Goal: Task Accomplishment & Management: Use online tool/utility

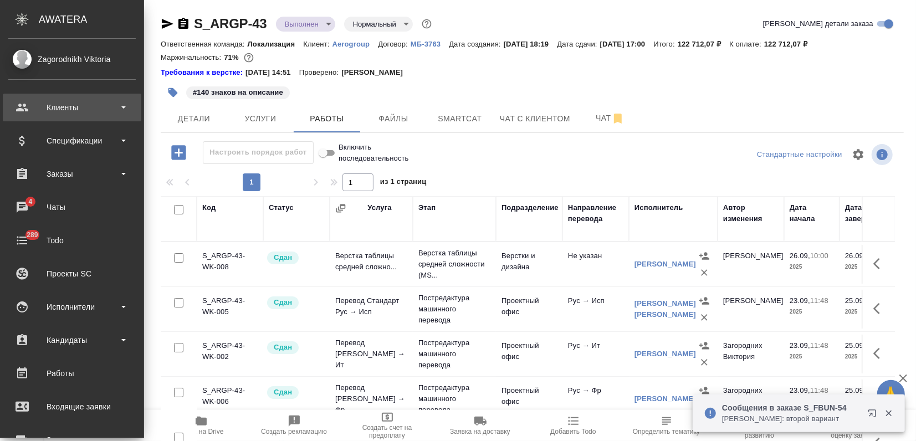
click at [72, 113] on div "Клиенты" at bounding box center [71, 107] width 127 height 17
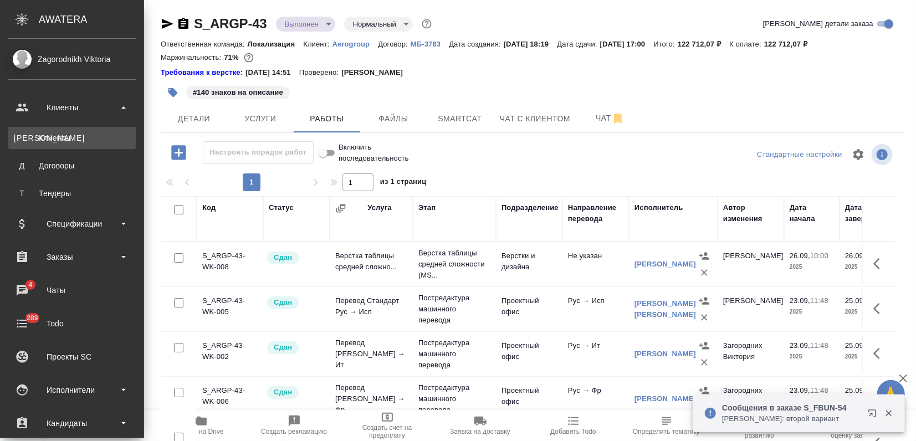
click at [60, 130] on link "К Клиенты" at bounding box center [71, 138] width 127 height 22
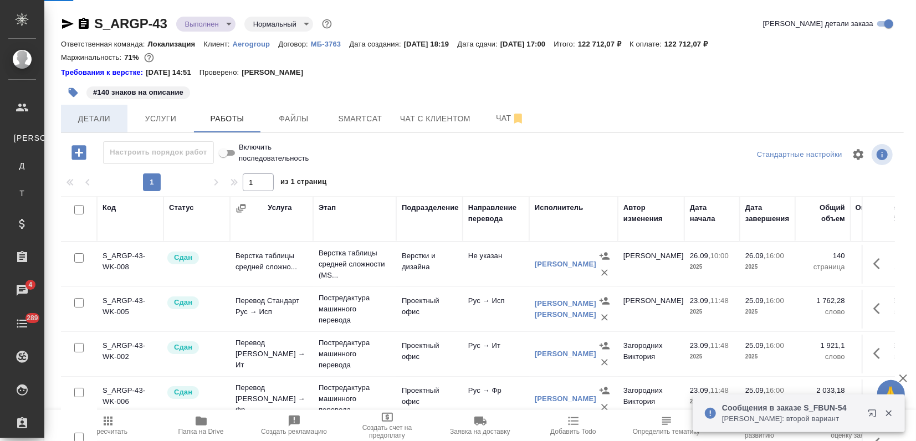
select select "RU"
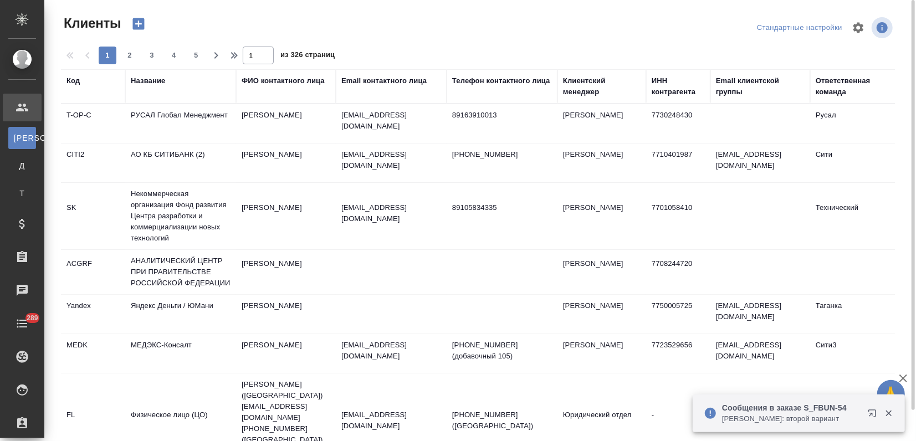
click at [153, 85] on div "Название" at bounding box center [148, 80] width 34 height 11
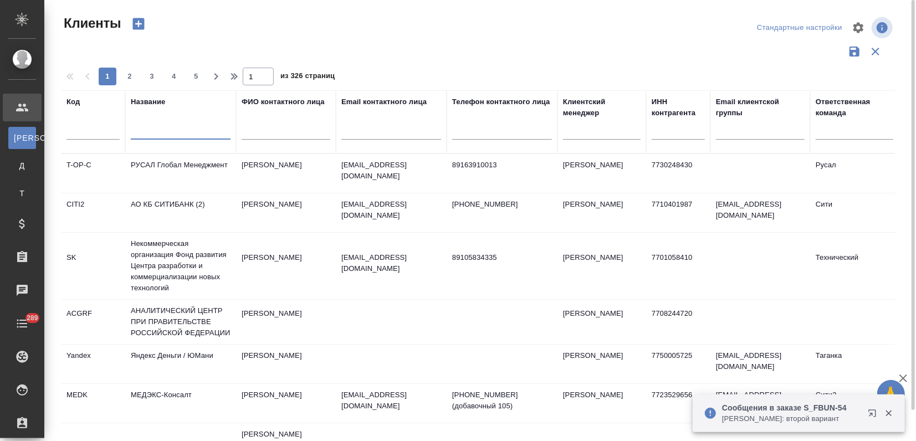
click at [146, 131] on input "text" at bounding box center [181, 133] width 100 height 14
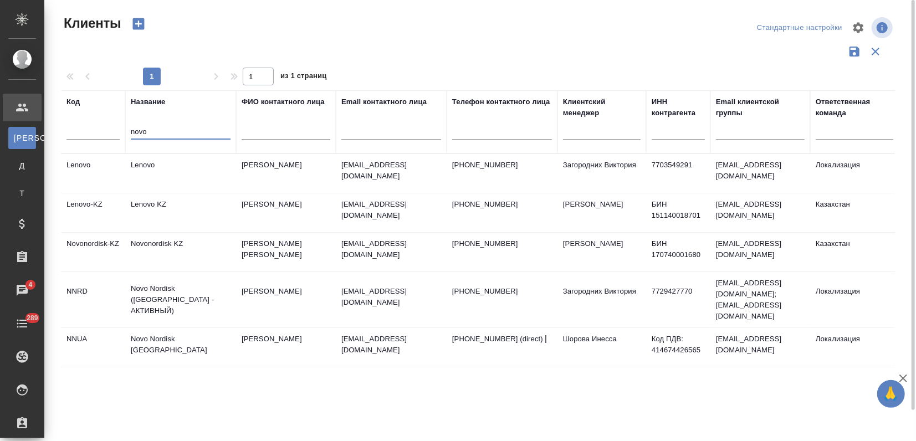
type input "novo"
click at [196, 282] on td "Novo Nordisk ([GEOGRAPHIC_DATA] - АКТИВНЫЙ)" at bounding box center [180, 300] width 111 height 44
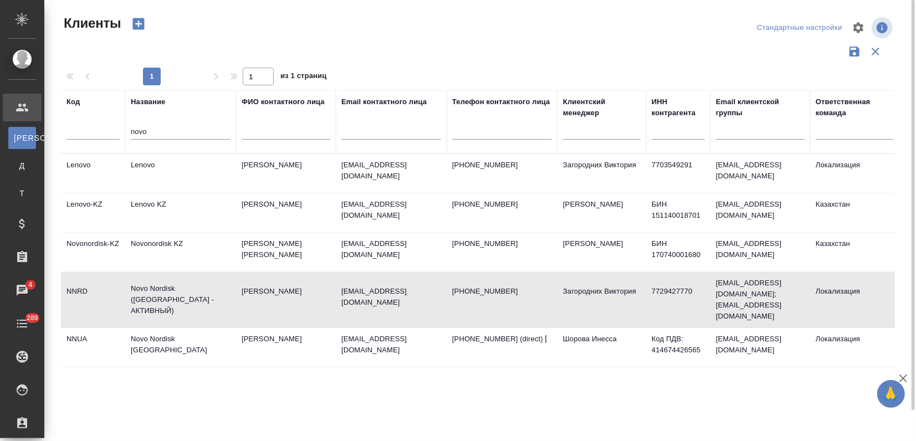
click at [195, 282] on td "Novo Nordisk ([GEOGRAPHIC_DATA] - АКТИВНЫЙ)" at bounding box center [180, 300] width 111 height 44
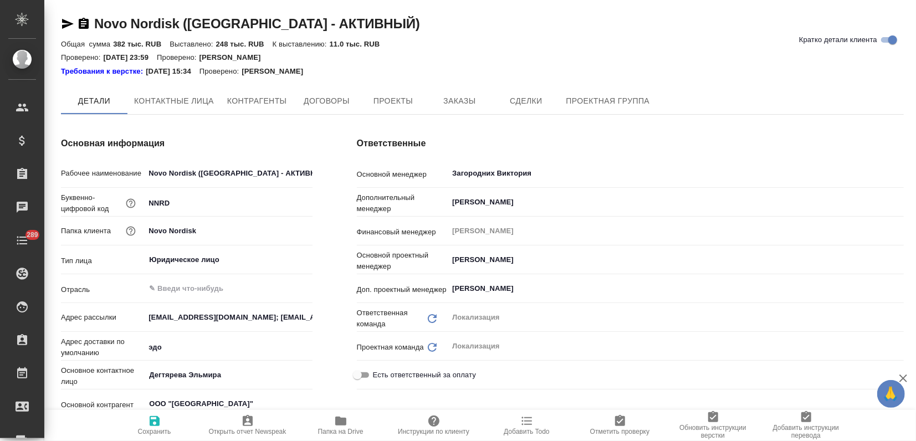
drag, startPoint x: 448, startPoint y: 99, endPoint x: 448, endPoint y: 120, distance: 20.5
click at [448, 99] on span "Заказы" at bounding box center [459, 101] width 53 height 14
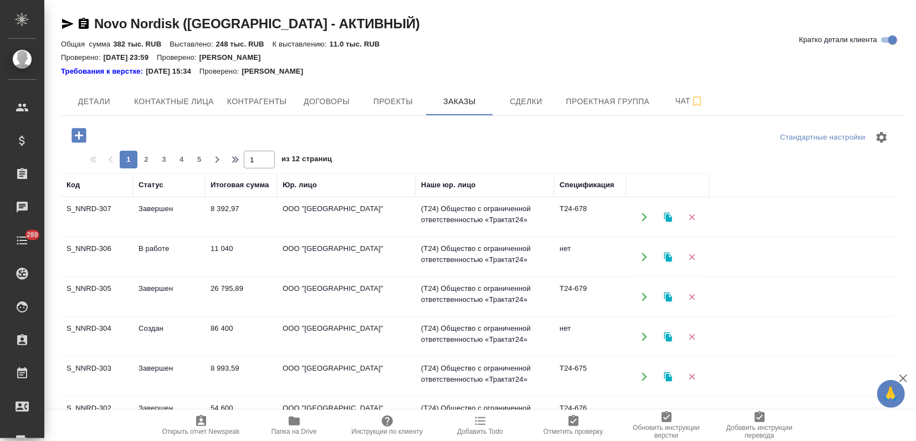
scroll to position [123, 0]
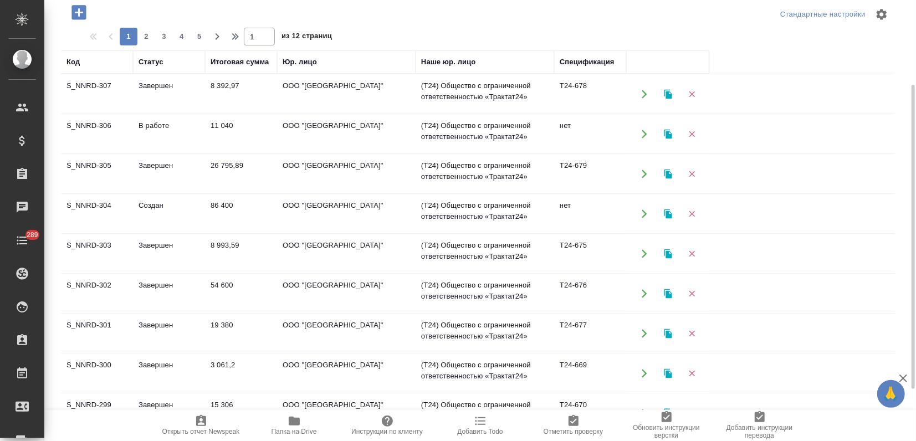
click at [113, 400] on td "S_NNRD-299" at bounding box center [97, 413] width 72 height 39
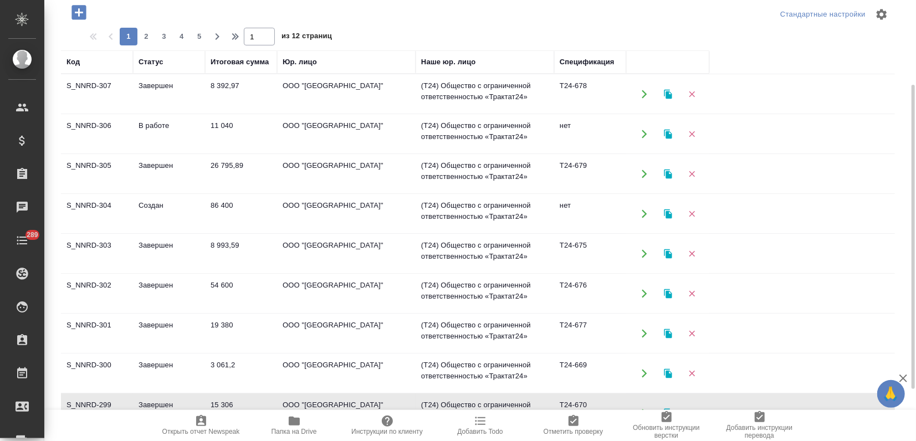
click at [113, 400] on td "S_NNRD-299" at bounding box center [97, 413] width 72 height 39
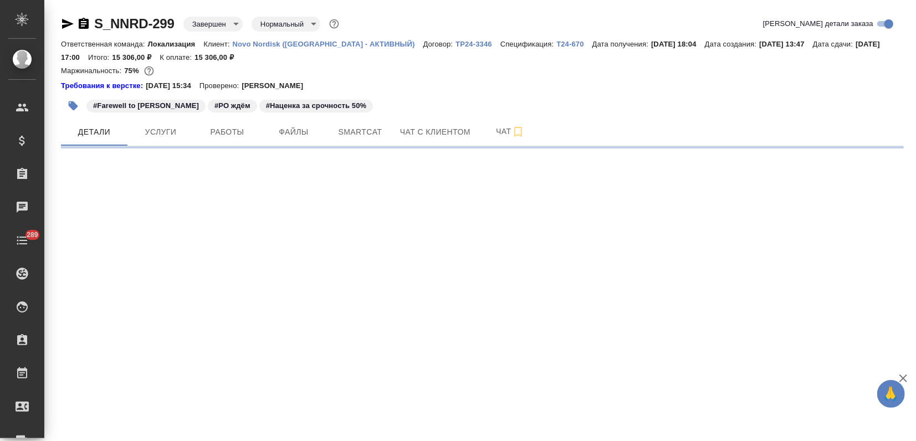
select select "RU"
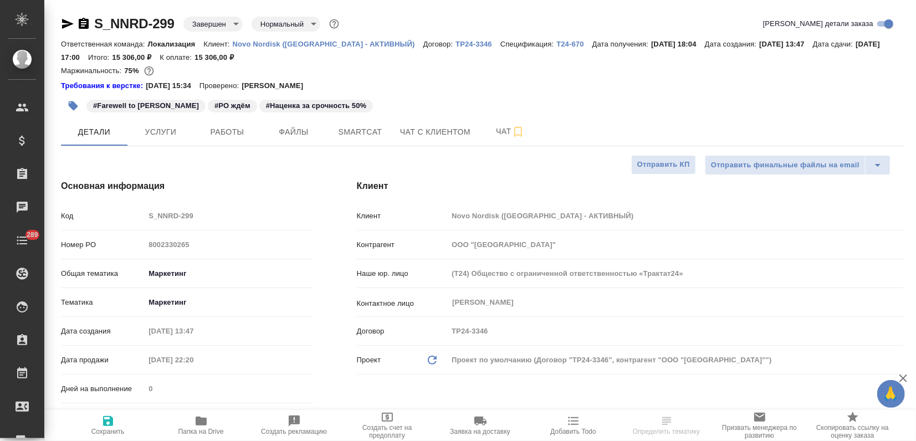
type textarea "x"
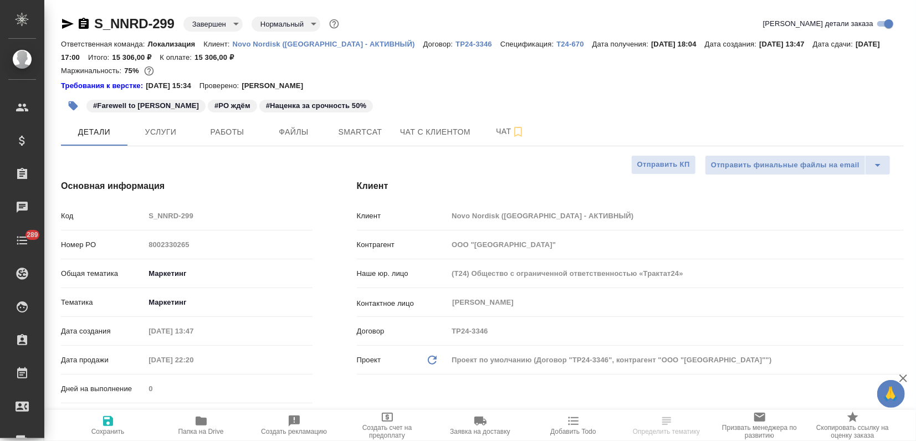
type textarea "x"
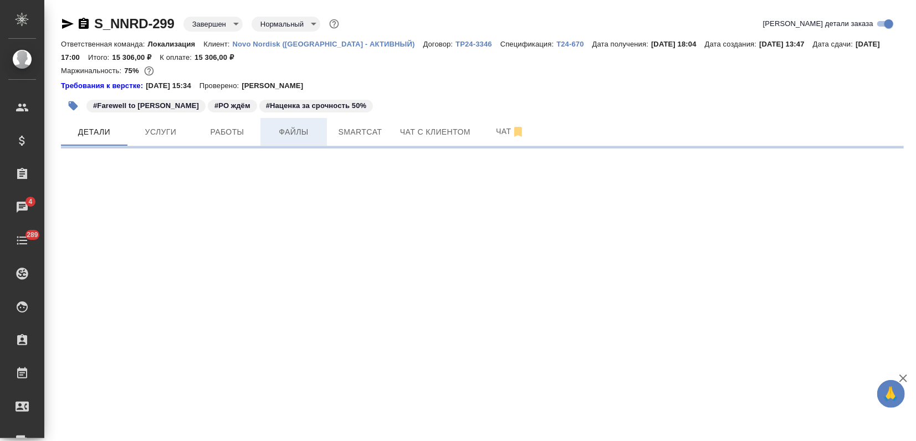
select select "RU"
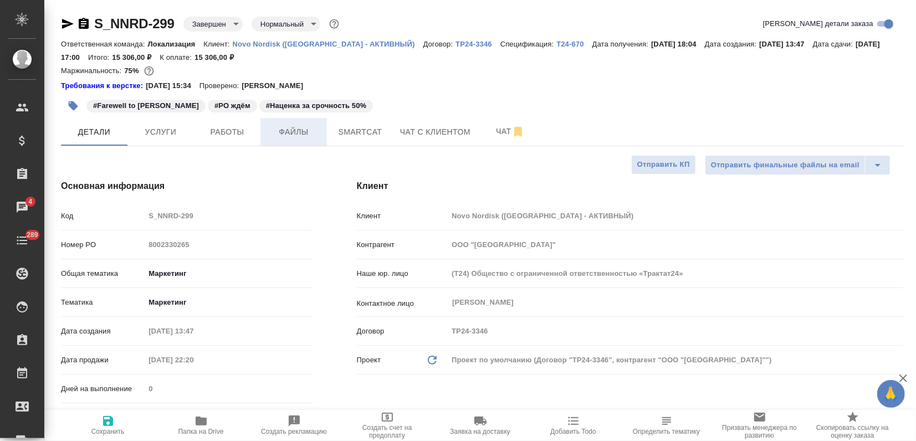
type textarea "x"
click at [269, 120] on button "Файлы" at bounding box center [294, 132] width 67 height 28
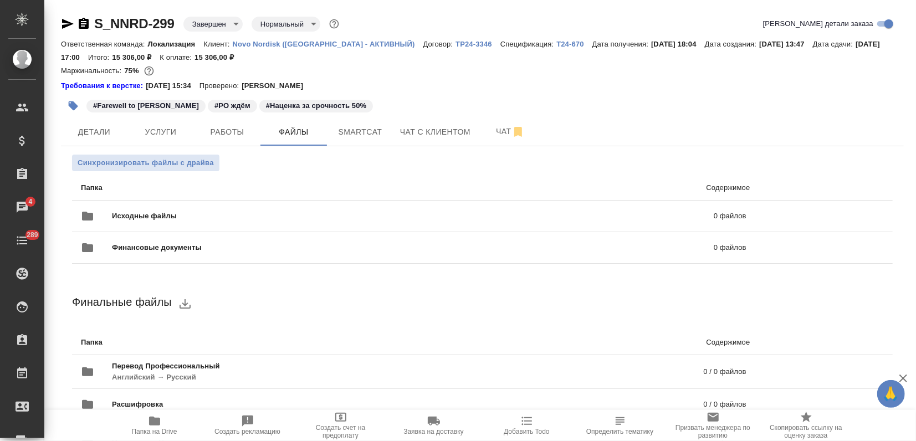
click at [803, 332] on li "Папка Содержимое" at bounding box center [482, 342] width 821 height 25
click at [147, 128] on span "Услуги" at bounding box center [160, 132] width 53 height 14
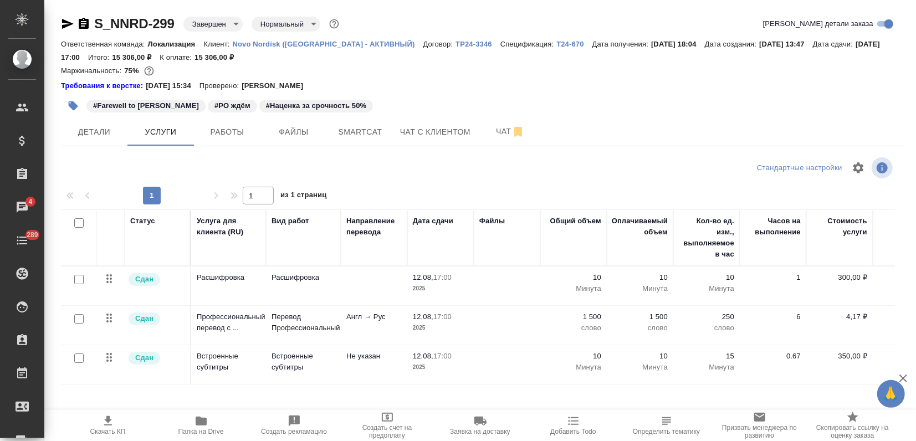
scroll to position [35, 0]
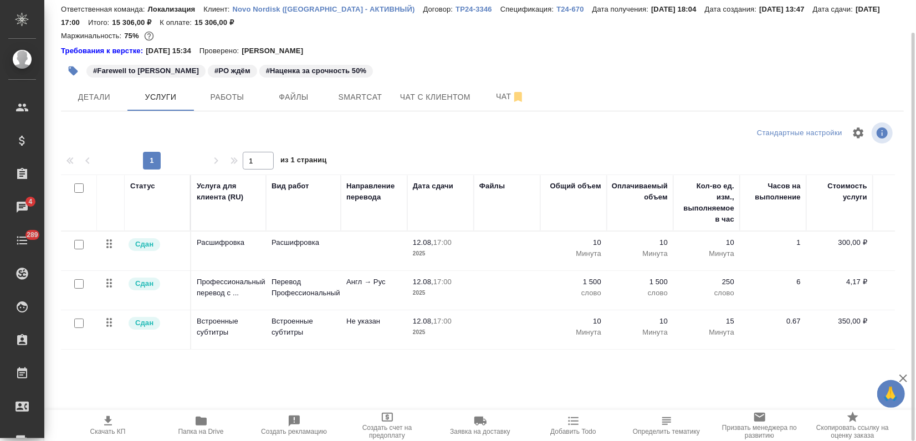
click at [120, 422] on span "Скачать КП" at bounding box center [108, 425] width 80 height 21
click at [84, 95] on span "Детали" at bounding box center [94, 97] width 53 height 14
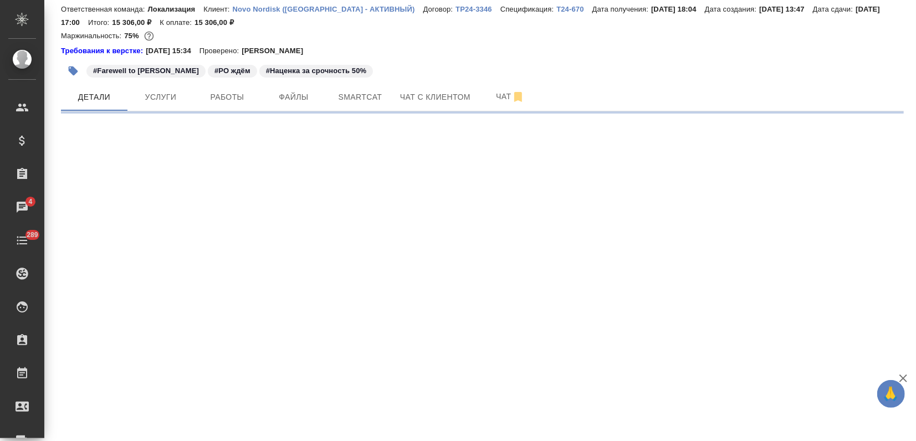
select select "RU"
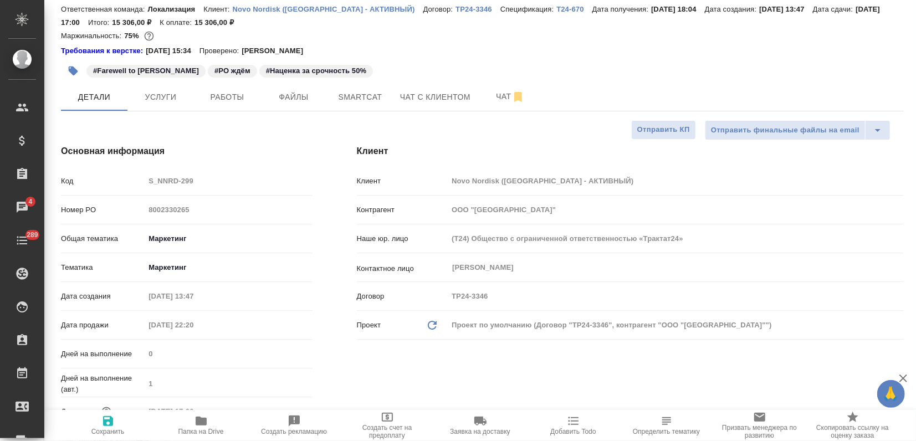
type textarea "x"
drag, startPoint x: 152, startPoint y: 96, endPoint x: 157, endPoint y: 96, distance: 5.6
click at [152, 96] on span "Услуги" at bounding box center [160, 97] width 53 height 14
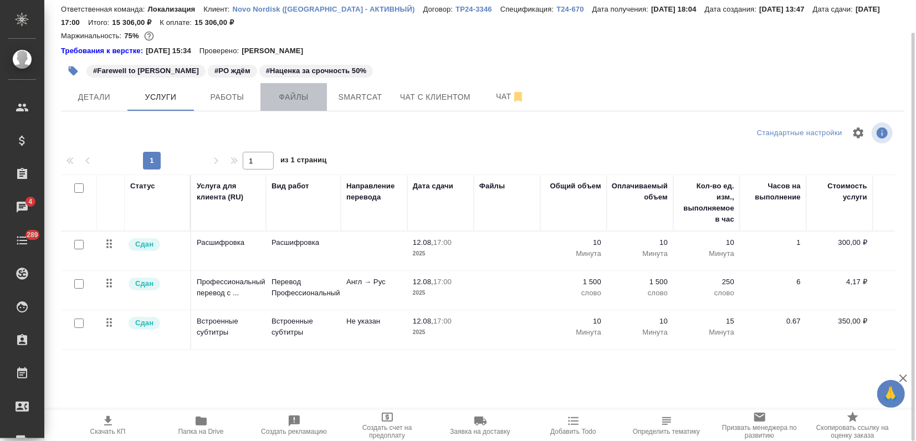
click at [280, 99] on span "Файлы" at bounding box center [293, 97] width 53 height 14
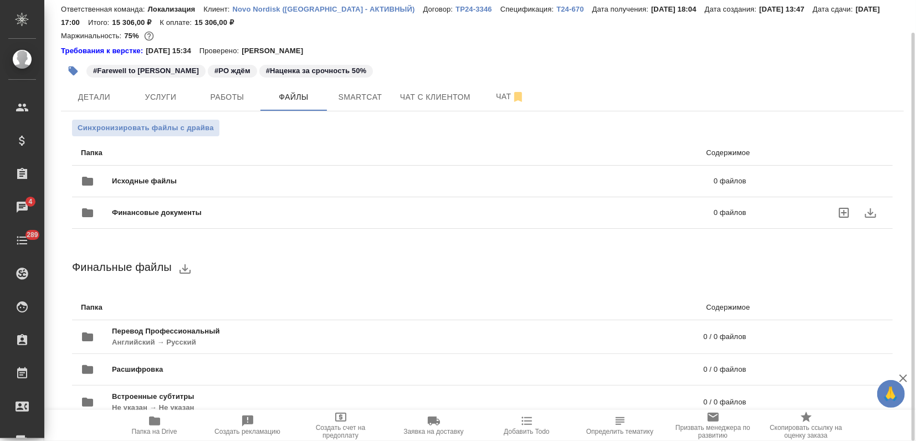
click at [160, 211] on span "Финансовые документы" at bounding box center [285, 212] width 346 height 11
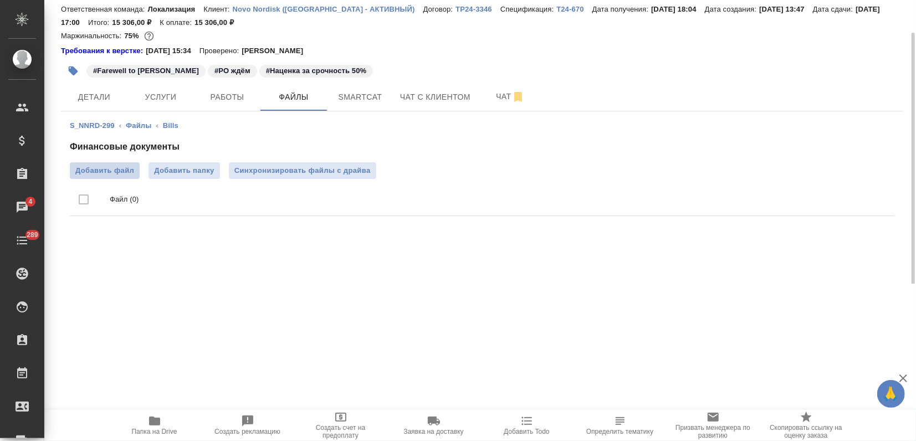
click at [114, 175] on span "Добавить файл" at bounding box center [104, 170] width 59 height 11
click at [0, 0] on input "Добавить файл" at bounding box center [0, 0] width 0 height 0
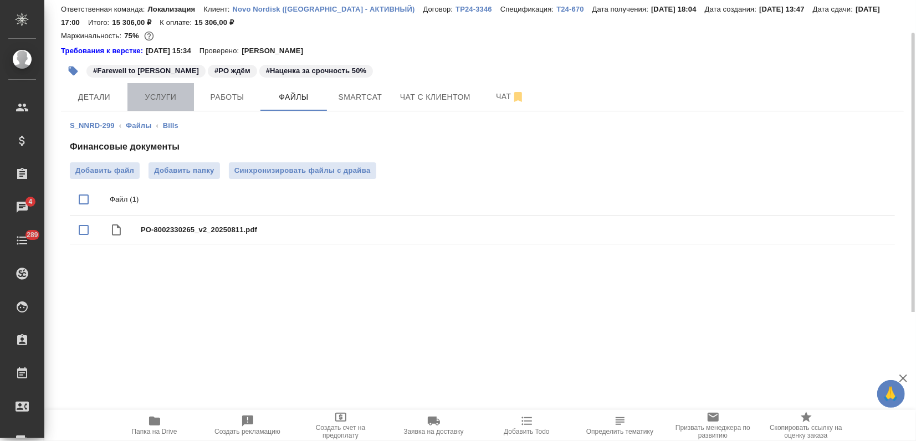
click at [175, 105] on button "Услуги" at bounding box center [160, 97] width 67 height 28
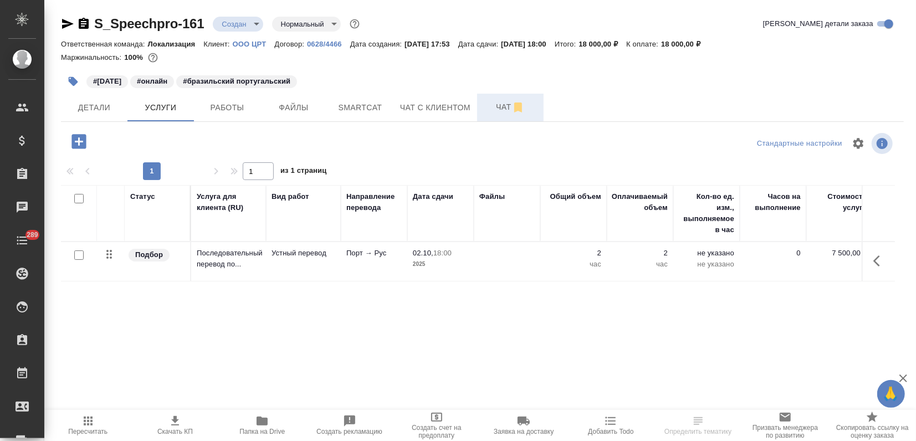
click at [496, 98] on button "Чат" at bounding box center [510, 108] width 67 height 28
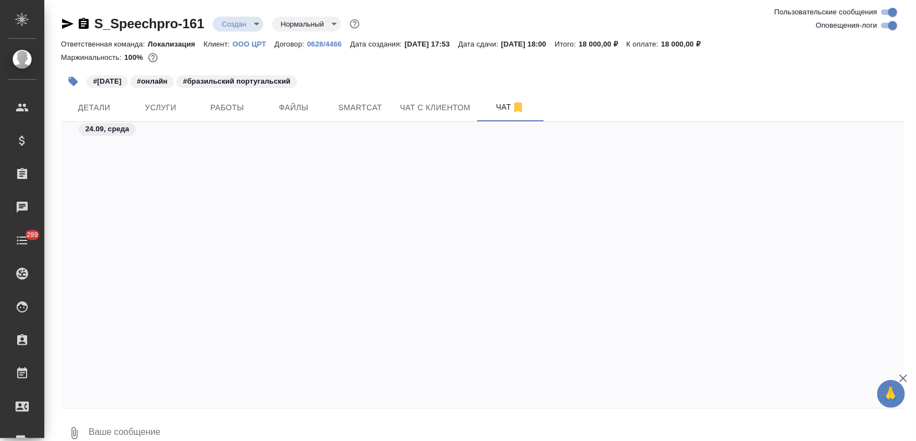
scroll to position [453, 0]
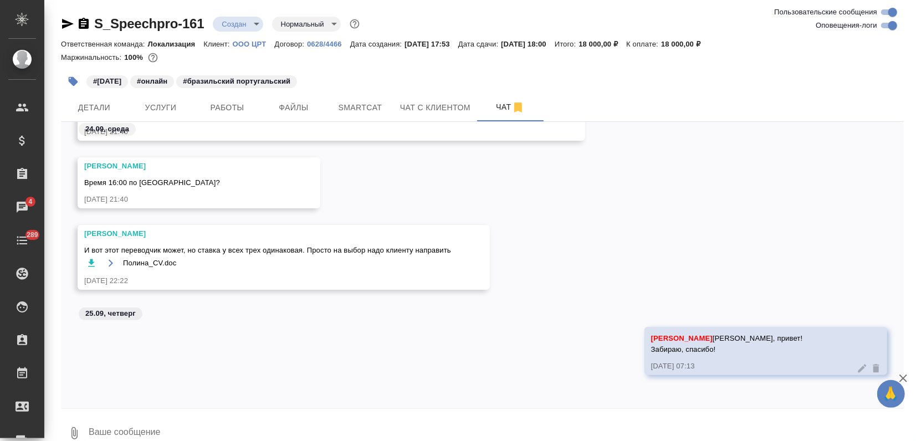
click at [206, 435] on textarea at bounding box center [496, 434] width 816 height 38
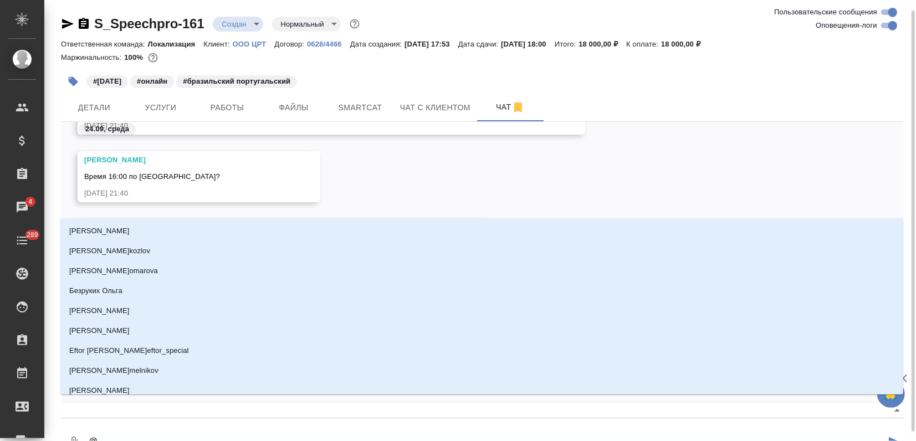
scroll to position [6, 0]
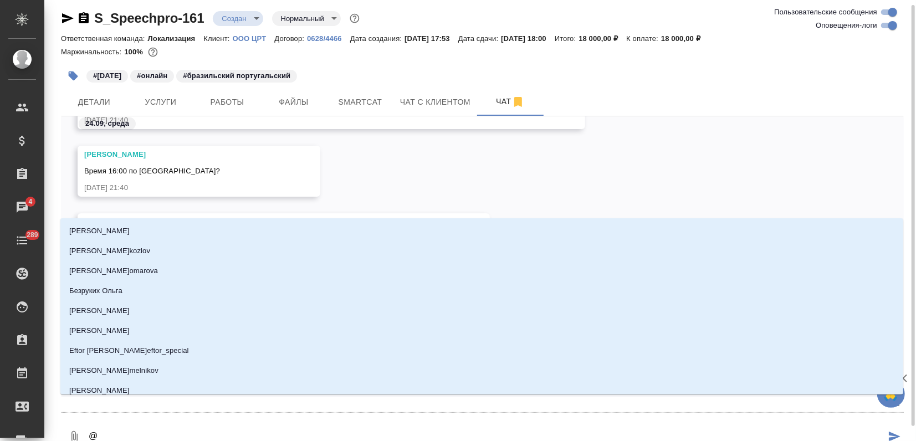
type textarea "@ф"
type input "ф"
type textarea "@фе"
type input "фе"
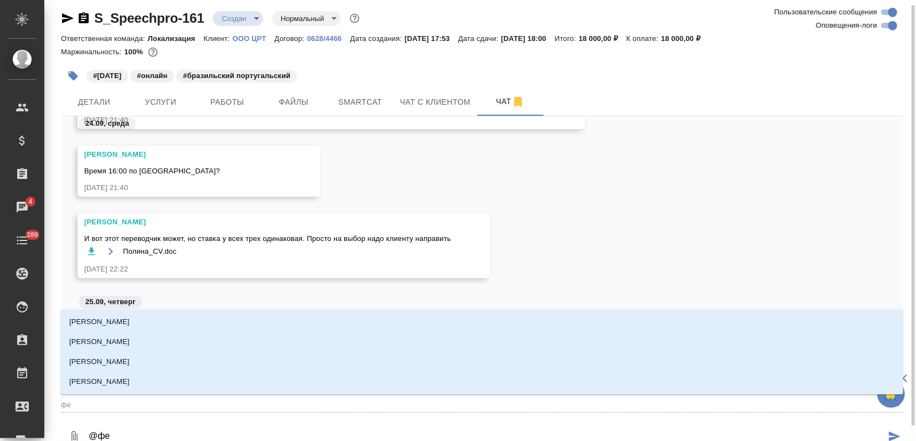
type textarea "@фед"
type input "фед"
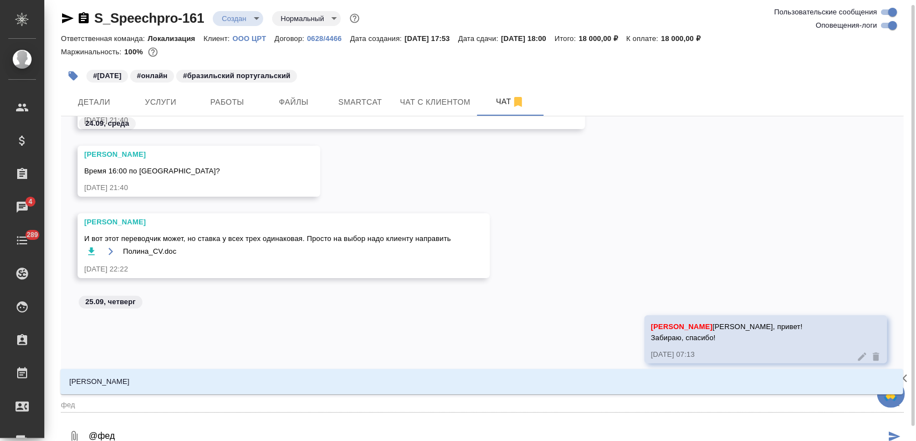
type textarea "@федо"
type input "федо"
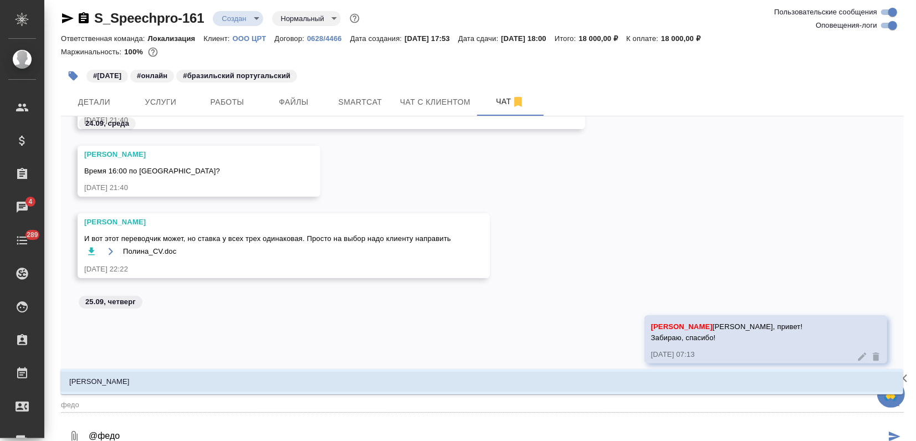
click at [179, 386] on li "Федотова Ирина" at bounding box center [481, 382] width 843 height 20
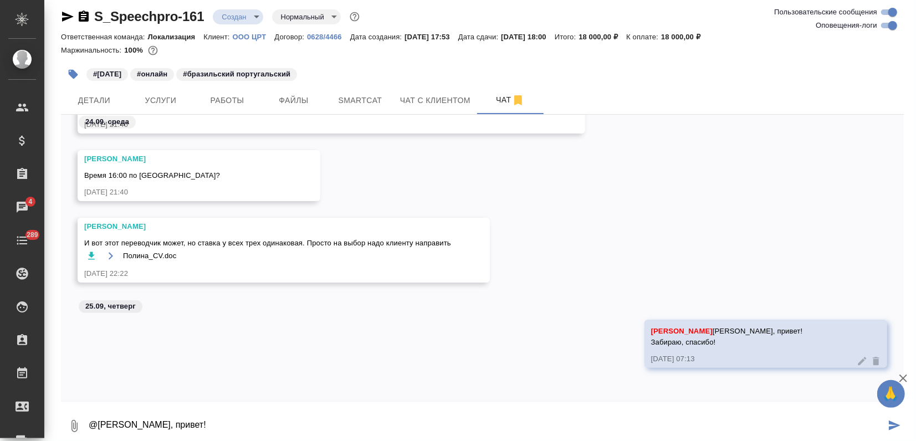
scroll to position [11, 0]
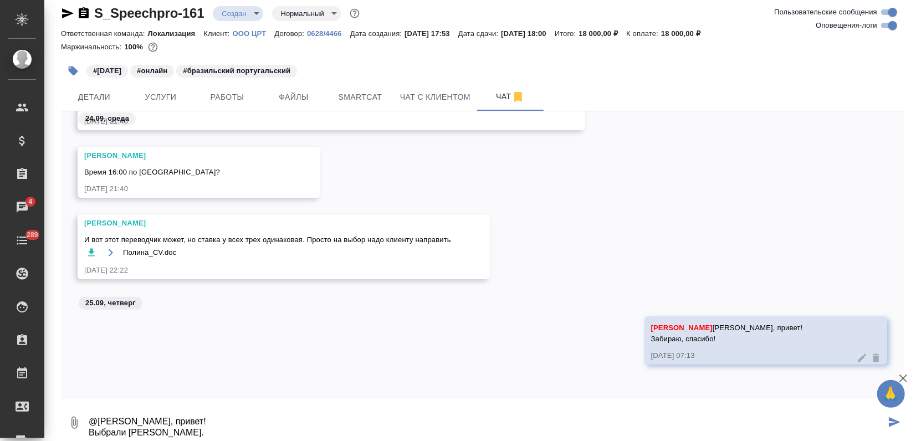
type textarea "@Федотова Ирина Иринка, привет! Выбрали Полину."
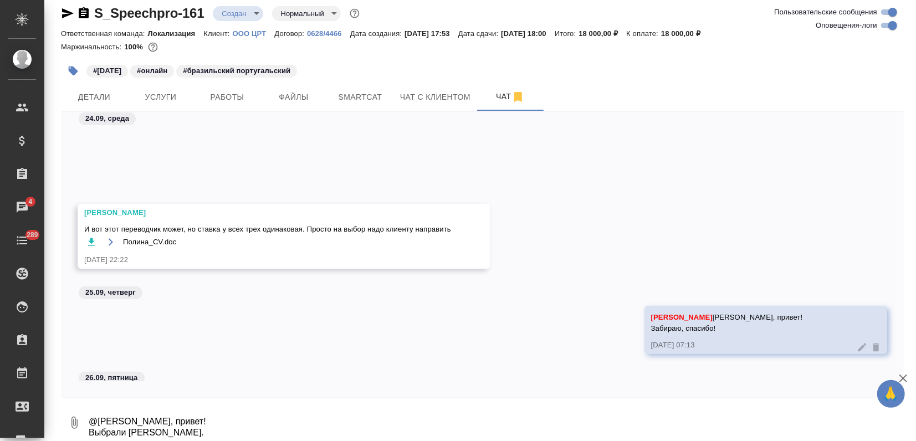
scroll to position [550, 0]
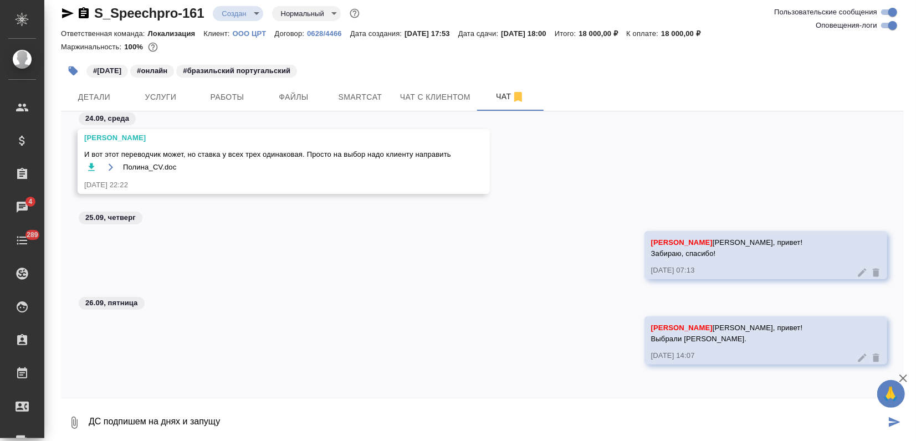
type textarea "ДС подпишем на днях и запущу"
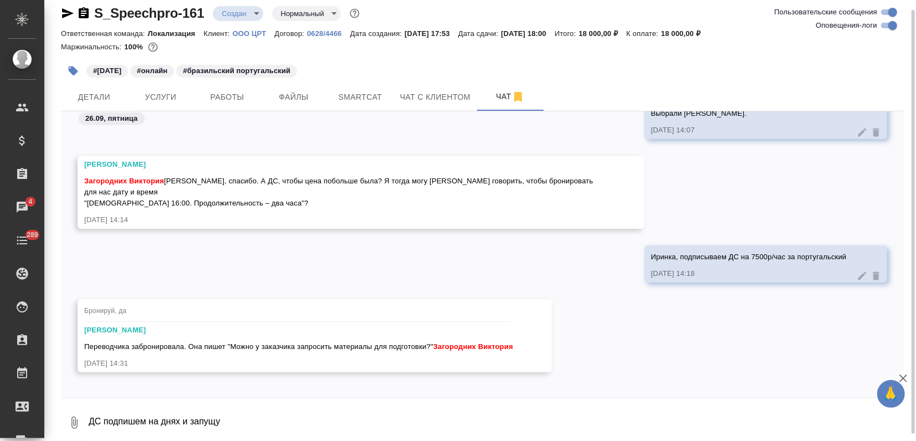
scroll to position [772, 0]
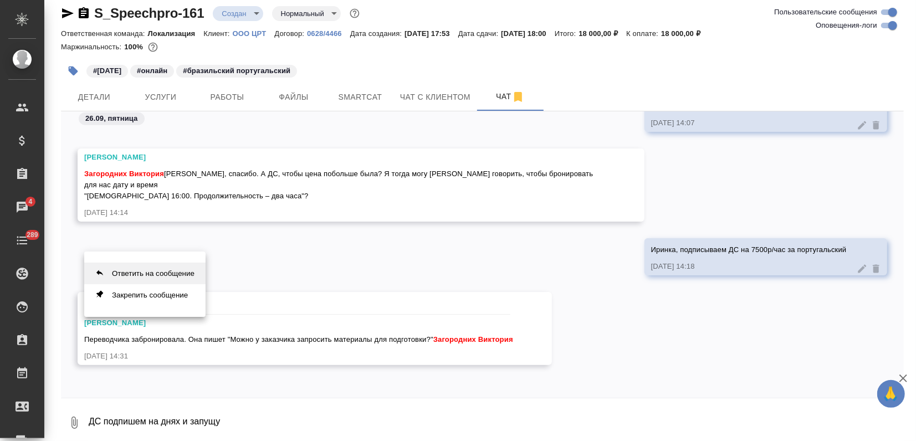
click at [150, 270] on button "Ответить на сообщение" at bounding box center [144, 274] width 121 height 22
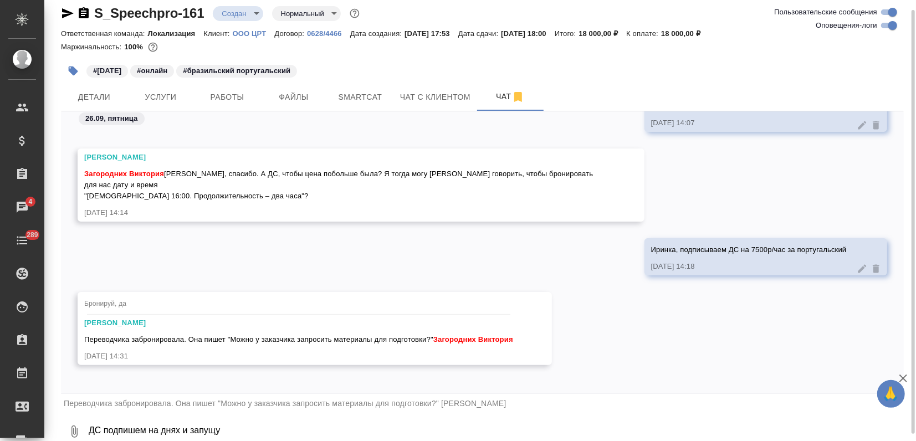
click at [100, 433] on textarea "ДС подпишем на днях и запущу" at bounding box center [496, 432] width 816 height 38
paste textarea "Speechpro.com/products Посмотреть обязательно первый, второй и четвертый продук…"
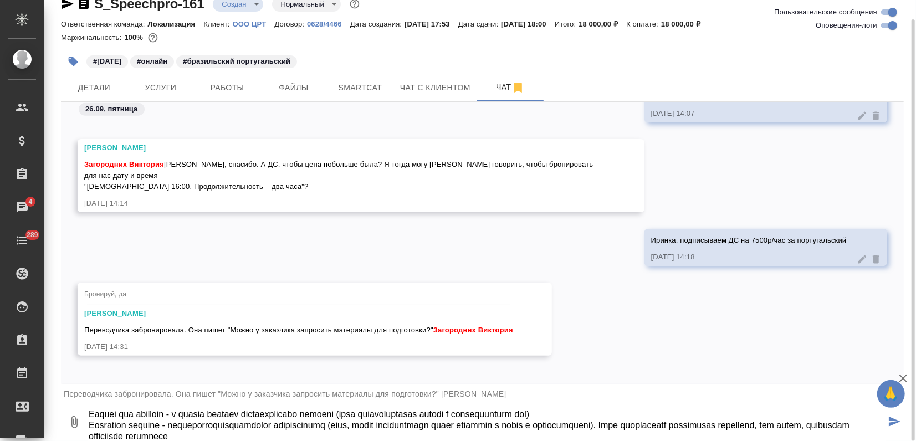
type textarea "Speechpro.com/products Посмотреть обязательно первый, второй и четвертый продук…"
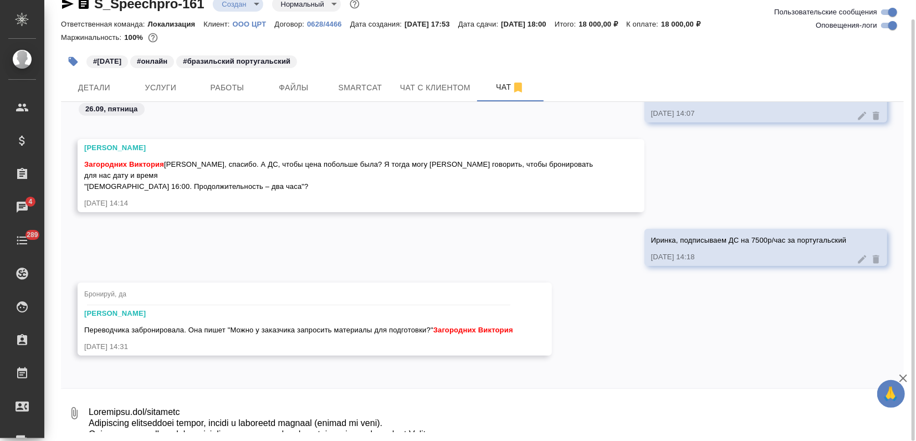
scroll to position [1145, 0]
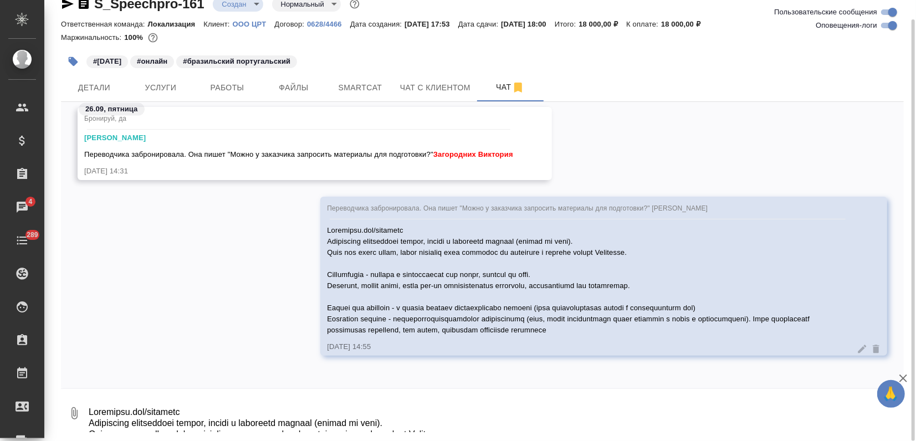
click at [408, 234] on div at bounding box center [588, 279] width 522 height 114
click at [408, 226] on div at bounding box center [588, 279] width 522 height 114
click at [380, 222] on div at bounding box center [588, 279] width 522 height 114
click at [375, 235] on div at bounding box center [588, 279] width 522 height 114
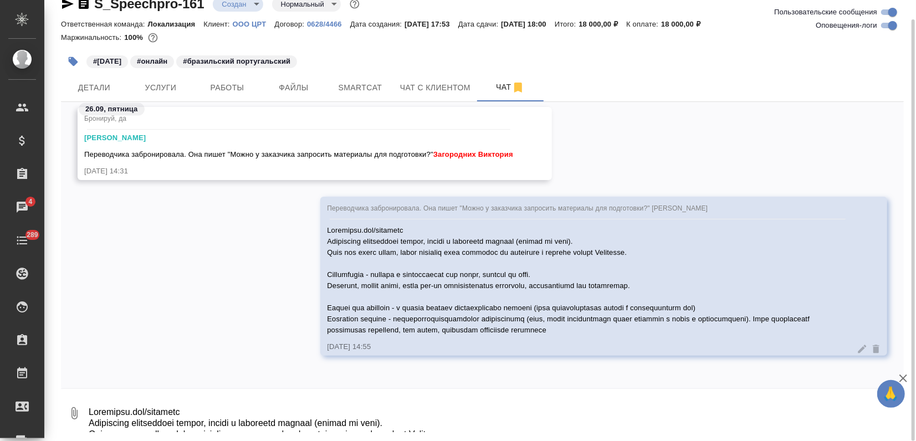
click at [277, 396] on textarea at bounding box center [496, 414] width 816 height 38
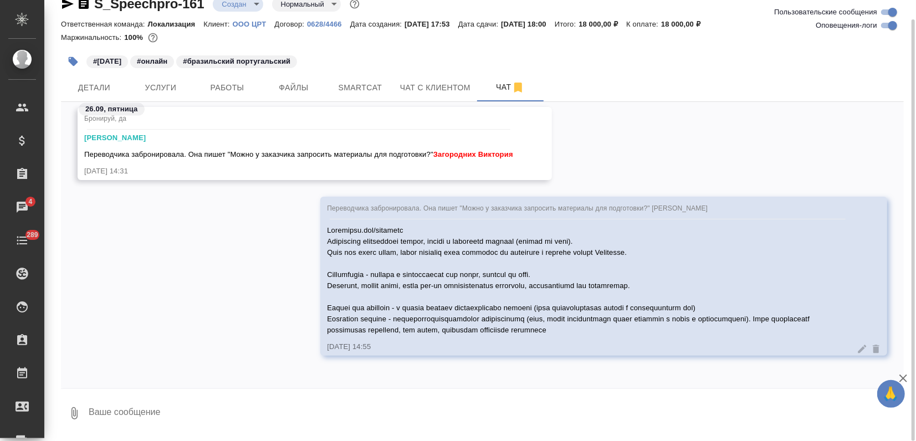
paste textarea "https://speechpro.com/products"
type textarea "https://speechpro.com/products"
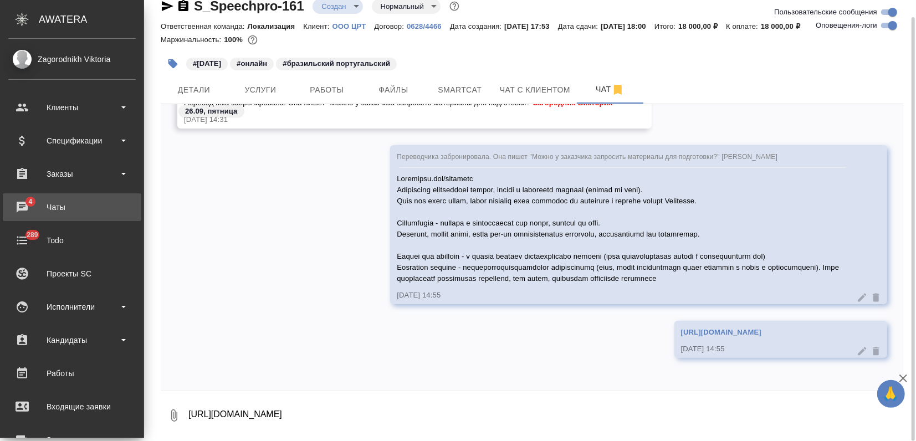
click at [22, 200] on div "Чаты" at bounding box center [71, 207] width 127 height 17
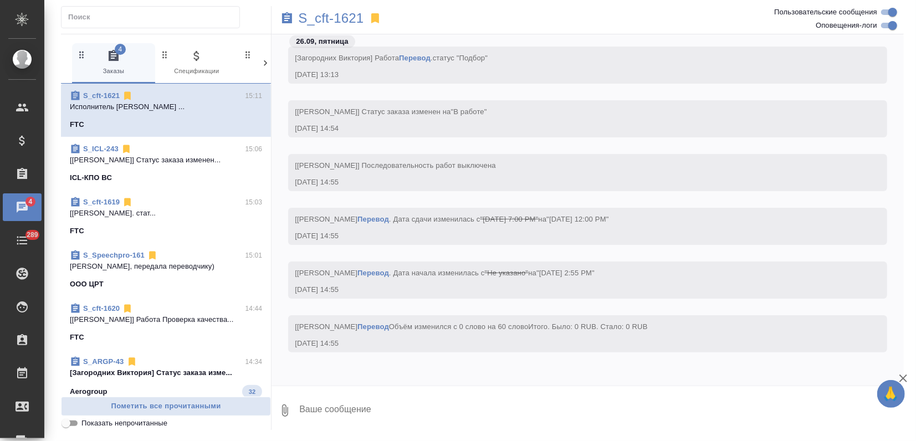
scroll to position [2569, 0]
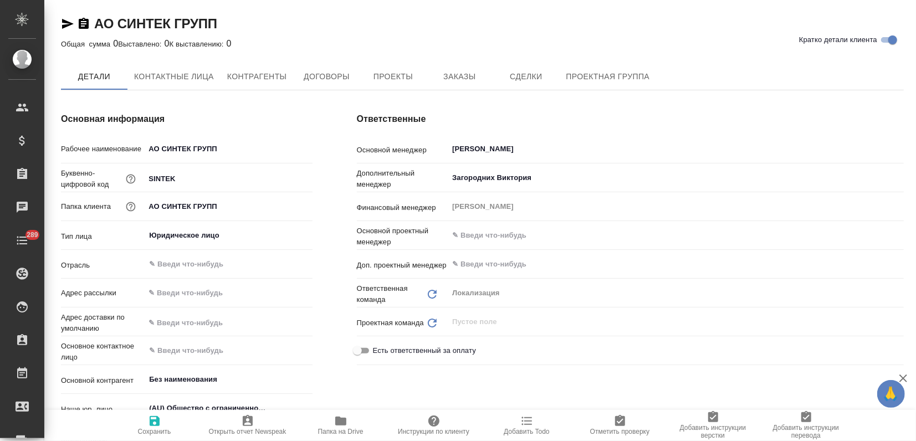
type textarea "x"
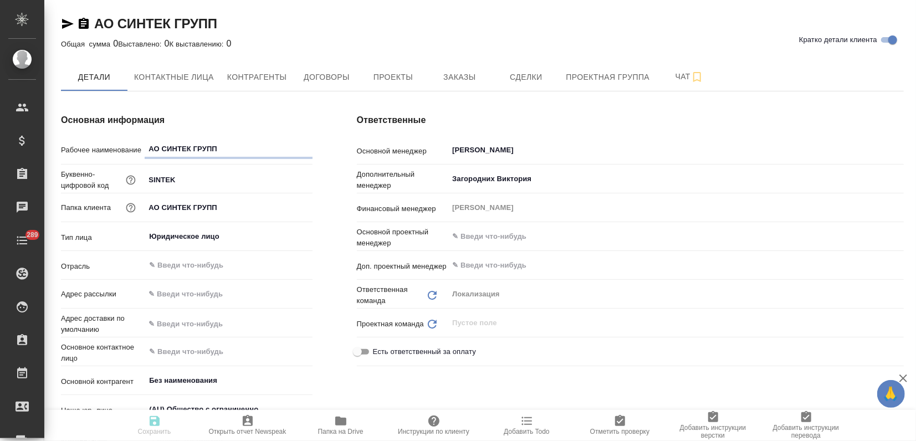
type textarea "x"
click at [460, 75] on span "Заказы" at bounding box center [459, 77] width 53 height 14
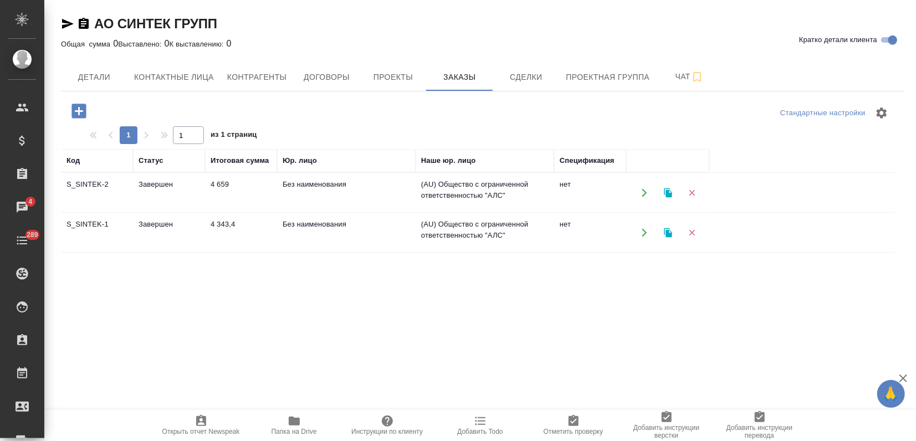
click at [324, 192] on td "Без наименования" at bounding box center [346, 192] width 139 height 39
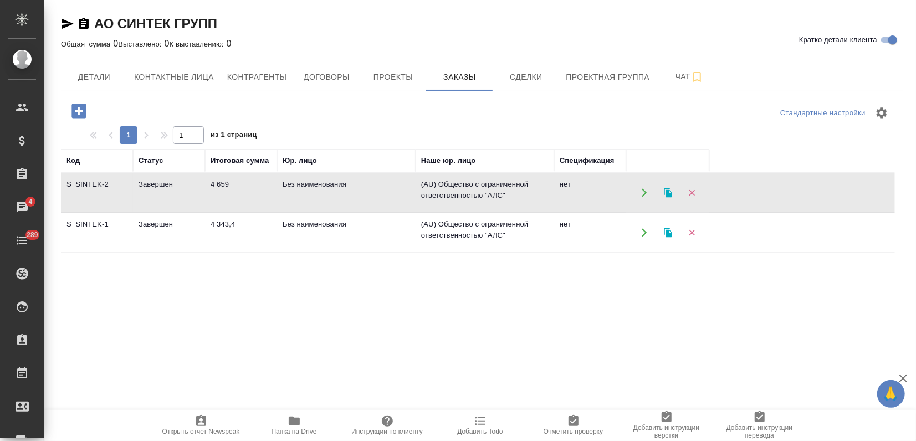
click at [249, 228] on td "4 343,4" at bounding box center [241, 232] width 72 height 39
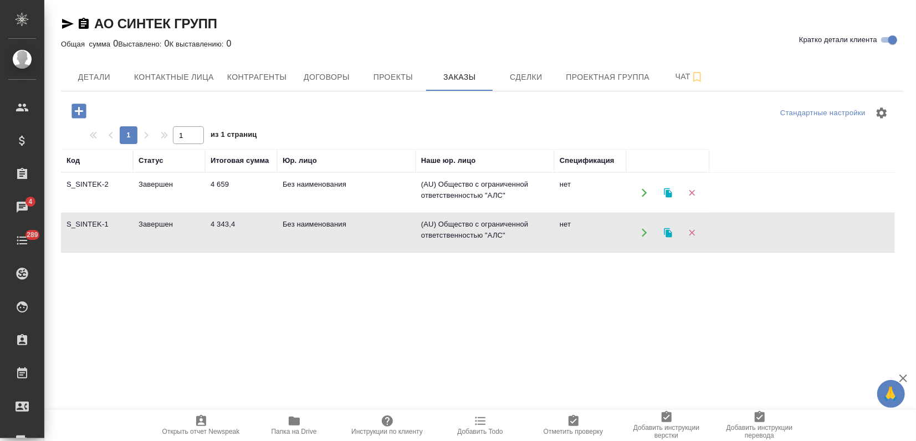
click at [249, 228] on td "4 343,4" at bounding box center [241, 232] width 72 height 39
click at [668, 192] on icon "button" at bounding box center [668, 192] width 8 height 9
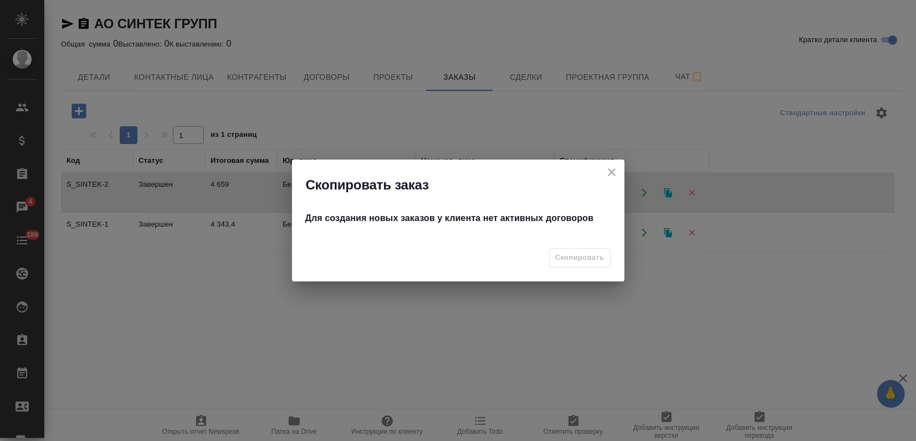
click at [609, 169] on icon "close" at bounding box center [612, 173] width 8 height 8
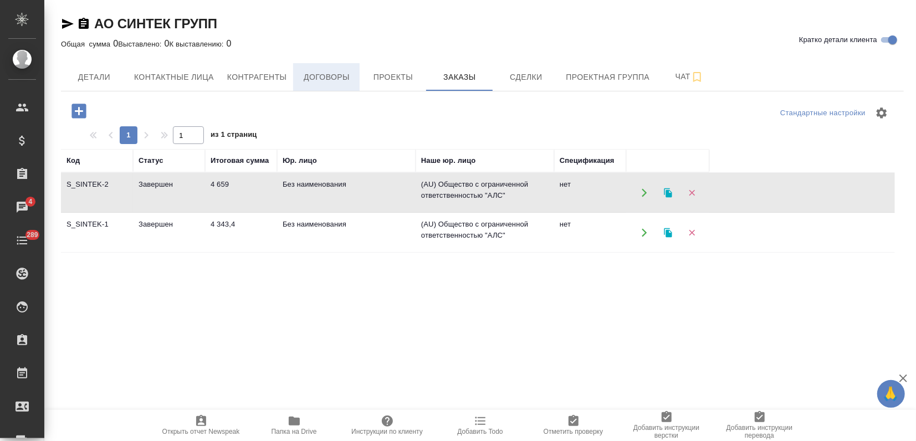
click at [340, 78] on span "Договоры" at bounding box center [326, 77] width 53 height 14
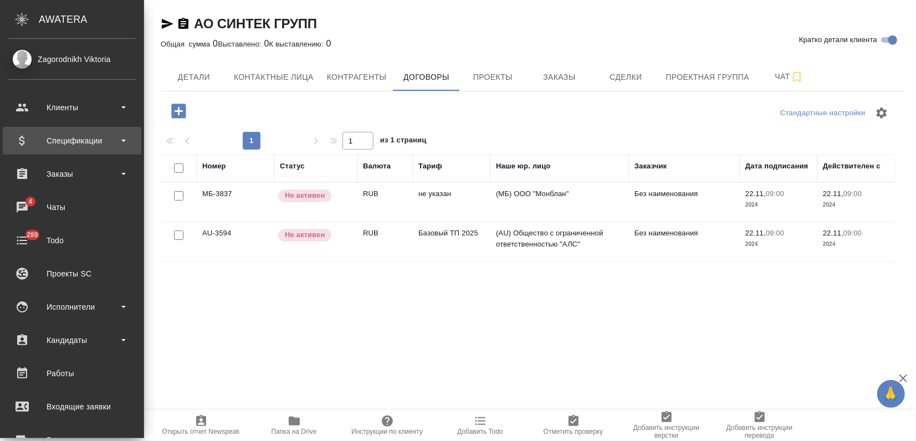
click at [33, 136] on div "Спецификации" at bounding box center [71, 140] width 127 height 17
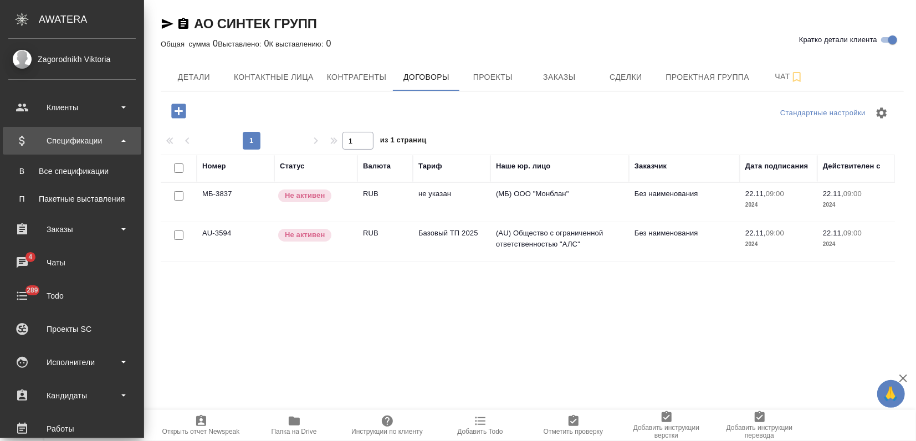
click at [49, 137] on div "Спецификации" at bounding box center [71, 140] width 127 height 17
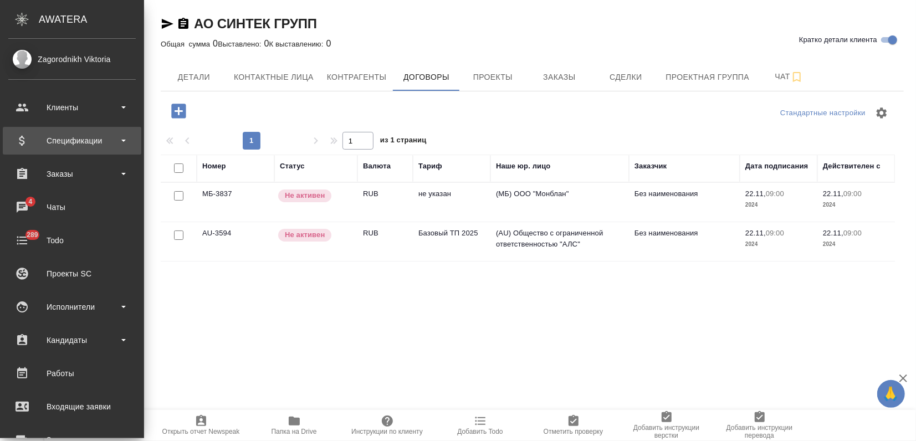
click at [101, 142] on div "Спецификации" at bounding box center [71, 140] width 127 height 17
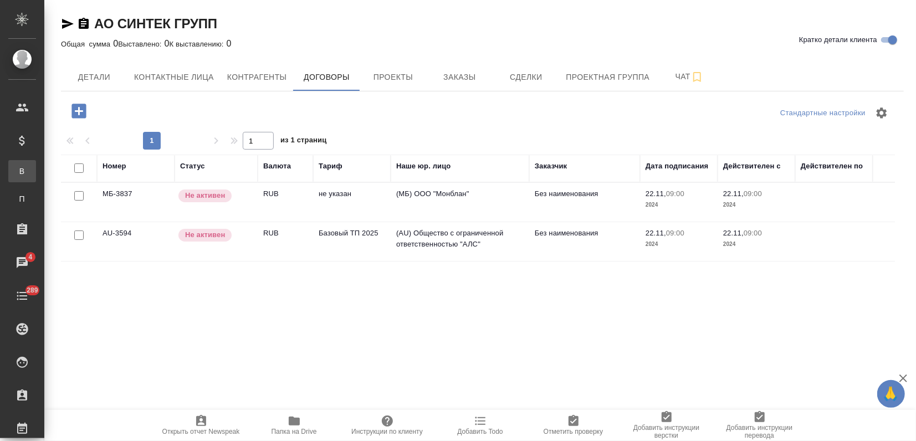
click at [17, 166] on div "Все спецификации" at bounding box center [8, 171] width 17 height 11
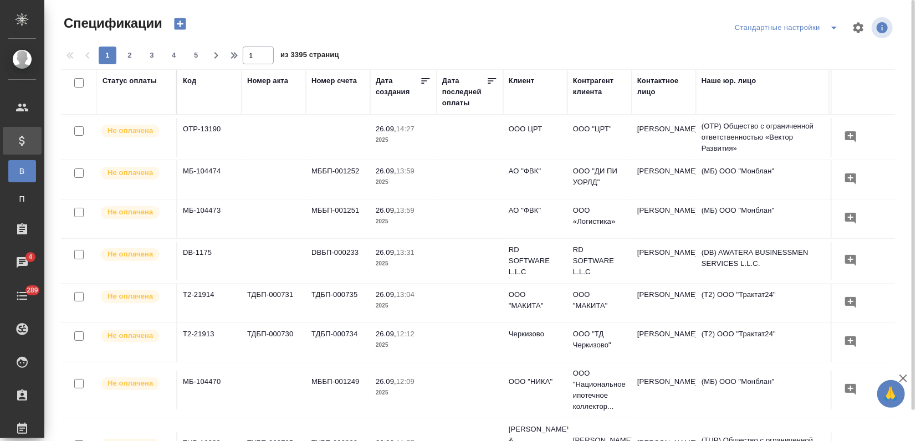
click at [178, 25] on icon "button" at bounding box center [180, 24] width 12 height 12
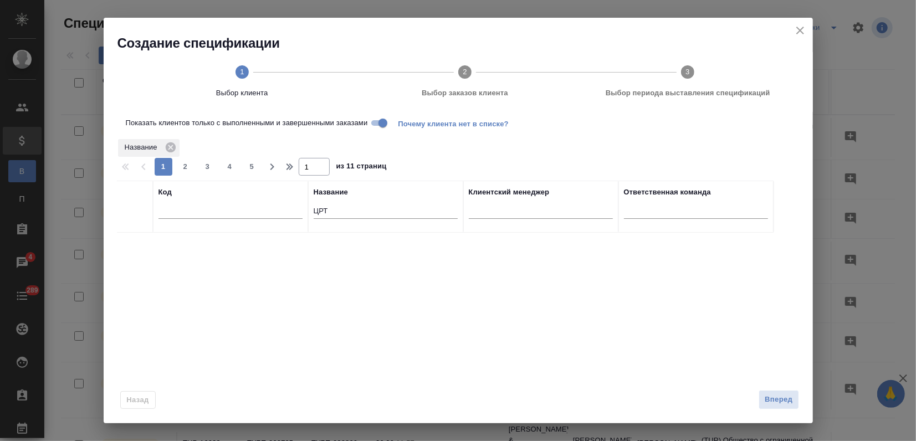
click at [178, 213] on tr "Код Название ЦРТ Клиентский менеджер Ответственная команда" at bounding box center [445, 207] width 657 height 52
type input "e"
type input "aero"
click at [131, 245] on input "checkbox" at bounding box center [134, 246] width 9 height 9
checkbox input "true"
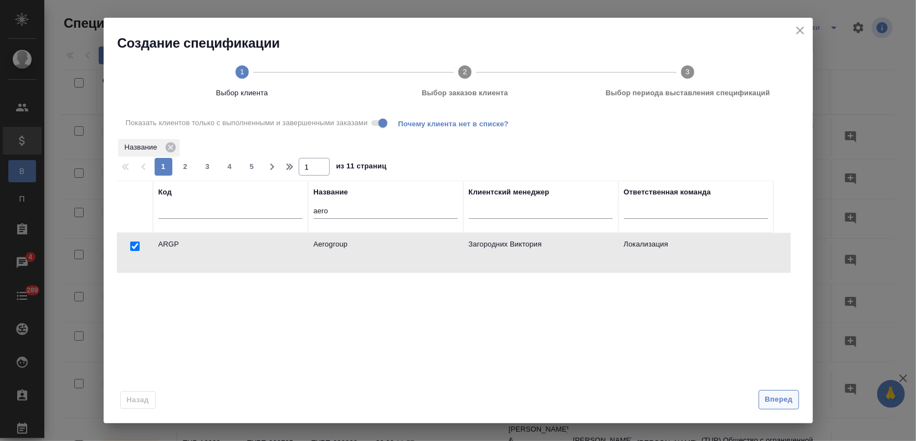
click at [769, 406] on span "Вперед" at bounding box center [779, 400] width 28 height 13
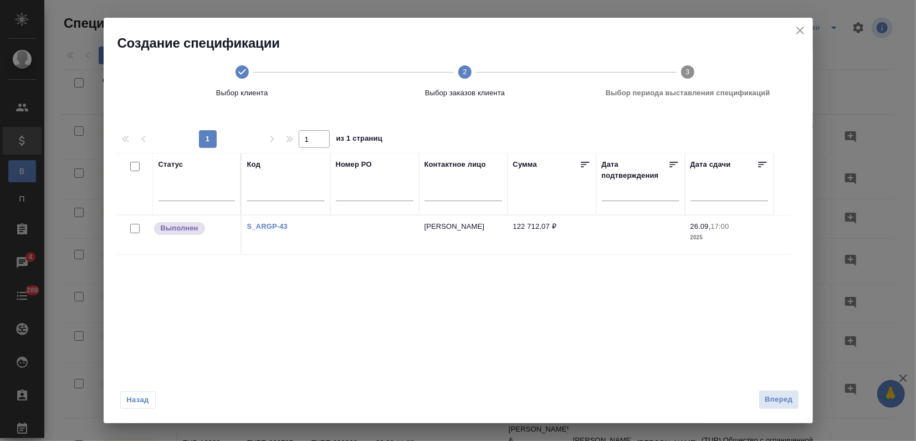
drag, startPoint x: 137, startPoint y: 226, endPoint x: 146, endPoint y: 235, distance: 12.9
click at [137, 226] on input "checkbox" at bounding box center [134, 228] width 9 height 9
checkbox input "true"
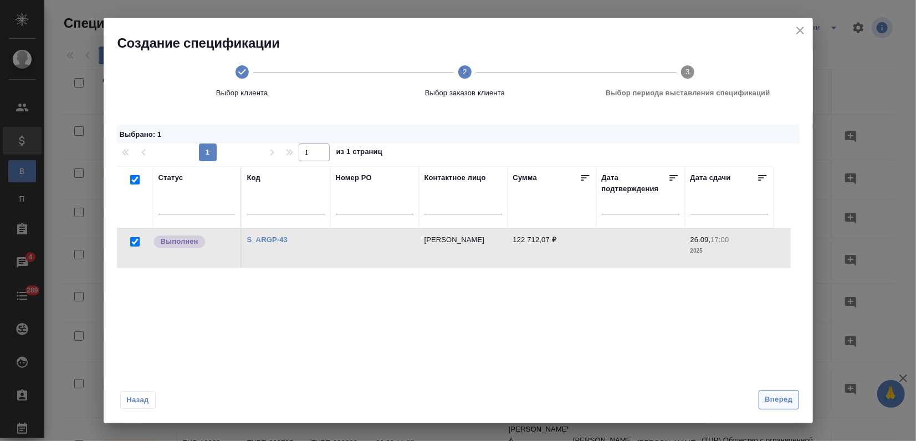
click at [777, 396] on span "Вперед" at bounding box center [779, 400] width 28 height 13
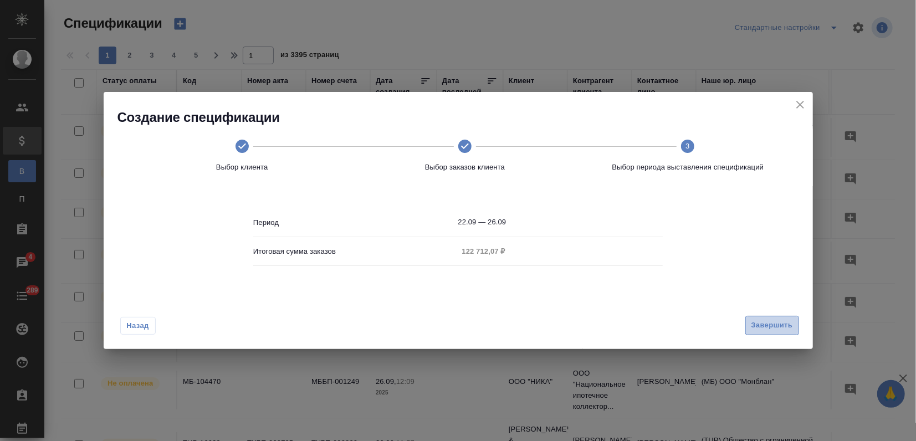
click at [773, 318] on button "Завершить" at bounding box center [773, 325] width 54 height 19
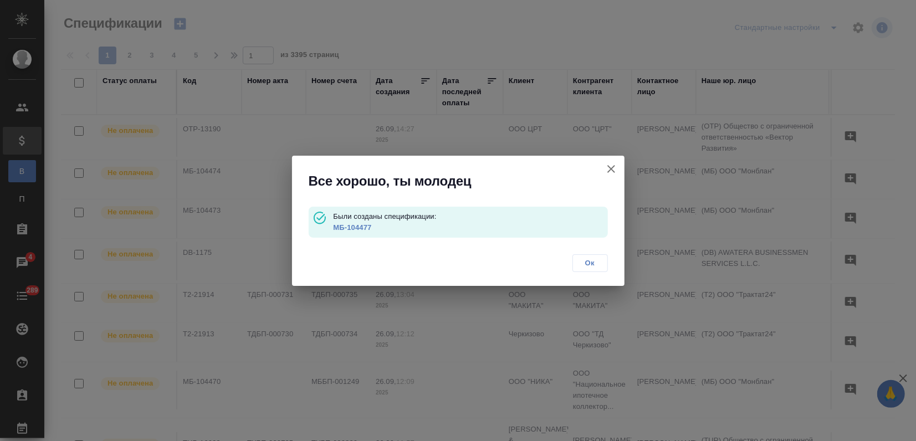
click at [361, 226] on link "МБ-104477" at bounding box center [352, 227] width 38 height 8
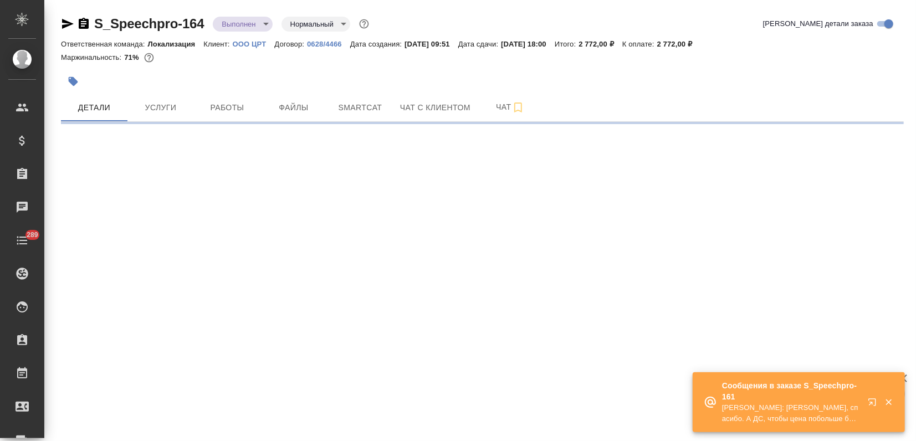
select select "RU"
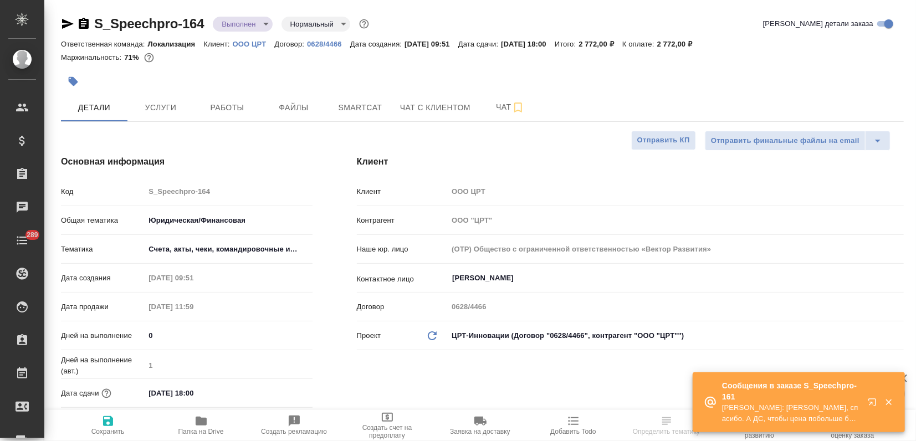
type textarea "x"
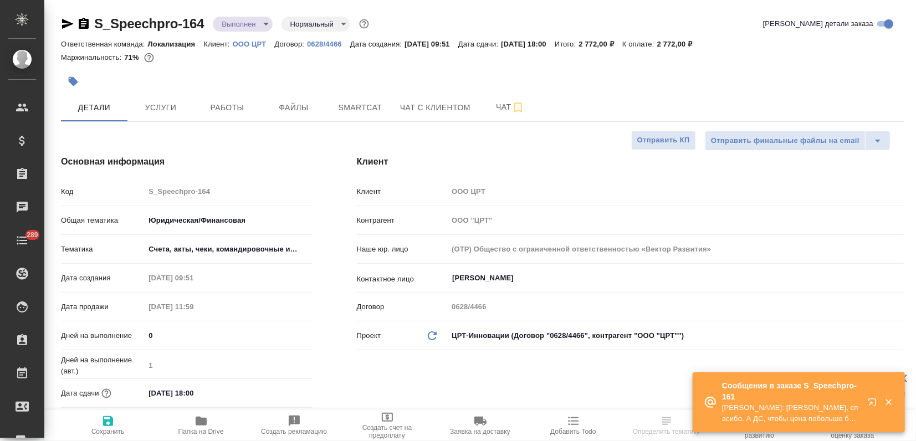
type textarea "x"
click at [802, 401] on p "Сообщения в заказе S_Speechpro-161" at bounding box center [791, 391] width 139 height 22
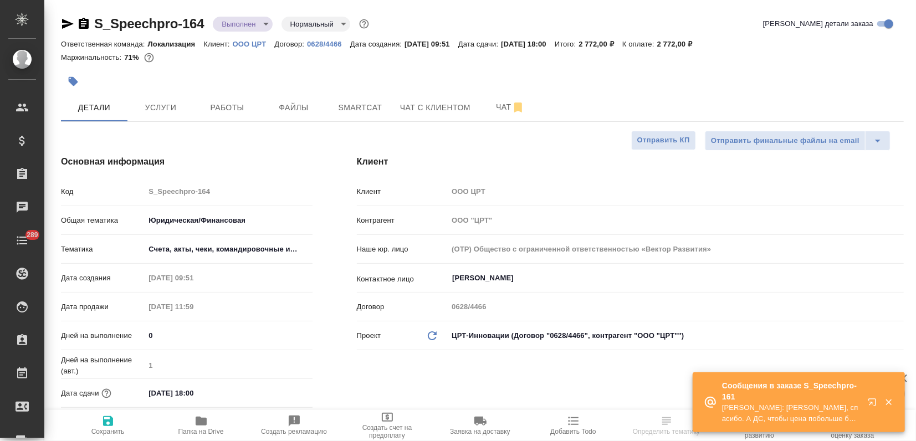
click at [772, 415] on p "[PERSON_NAME]: [PERSON_NAME], спасибо. А ДС, чтобы цена побольше была? Я тогда …" at bounding box center [791, 413] width 139 height 22
click at [870, 398] on icon "button" at bounding box center [874, 404] width 13 height 13
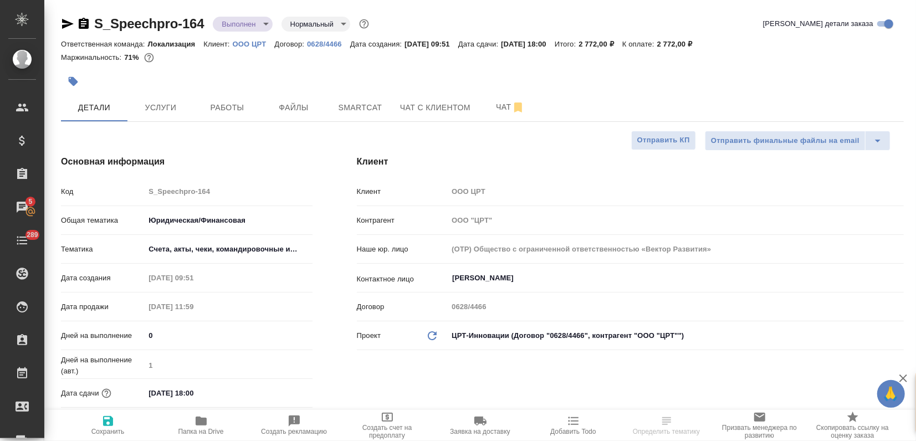
type textarea "x"
select select "RU"
type textarea "x"
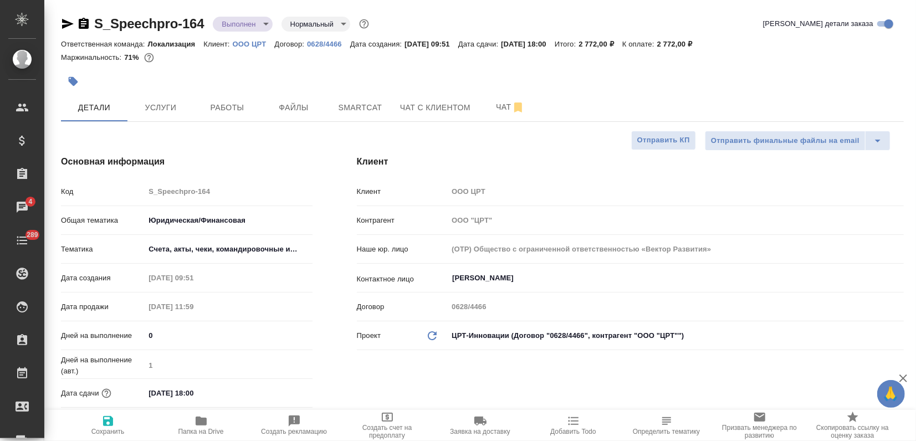
type textarea "x"
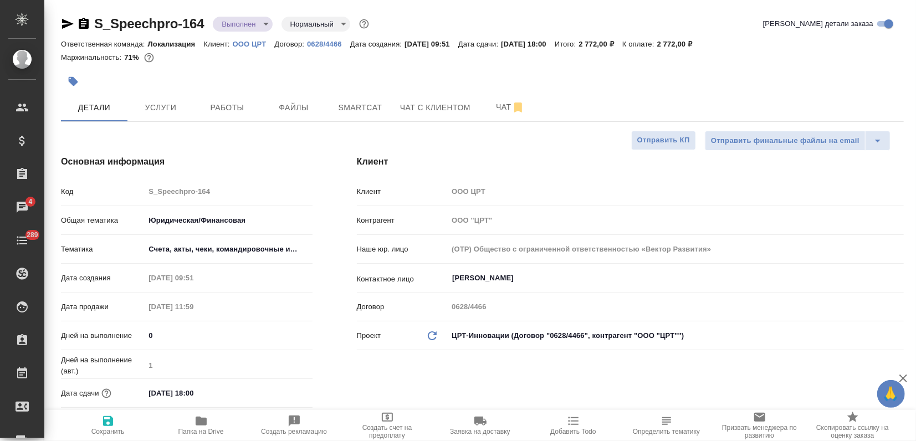
type textarea "x"
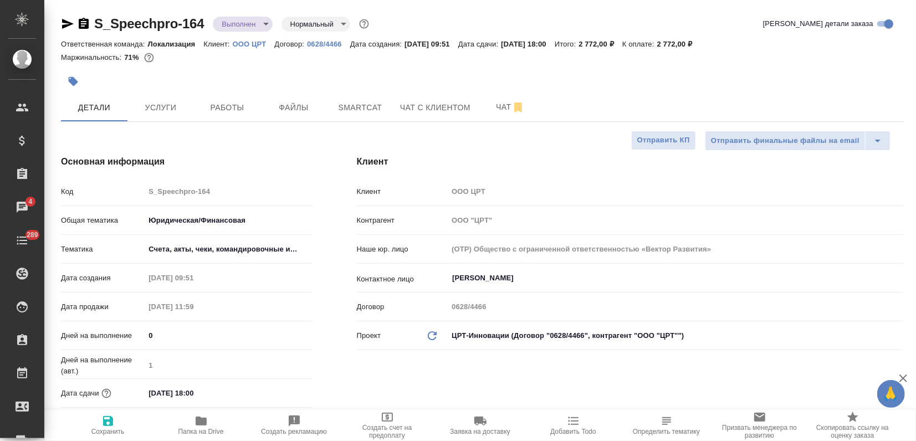
type textarea "x"
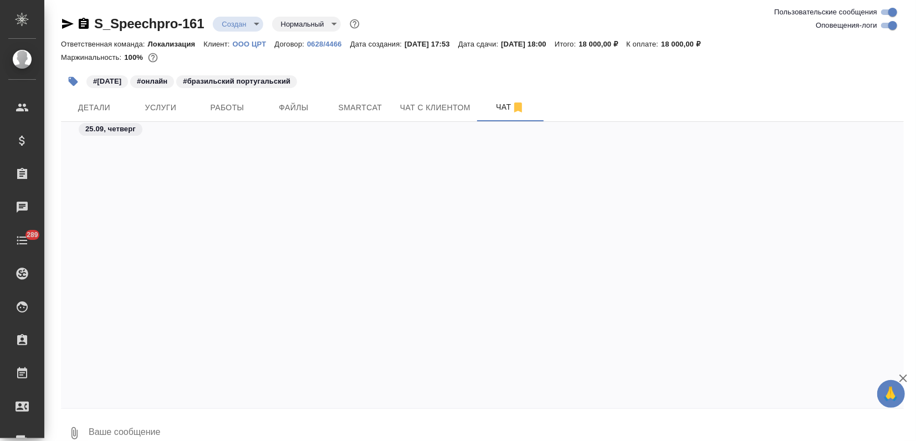
scroll to position [613, 0]
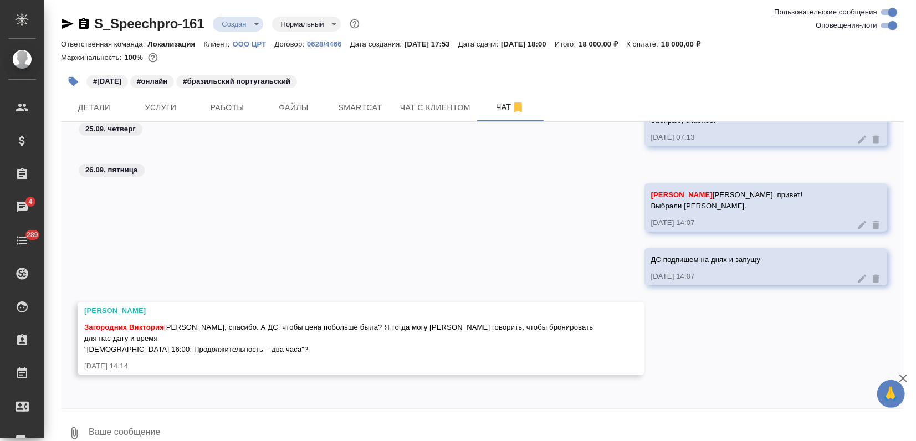
click at [206, 418] on textarea at bounding box center [496, 434] width 816 height 38
type textarea "Иринка, подписываем ДС на 7500р/час за португальский"
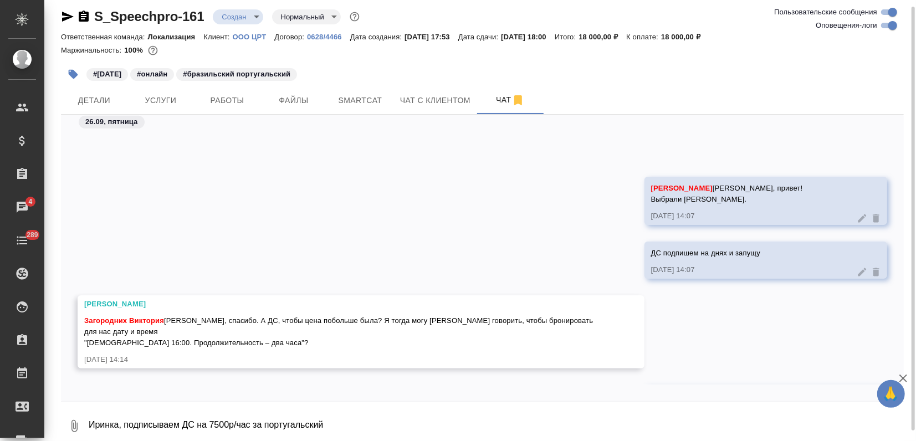
scroll to position [667, 0]
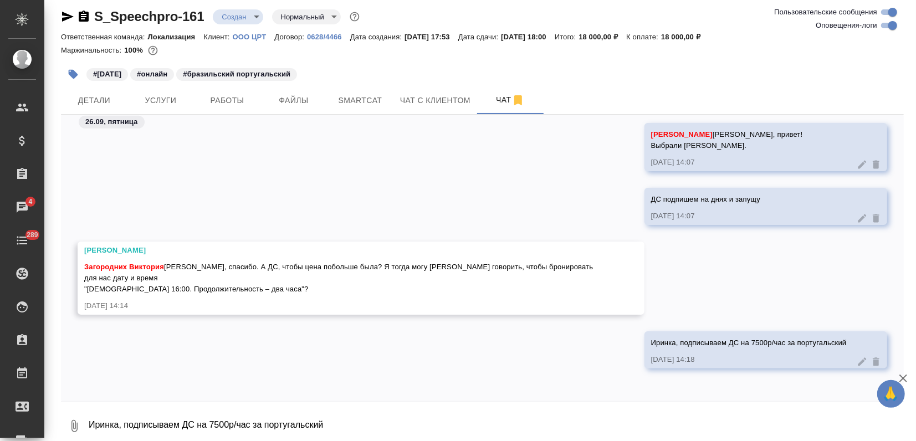
click at [906, 376] on icon "button" at bounding box center [903, 378] width 13 height 13
click at [299, 429] on textarea "Иринка, подписываем ДС на 7500р/час за португальский" at bounding box center [496, 426] width 816 height 38
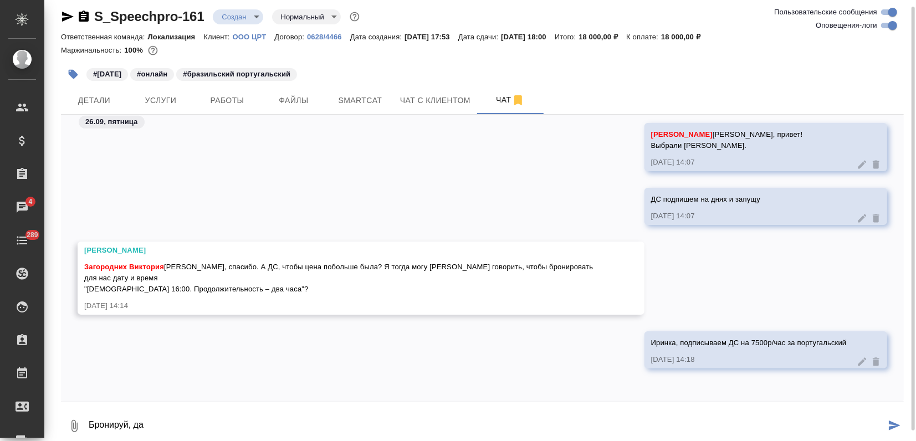
type textarea "Бронируй, да"
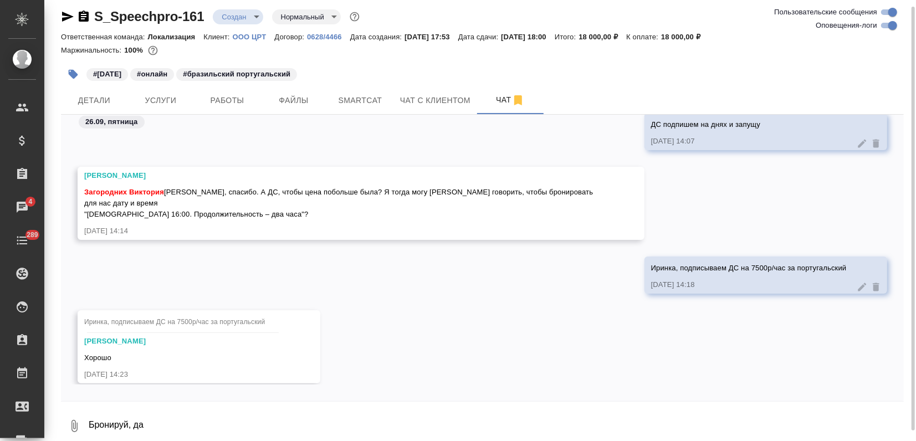
scroll to position [757, 0]
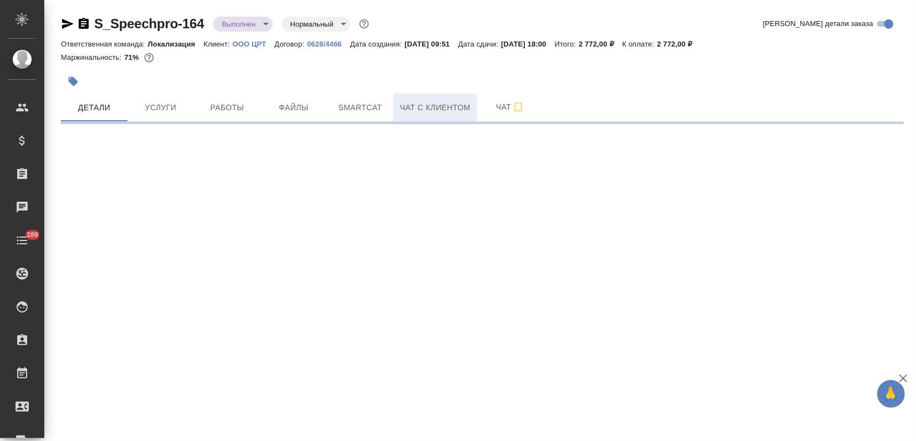
select select "RU"
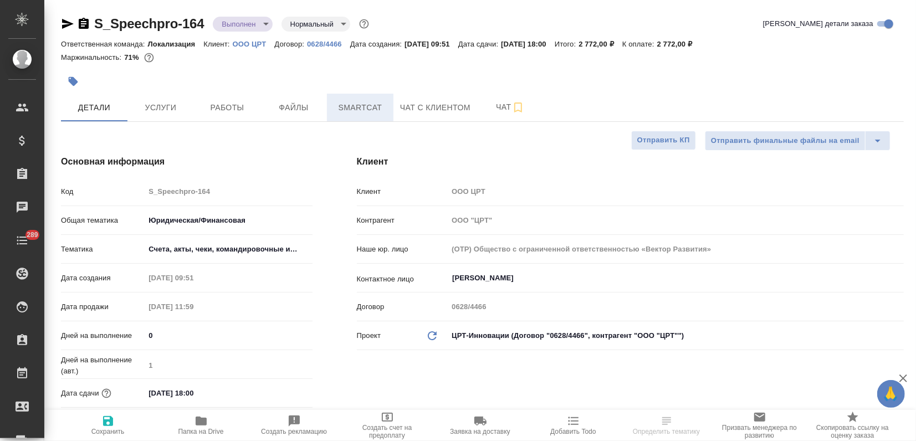
type textarea "x"
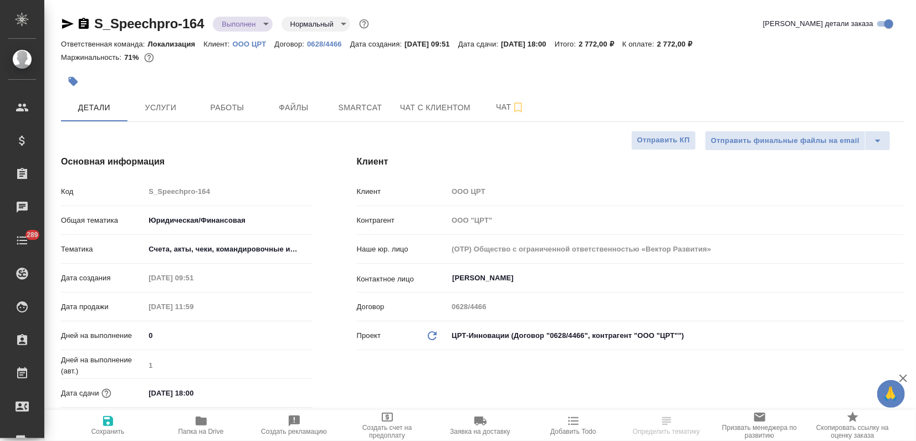
type textarea "x"
click at [163, 116] on button "Услуги" at bounding box center [160, 108] width 67 height 28
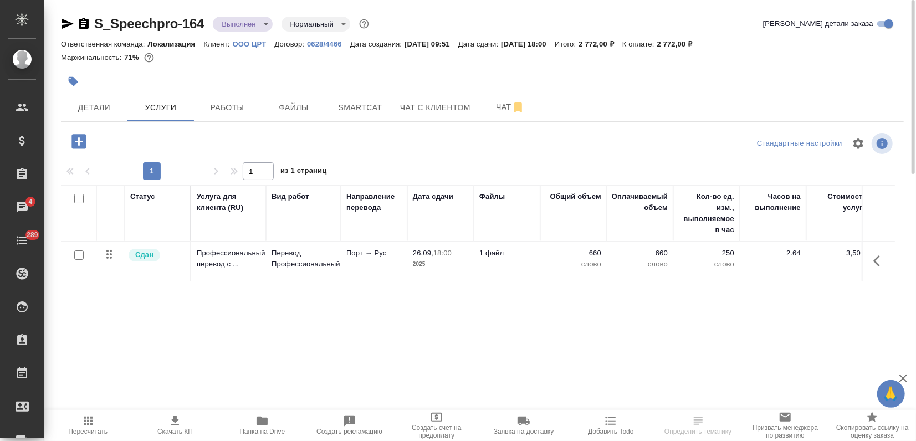
click at [257, 423] on icon "button" at bounding box center [262, 421] width 11 height 9
drag, startPoint x: 204, startPoint y: 21, endPoint x: 47, endPoint y: 18, distance: 157.4
click at [47, 18] on div "S_Speechpro-164 Выполнен completed Нормальный normal Кратко детали заказа Ответ…" at bounding box center [480, 226] width 872 height 452
copy link "S_Speechpro-164"
click at [269, 26] on body "🙏 .cls-1 fill:#fff; AWATERA Zagorodnikh Viktoria Клиенты Спецификации Заказы 4 …" at bounding box center [458, 220] width 916 height 441
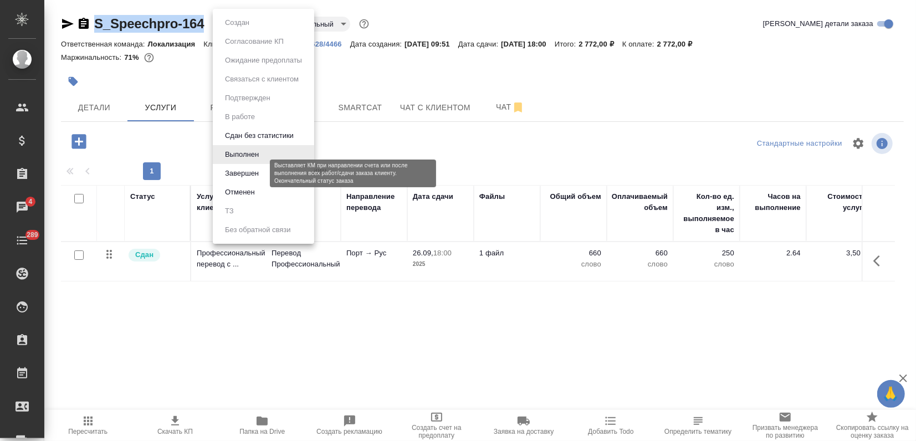
click at [253, 173] on button "Завершен" at bounding box center [242, 173] width 40 height 12
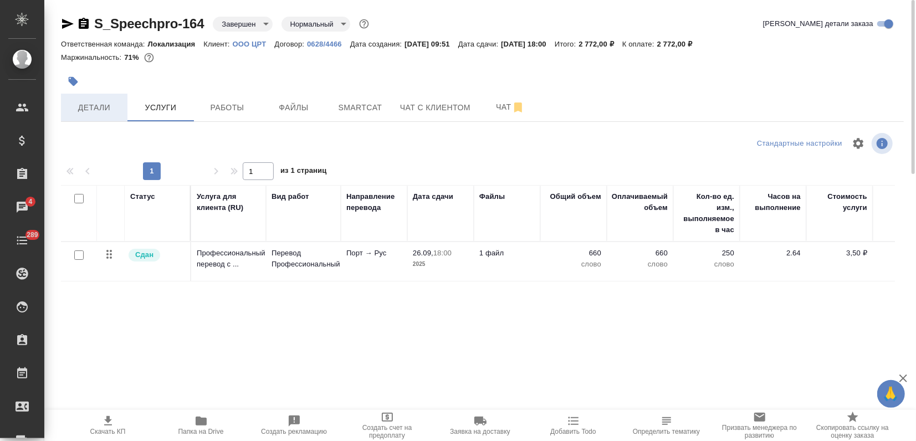
click at [105, 113] on span "Детали" at bounding box center [94, 108] width 53 height 14
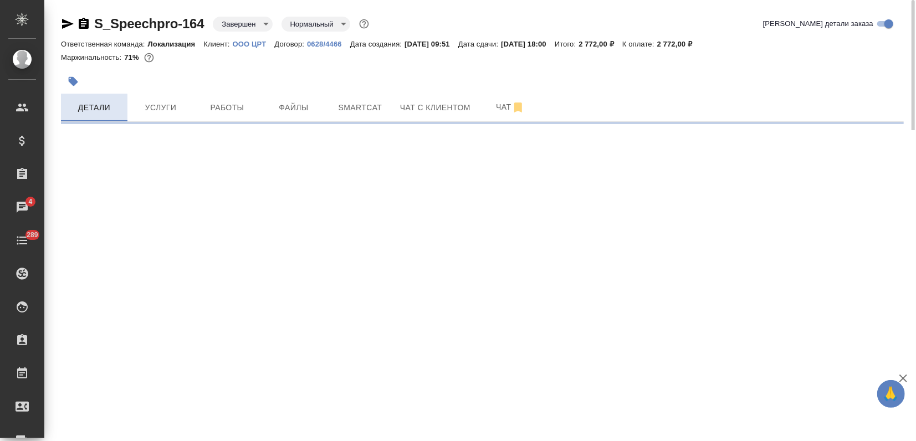
select select "RU"
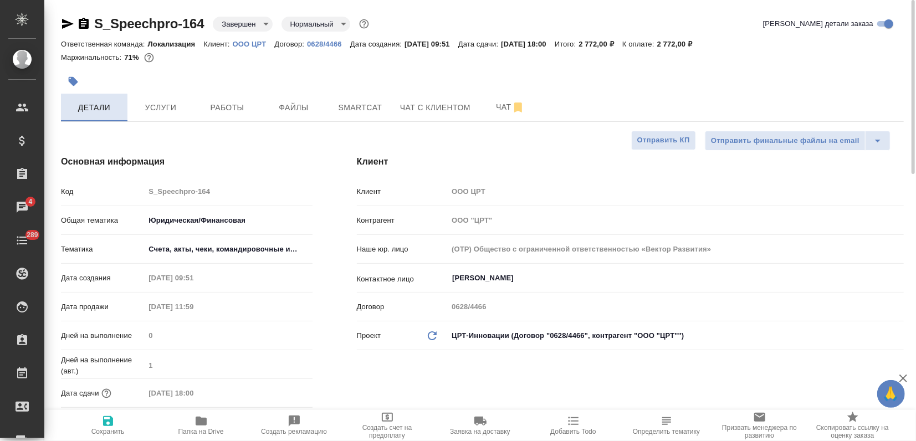
type textarea "x"
drag, startPoint x: 208, startPoint y: 19, endPoint x: 96, endPoint y: 25, distance: 112.7
click at [96, 25] on div "S_Speechpro-164 Завершен closed Нормальный normal" at bounding box center [216, 24] width 310 height 18
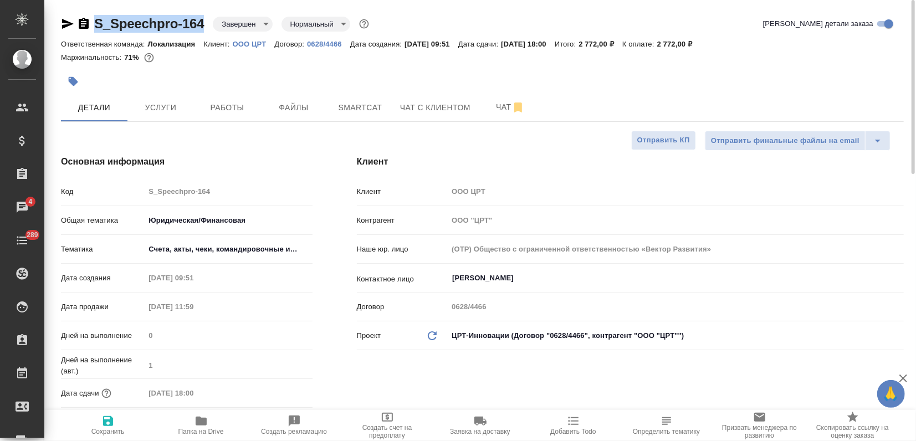
copy link "S_Speechpro-164"
type textarea "x"
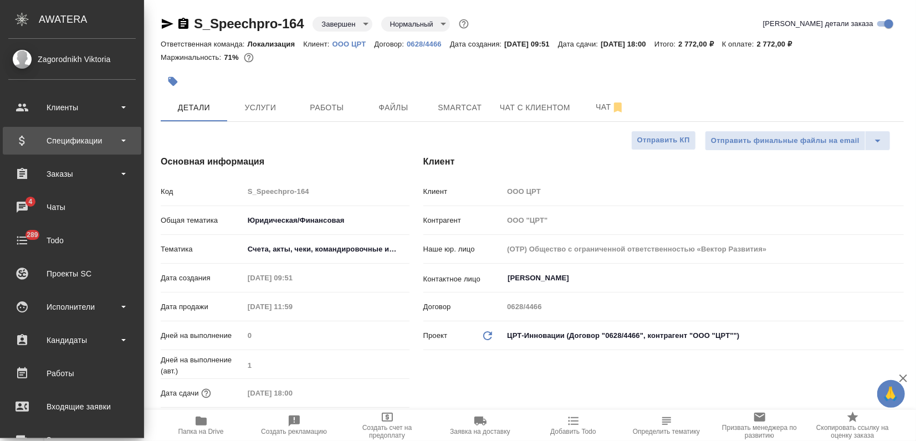
click at [35, 139] on div "Спецификации" at bounding box center [71, 140] width 127 height 17
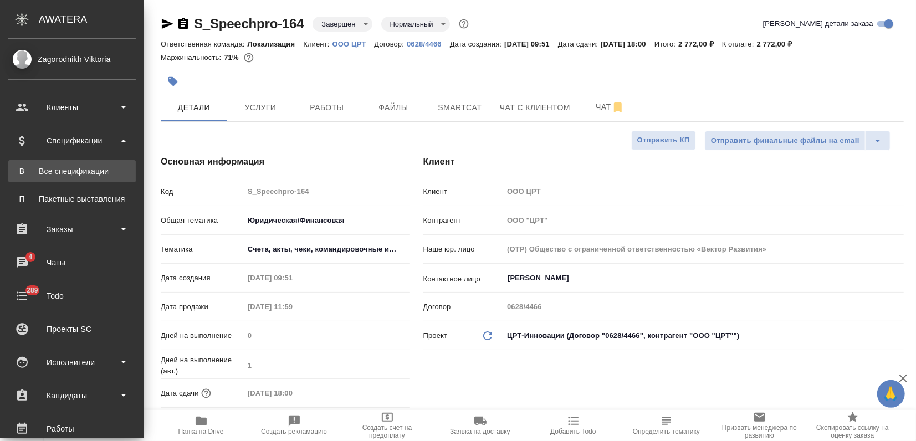
type textarea "x"
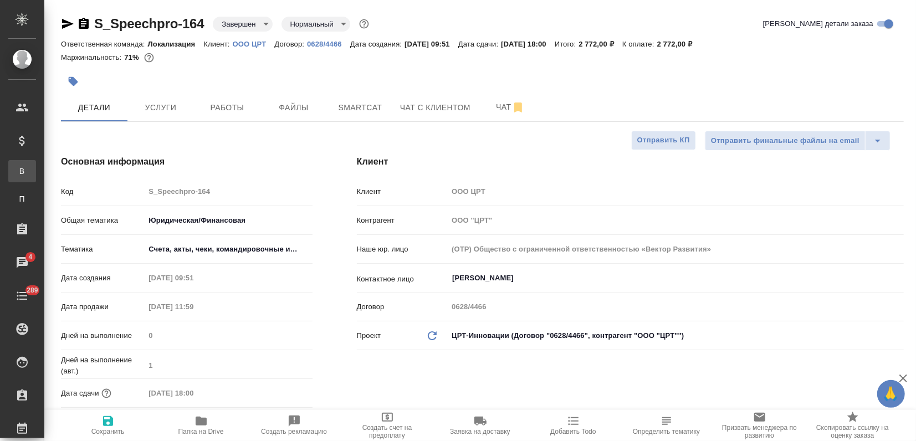
click at [17, 169] on div "Все спецификации" at bounding box center [8, 171] width 17 height 11
type textarea "x"
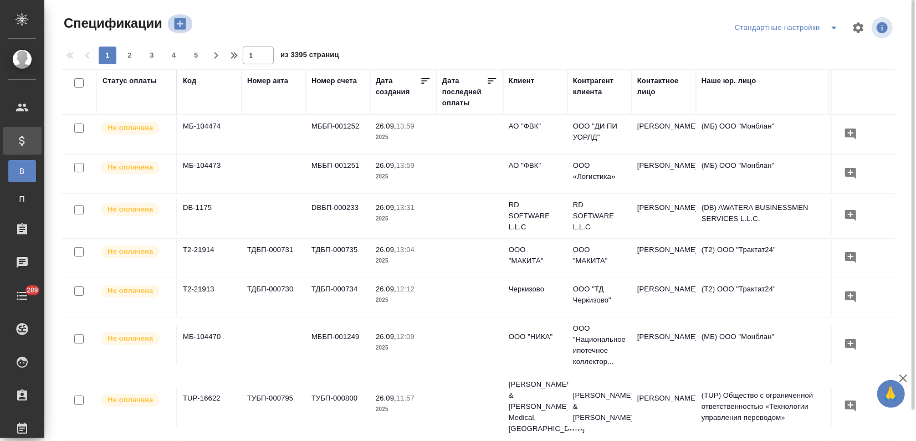
click at [188, 18] on button "button" at bounding box center [180, 23] width 27 height 19
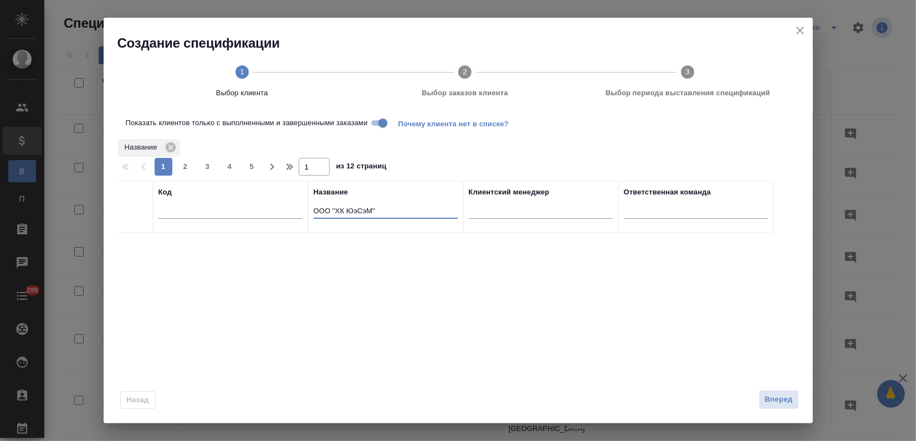
drag, startPoint x: 426, startPoint y: 218, endPoint x: 144, endPoint y: 248, distance: 284.3
click at [160, 244] on div "Код Название ООО "ХК ЮэСэМ" Клиентский менеджер Ответственная команда" at bounding box center [454, 333] width 674 height 305
paste input "S_Speechpro-164"
drag, startPoint x: 379, startPoint y: 209, endPoint x: 279, endPoint y: 224, distance: 100.3
click at [279, 224] on tr "Код Название S_Speechpro-164 Клиентский менеджер Ответственная команда" at bounding box center [445, 207] width 657 height 52
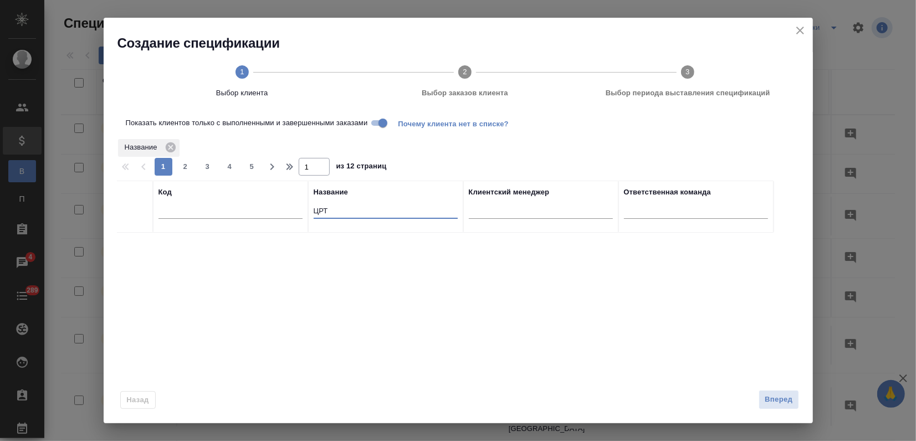
type input "ЦРТ"
click at [267, 268] on td "Speechpro" at bounding box center [230, 252] width 155 height 39
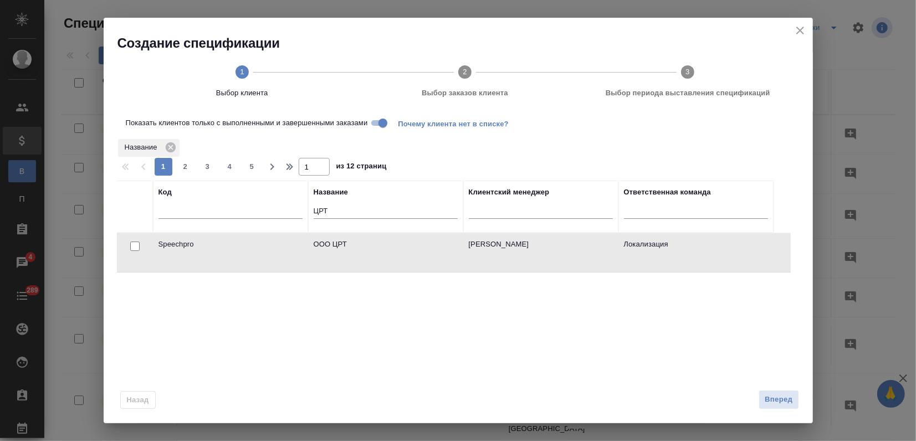
click at [267, 268] on td "Speechpro" at bounding box center [230, 252] width 155 height 39
click at [136, 244] on input "checkbox" at bounding box center [134, 246] width 9 height 9
checkbox input "true"
click at [779, 395] on span "Вперед" at bounding box center [779, 400] width 28 height 13
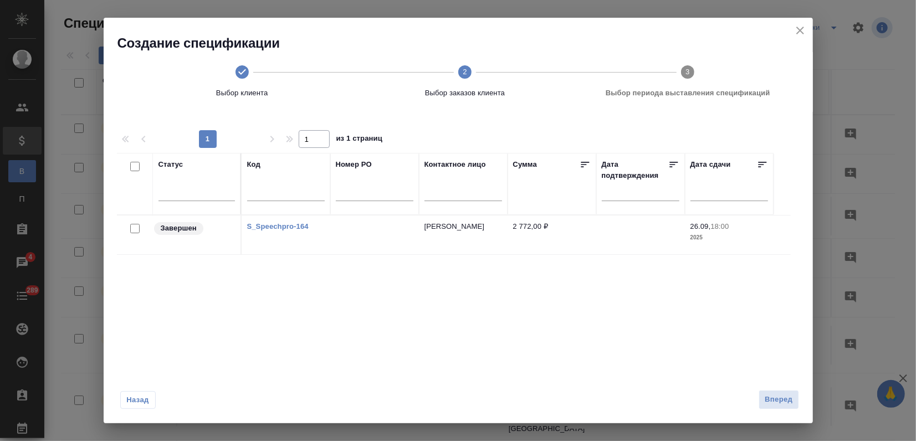
click at [134, 228] on input "checkbox" at bounding box center [134, 228] width 9 height 9
checkbox input "true"
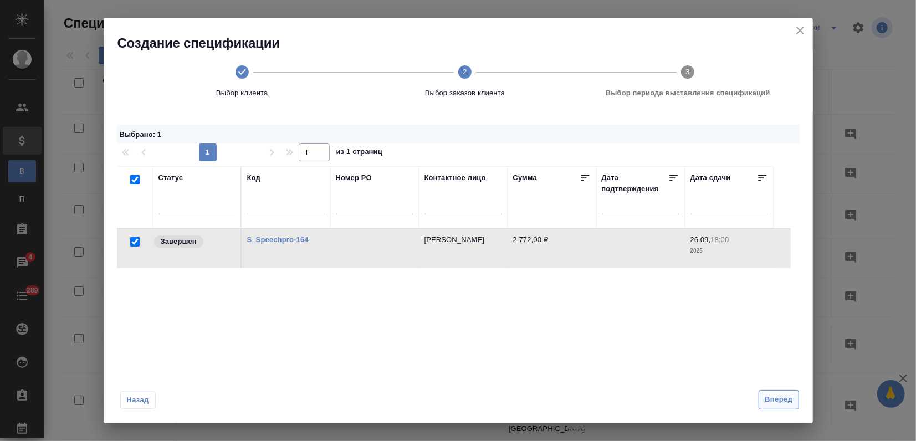
click at [778, 400] on span "Вперед" at bounding box center [779, 400] width 28 height 13
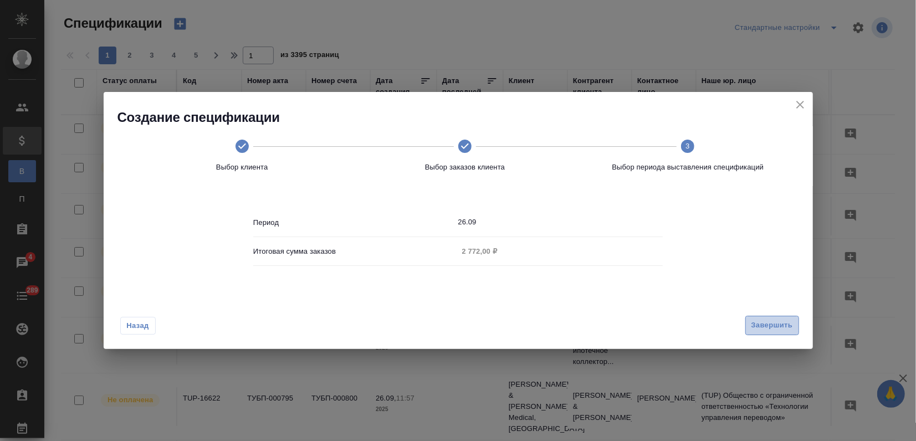
click at [782, 322] on span "Завершить" at bounding box center [773, 325] width 42 height 13
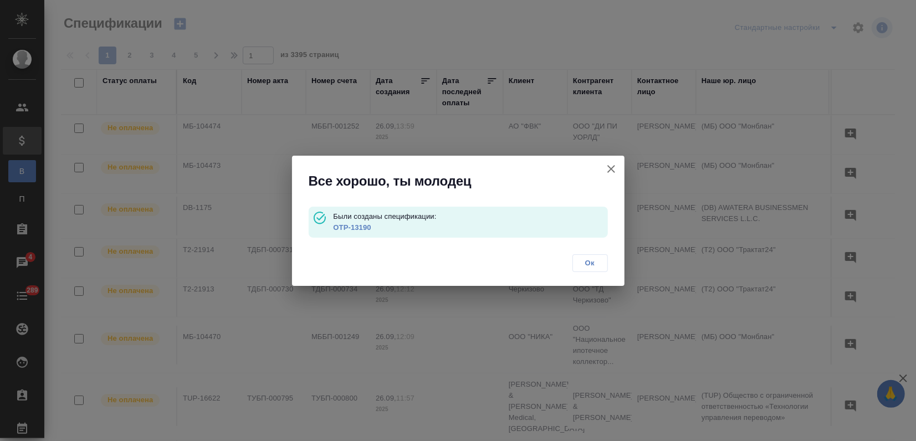
click at [363, 231] on link "OTP-13190" at bounding box center [352, 227] width 38 height 8
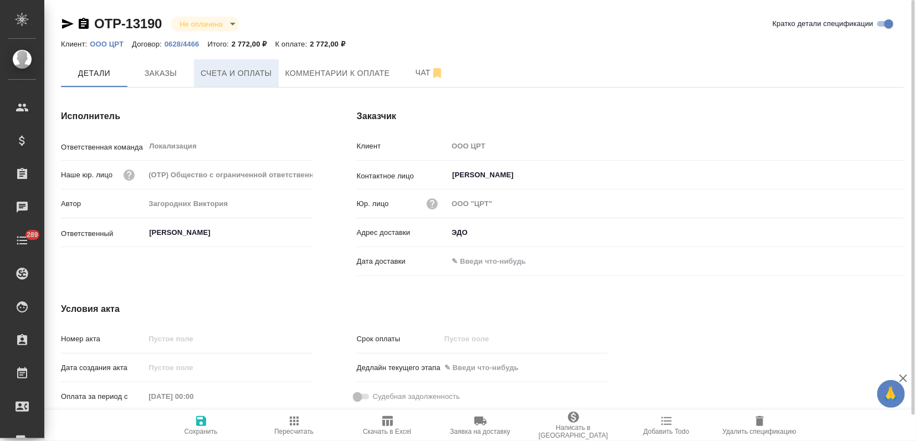
click at [212, 74] on span "Счета и оплаты" at bounding box center [237, 74] width 72 height 14
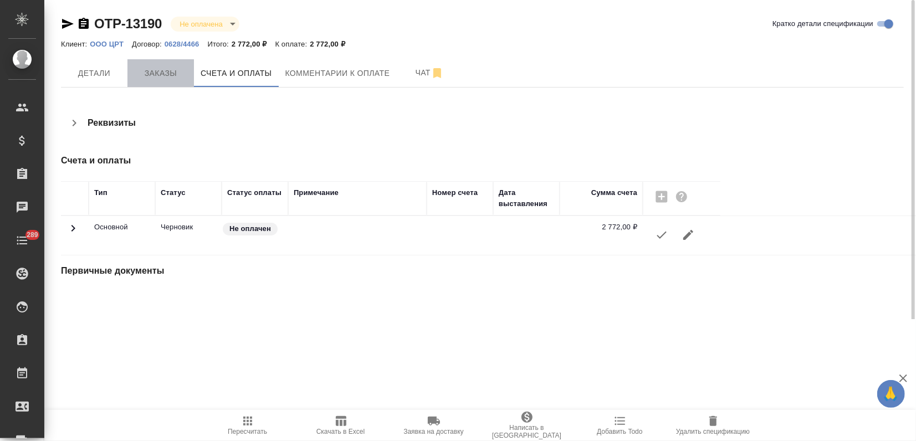
click at [163, 64] on button "Заказы" at bounding box center [160, 73] width 67 height 28
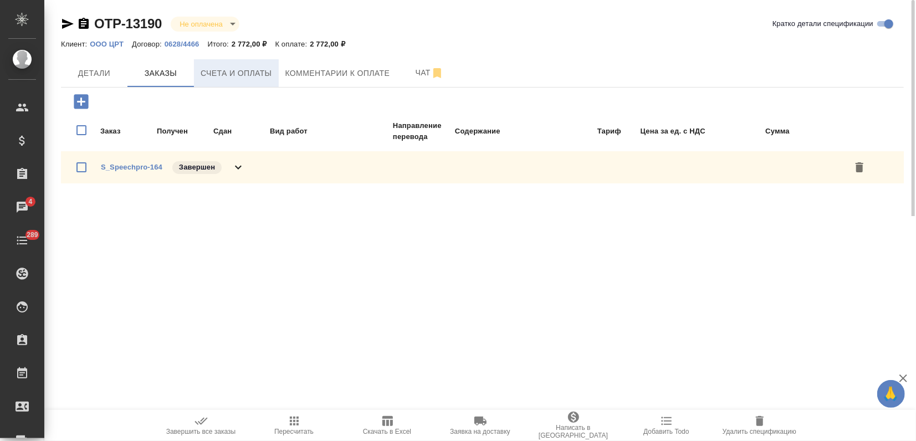
click at [242, 74] on span "Счета и оплаты" at bounding box center [237, 74] width 72 height 14
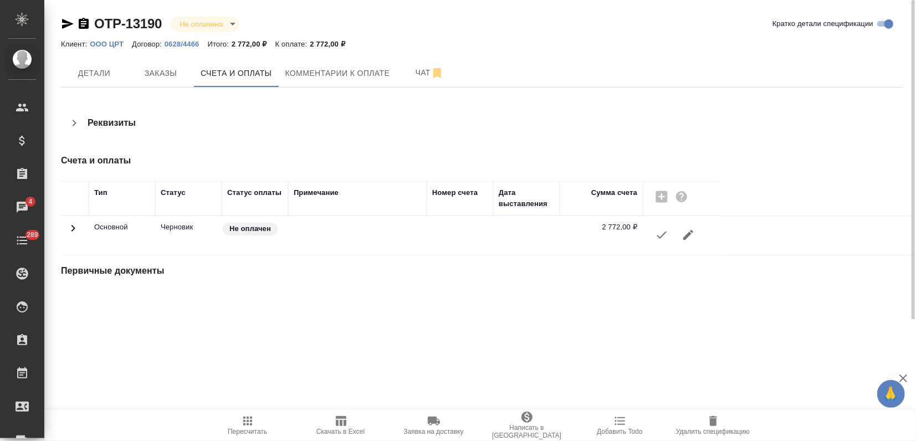
click at [657, 235] on icon "button" at bounding box center [661, 234] width 13 height 13
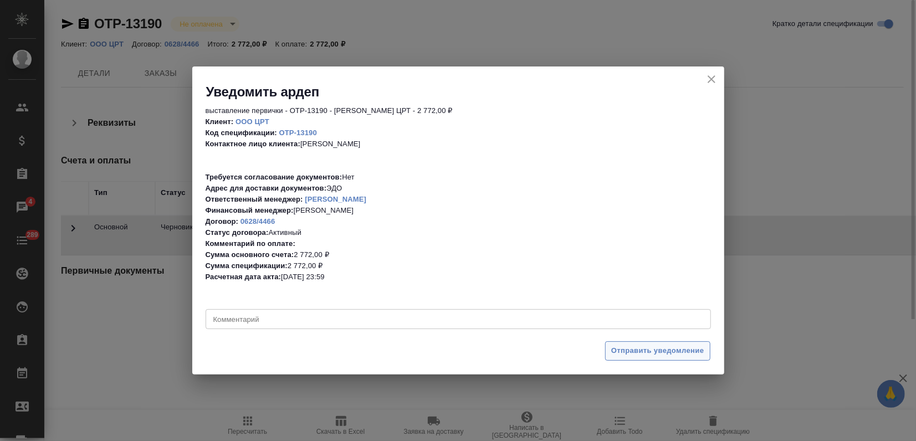
click at [647, 355] on span "Отправить уведомление" at bounding box center [657, 351] width 93 height 13
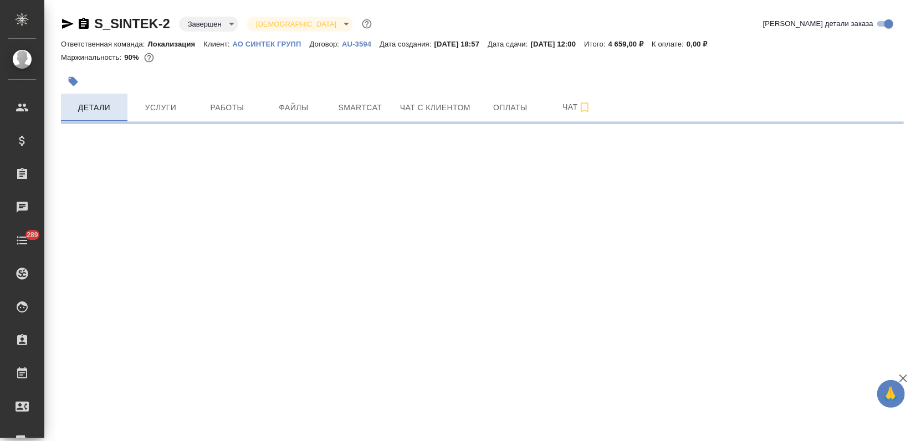
select select "RU"
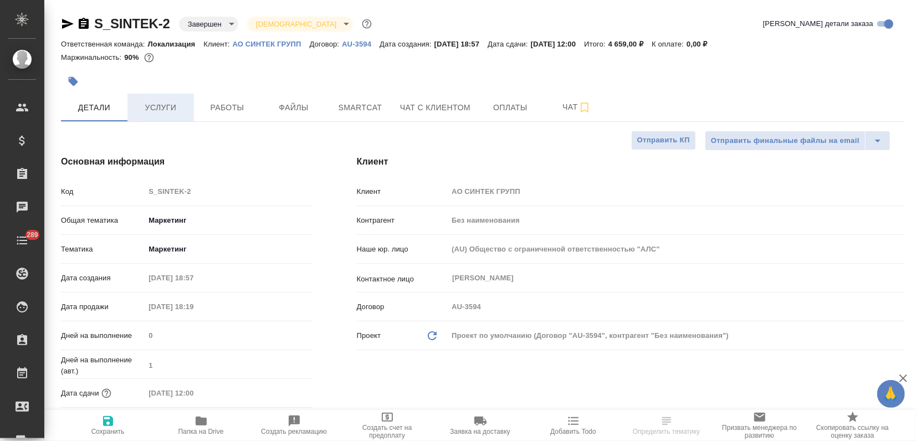
type textarea "x"
click at [154, 99] on button "Услуги" at bounding box center [160, 108] width 67 height 28
type textarea "x"
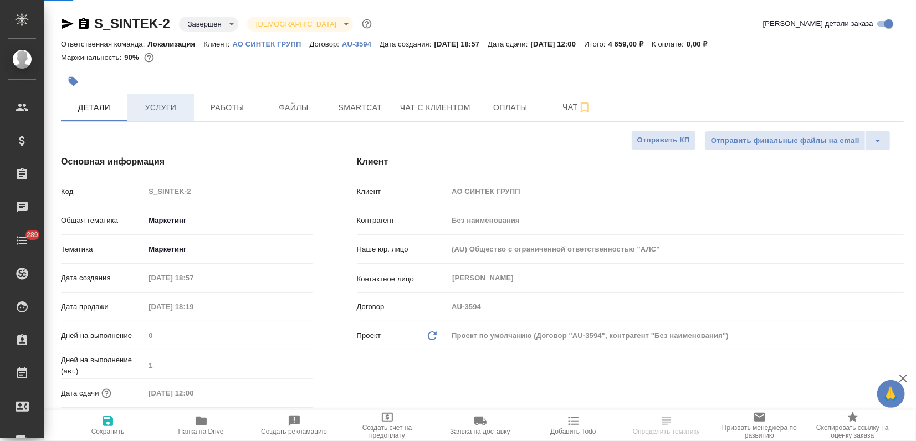
type textarea "x"
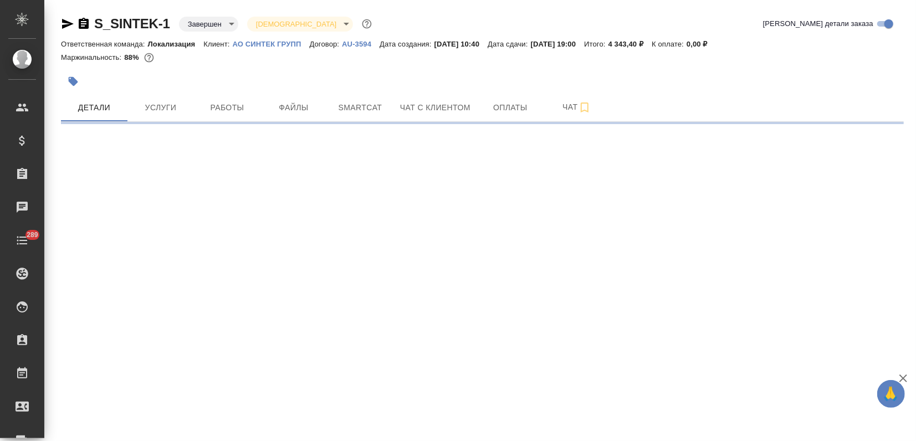
select select "RU"
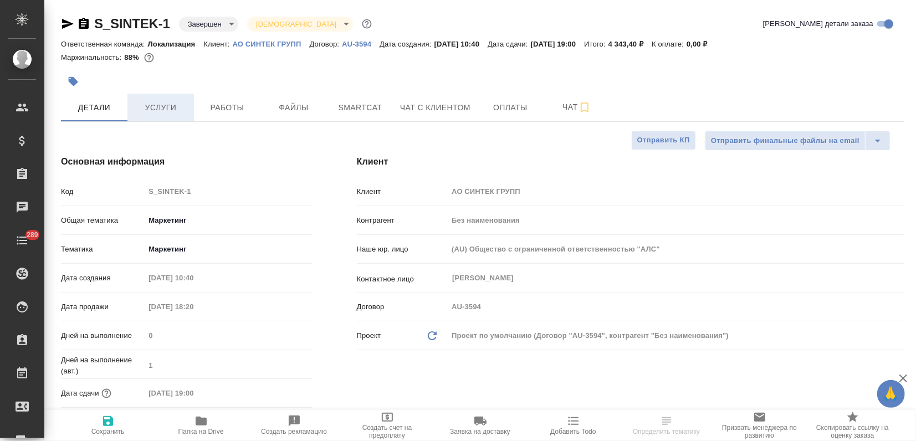
type textarea "x"
click at [165, 96] on button "Услуги" at bounding box center [160, 108] width 67 height 28
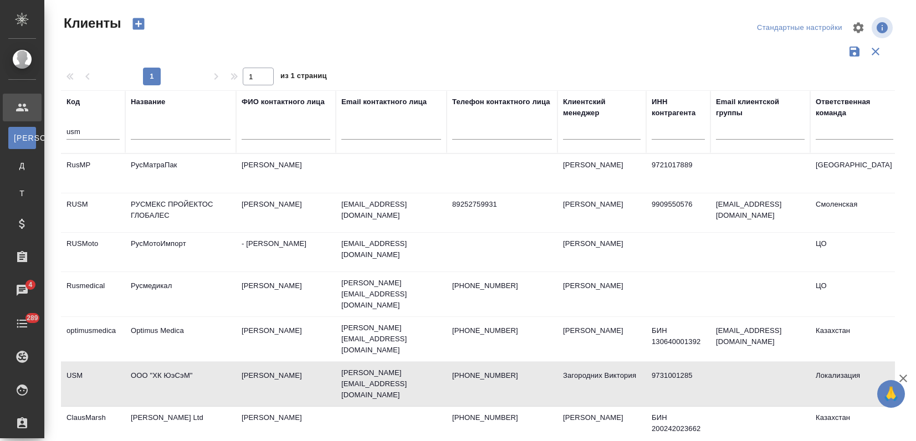
select select "RU"
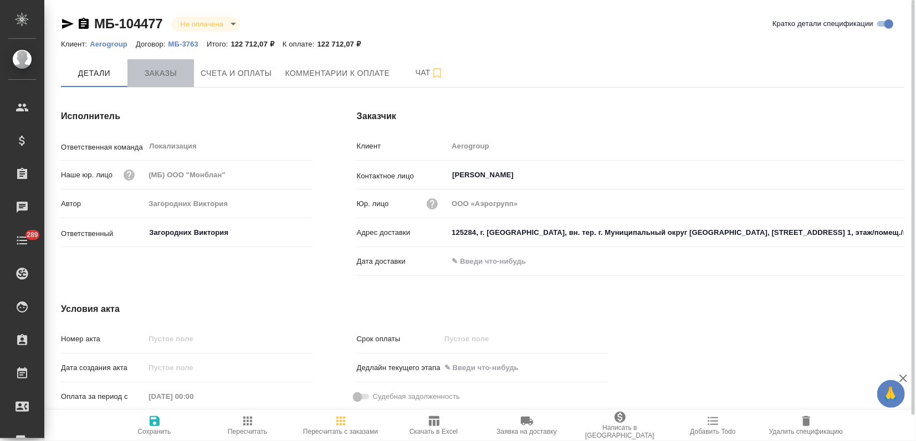
click at [154, 72] on span "Заказы" at bounding box center [160, 74] width 53 height 14
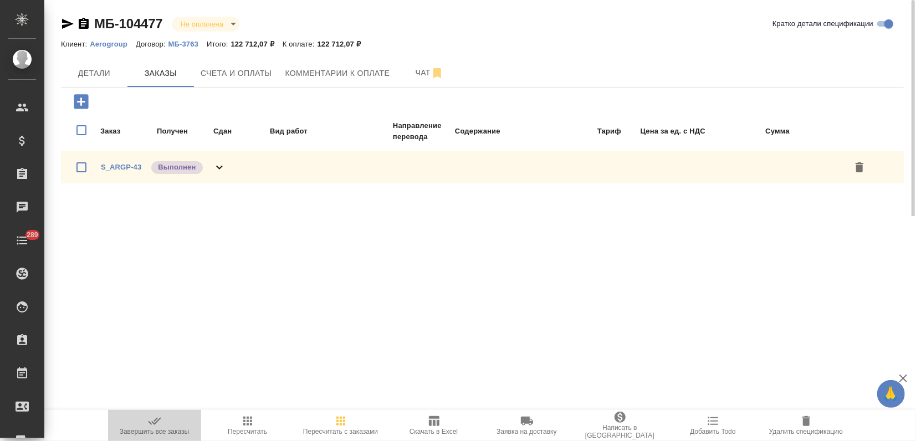
click at [153, 421] on icon "button" at bounding box center [154, 421] width 13 height 13
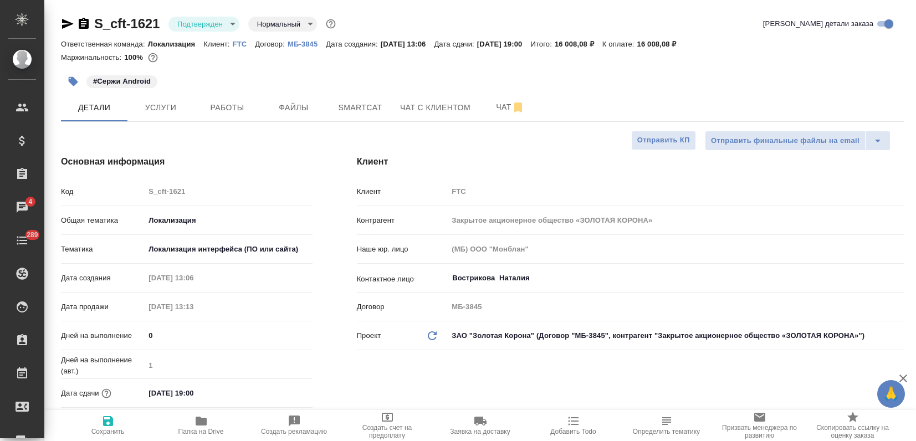
select select "RU"
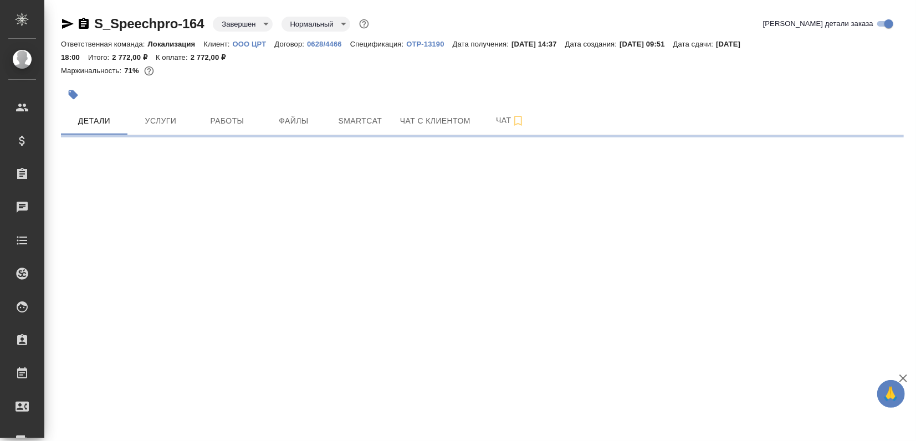
select select "RU"
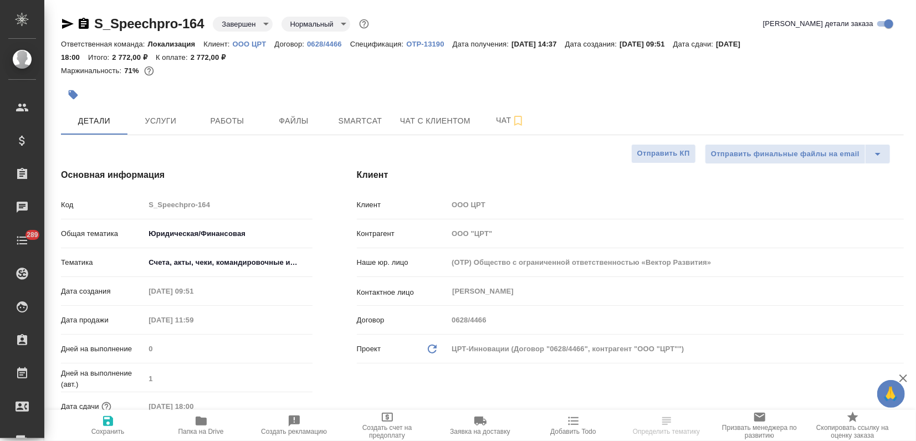
type textarea "x"
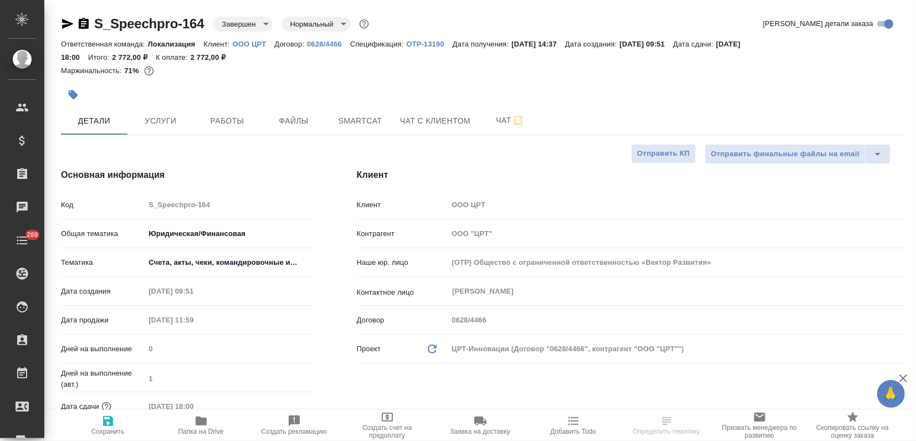
type textarea "x"
click at [203, 426] on icon "button" at bounding box center [201, 421] width 13 height 13
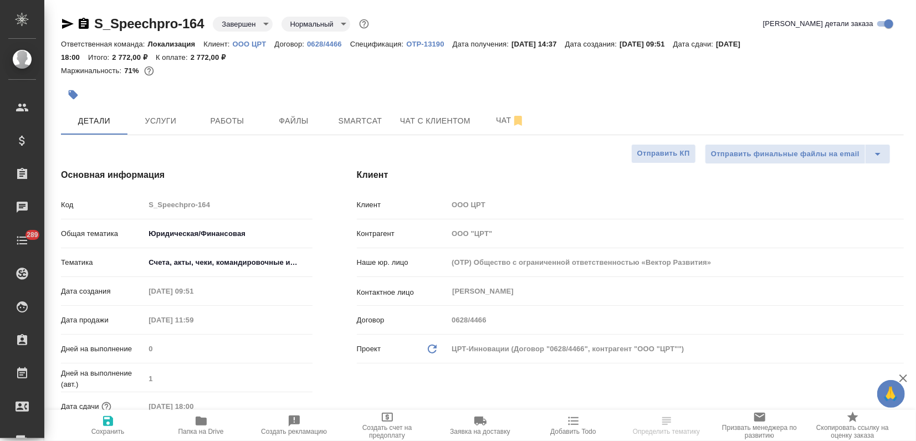
type textarea "x"
select select "RU"
type textarea "x"
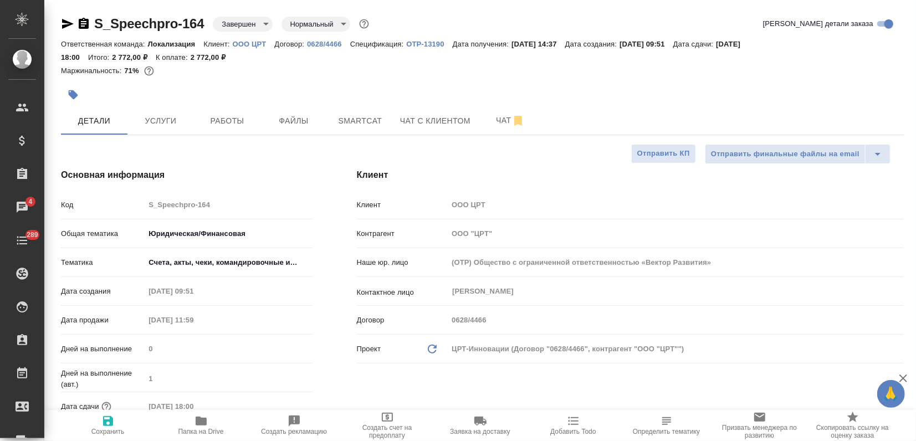
type textarea "x"
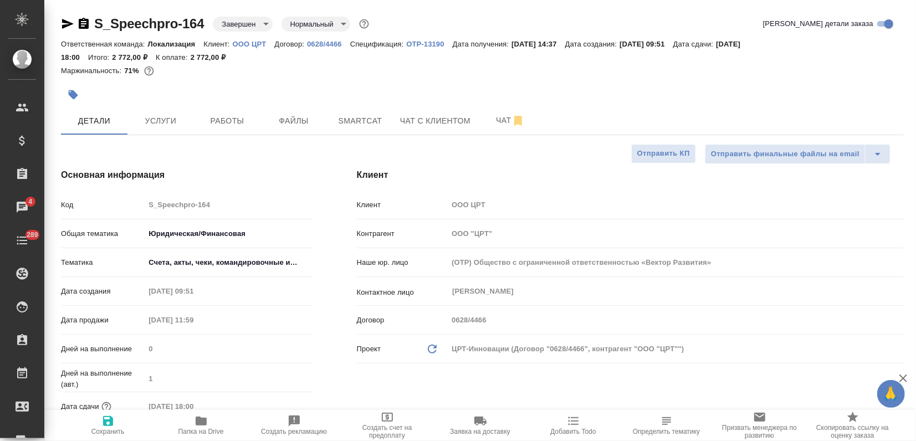
type textarea "x"
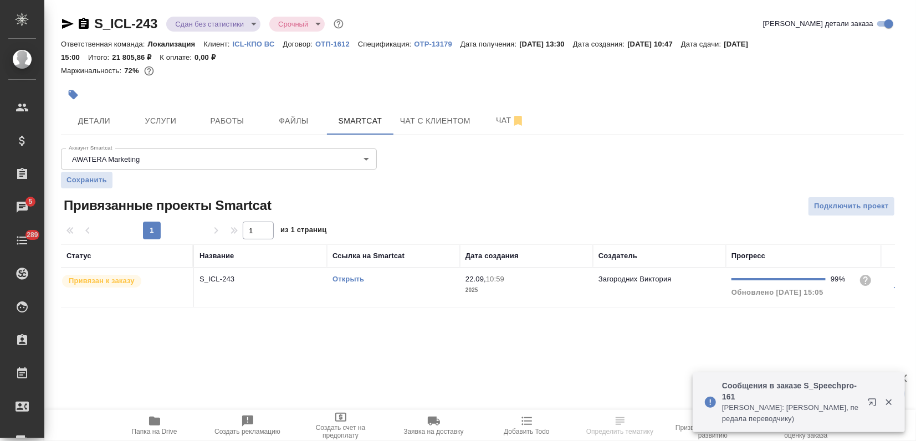
click at [871, 399] on icon "button" at bounding box center [872, 402] width 7 height 7
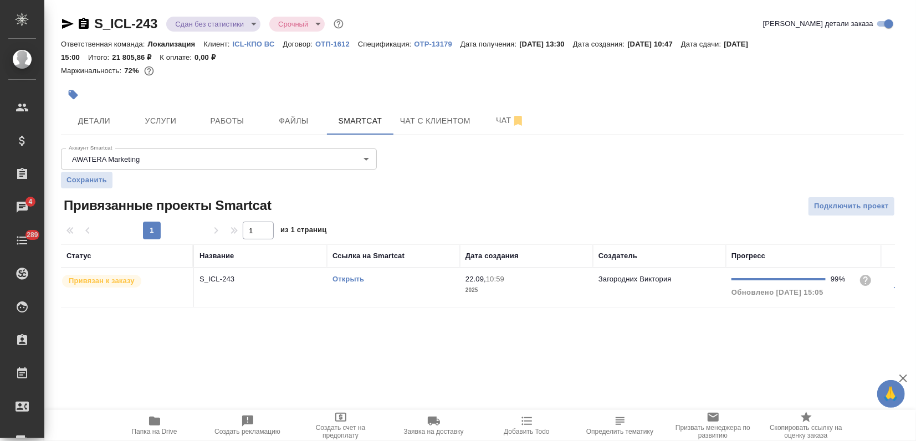
click at [153, 426] on icon "button" at bounding box center [154, 421] width 13 height 13
drag, startPoint x: 159, startPoint y: 20, endPoint x: 83, endPoint y: 18, distance: 76.5
click at [83, 18] on div "S_ICL-243 Сдан без статистики distributed Срочный urgent" at bounding box center [203, 24] width 285 height 18
copy link "S_ICL-243"
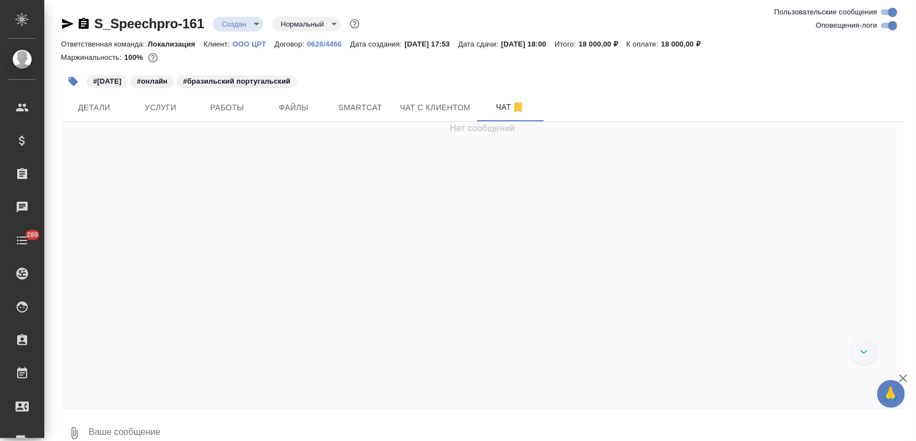
scroll to position [1092, 0]
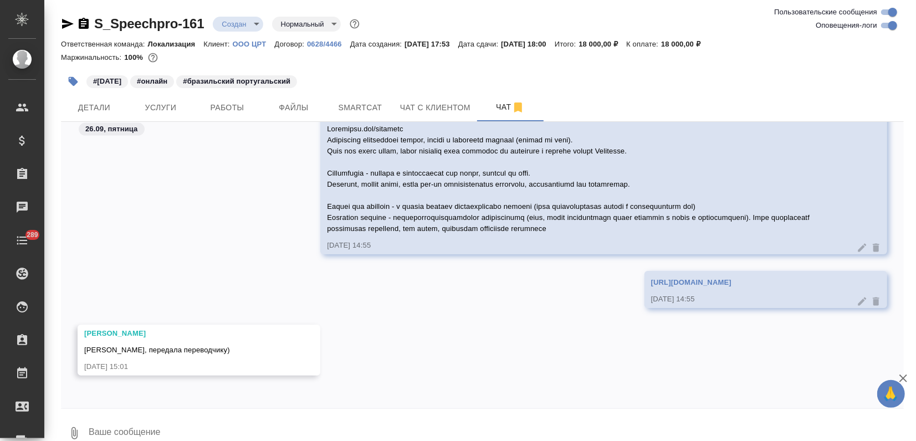
click at [280, 364] on div "[PERSON_NAME], передала переводчику) [DATE] 15:01" at bounding box center [199, 350] width 243 height 51
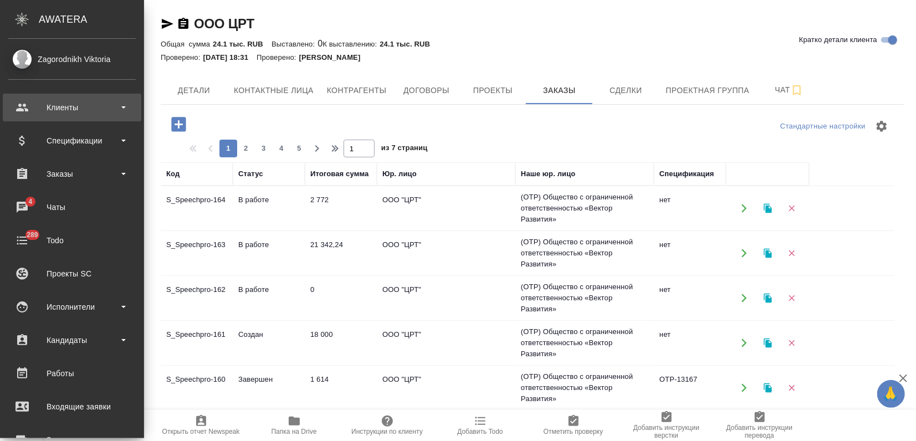
click at [47, 100] on div "Клиенты" at bounding box center [71, 107] width 127 height 17
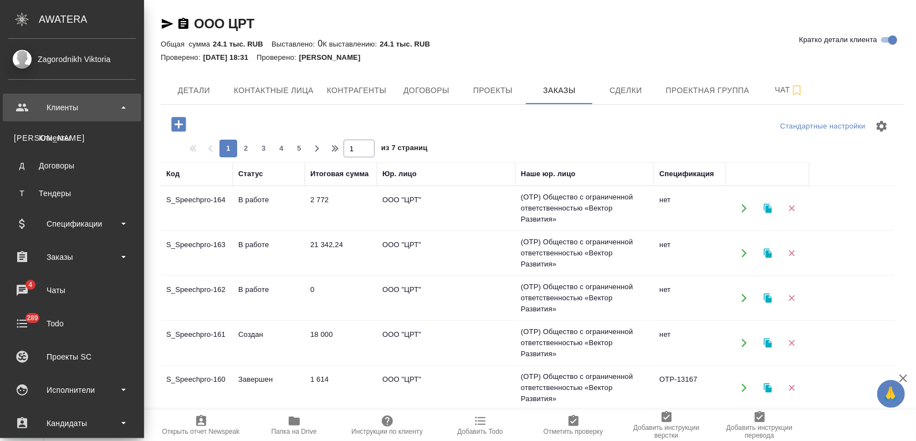
click at [70, 143] on div "Клиенты" at bounding box center [72, 137] width 116 height 11
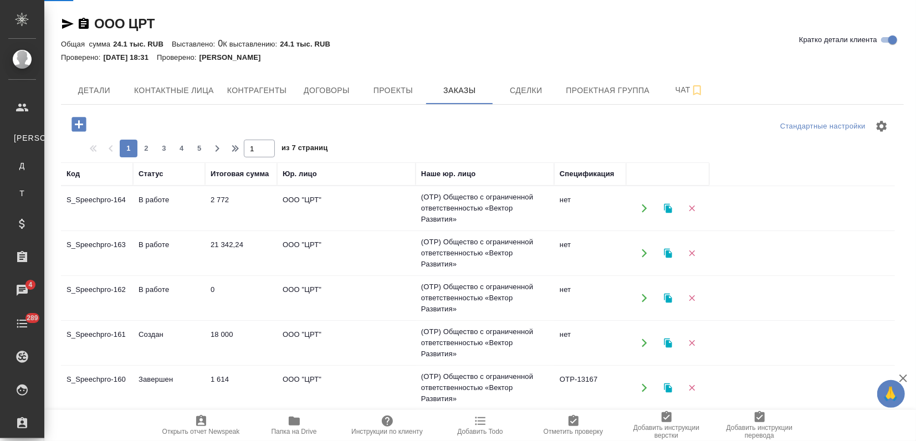
select select "RU"
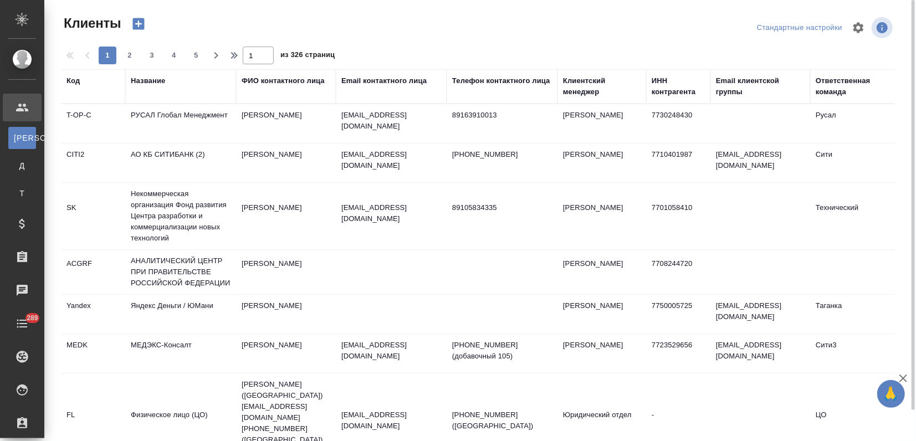
click at [352, 78] on div "Email контактного лица" at bounding box center [383, 80] width 85 height 11
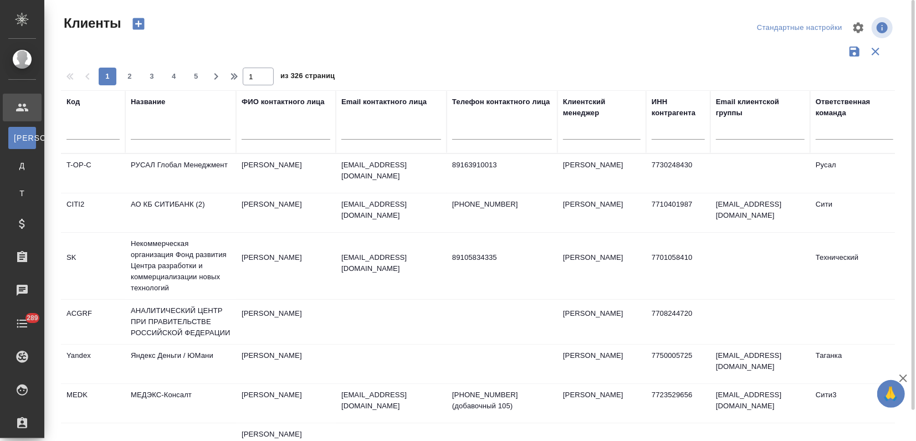
click at [350, 140] on div at bounding box center [391, 133] width 100 height 27
click at [345, 137] on input "text" at bounding box center [391, 133] width 100 height 14
paste input "melnikova@expocentr.ru"
type input "melnikova@expocentr.ru"
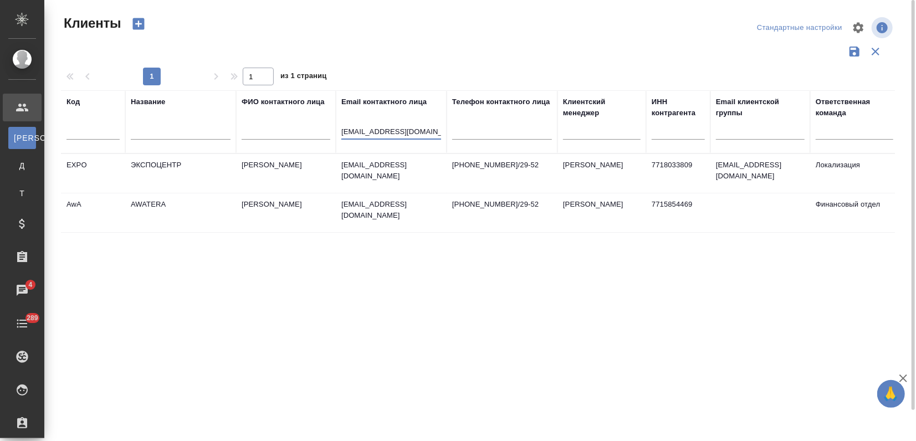
click at [332, 172] on td "Мельникова Юлия" at bounding box center [286, 173] width 100 height 39
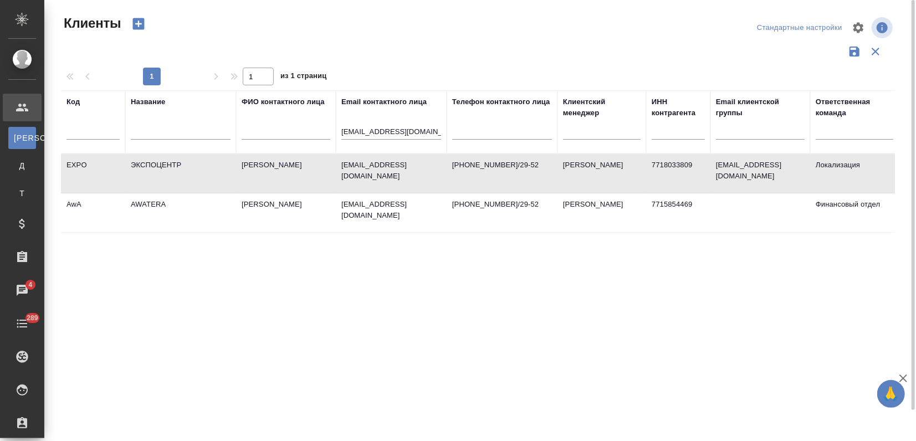
click at [332, 172] on td "[PERSON_NAME]" at bounding box center [286, 173] width 100 height 39
drag, startPoint x: 435, startPoint y: 131, endPoint x: 185, endPoint y: 124, distance: 249.5
click at [192, 124] on tr "Код Название ФИО контактного лица Email контактного лица melnikova@expocentr.ru…" at bounding box center [480, 121] width 838 height 63
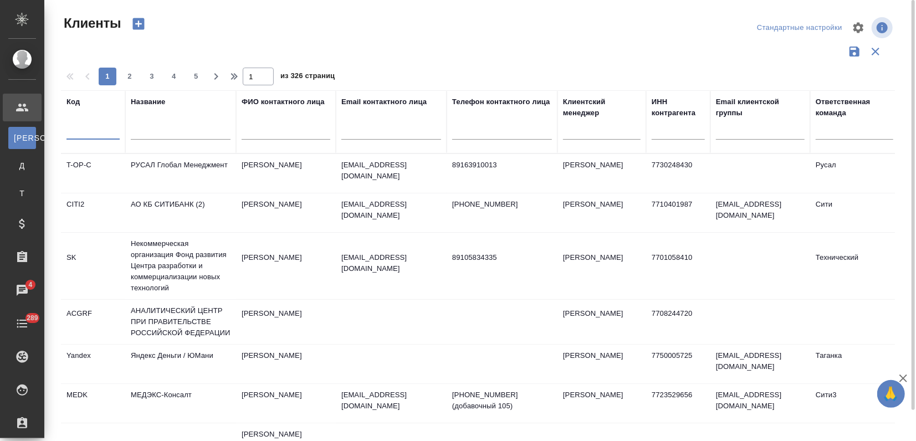
click at [85, 126] on input "text" at bounding box center [93, 133] width 53 height 14
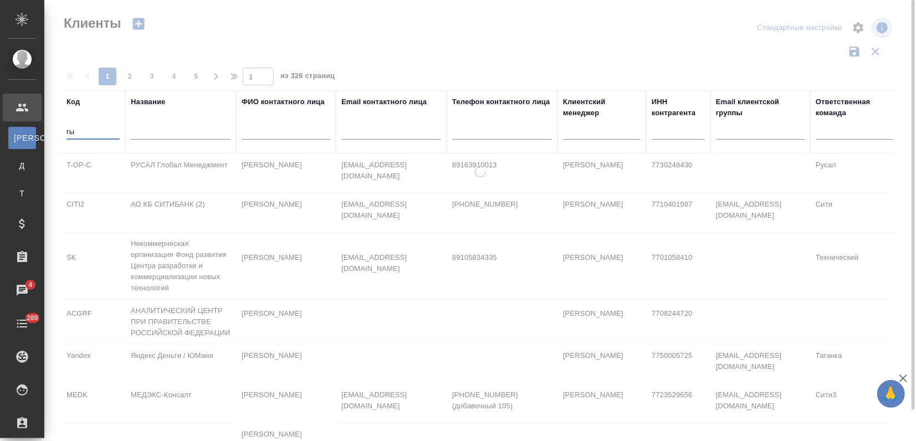
type input "г"
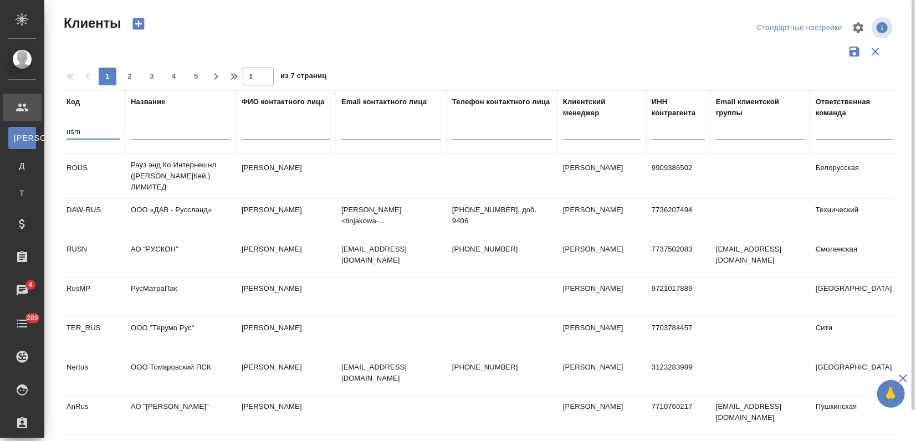
type input "usm"
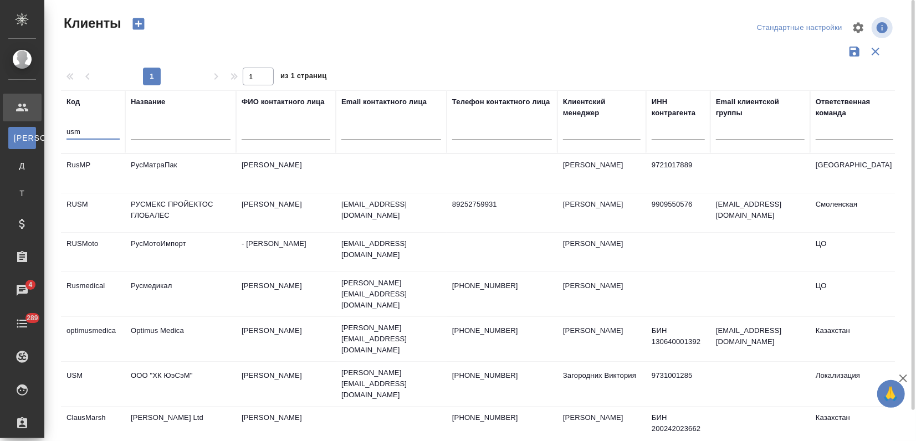
click at [121, 367] on td "USM" at bounding box center [93, 384] width 64 height 39
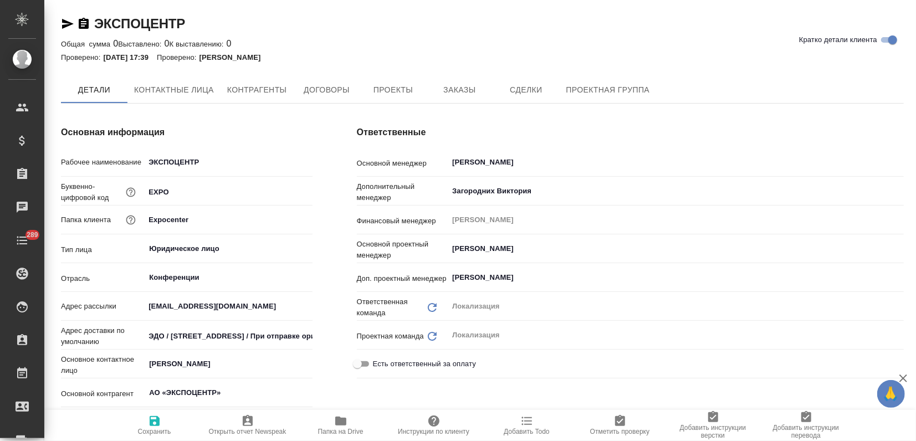
type textarea "x"
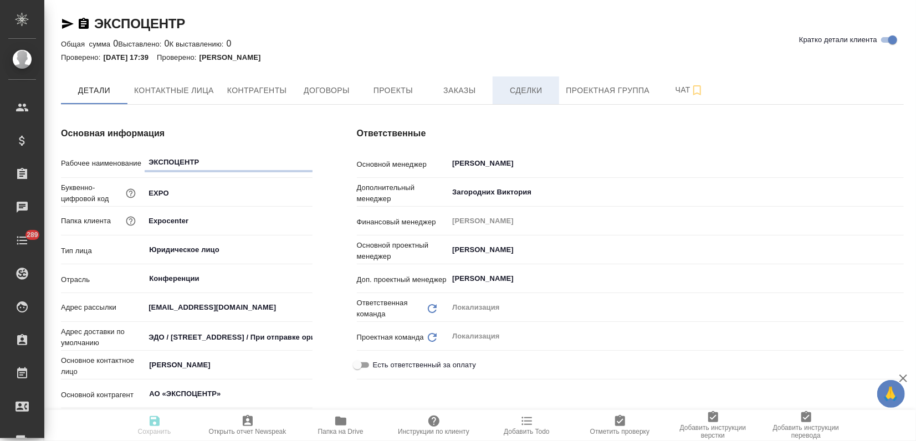
type textarea "x"
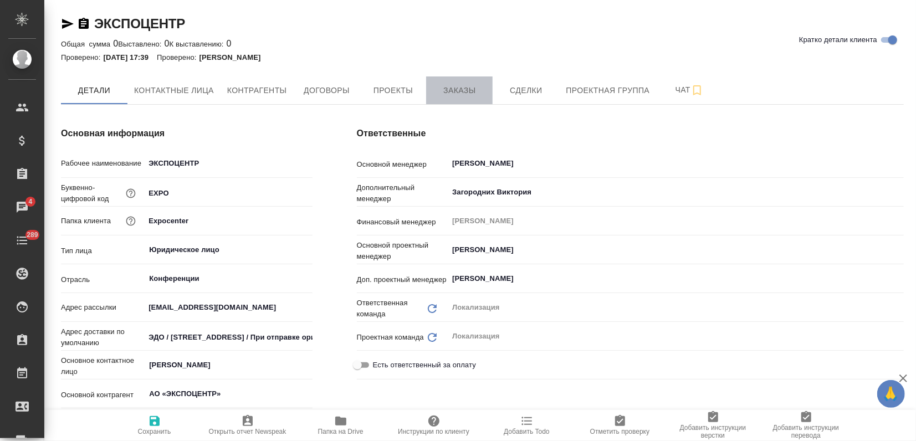
click at [458, 88] on span "Заказы" at bounding box center [459, 91] width 53 height 14
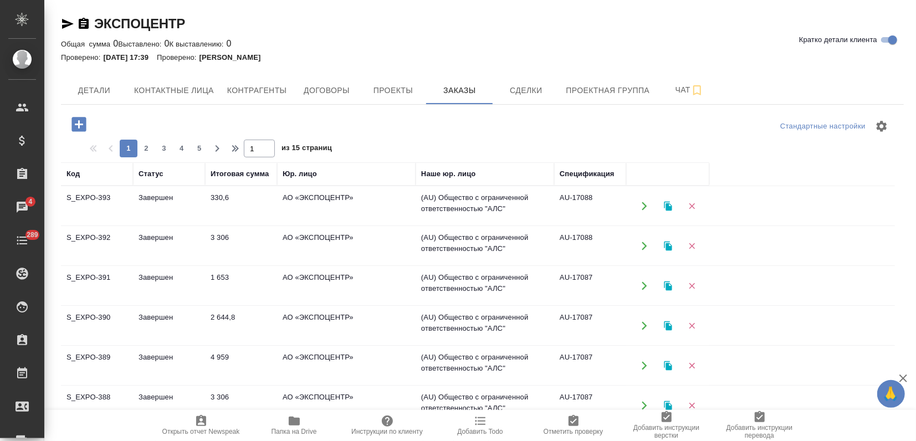
click at [241, 245] on td "3 306" at bounding box center [241, 246] width 72 height 39
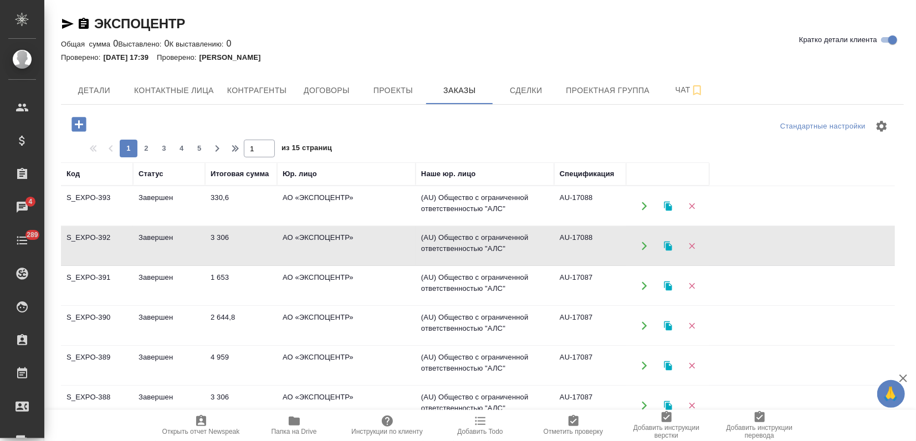
click at [241, 245] on td "3 306" at bounding box center [241, 246] width 72 height 39
click at [670, 244] on icon "button" at bounding box center [668, 246] width 10 height 10
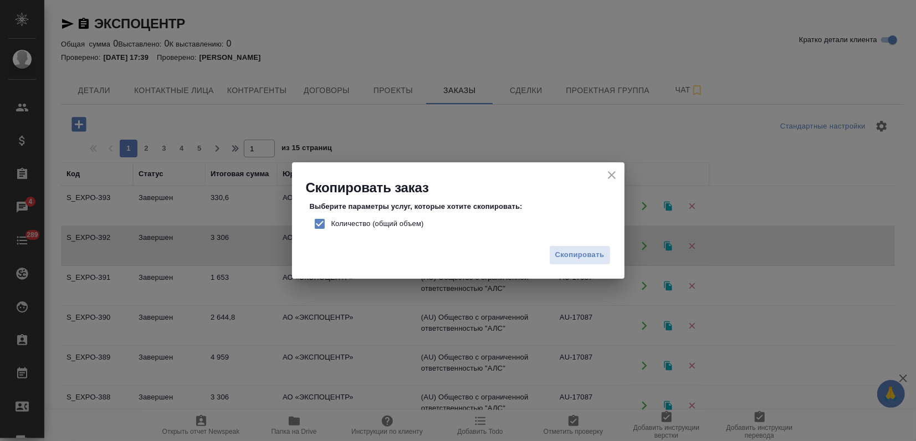
click at [316, 221] on input "Количество (общий объем)" at bounding box center [319, 223] width 23 height 23
checkbox input "false"
click at [573, 259] on span "Скопировать" at bounding box center [579, 255] width 49 height 13
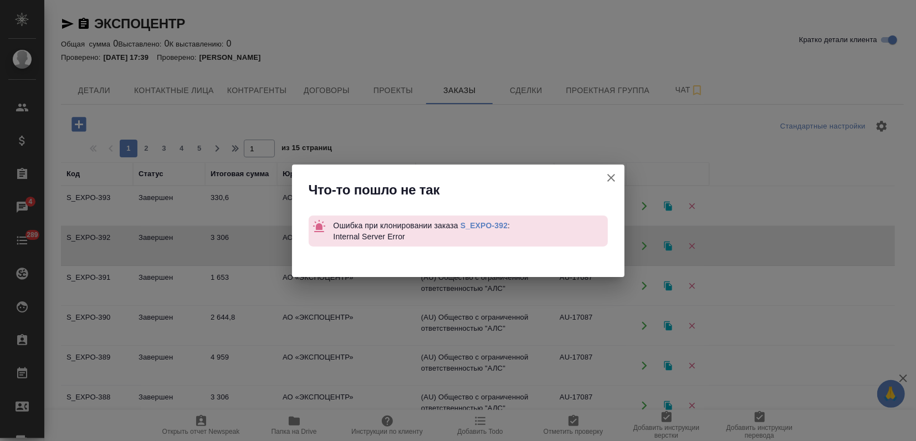
click at [487, 222] on link "S_EXPO-392" at bounding box center [484, 225] width 47 height 9
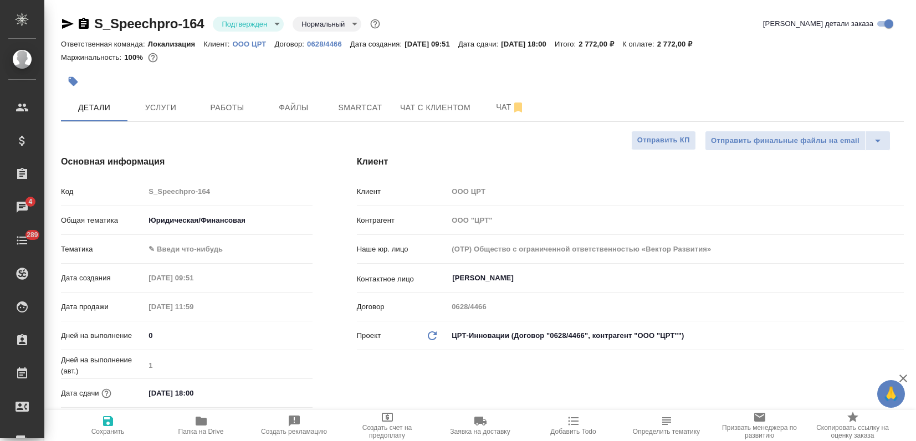
select select "RU"
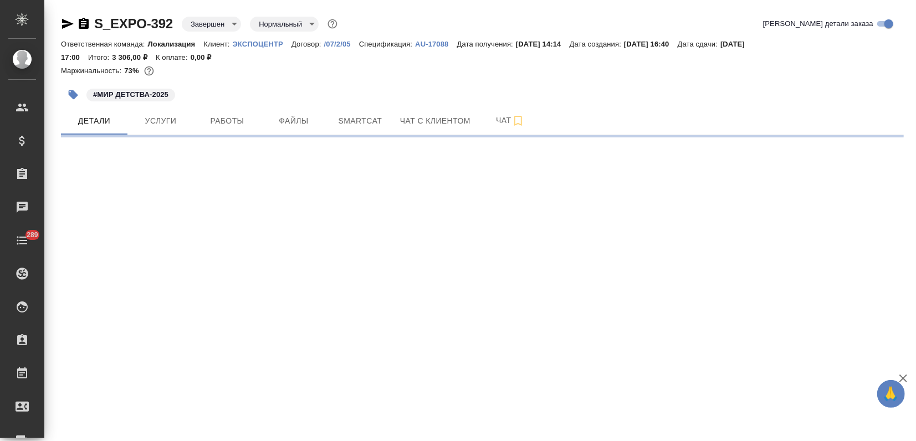
select select "RU"
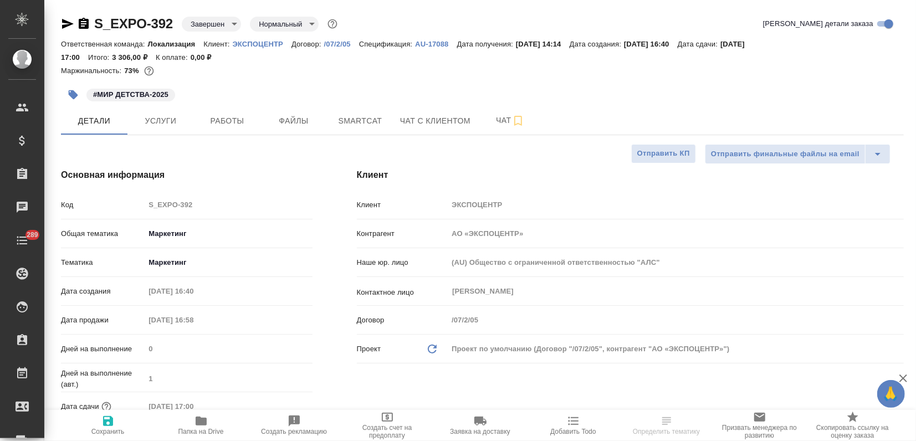
type textarea "x"
click at [169, 120] on span "Услуги" at bounding box center [160, 121] width 53 height 14
type textarea "x"
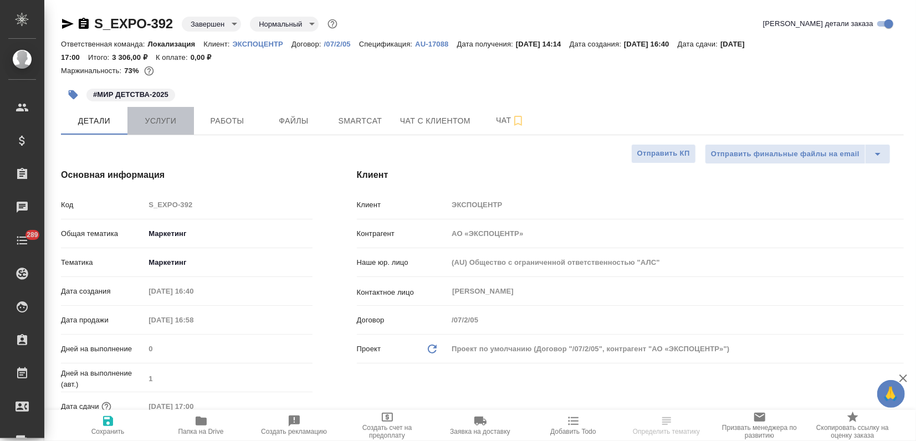
type textarea "x"
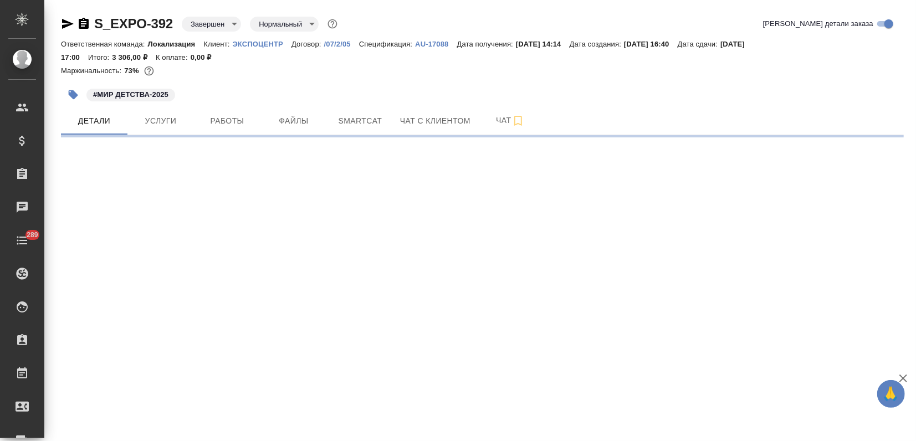
select select "RU"
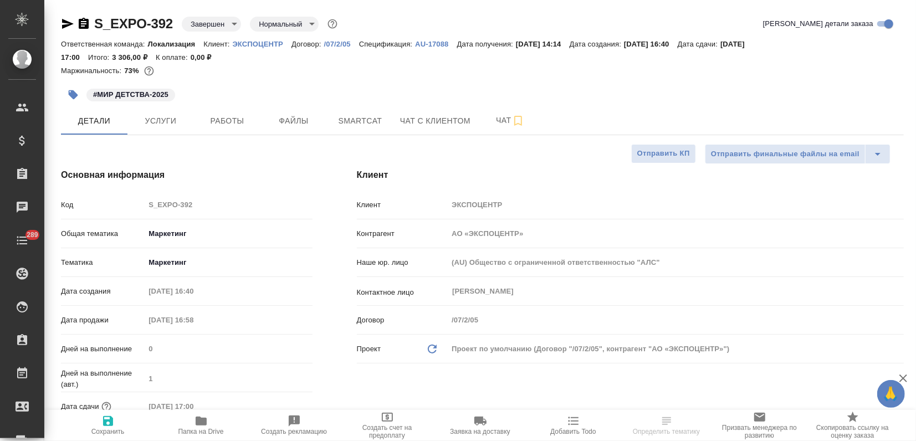
type textarea "x"
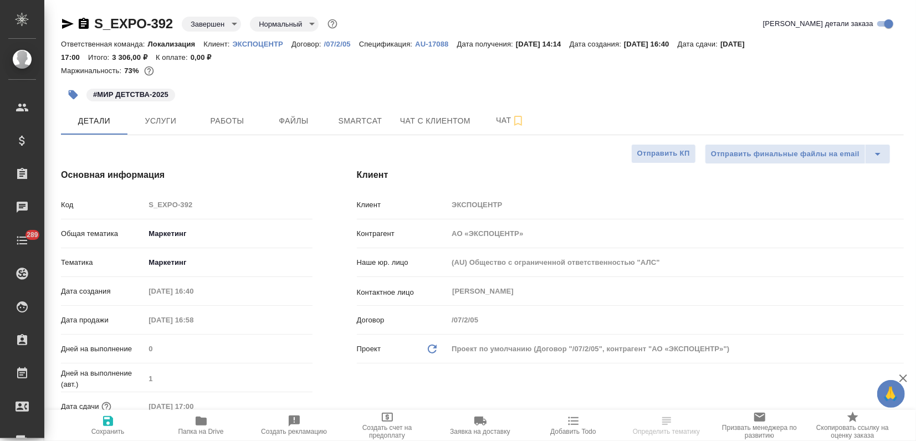
type textarea "x"
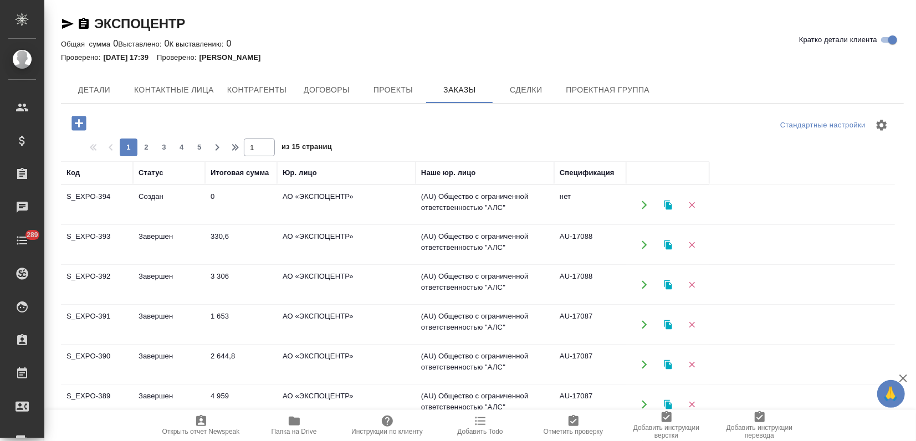
click at [196, 213] on td "Создан" at bounding box center [169, 205] width 72 height 39
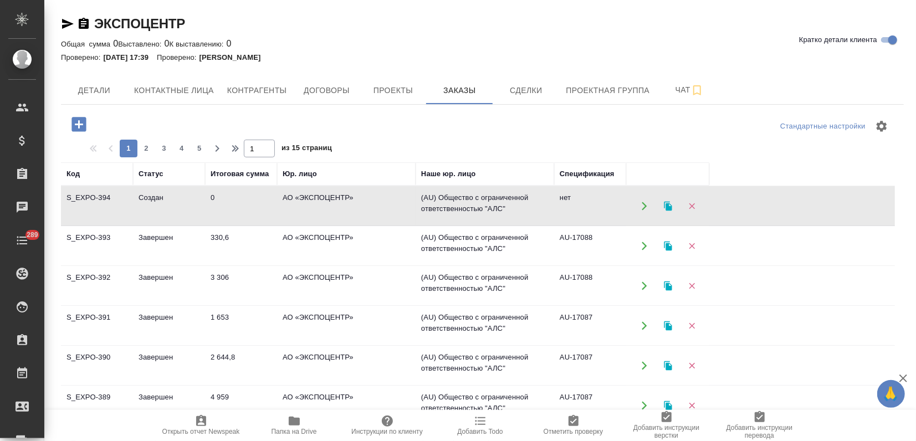
click at [196, 213] on td "Создан" at bounding box center [169, 206] width 72 height 39
click at [257, 301] on td "3 306" at bounding box center [241, 286] width 72 height 39
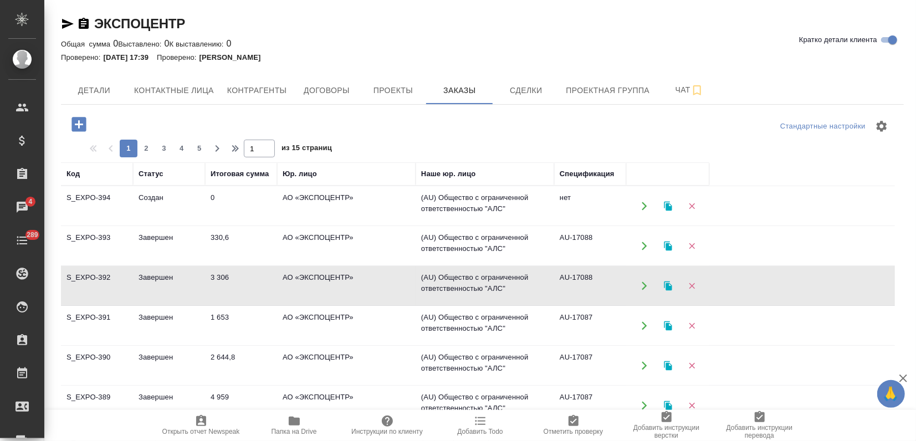
click at [257, 301] on td "3 306" at bounding box center [241, 286] width 72 height 39
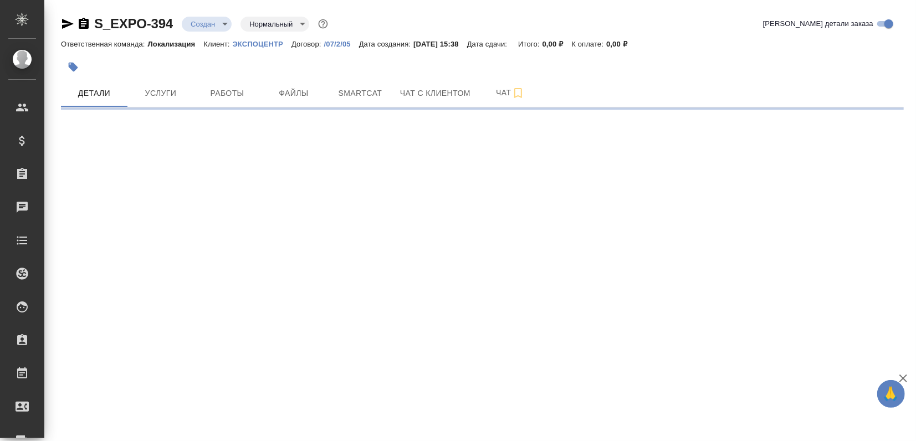
select select "RU"
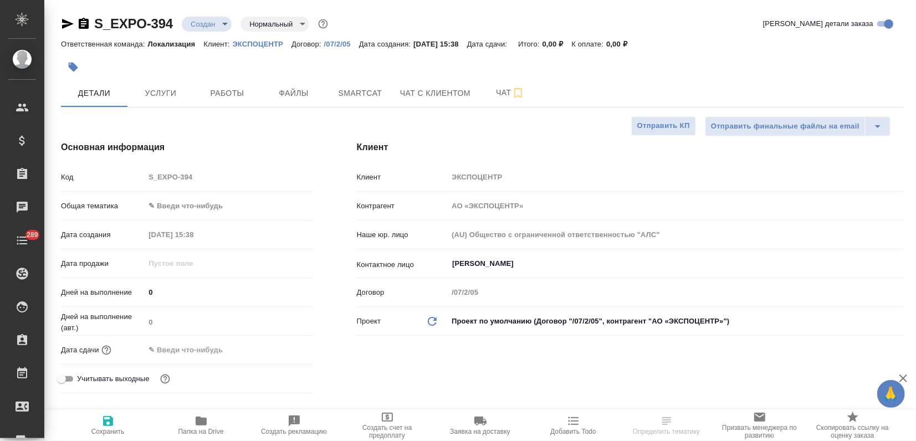
type textarea "x"
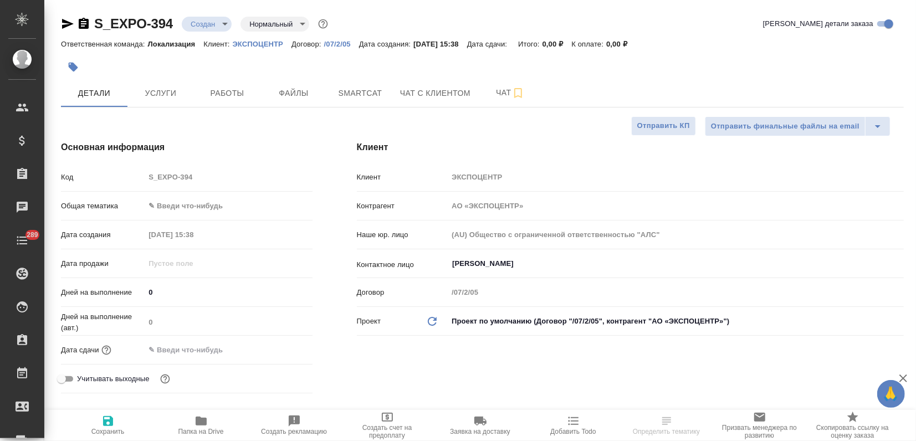
type textarea "x"
drag, startPoint x: 295, startPoint y: 91, endPoint x: 305, endPoint y: 172, distance: 81.5
click at [295, 91] on span "Файлы" at bounding box center [293, 93] width 53 height 14
type textarea "x"
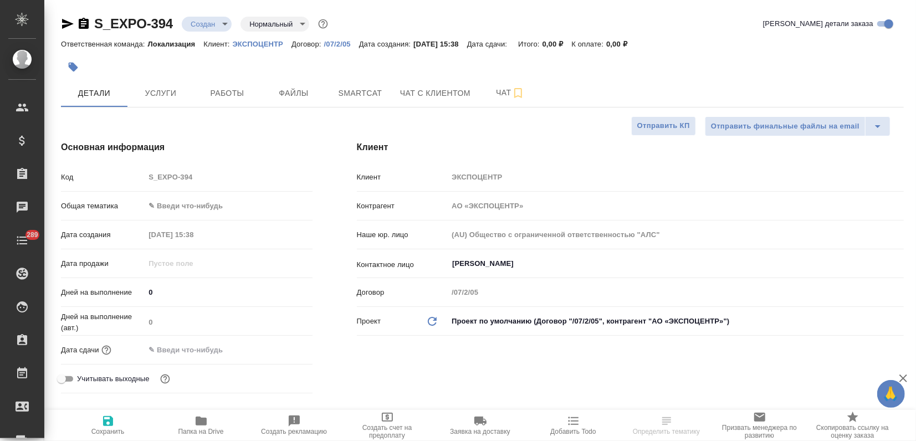
type textarea "x"
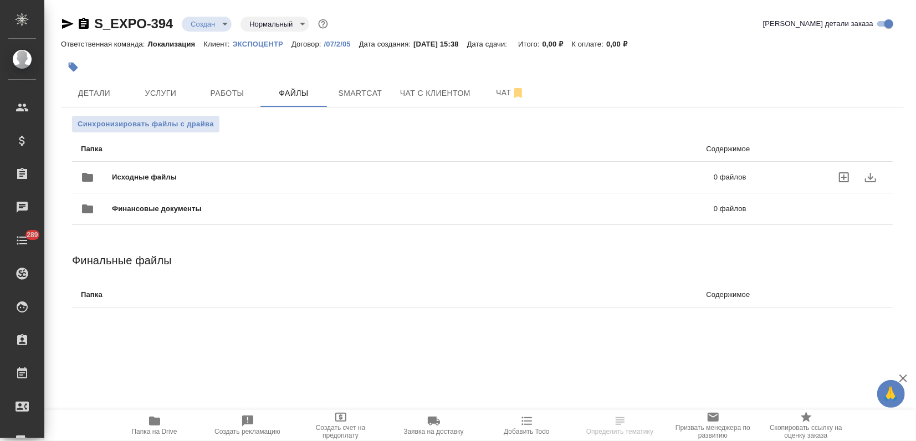
click at [142, 178] on span "Исходные файлы" at bounding box center [279, 177] width 334 height 11
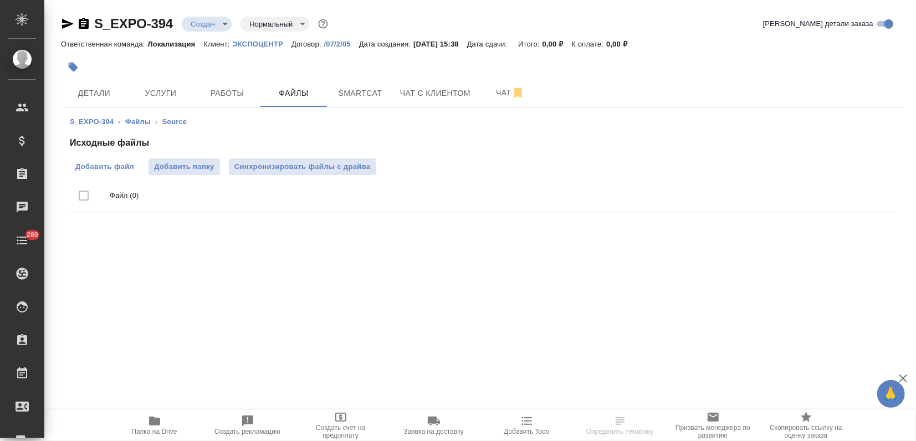
click at [118, 167] on span "Добавить файл" at bounding box center [104, 166] width 59 height 11
click at [0, 0] on input "Добавить файл" at bounding box center [0, 0] width 0 height 0
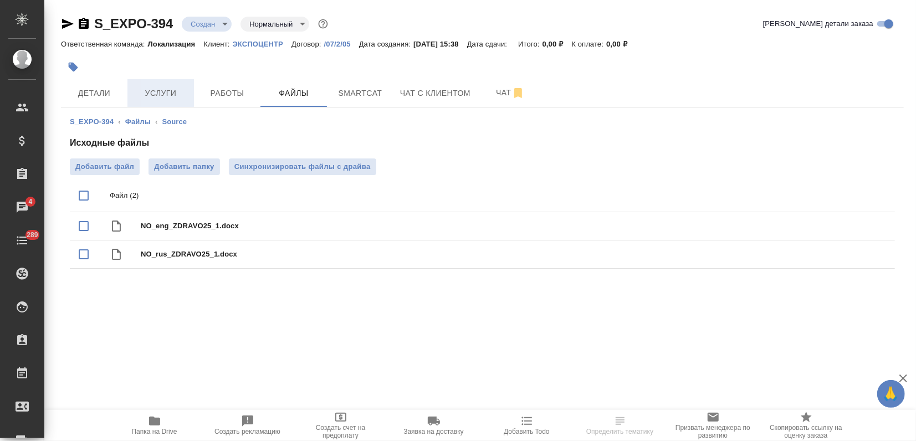
click at [164, 88] on span "Услуги" at bounding box center [160, 93] width 53 height 14
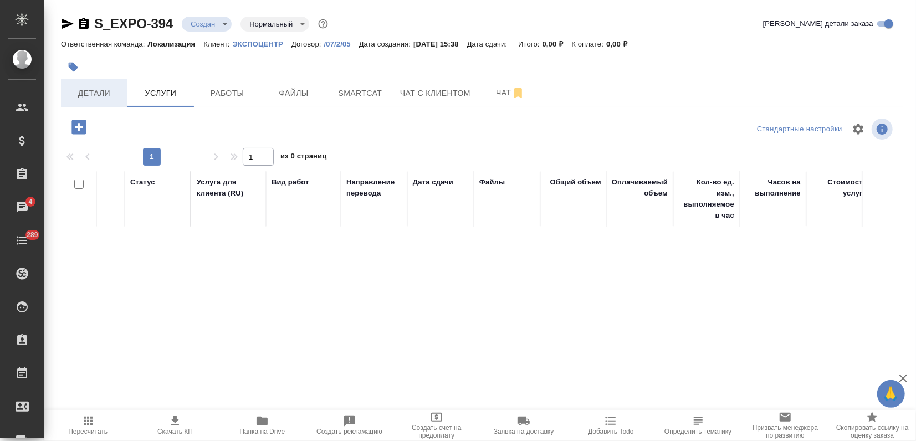
click at [83, 84] on button "Детали" at bounding box center [94, 93] width 67 height 28
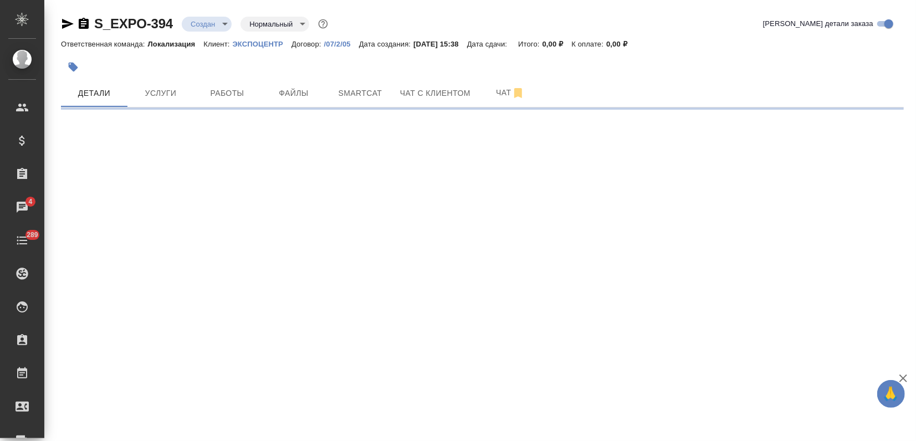
select select "RU"
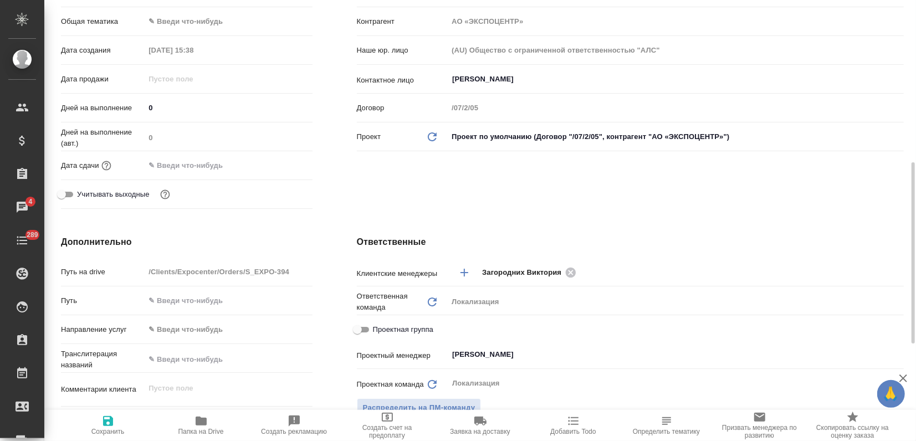
scroll to position [308, 0]
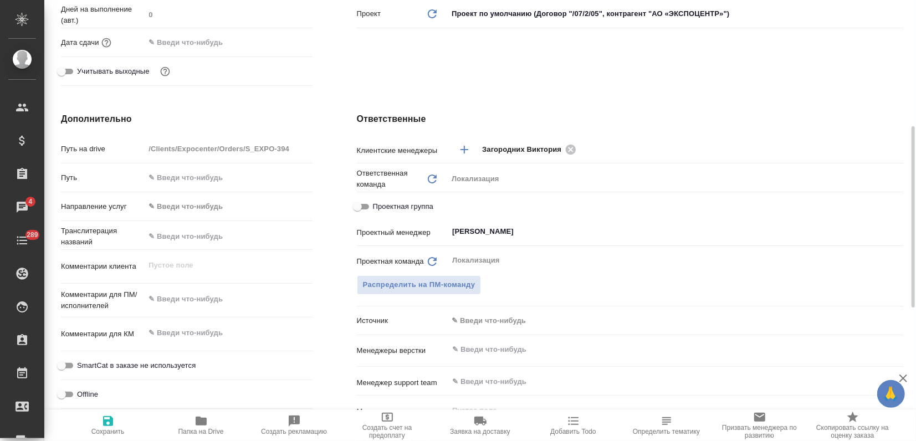
type textarea "x"
click at [179, 300] on textarea at bounding box center [228, 299] width 167 height 19
paste textarea "тексты для каталога «Здравоохранение-2025» на несрочный перевод"
type textarea "тексты для каталога «Здравоохранение-2025» на несрочный перевод"
type textarea "x"
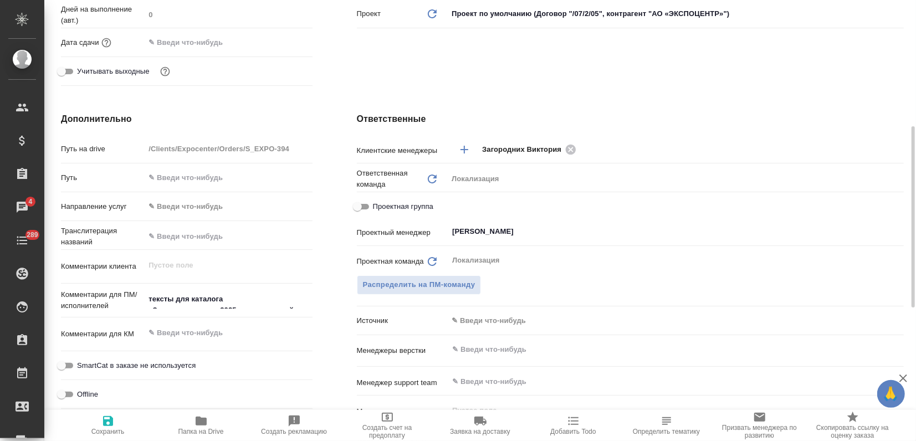
type textarea "x"
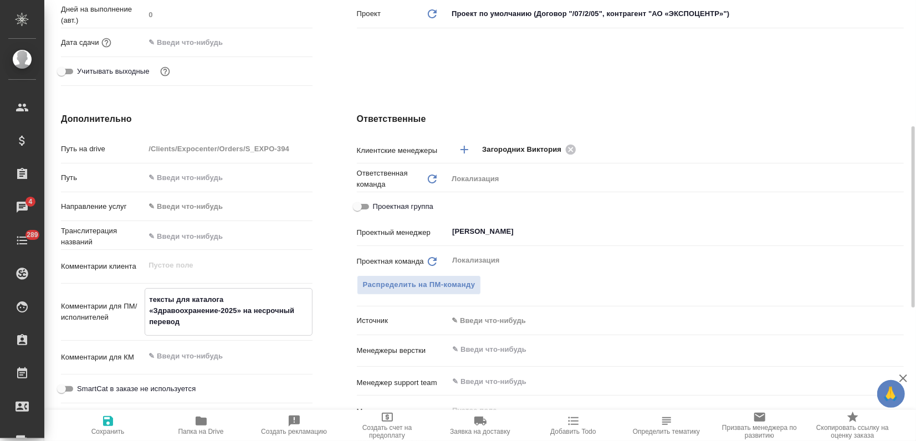
type textarea "тексты для каталога «Здравоохранение-2025» на несрочный перевод"
type textarea "x"
click at [111, 422] on icon "button" at bounding box center [108, 421] width 10 height 10
type textarea "x"
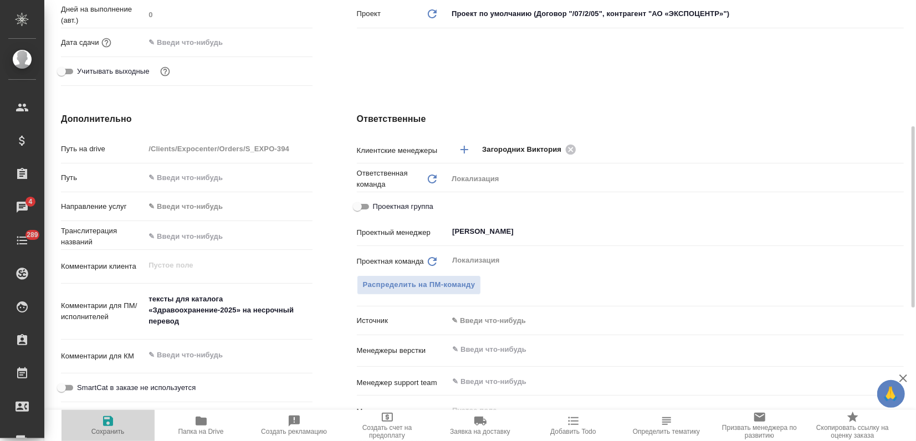
type textarea "x"
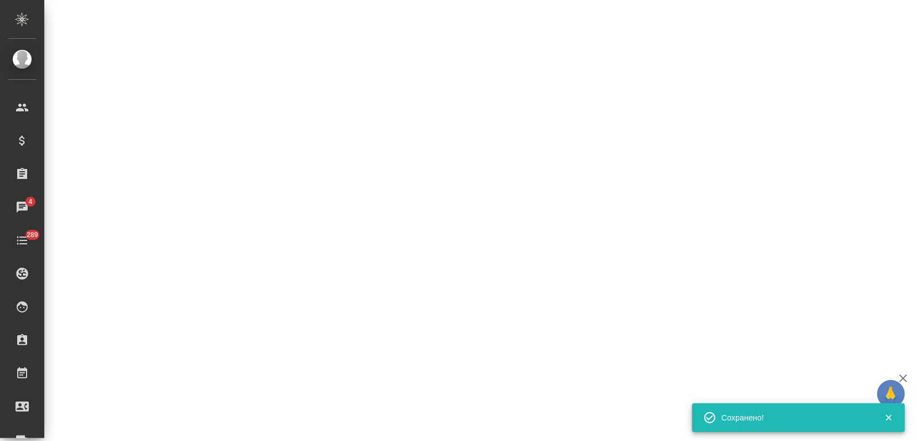
select select "RU"
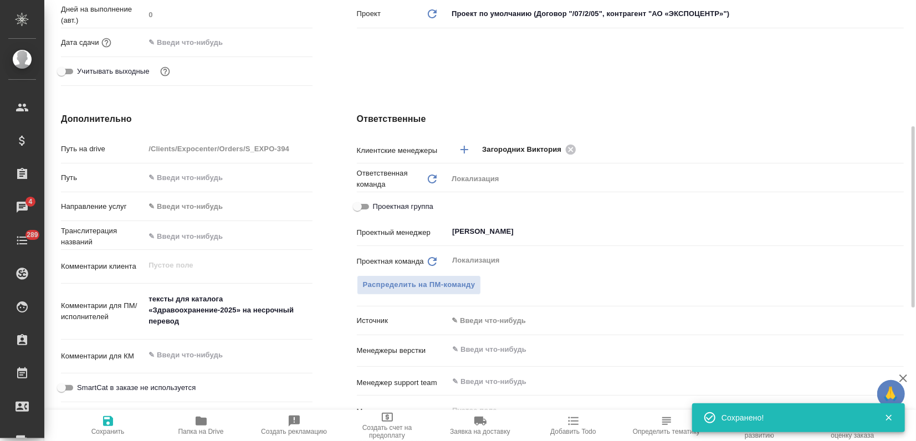
type textarea "x"
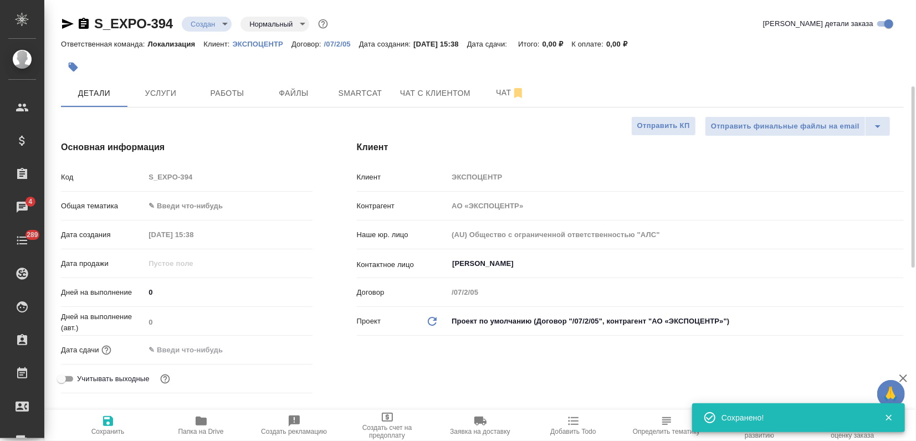
scroll to position [246, 0]
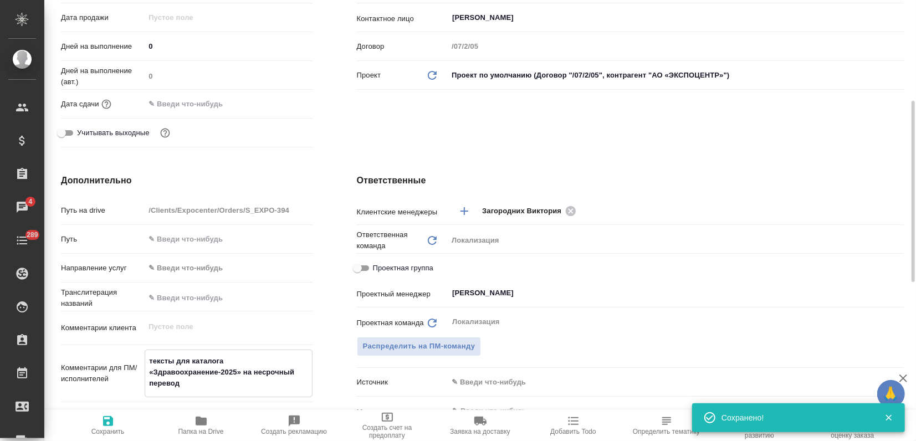
drag, startPoint x: 148, startPoint y: 372, endPoint x: 241, endPoint y: 374, distance: 92.6
click at [241, 374] on textarea "тексты для каталога «Здравоохранение-2025» на несрочный перевод" at bounding box center [228, 372] width 166 height 41
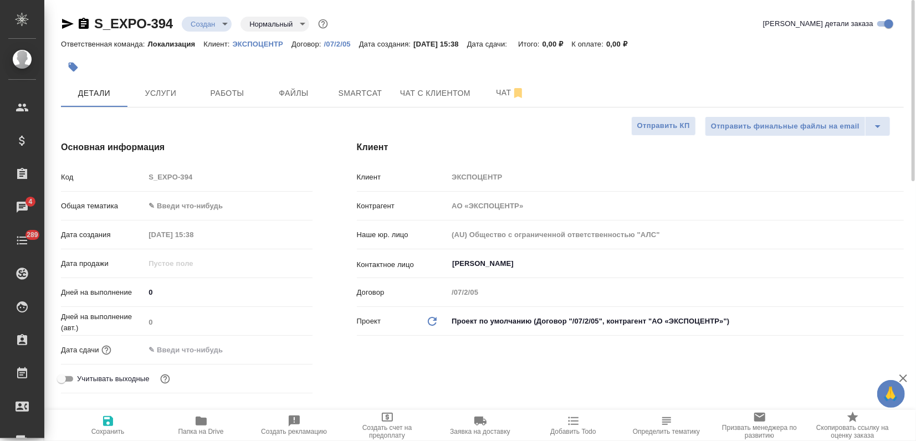
type textarea "x"
click at [65, 71] on button "button" at bounding box center [73, 67] width 24 height 24
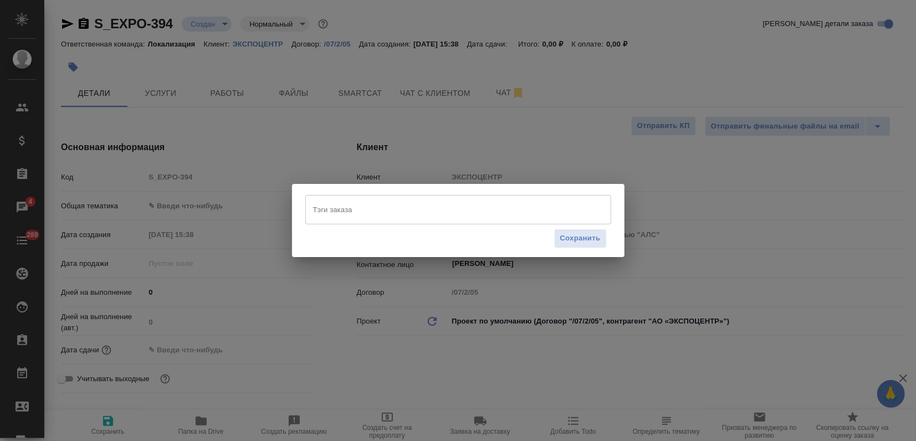
click at [366, 208] on input "Тэги заказа" at bounding box center [447, 209] width 275 height 19
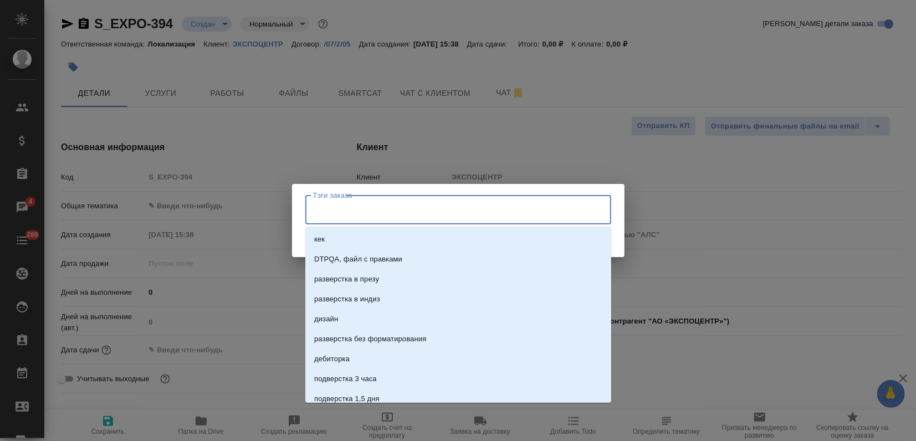
paste input "«Здравоохранение-2025»"
type input "«Здравоохранение-2025»"
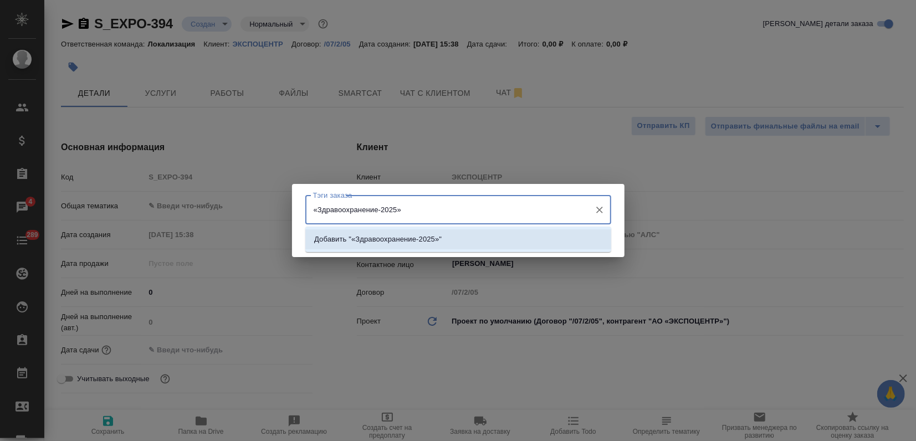
click at [409, 240] on p "Добавить "«Здравоохранение-2025»"" at bounding box center [377, 239] width 127 height 11
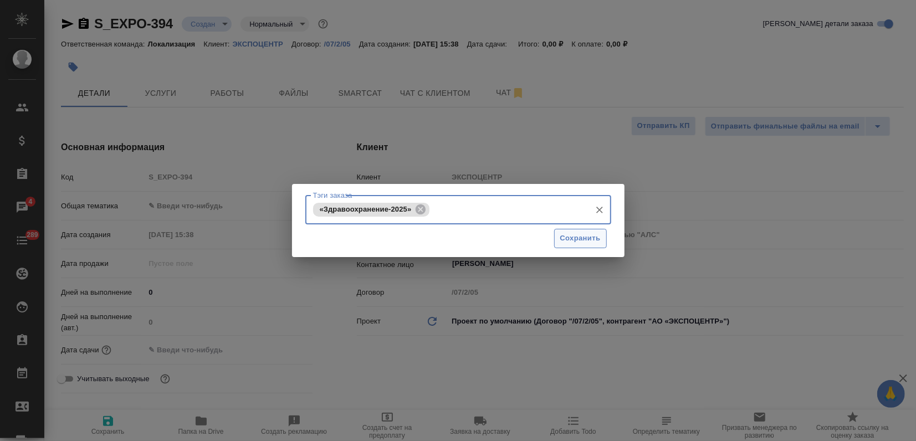
click at [563, 239] on span "Сохранить" at bounding box center [580, 238] width 40 height 13
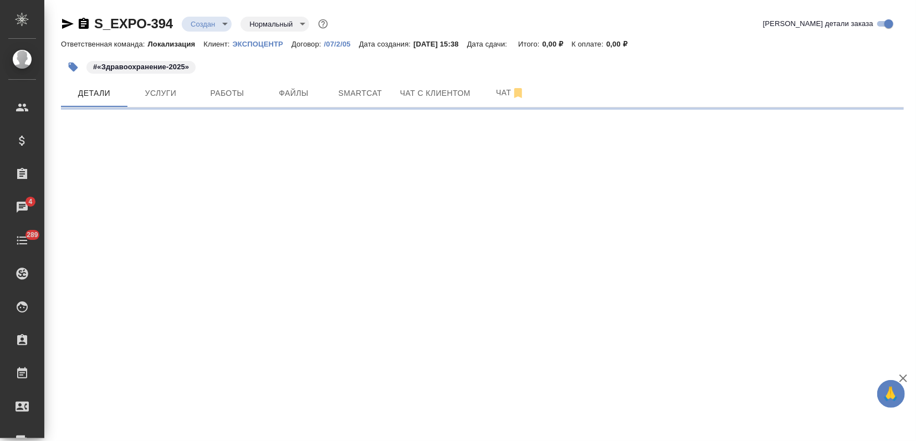
select select "RU"
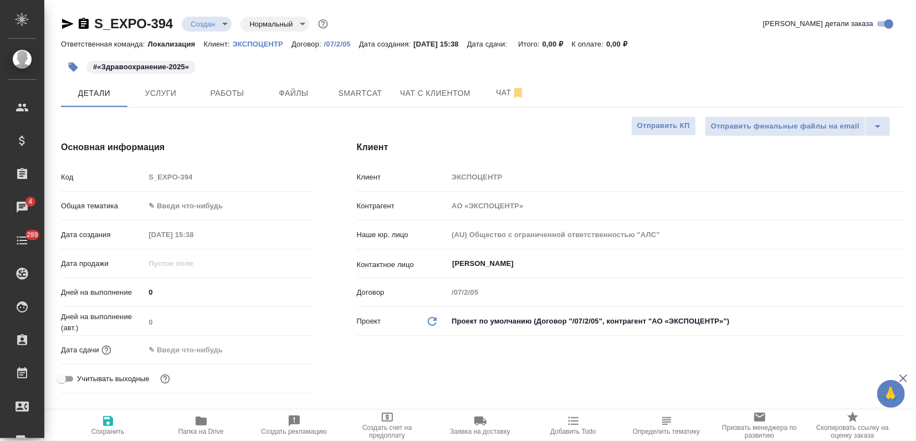
type textarea "x"
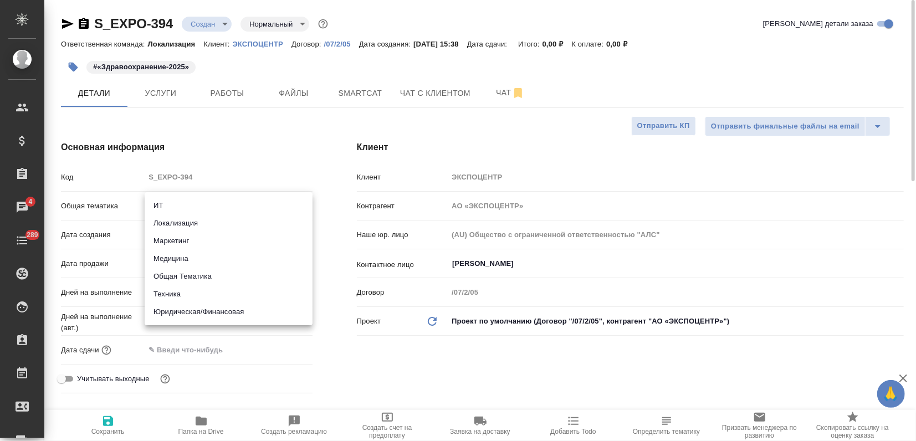
click at [146, 208] on body "🙏 .cls-1 fill:#fff; AWATERA Zagorodnikh Viktoria Клиенты Спецификации Заказы 4 …" at bounding box center [458, 220] width 916 height 441
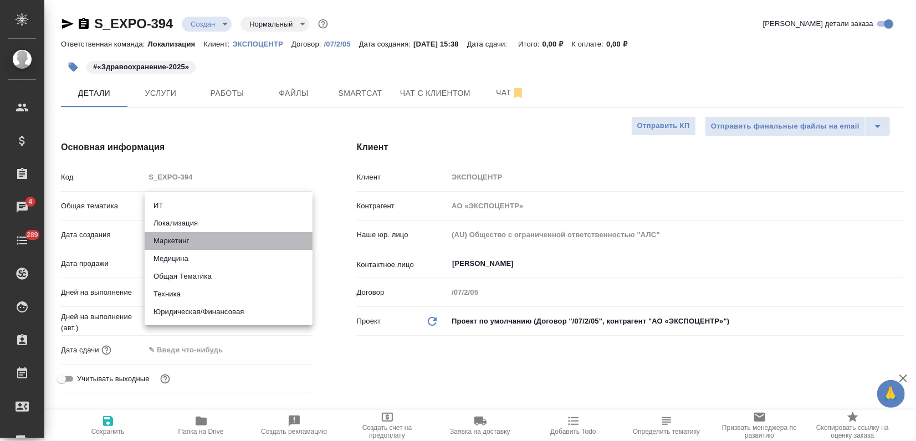
click at [167, 239] on li "Маркетинг" at bounding box center [229, 241] width 168 height 18
type input "marketing"
type textarea "x"
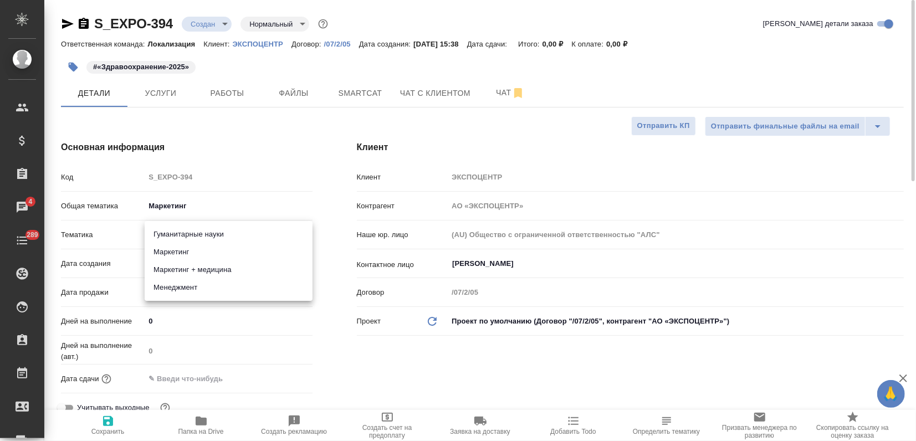
click at [177, 238] on body "🙏 .cls-1 fill:#fff; AWATERA Zagorodnikh Viktoria Клиенты Спецификации Заказы 4 …" at bounding box center [458, 220] width 916 height 441
click at [178, 248] on li "Маркетинг" at bounding box center [229, 252] width 168 height 18
type textarea "x"
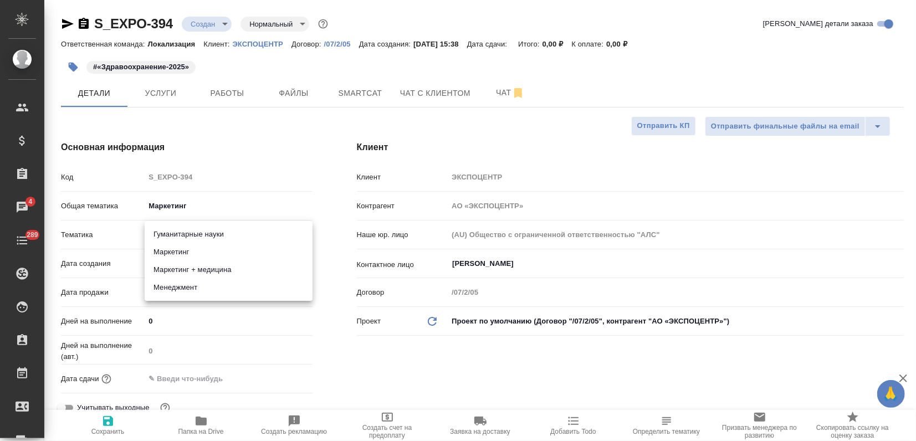
type input "5a8b8b956a9677013d343d63"
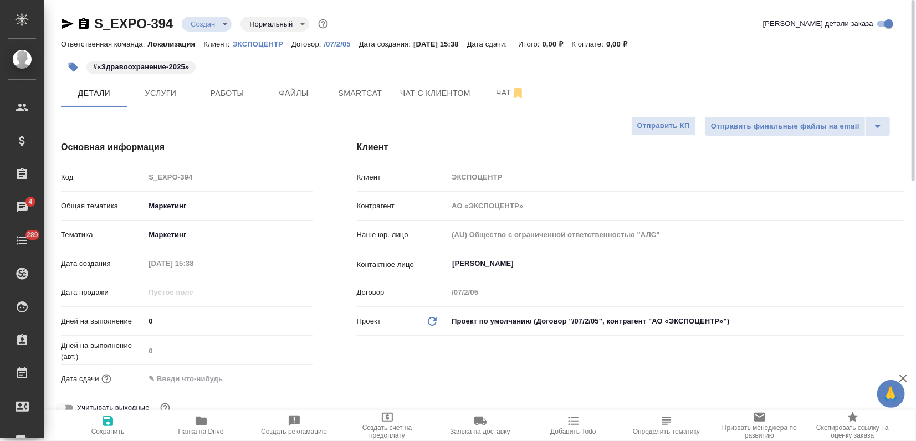
click at [116, 418] on span "Сохранить" at bounding box center [108, 425] width 80 height 21
type textarea "x"
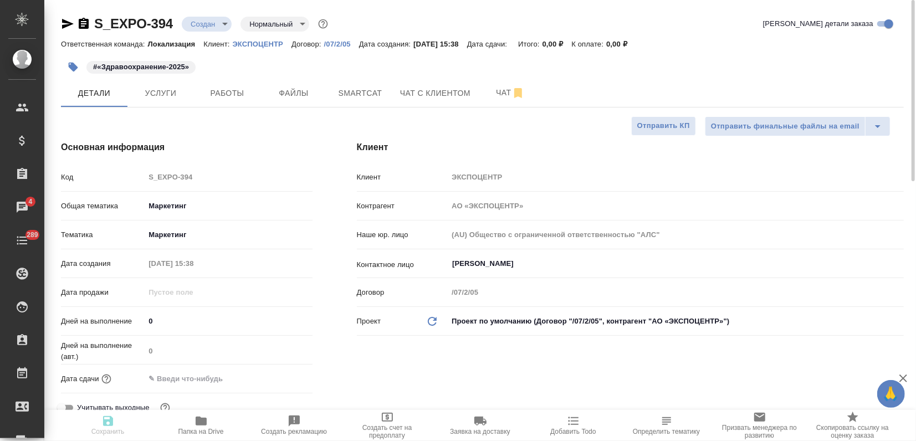
type textarea "x"
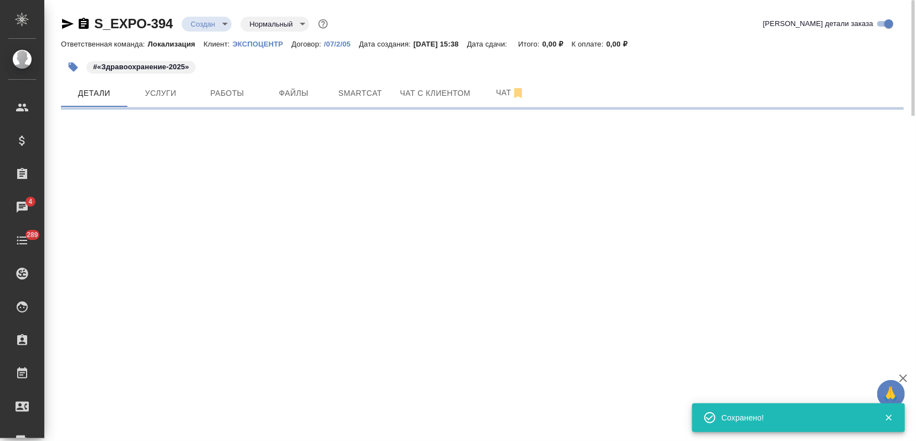
select select "RU"
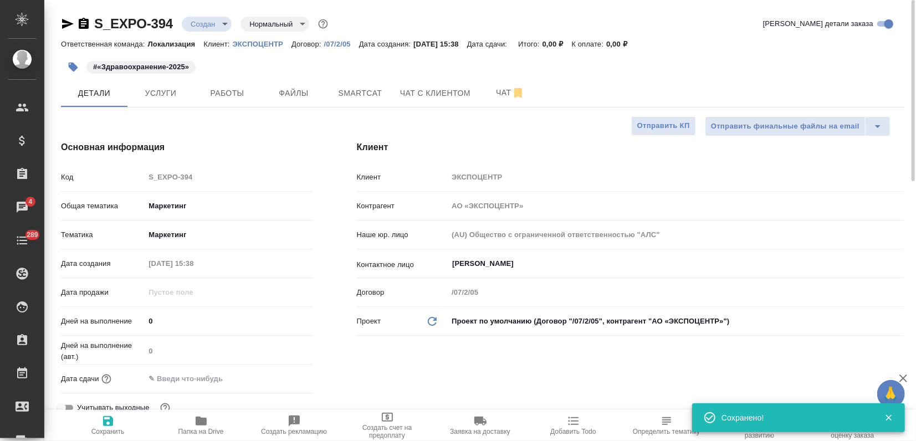
type textarea "x"
click at [155, 86] on span "Услуги" at bounding box center [160, 93] width 53 height 14
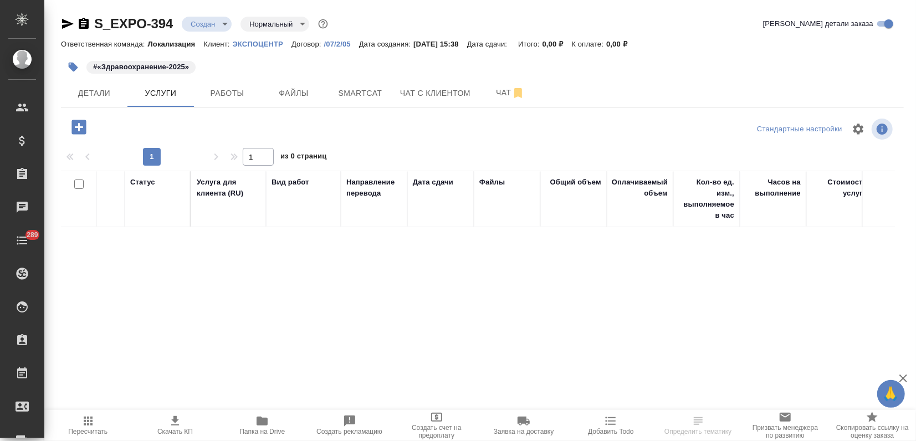
click at [80, 129] on icon "button" at bounding box center [79, 127] width 14 height 14
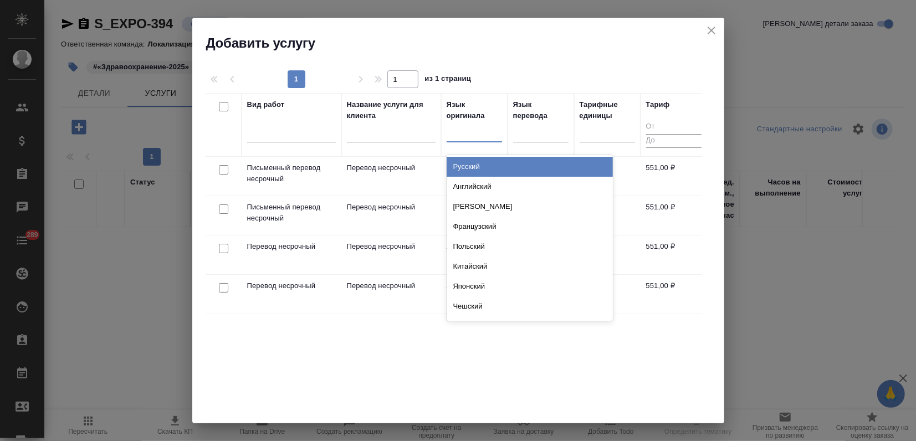
click at [466, 137] on div at bounding box center [474, 131] width 55 height 16
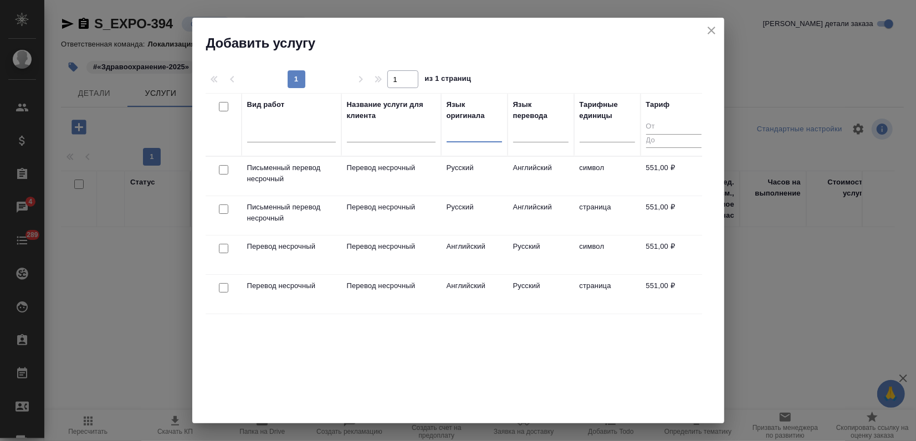
click at [493, 185] on td "Русский" at bounding box center [474, 176] width 67 height 39
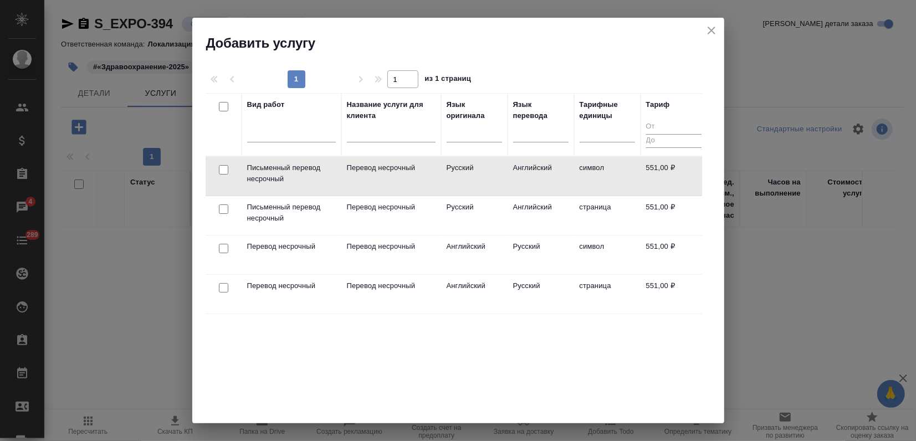
click at [493, 185] on td "Русский" at bounding box center [474, 176] width 67 height 39
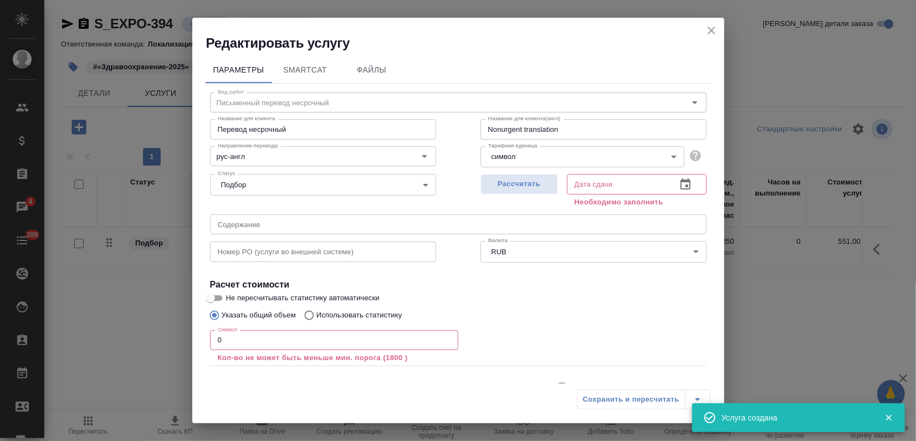
drag, startPoint x: 709, startPoint y: 33, endPoint x: 678, endPoint y: 49, distance: 35.0
click at [709, 33] on icon "close" at bounding box center [712, 31] width 8 height 8
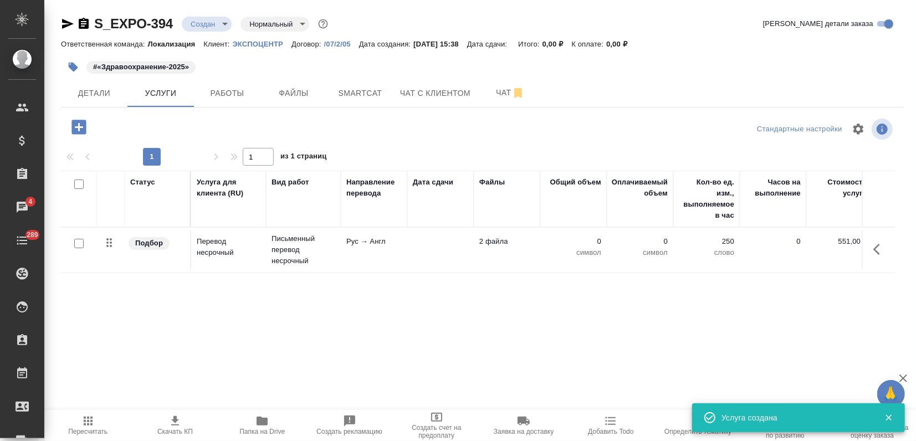
click at [75, 124] on icon "button" at bounding box center [79, 127] width 14 height 14
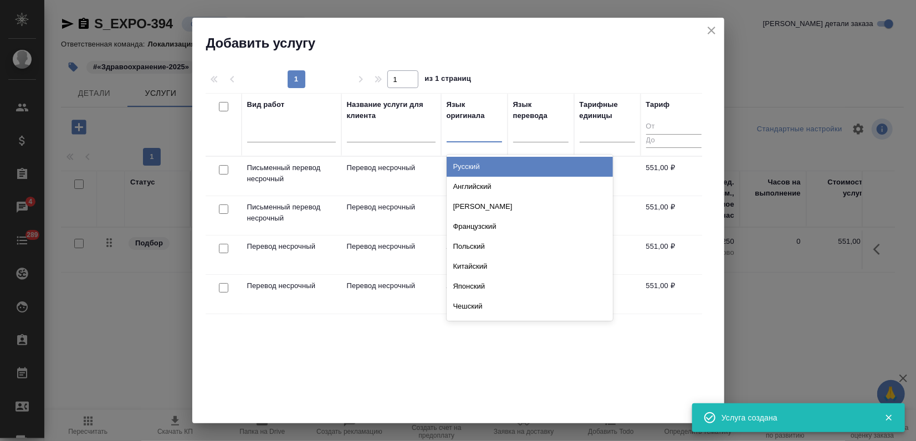
click at [464, 135] on div at bounding box center [474, 131] width 55 height 16
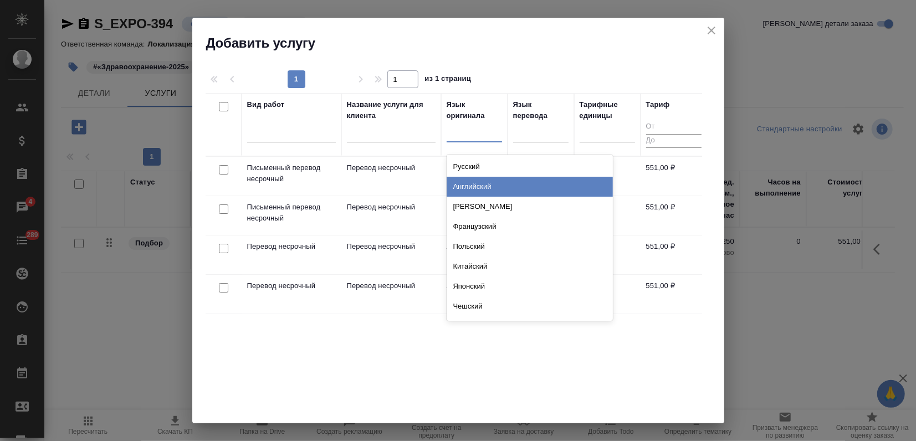
click at [469, 181] on div "Английский" at bounding box center [530, 187] width 166 height 20
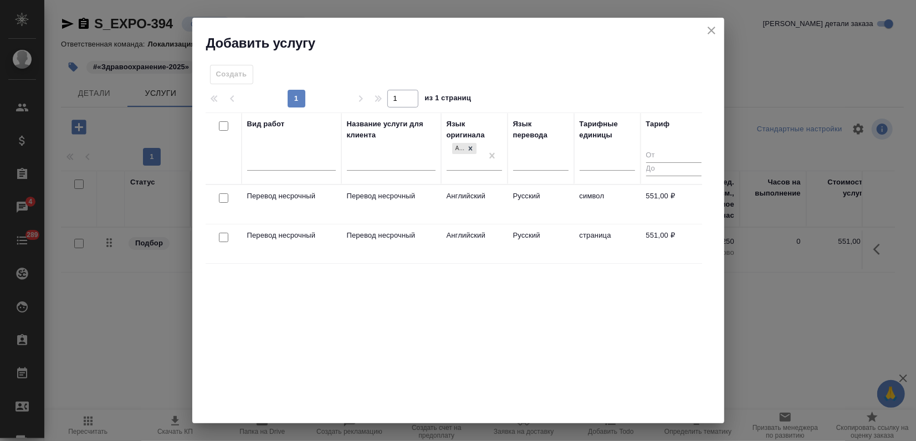
click at [422, 249] on td "Перевод несрочный" at bounding box center [391, 243] width 100 height 39
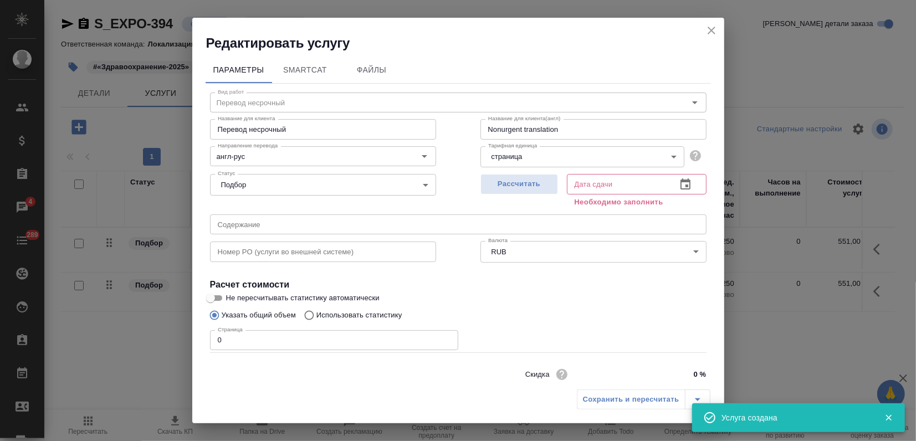
click at [705, 32] on icon "close" at bounding box center [711, 30] width 13 height 13
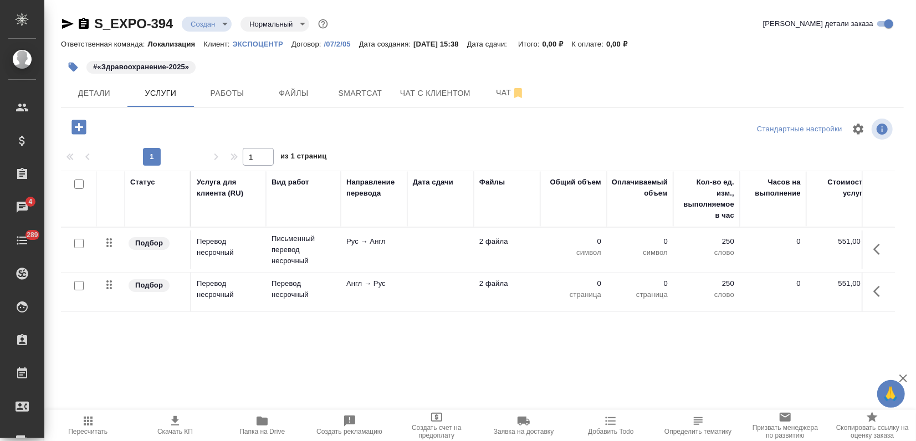
click at [78, 243] on input "checkbox" at bounding box center [78, 243] width 9 height 9
checkbox input "true"
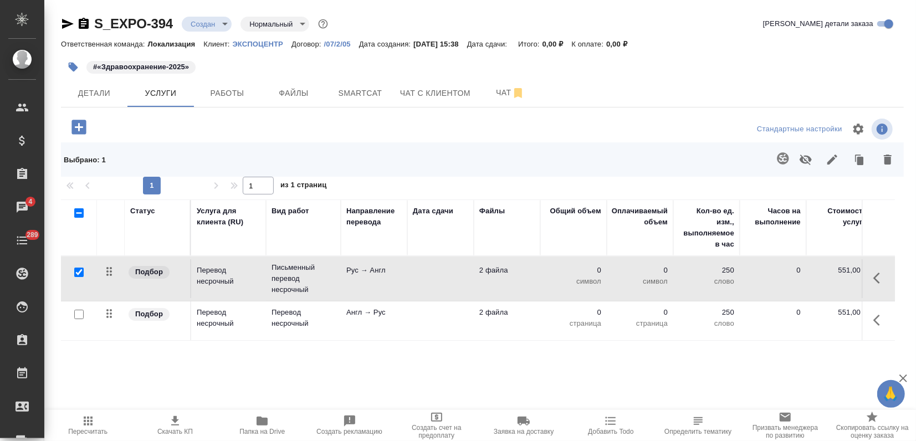
click at [887, 164] on icon "button" at bounding box center [888, 160] width 8 height 10
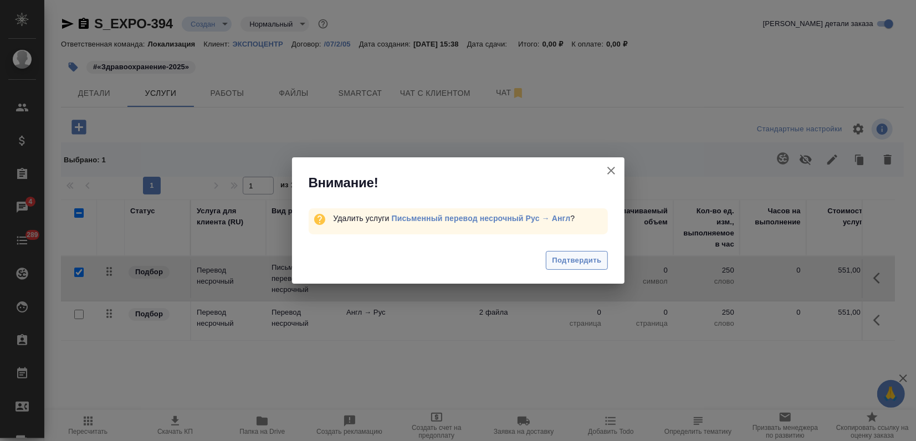
click at [589, 256] on span "Подтвердить" at bounding box center [576, 260] width 49 height 13
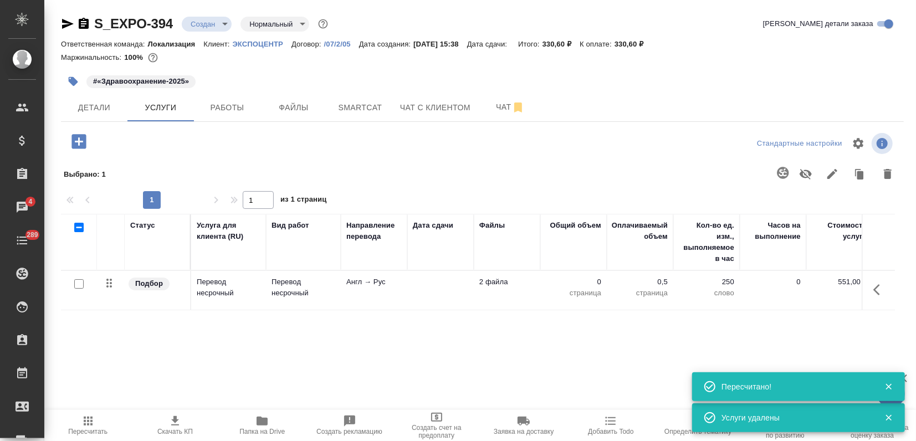
click at [78, 129] on div "S_EXPO-394 Создан new Нормальный normal Кратко детали заказа Ответственная кома…" at bounding box center [482, 240] width 855 height 481
click at [79, 138] on icon "button" at bounding box center [78, 141] width 19 height 19
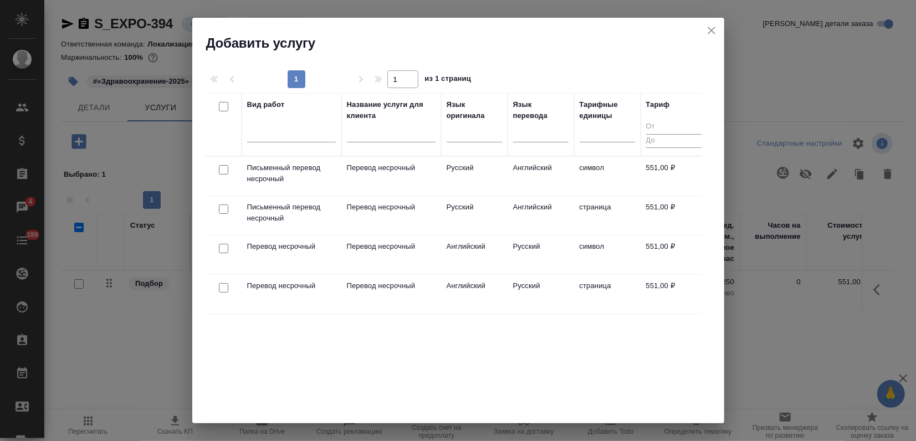
click at [549, 223] on td "Английский" at bounding box center [541, 215] width 67 height 39
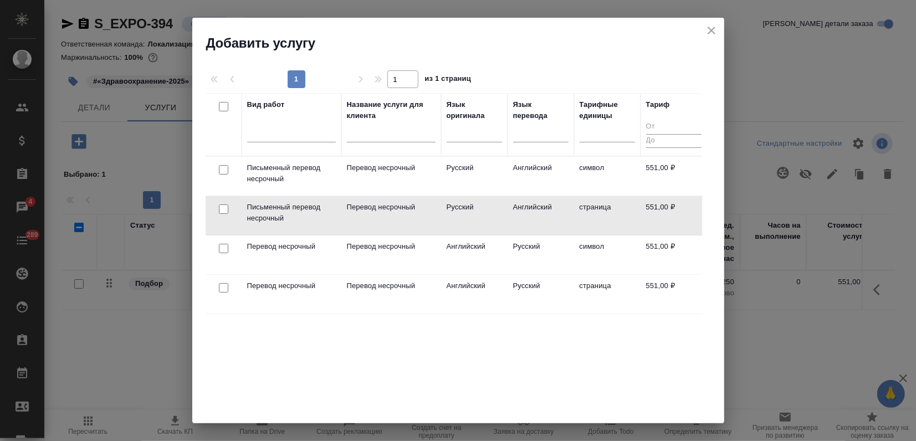
click at [549, 223] on td "Английский" at bounding box center [541, 215] width 67 height 39
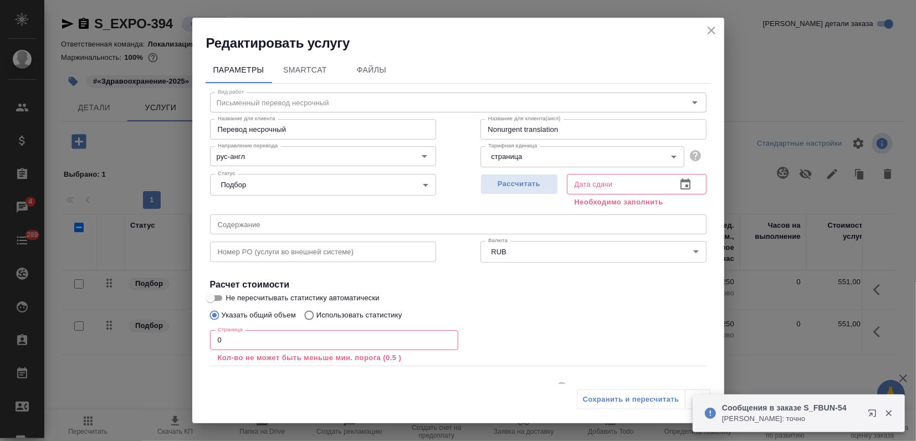
click at [702, 32] on div "Редактировать услугу" at bounding box center [458, 35] width 532 height 34
click at [708, 30] on icon "close" at bounding box center [711, 30] width 13 height 13
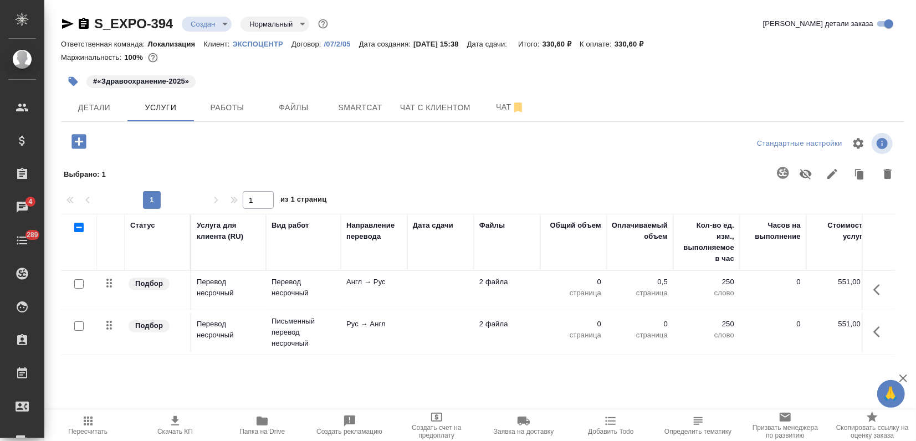
click at [203, 151] on div at bounding box center [201, 141] width 281 height 23
click at [82, 285] on input "checkbox" at bounding box center [78, 283] width 9 height 9
checkbox input "true"
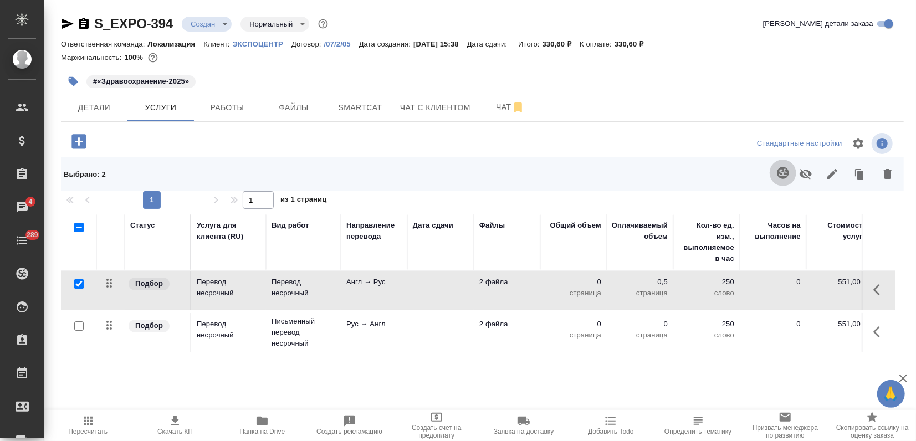
click at [782, 176] on icon "button" at bounding box center [783, 172] width 13 height 13
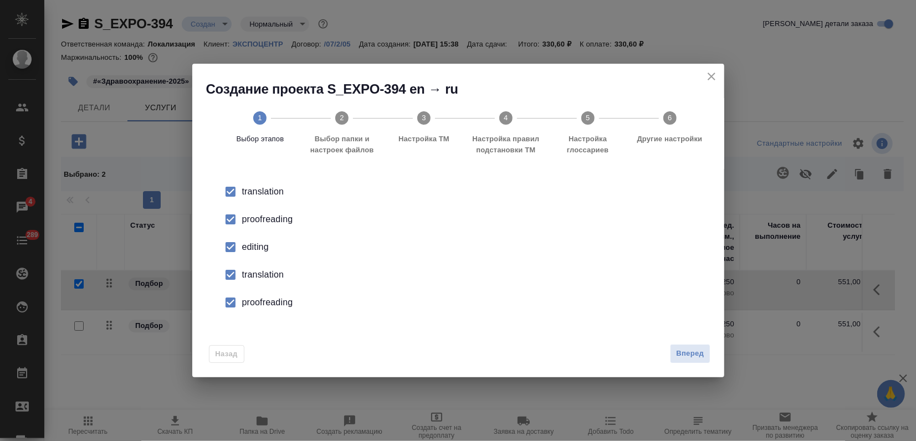
click at [262, 233] on li "editing" at bounding box center [458, 247] width 497 height 28
click at [243, 248] on div "editing" at bounding box center [470, 247] width 456 height 13
click at [253, 211] on li "proofreading" at bounding box center [458, 220] width 497 height 28
click at [244, 241] on div "editing" at bounding box center [470, 247] width 456 height 13
click at [241, 275] on input "checkbox" at bounding box center [230, 274] width 23 height 23
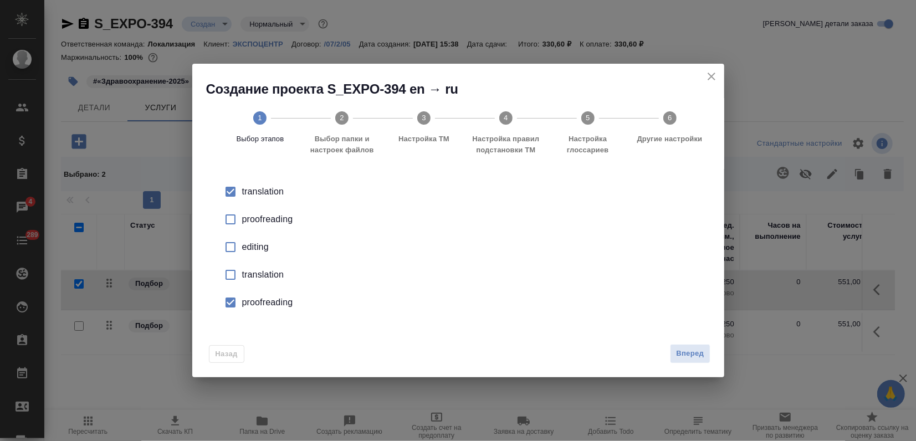
click at [258, 313] on li "proofreading" at bounding box center [458, 303] width 497 height 28
click at [683, 348] on span "Вперед" at bounding box center [690, 354] width 28 height 13
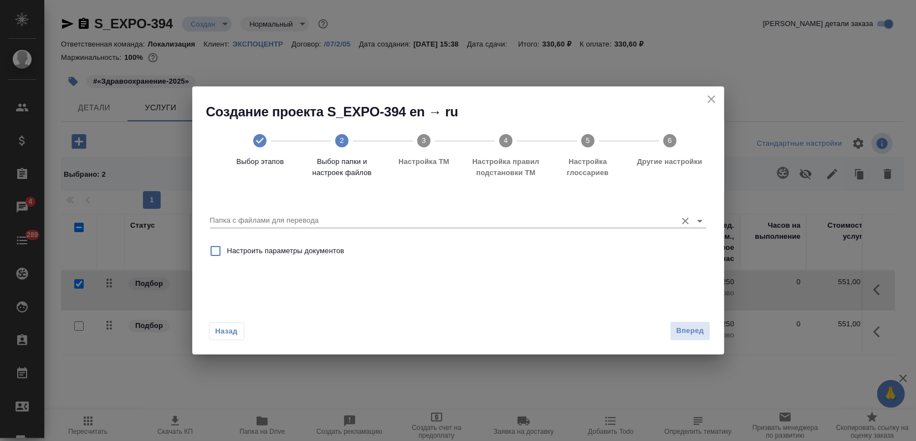
click at [462, 217] on input "Папка с файлами для перевода" at bounding box center [440, 220] width 461 height 13
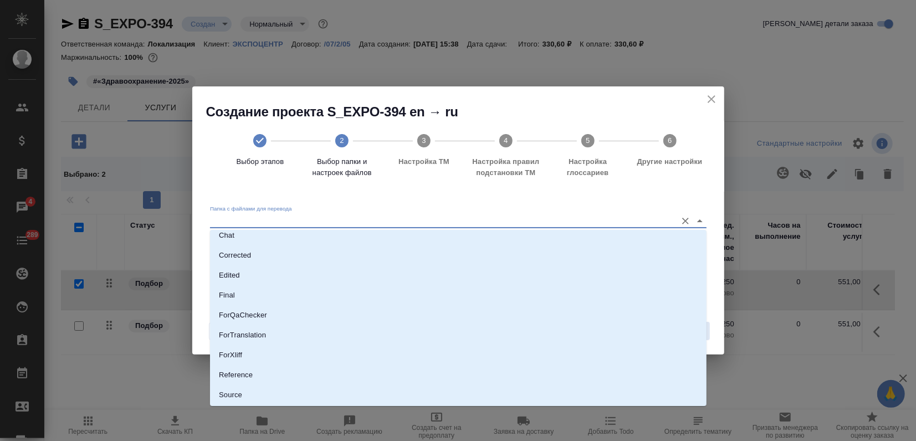
scroll to position [86, 0]
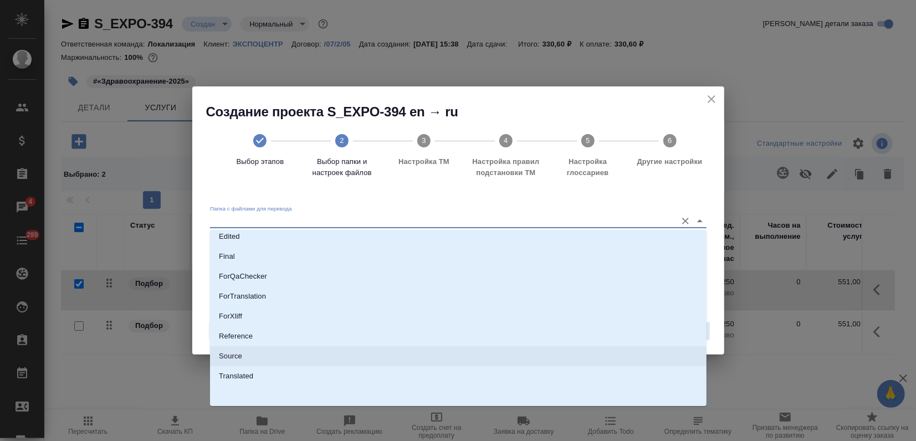
click at [246, 350] on li "Source" at bounding box center [458, 356] width 497 height 20
type input "Source"
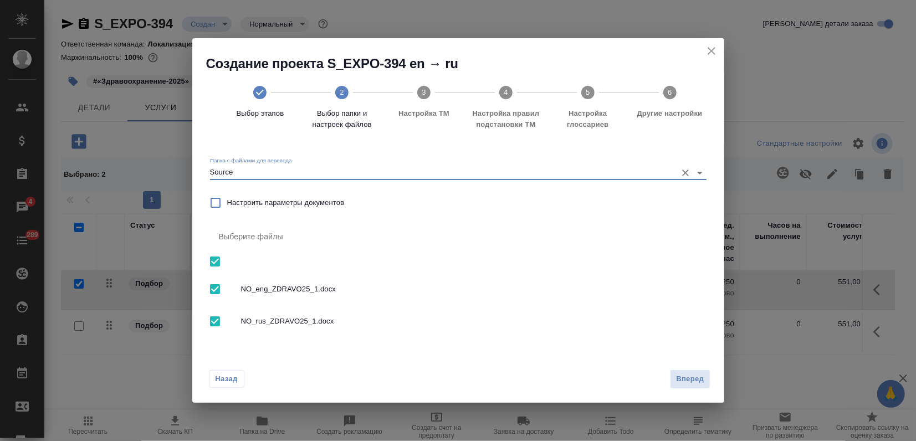
click at [215, 262] on input "checkbox" at bounding box center [214, 261] width 23 height 23
checkbox input "false"
click at [223, 288] on input "checkbox" at bounding box center [214, 289] width 23 height 23
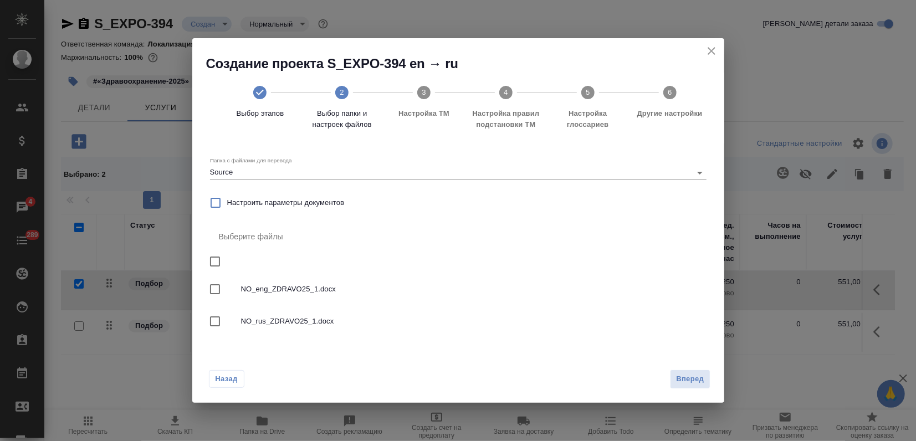
checkbox input "true"
click at [696, 376] on span "Вперед" at bounding box center [690, 379] width 28 height 13
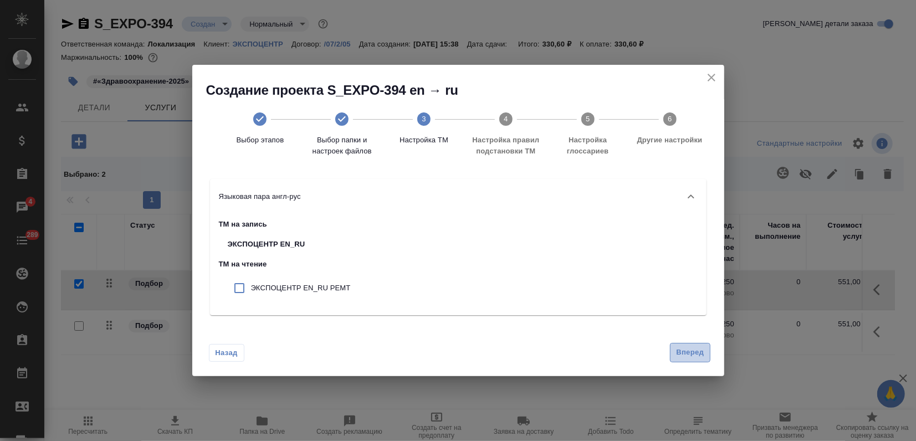
click at [692, 354] on span "Вперед" at bounding box center [690, 352] width 28 height 13
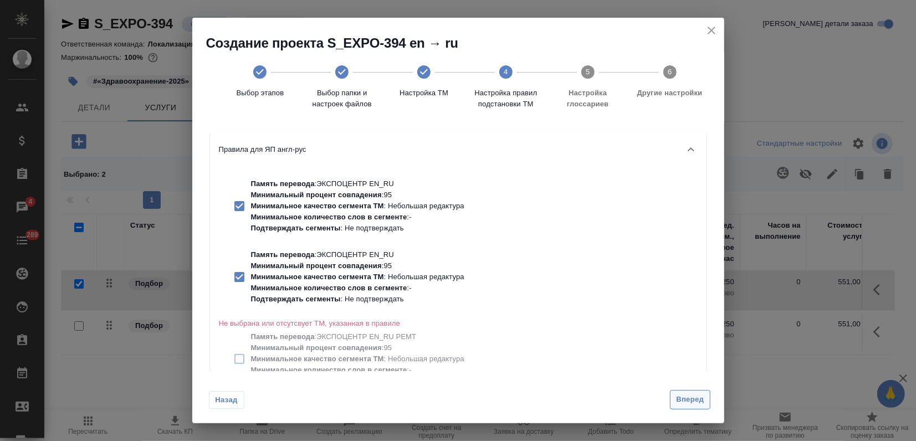
click at [684, 401] on span "Вперед" at bounding box center [690, 400] width 28 height 13
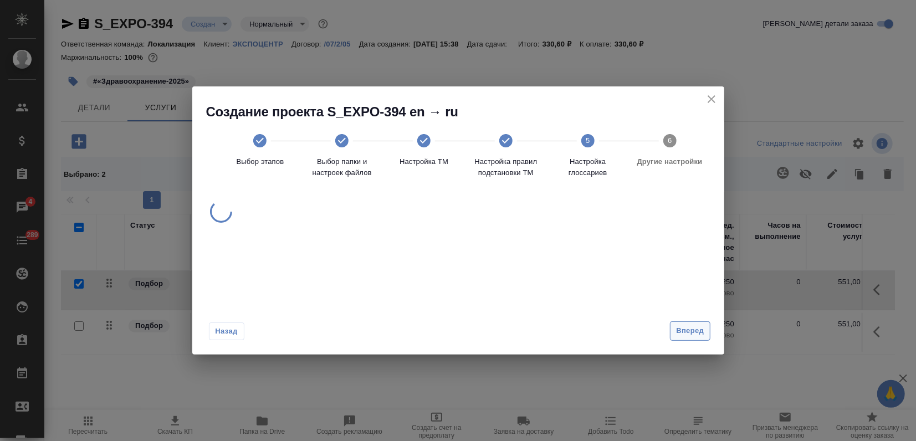
click at [696, 332] on span "Вперед" at bounding box center [690, 331] width 28 height 13
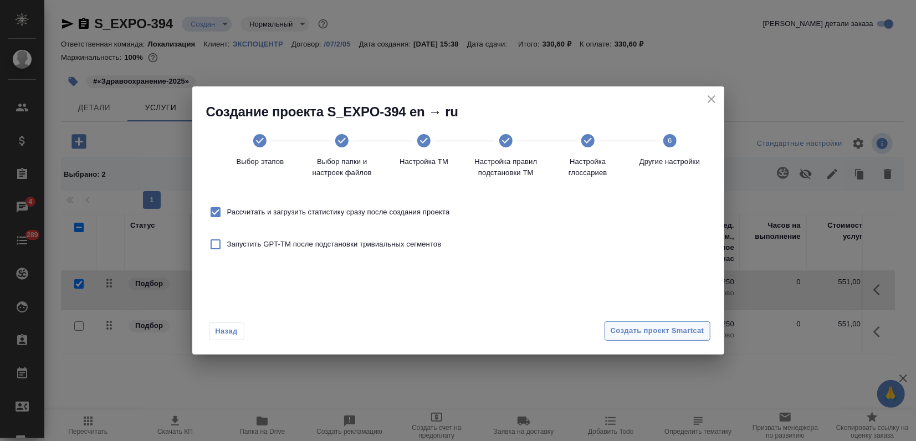
click at [679, 327] on span "Создать проект Smartcat" at bounding box center [658, 331] width 94 height 13
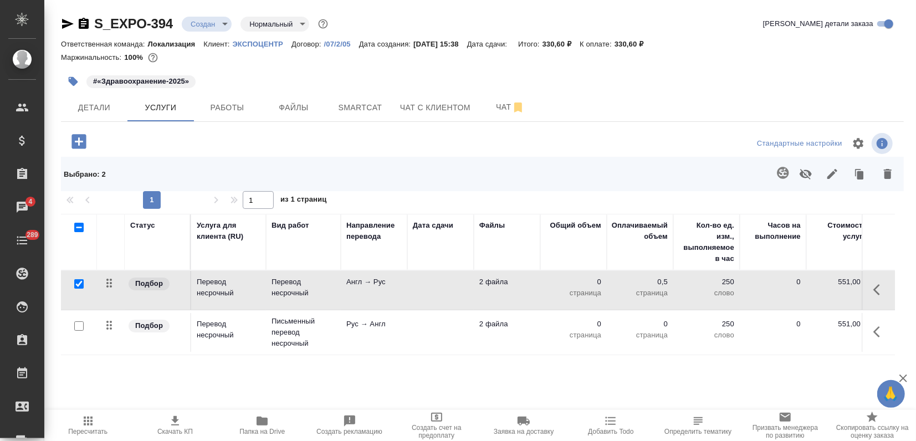
click at [363, 285] on p "Англ → Рус" at bounding box center [373, 282] width 55 height 11
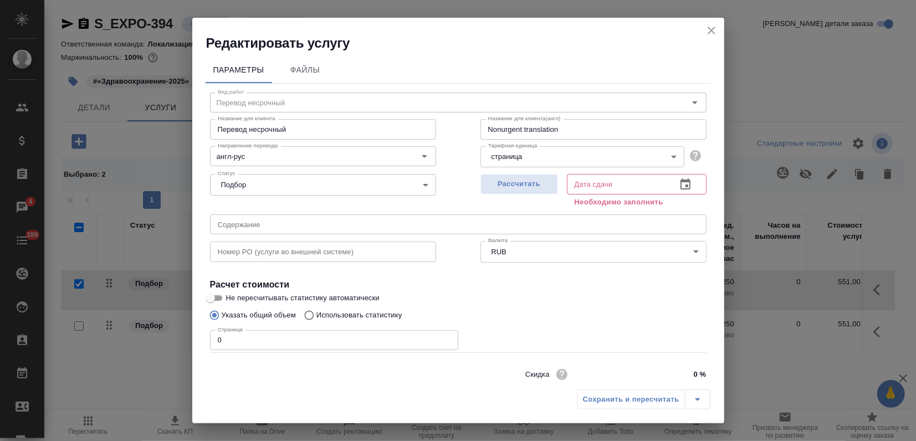
drag, startPoint x: 173, startPoint y: 349, endPoint x: 9, endPoint y: 359, distance: 164.9
click at [116, 352] on div "Редактировать услугу Параметры Файлы Вид работ Перевод несрочный Вид работ Назв…" at bounding box center [458, 220] width 916 height 441
type input "1"
click at [497, 185] on span "Рассчитать" at bounding box center [519, 184] width 65 height 13
type input "26.09.2025 16:46"
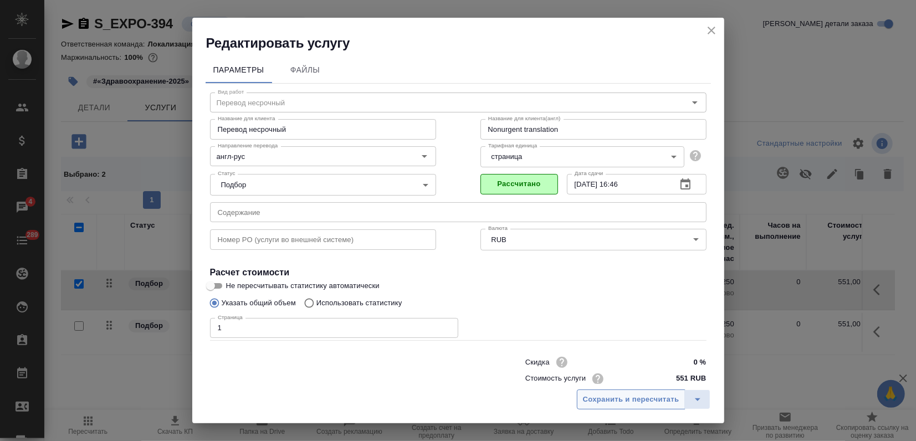
click at [620, 395] on span "Сохранить и пересчитать" at bounding box center [631, 400] width 96 height 13
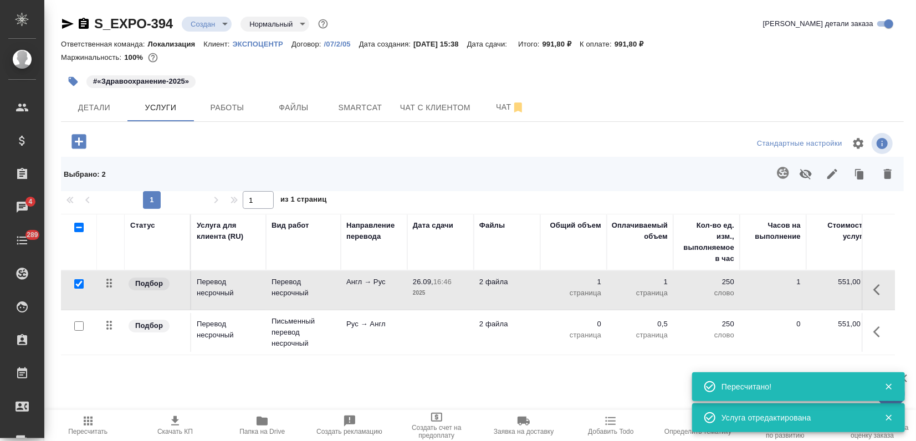
drag, startPoint x: 364, startPoint y: 112, endPoint x: 358, endPoint y: 131, distance: 19.6
click at [364, 111] on span "Smartcat" at bounding box center [360, 108] width 53 height 14
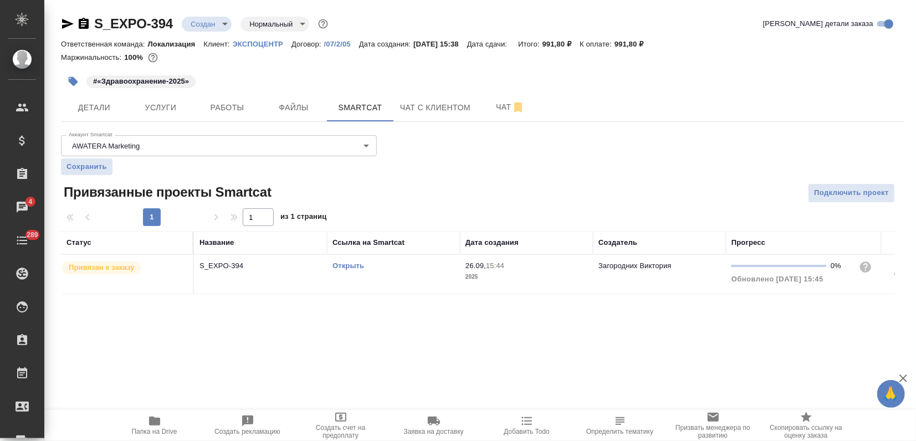
click at [387, 273] on td "Открыть" at bounding box center [393, 274] width 133 height 39
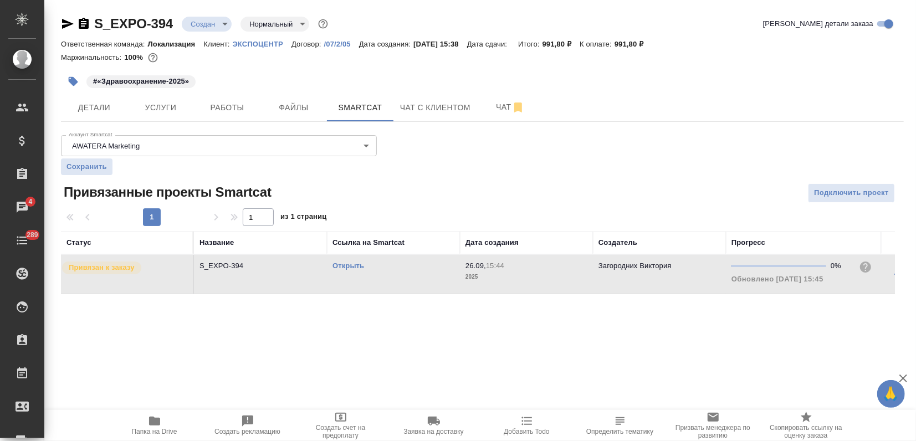
click at [387, 273] on td "Открыть" at bounding box center [393, 274] width 133 height 39
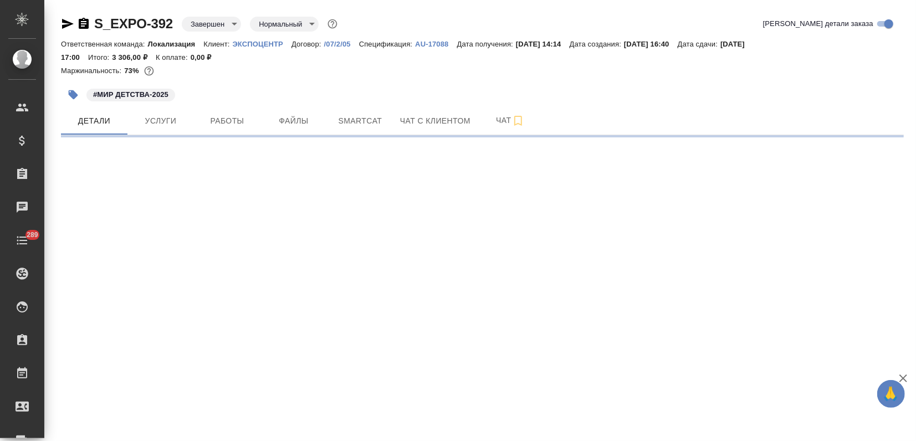
select select "RU"
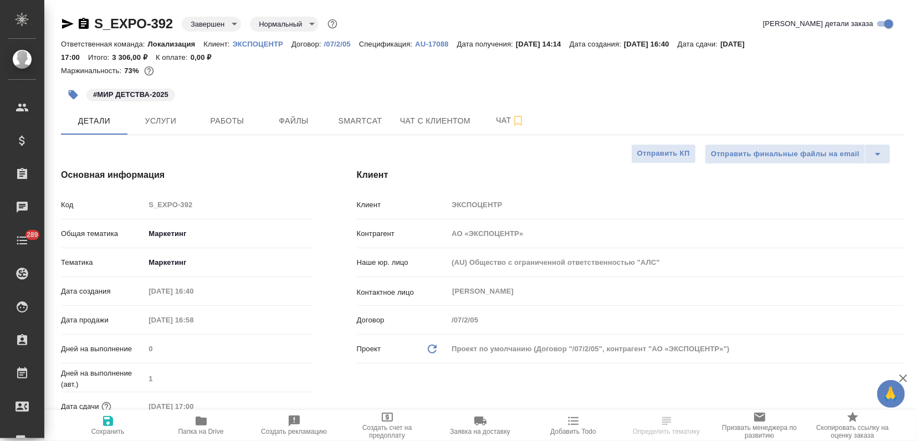
type textarea "x"
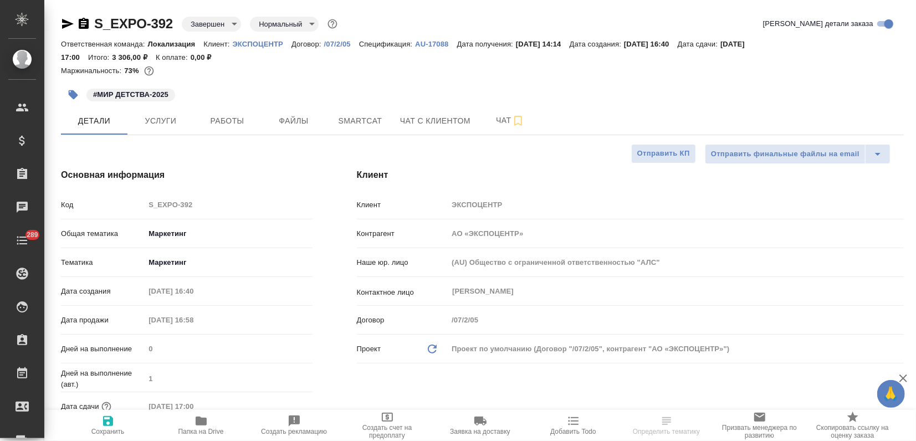
type textarea "x"
click at [177, 113] on button "Услуги" at bounding box center [160, 121] width 67 height 28
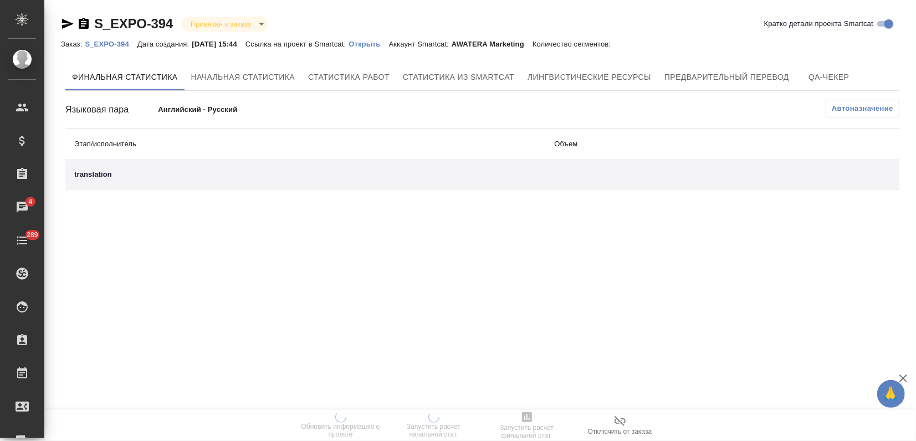
click at [382, 47] on p "Открыть" at bounding box center [369, 44] width 40 height 8
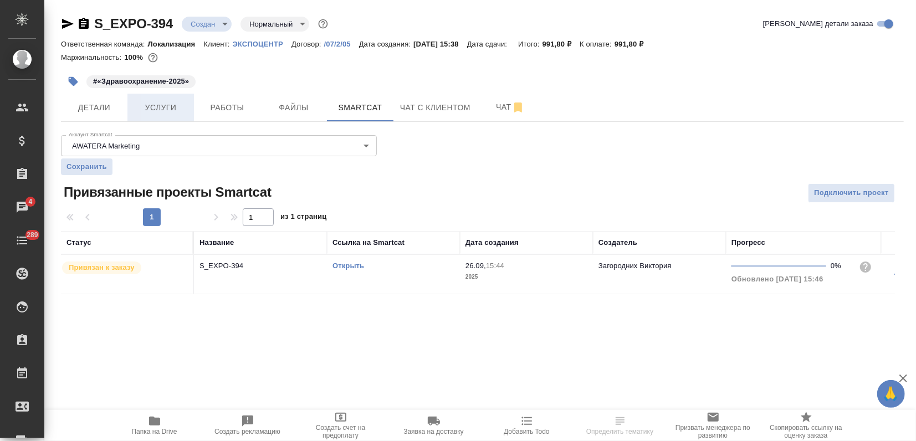
click at [169, 97] on button "Услуги" at bounding box center [160, 108] width 67 height 28
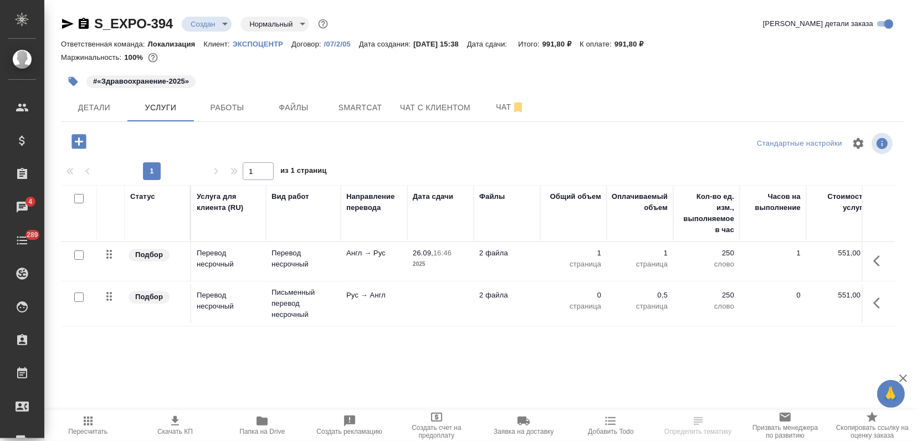
click at [77, 295] on input "checkbox" at bounding box center [78, 297] width 9 height 9
checkbox input "true"
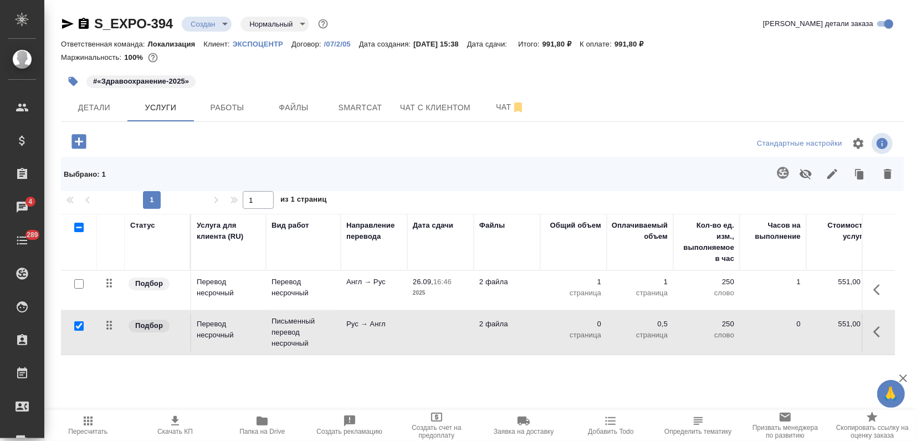
click at [785, 166] on icon "button" at bounding box center [783, 172] width 13 height 13
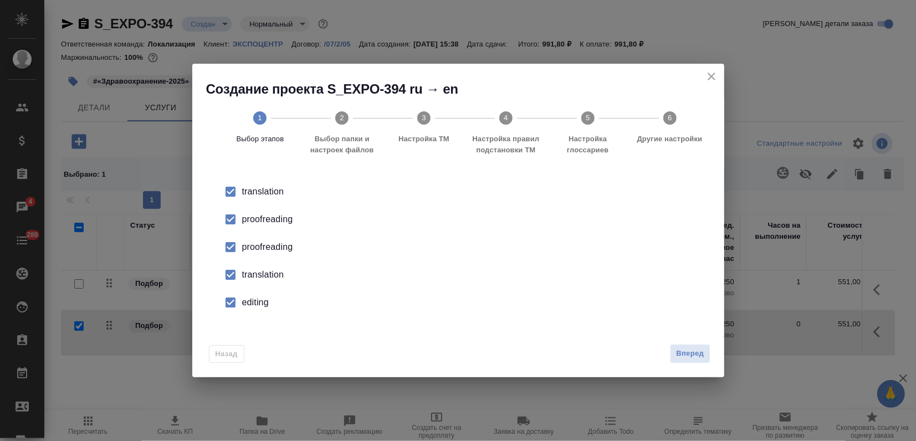
click at [269, 219] on div "proofreading" at bounding box center [470, 219] width 456 height 13
click at [252, 241] on div "proofreading" at bounding box center [470, 247] width 456 height 13
click at [252, 254] on li "proofreading" at bounding box center [458, 247] width 497 height 28
click at [248, 282] on li "translation" at bounding box center [458, 275] width 497 height 28
click at [257, 248] on div "proofreading" at bounding box center [470, 247] width 456 height 13
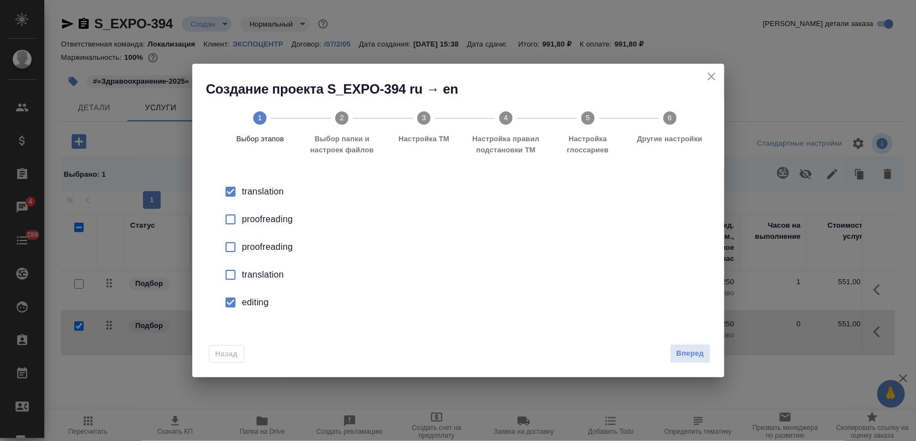
click at [248, 307] on div "editing" at bounding box center [470, 302] width 456 height 13
click at [667, 360] on div "Вперед" at bounding box center [688, 353] width 44 height 19
click at [692, 356] on span "Вперед" at bounding box center [690, 354] width 28 height 13
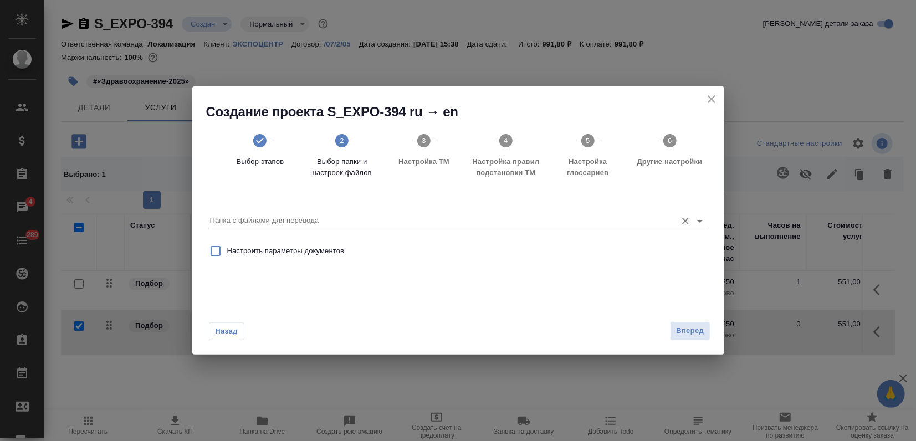
click at [513, 228] on div "Папка с файлами для перевода" at bounding box center [458, 215] width 497 height 29
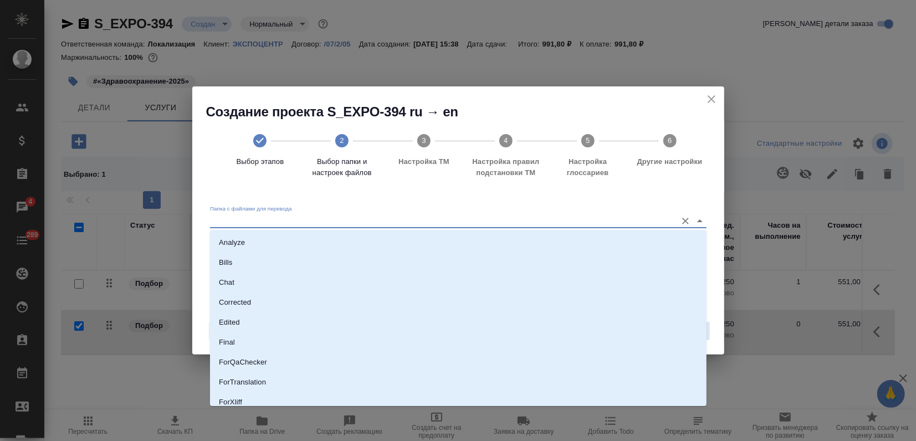
click at [507, 215] on input "Папка с файлами для перевода" at bounding box center [440, 220] width 461 height 13
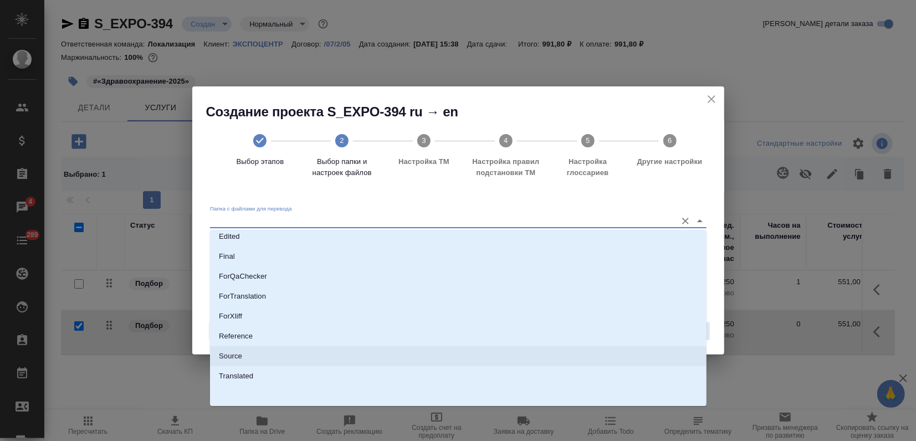
click at [238, 354] on p "Source" at bounding box center [230, 356] width 23 height 11
type input "Source"
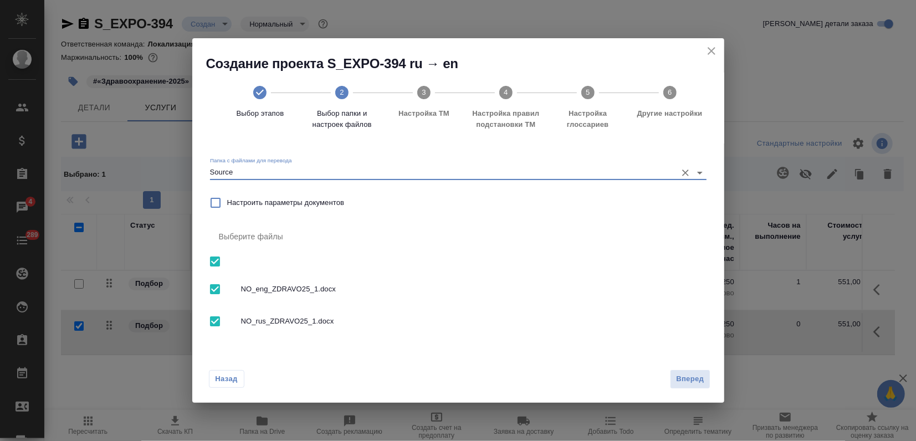
click at [216, 258] on input "checkbox" at bounding box center [214, 261] width 23 height 23
checkbox input "false"
click at [213, 291] on input "checkbox" at bounding box center [214, 289] width 23 height 23
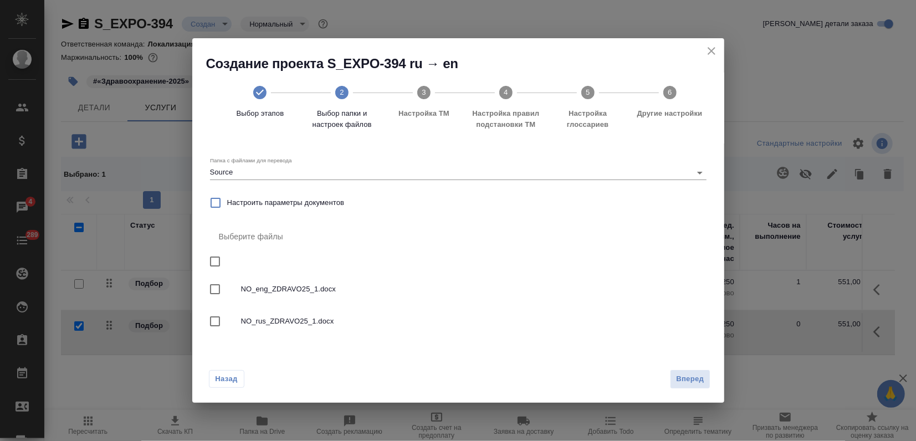
checkbox input "true"
click at [702, 379] on span "Вперед" at bounding box center [690, 379] width 28 height 13
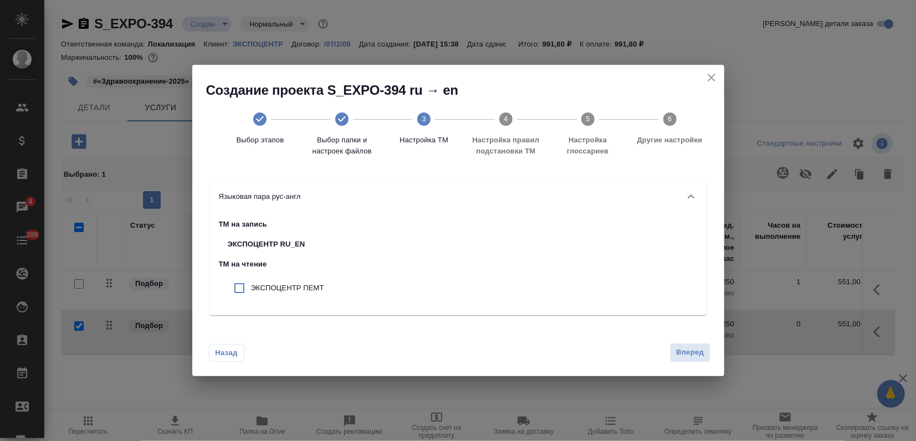
click at [685, 349] on span "Вперед" at bounding box center [690, 352] width 28 height 13
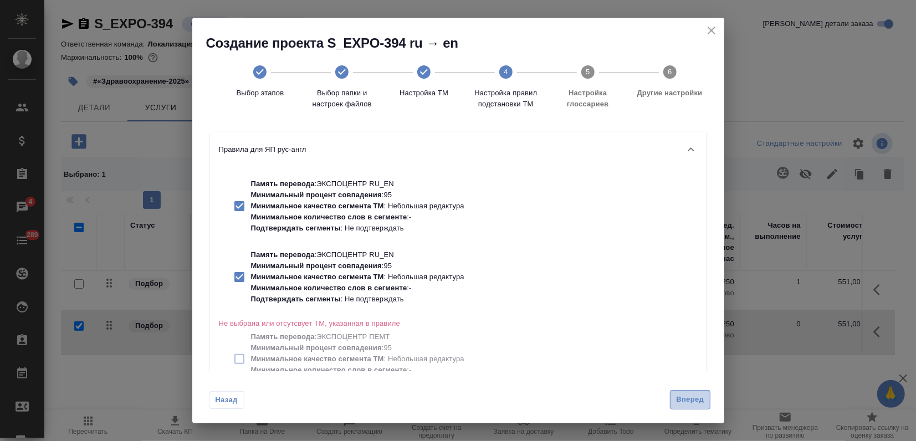
click at [679, 394] on span "Вперед" at bounding box center [690, 400] width 28 height 13
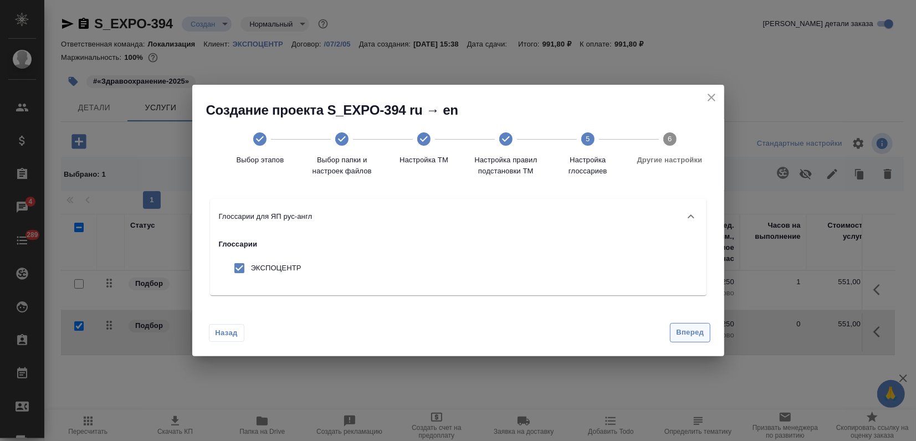
click at [682, 334] on span "Вперед" at bounding box center [690, 332] width 28 height 13
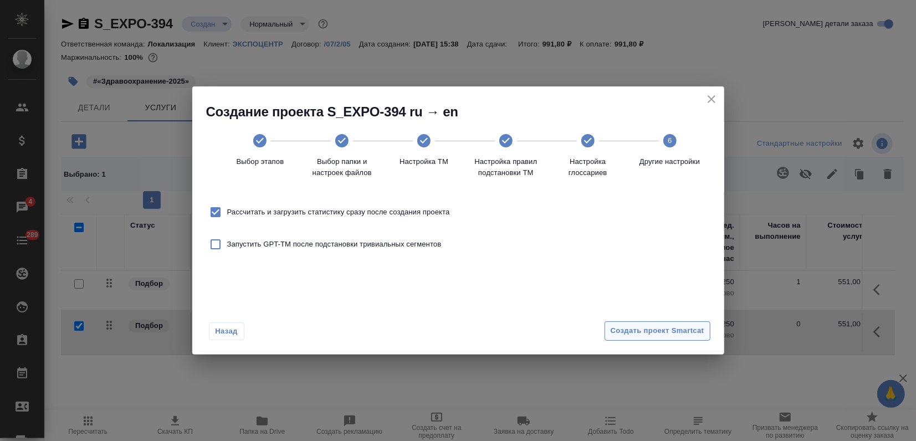
click at [681, 333] on span "Создать проект Smartcat" at bounding box center [658, 331] width 94 height 13
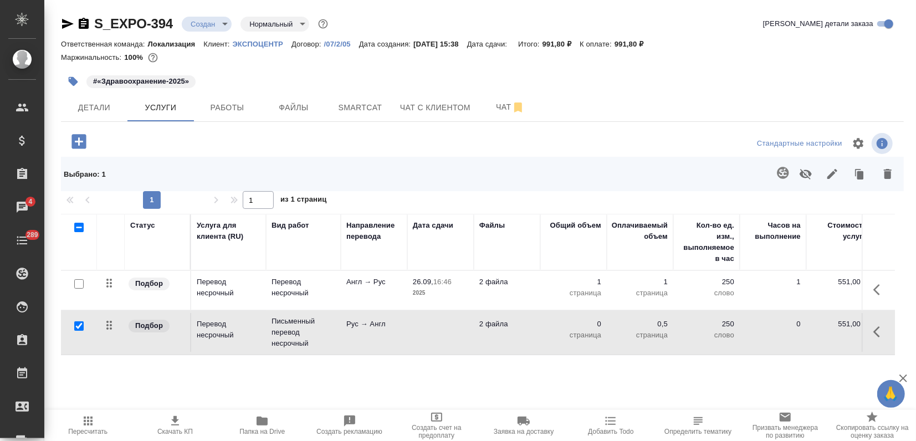
click at [256, 319] on p "Перевод несрочный" at bounding box center [229, 330] width 64 height 22
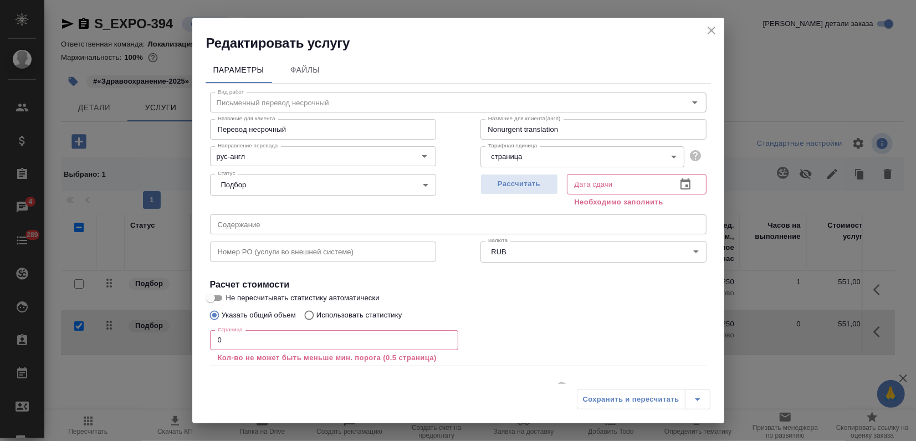
click at [113, 334] on div "Редактировать услугу Параметры Файлы Вид работ Письменный перевод несрочный Вид…" at bounding box center [458, 220] width 916 height 441
click at [248, 359] on p "Кол-во не может быть меньше мин. порога (0.5 страница)" at bounding box center [334, 358] width 233 height 11
click at [244, 335] on input "0" at bounding box center [334, 340] width 248 height 20
drag, startPoint x: 239, startPoint y: 340, endPoint x: 149, endPoint y: 340, distance: 90.9
click at [149, 340] on div "Редактировать услугу Параметры Файлы Вид работ Письменный перевод несрочный Вид…" at bounding box center [458, 220] width 916 height 441
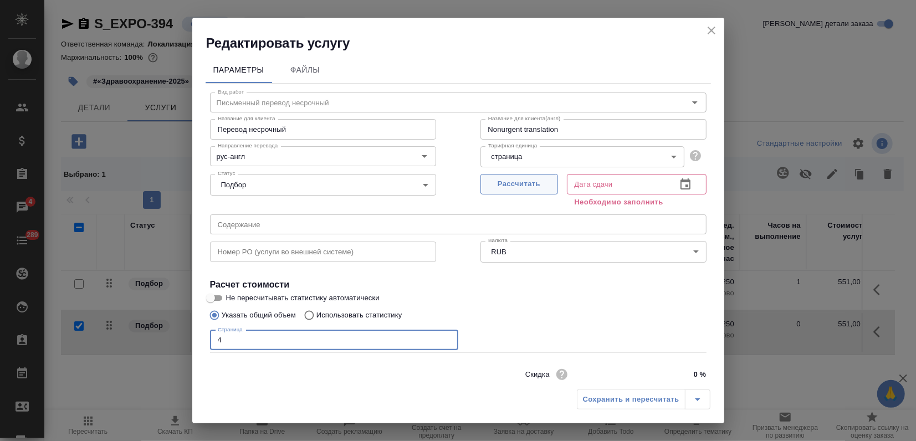
type input "4"
click at [507, 186] on span "Рассчитать" at bounding box center [519, 184] width 65 height 13
type input "29.09.2025 11:48"
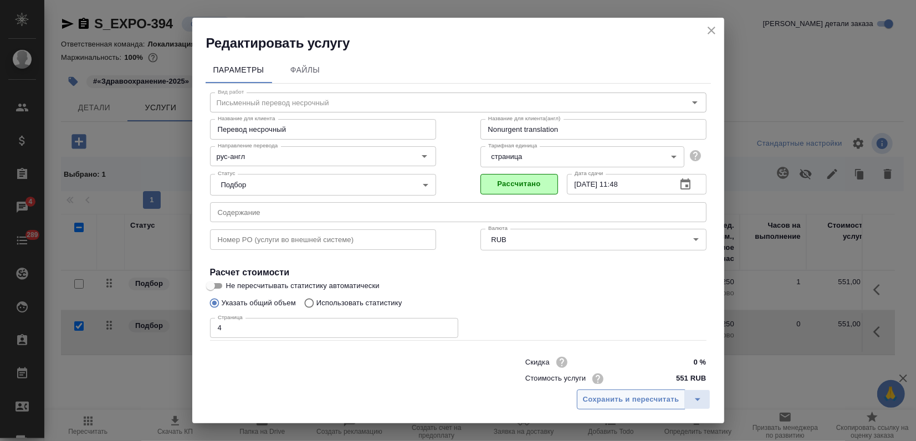
click at [619, 403] on span "Сохранить и пересчитать" at bounding box center [631, 400] width 96 height 13
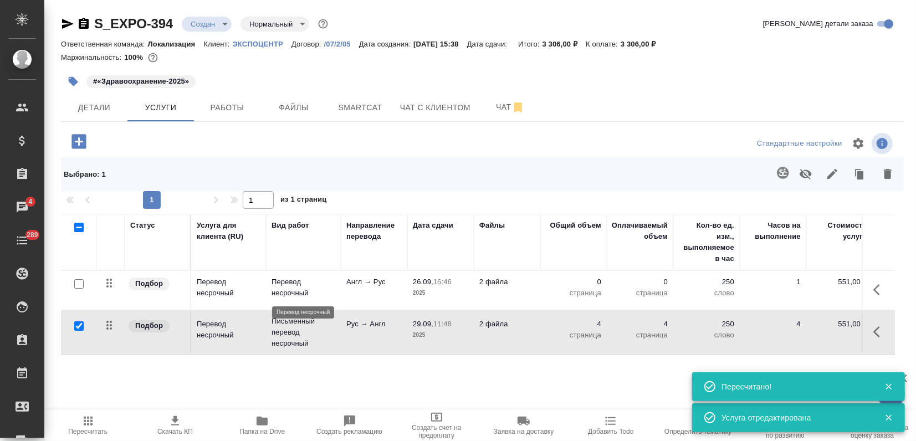
click at [324, 282] on p "Перевод несрочный" at bounding box center [304, 288] width 64 height 22
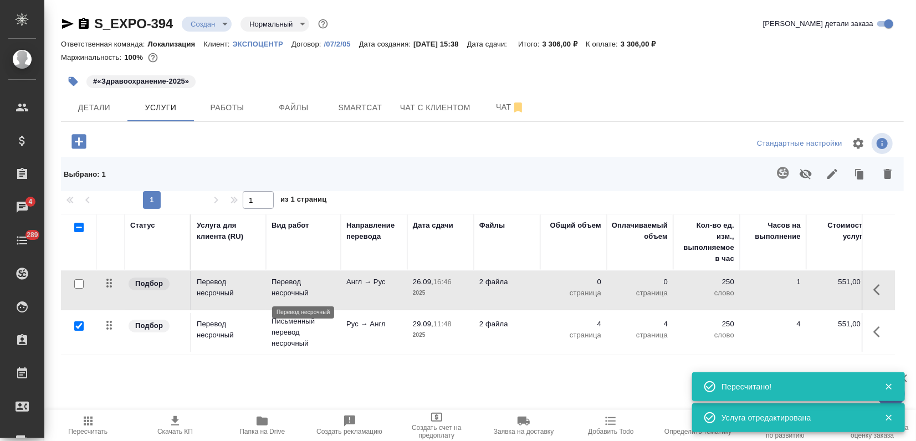
click at [324, 282] on p "Перевод несрочный" at bounding box center [304, 288] width 64 height 22
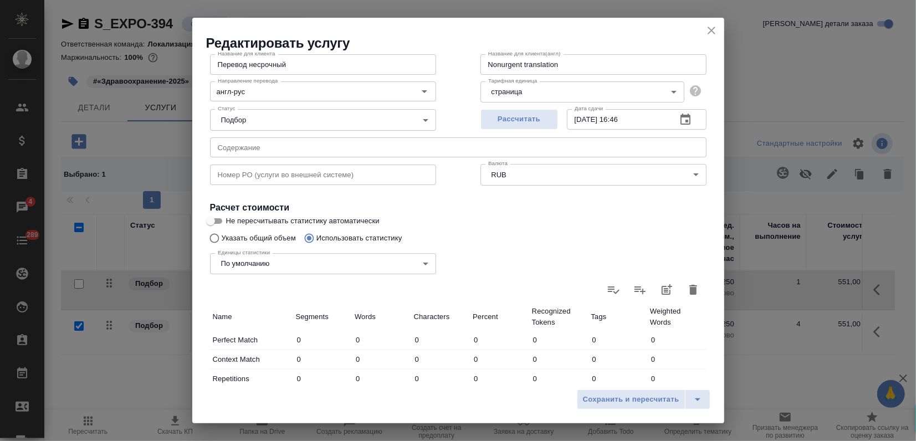
scroll to position [6, 0]
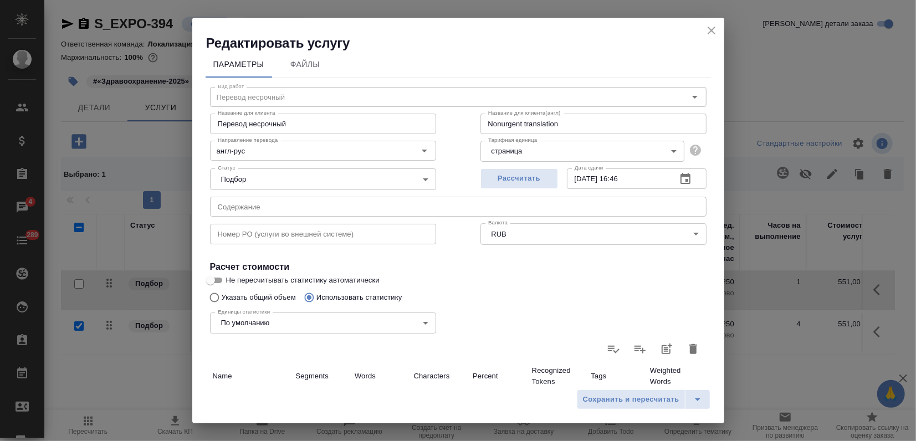
click at [690, 346] on icon "button" at bounding box center [694, 349] width 8 height 10
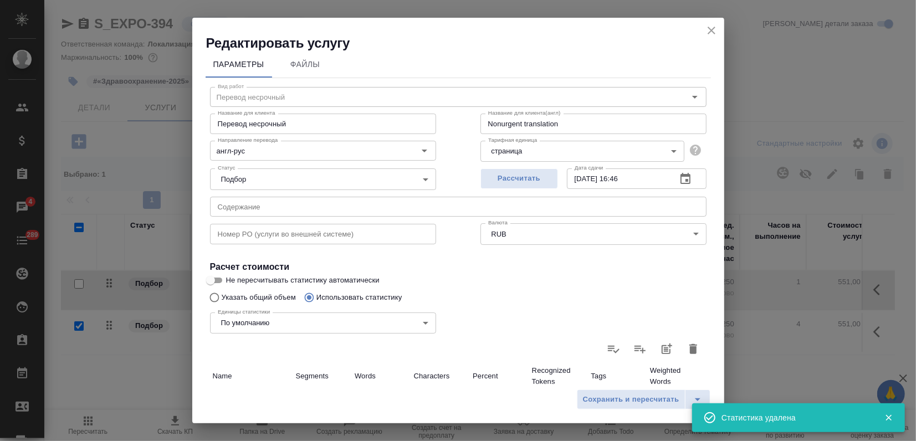
type input "0"
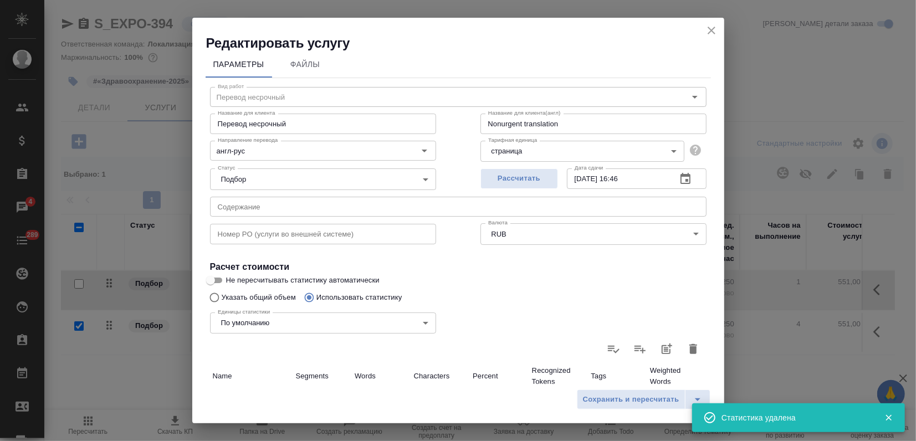
type input "0"
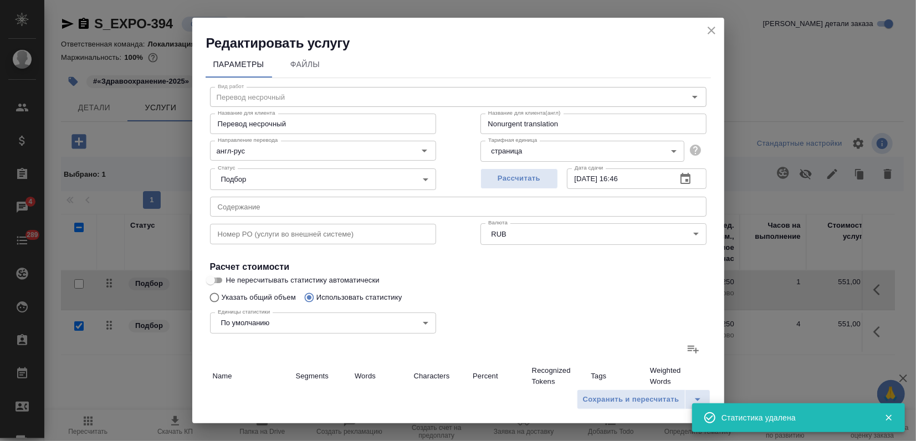
click at [213, 278] on input "Не пересчитывать статистику автоматически" at bounding box center [211, 280] width 40 height 13
checkbox input "true"
click at [603, 397] on span "Сохранить и пересчитать" at bounding box center [631, 400] width 96 height 13
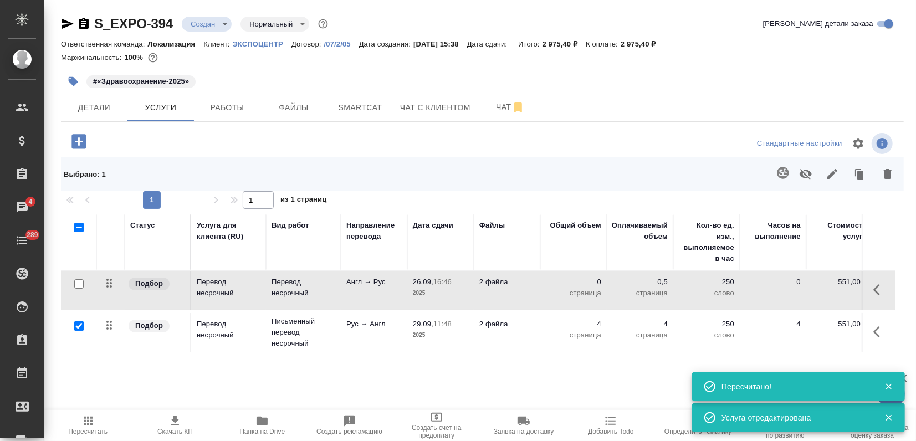
click at [471, 348] on td "29.09, 11:48 2025" at bounding box center [440, 332] width 67 height 39
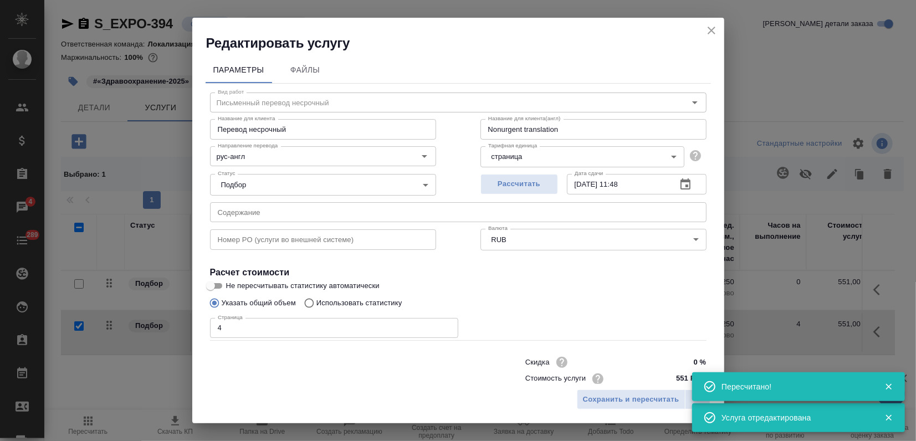
click at [219, 284] on input "Не пересчитывать статистику автоматически" at bounding box center [211, 285] width 40 height 13
checkbox input "true"
click at [642, 399] on span "Сохранить и пересчитать" at bounding box center [631, 400] width 96 height 13
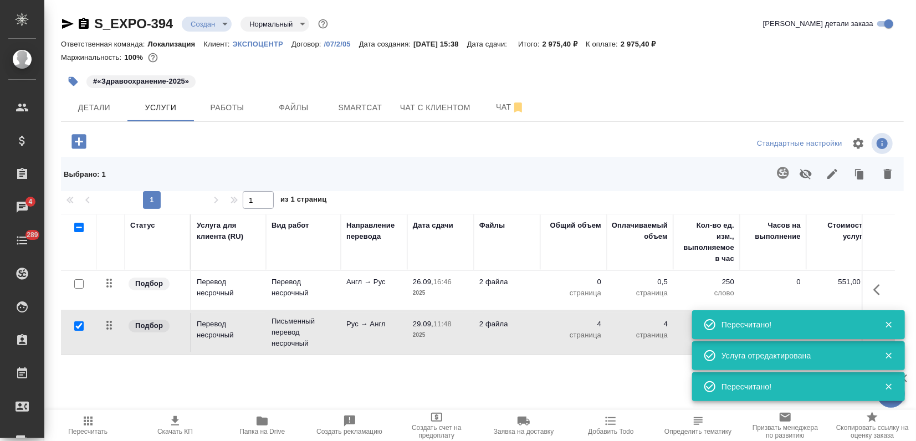
click at [399, 297] on td "Англ → Рус" at bounding box center [374, 290] width 67 height 39
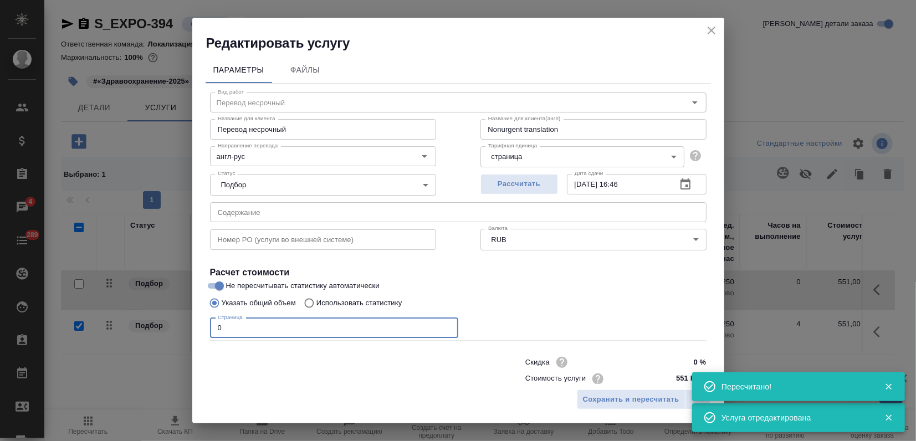
drag, startPoint x: 233, startPoint y: 323, endPoint x: 5, endPoint y: 314, distance: 228.5
click at [132, 323] on div "Редактировать услугу Параметры Файлы Вид работ Перевод несрочный Вид работ Назв…" at bounding box center [458, 220] width 916 height 441
type input "1"
click at [636, 400] on span "Сохранить и пересчитать" at bounding box center [631, 400] width 96 height 13
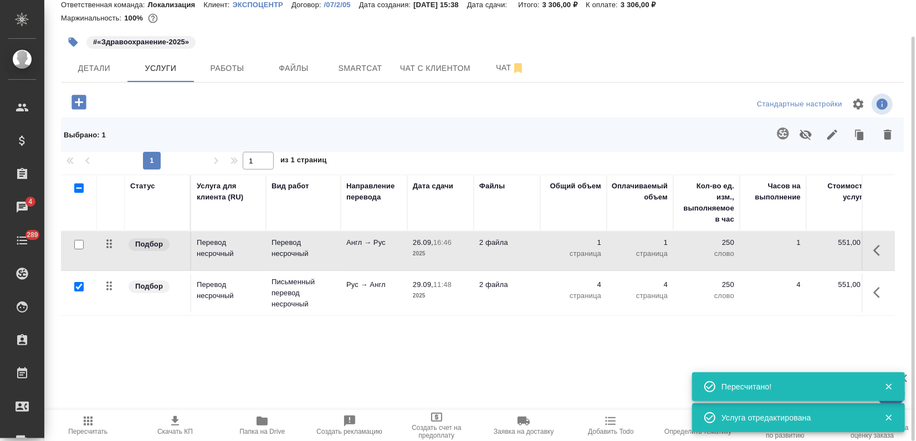
scroll to position [0, 0]
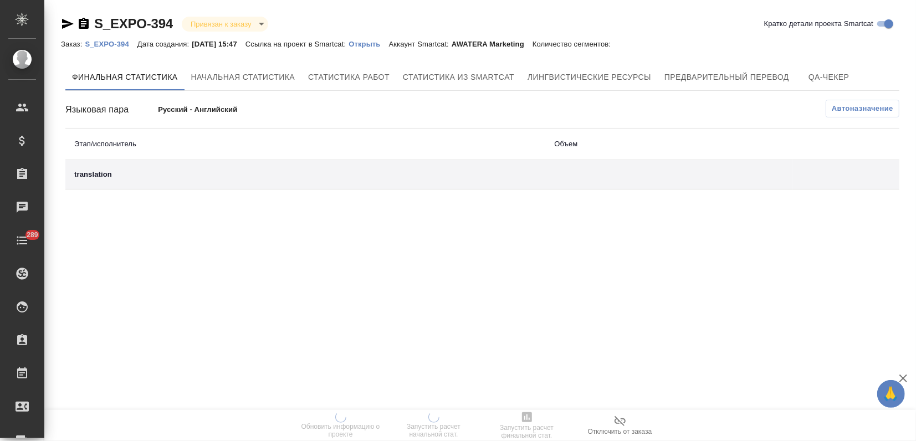
click at [385, 42] on p "Открыть" at bounding box center [369, 44] width 40 height 8
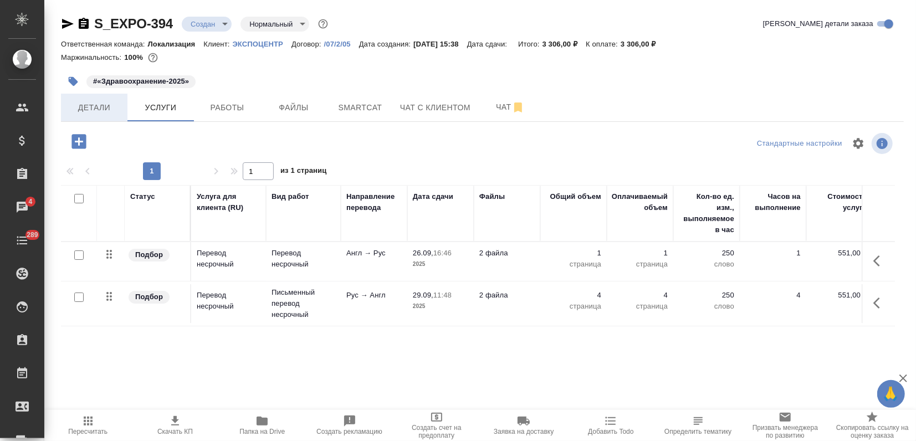
click at [105, 111] on span "Детали" at bounding box center [94, 108] width 53 height 14
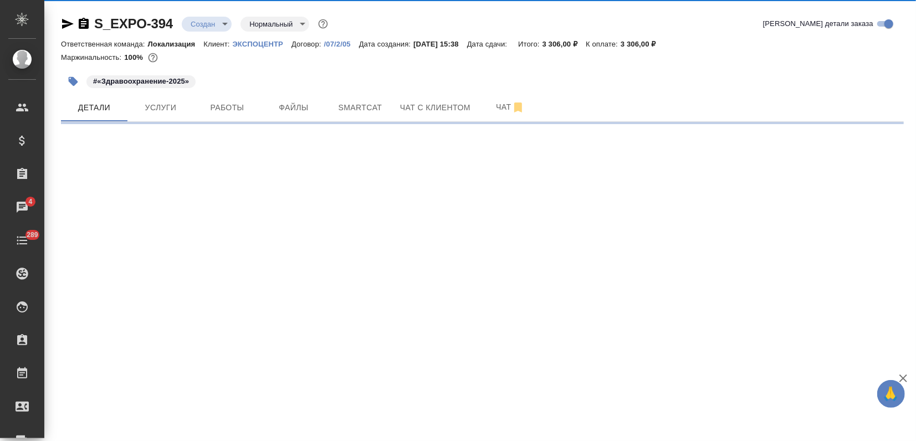
select select "RU"
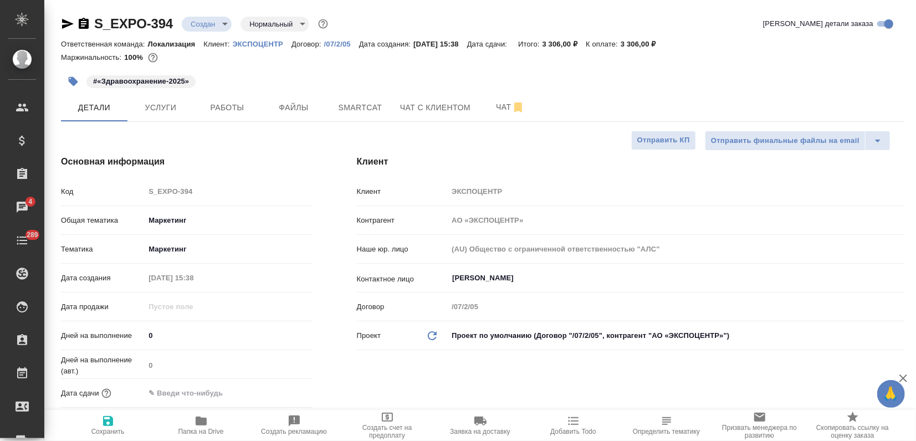
type textarea "x"
click at [200, 385] on input "text" at bounding box center [193, 393] width 97 height 16
click at [288, 392] on div at bounding box center [293, 392] width 39 height 13
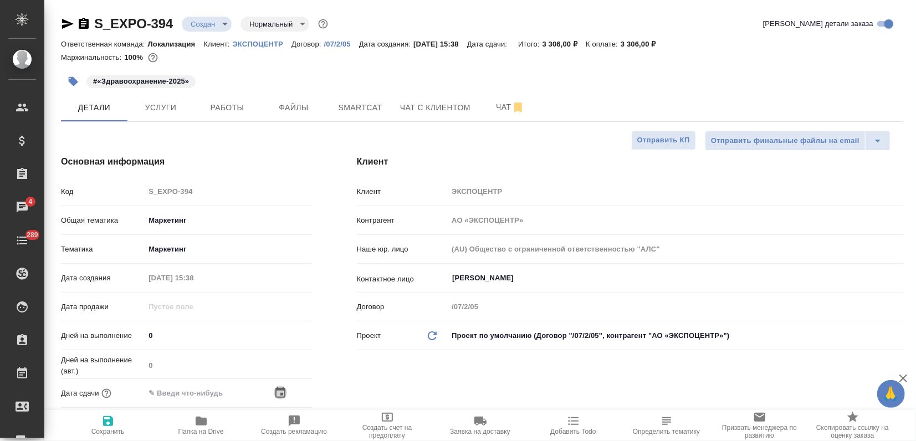
click at [284, 389] on icon "button" at bounding box center [280, 392] width 10 height 11
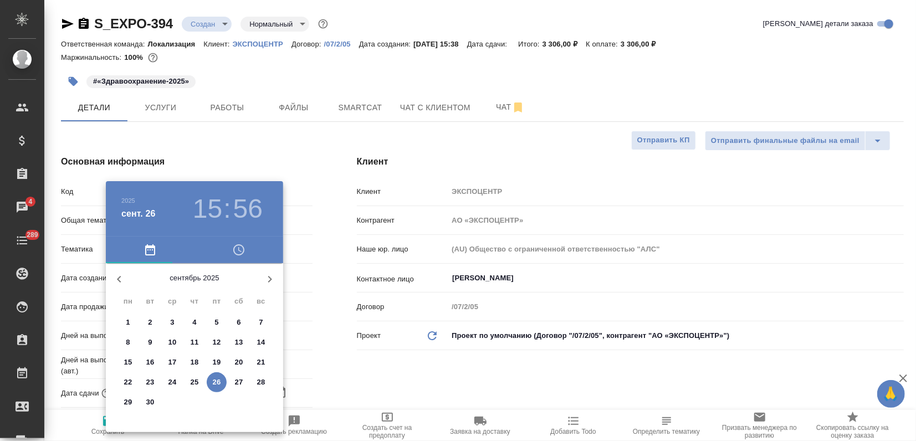
click at [121, 401] on span "29" at bounding box center [128, 402] width 20 height 11
type input "[DATE] 15:56"
type textarea "x"
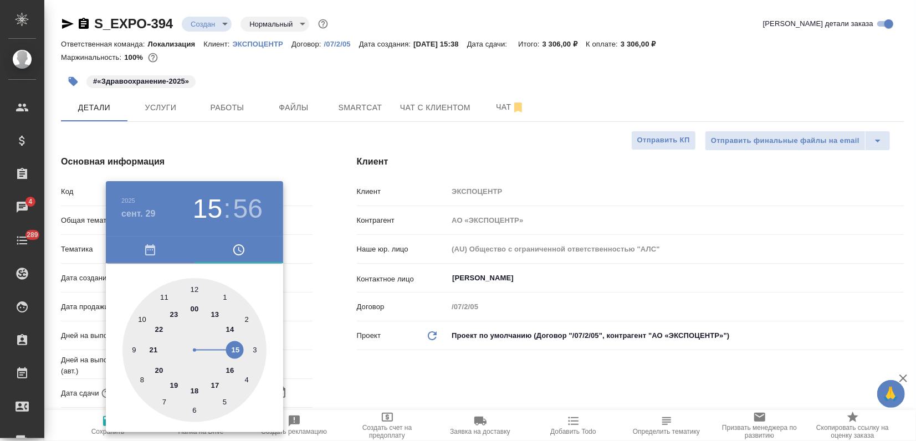
click at [217, 384] on div at bounding box center [194, 350] width 144 height 144
type input "[DATE] 17:56"
type textarea "x"
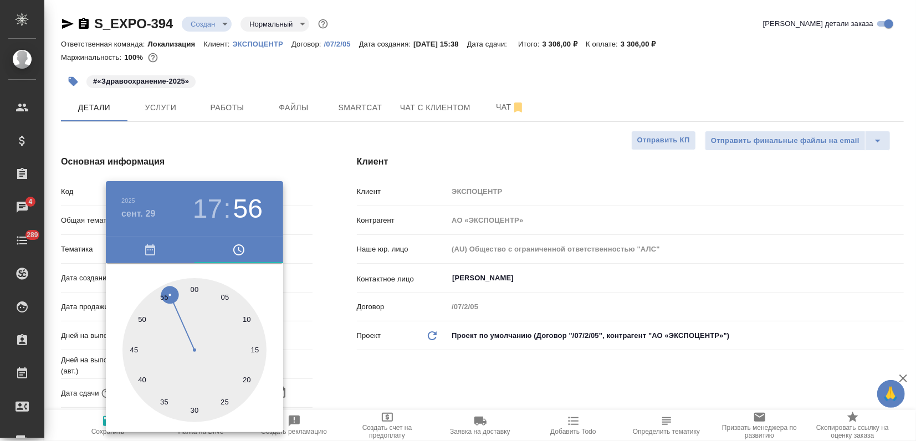
type input "[DATE] 17:00"
type textarea "x"
drag, startPoint x: 192, startPoint y: 291, endPoint x: 200, endPoint y: 274, distance: 18.6
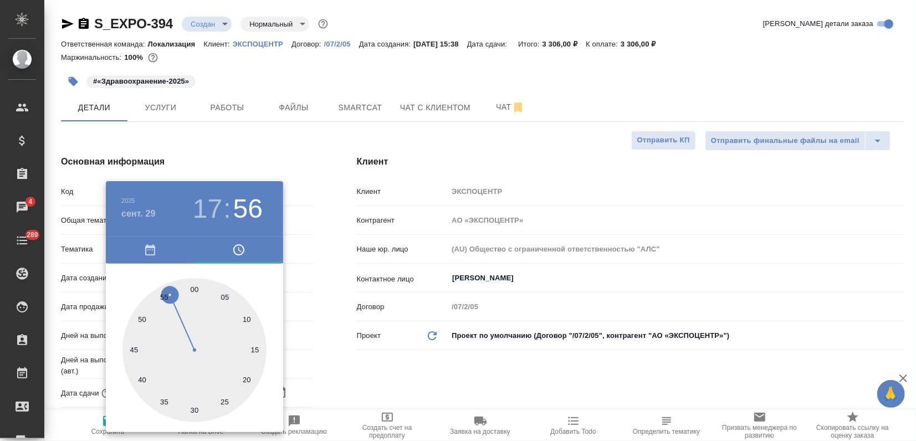
click at [192, 290] on div at bounding box center [194, 350] width 144 height 144
type textarea "x"
click at [255, 153] on div at bounding box center [458, 220] width 916 height 441
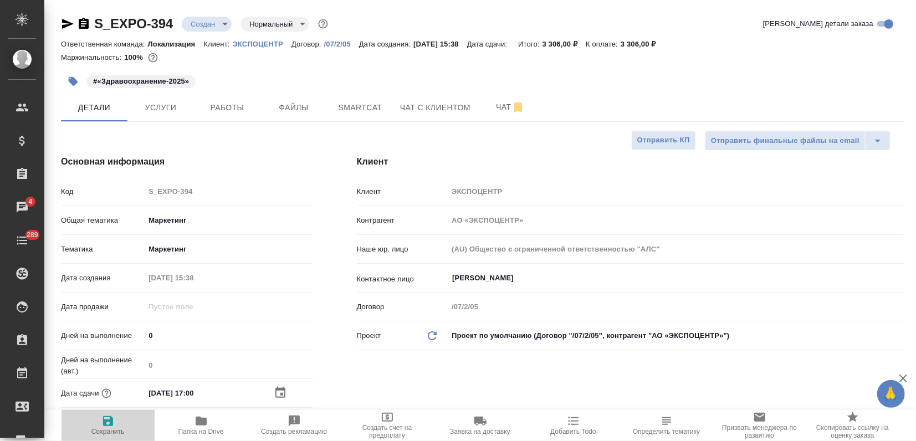
click at [118, 420] on span "Сохранить" at bounding box center [108, 425] width 80 height 21
type textarea "x"
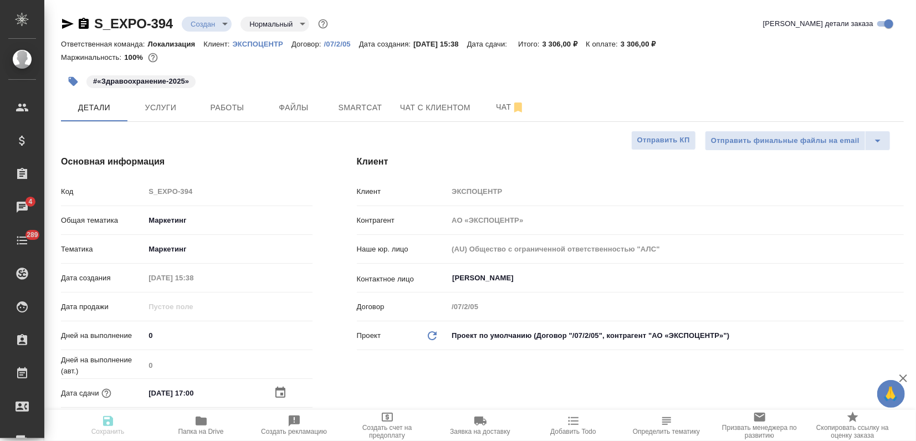
type textarea "x"
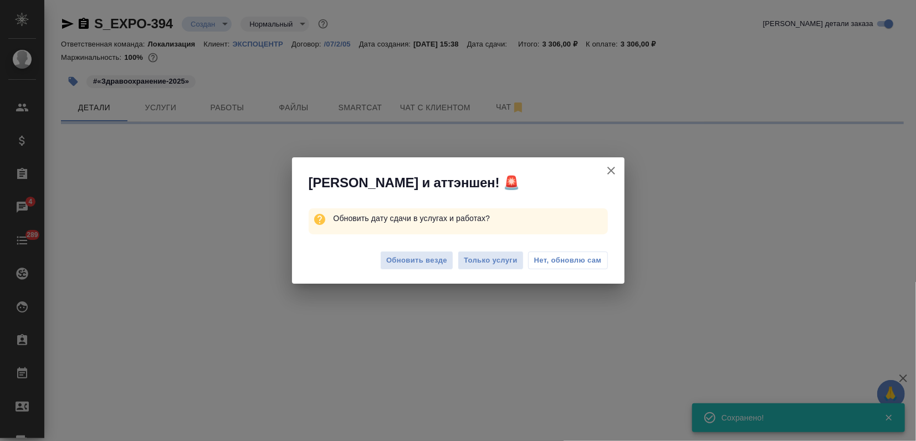
select select "RU"
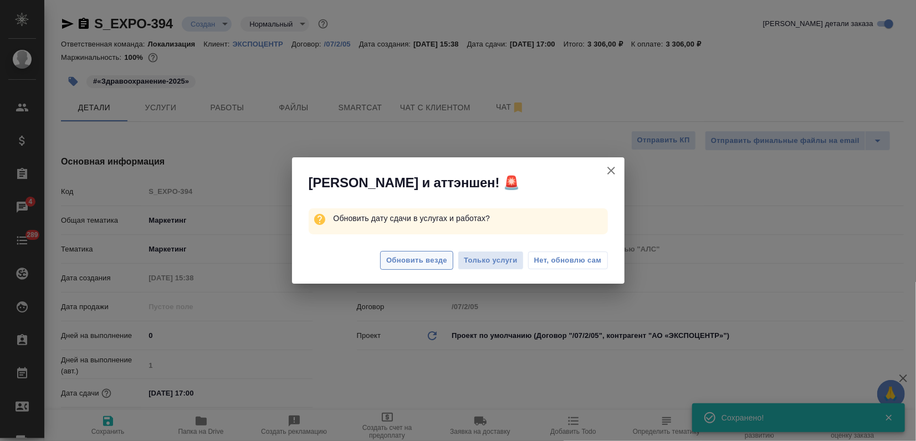
type textarea "x"
click at [409, 257] on span "Обновить везде" at bounding box center [416, 260] width 61 height 13
type textarea "x"
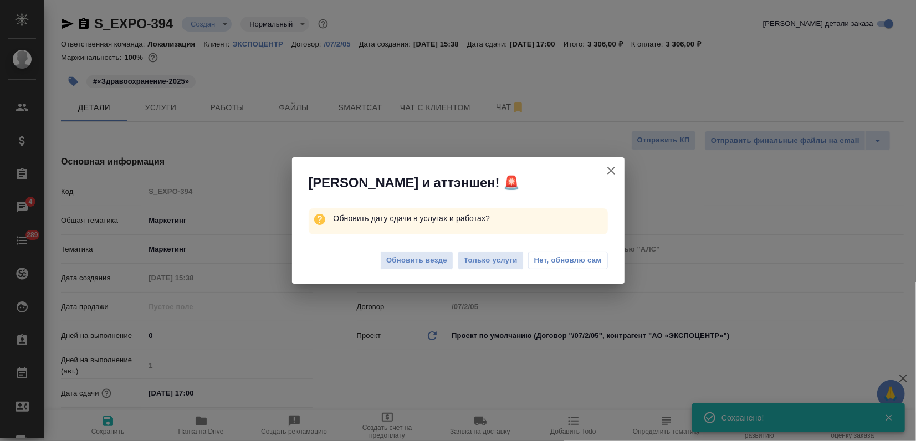
type textarea "x"
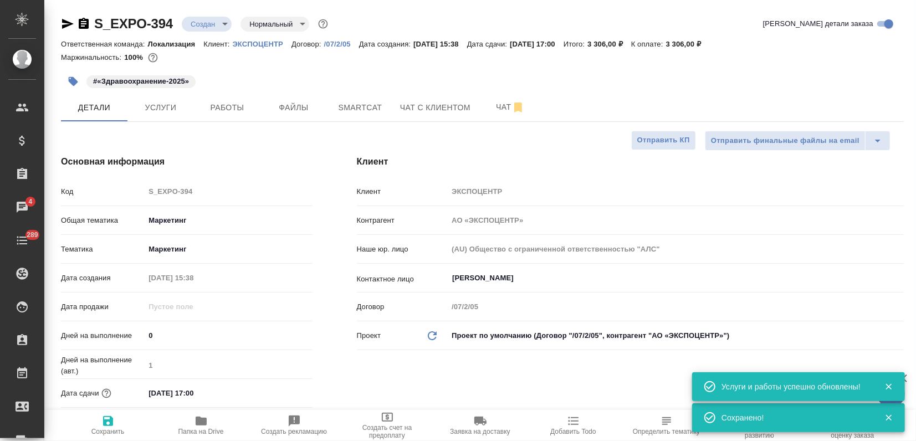
click at [164, 103] on span "Услуги" at bounding box center [160, 108] width 53 height 14
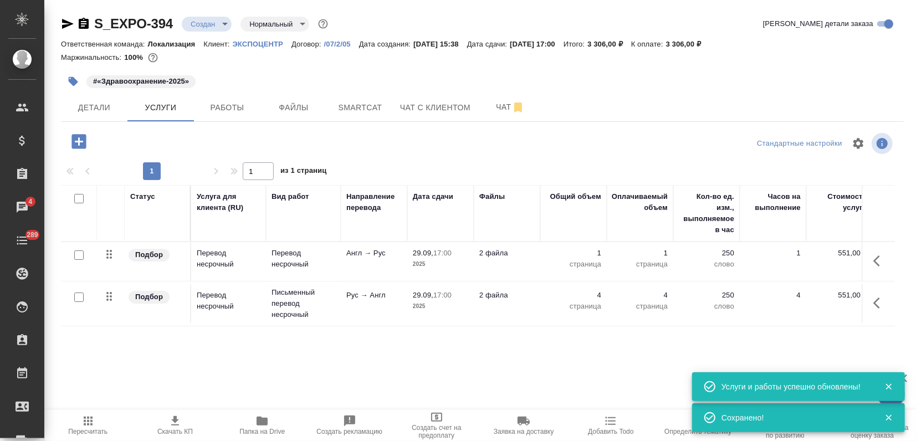
click at [164, 432] on span "Скачать КП" at bounding box center [174, 432] width 35 height 8
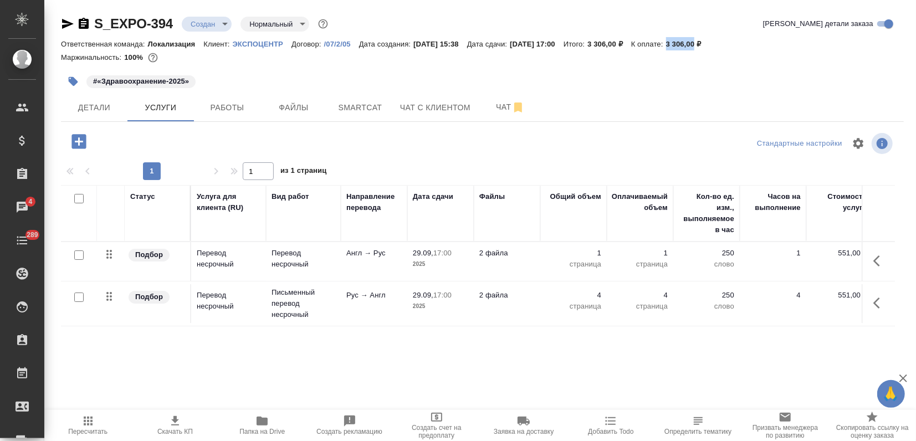
drag, startPoint x: 692, startPoint y: 45, endPoint x: 723, endPoint y: 48, distance: 30.6
click at [723, 48] on div "Ответственная команда: Локализация Клиент: ЭКСПОЦЕНТР Договор: /07/2/05 Дата со…" at bounding box center [482, 43] width 843 height 13
copy p "3 306,00"
click at [205, 22] on body "🙏 .cls-1 fill:#fff; AWATERA Zagorodnikh [PERSON_NAME] Спецификации Заказы 4 Чат…" at bounding box center [458, 220] width 916 height 441
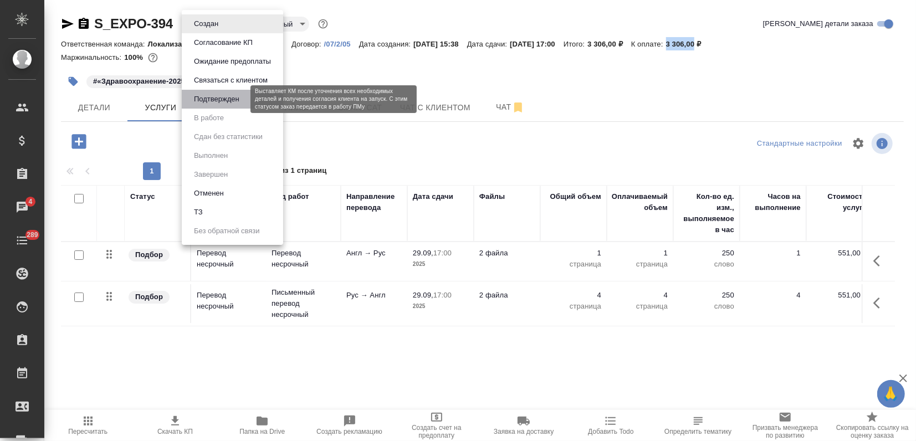
drag, startPoint x: 223, startPoint y: 98, endPoint x: 222, endPoint y: 105, distance: 7.4
click at [223, 98] on button "Подтвержден" at bounding box center [217, 99] width 52 height 12
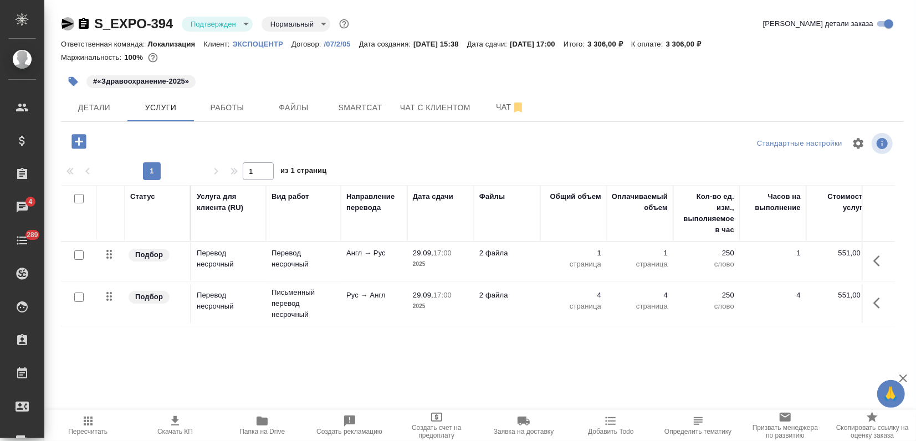
click at [66, 21] on icon "button" at bounding box center [68, 24] width 12 height 10
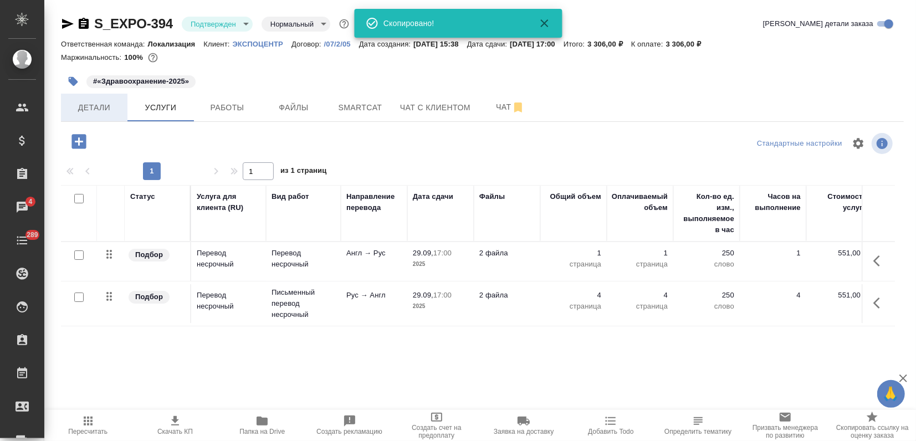
click at [106, 101] on span "Детали" at bounding box center [94, 108] width 53 height 14
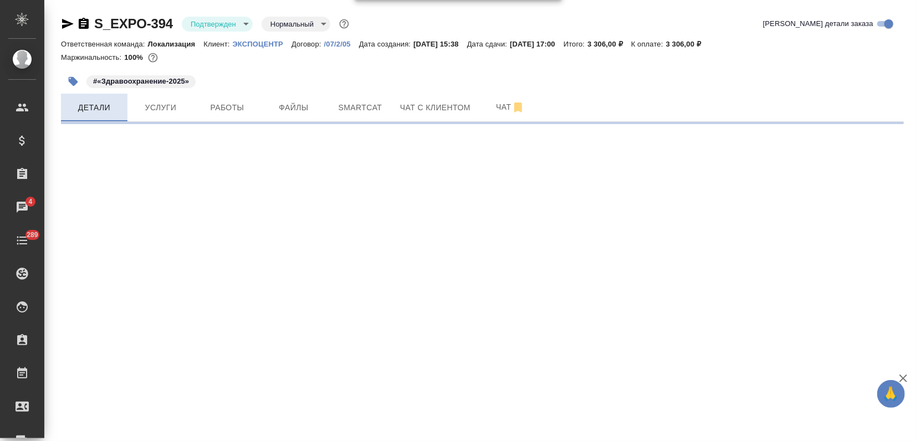
select select "RU"
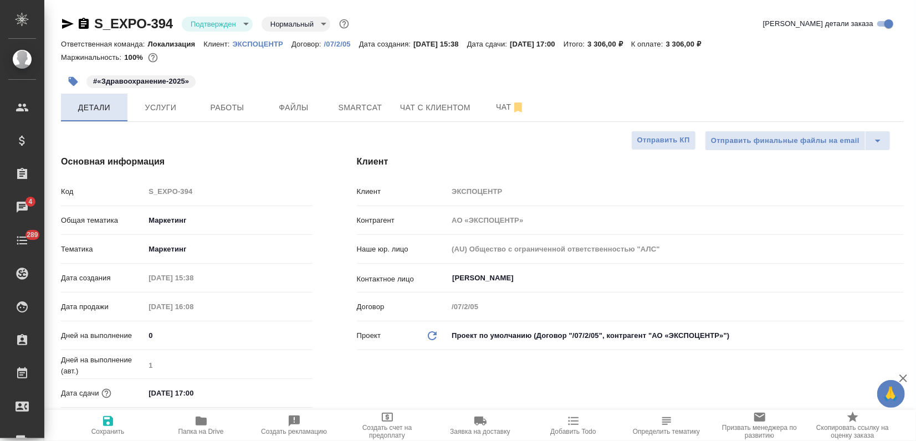
type textarea "x"
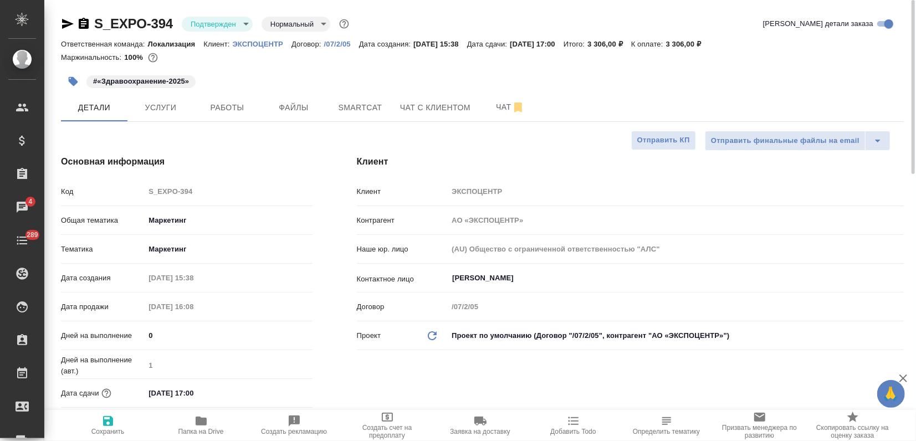
type textarea "x"
click at [73, 85] on icon "button" at bounding box center [73, 81] width 9 height 9
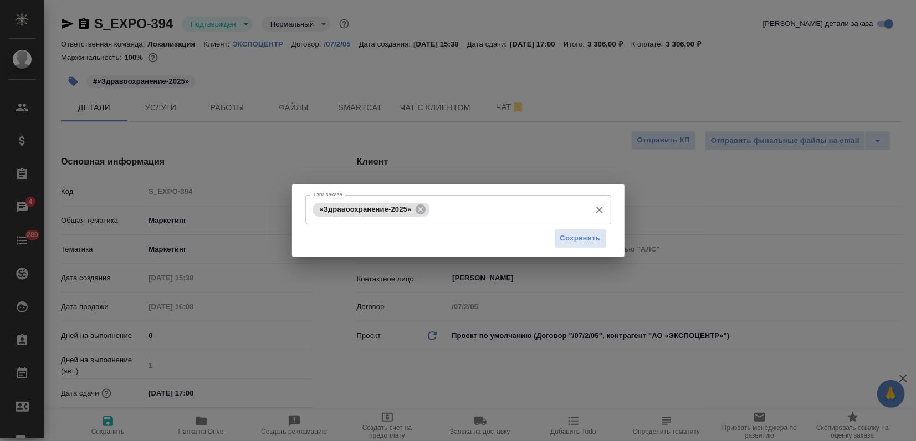
click at [457, 215] on input "Тэги заказа" at bounding box center [508, 209] width 152 height 19
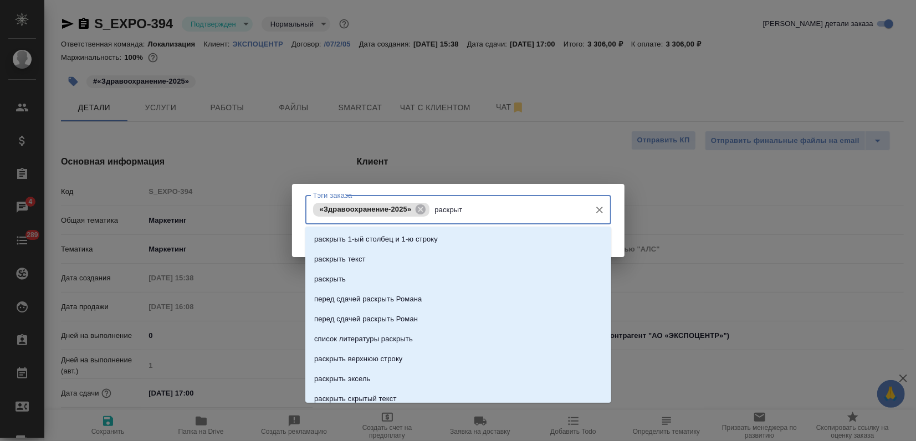
type input "раскрыть"
click at [347, 280] on li "раскрыть" at bounding box center [458, 279] width 306 height 20
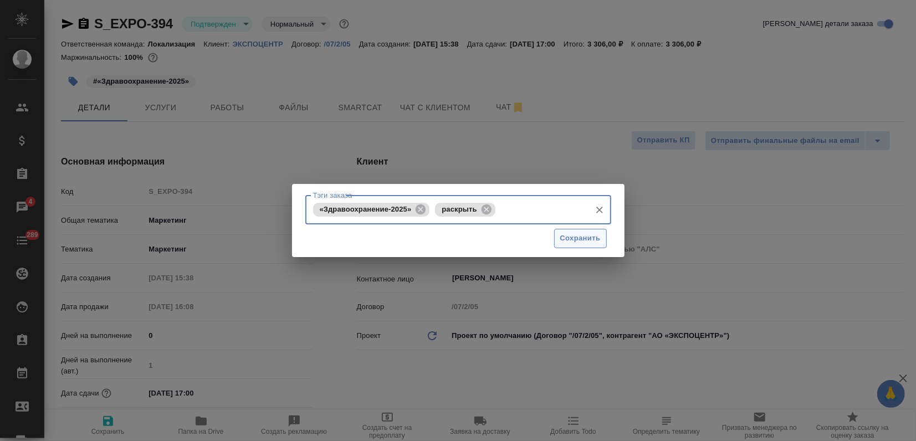
click at [590, 242] on span "Сохранить" at bounding box center [580, 238] width 40 height 13
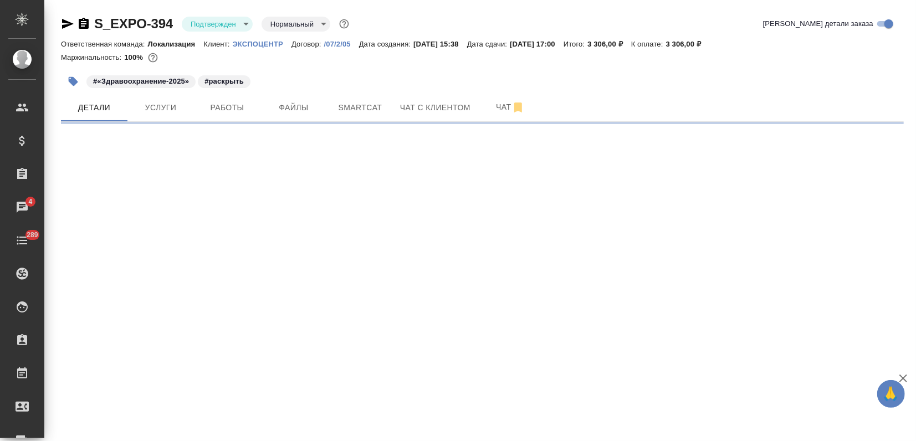
select select "RU"
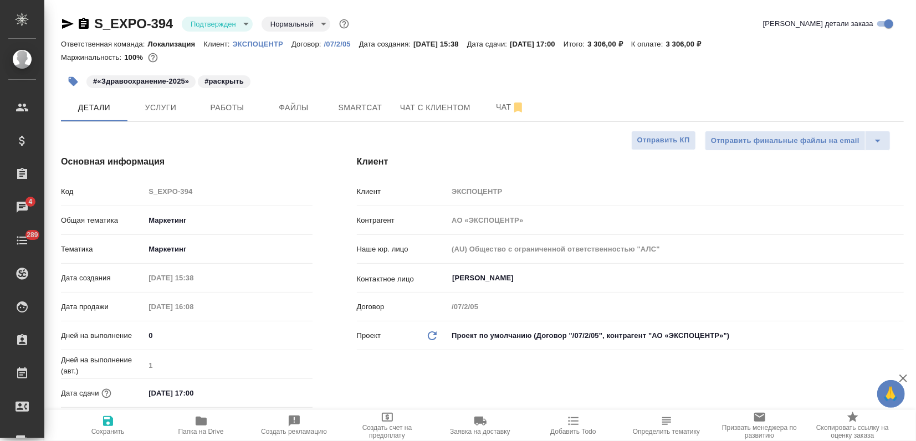
type textarea "x"
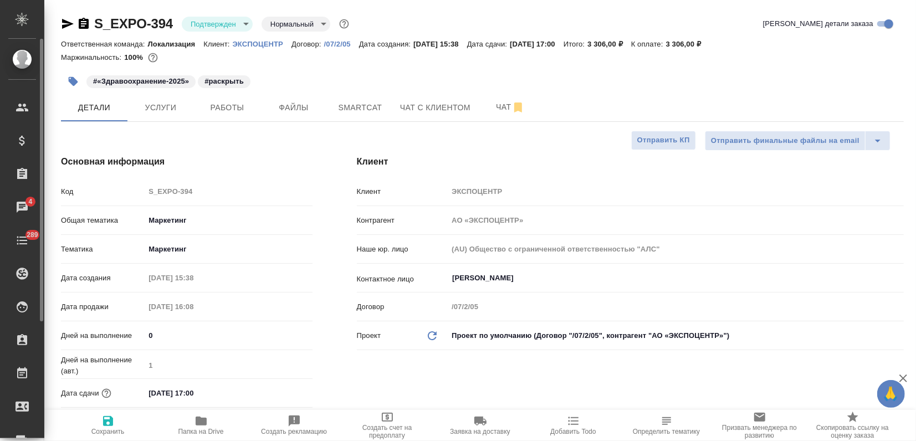
type textarea "x"
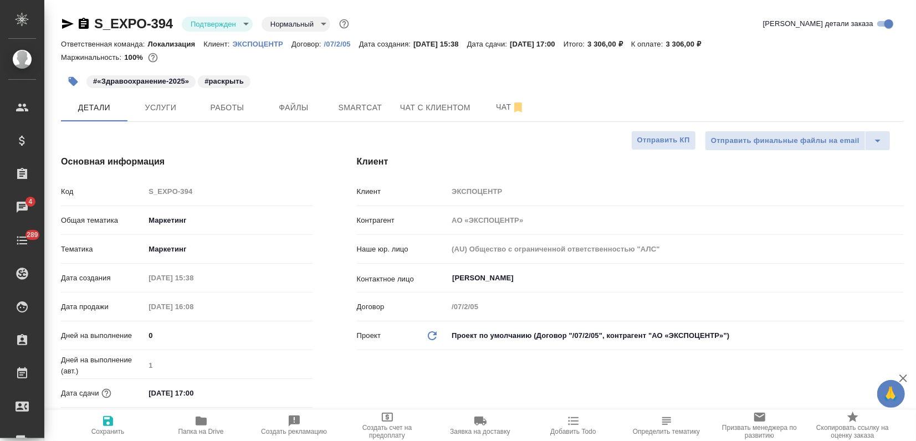
type textarea "x"
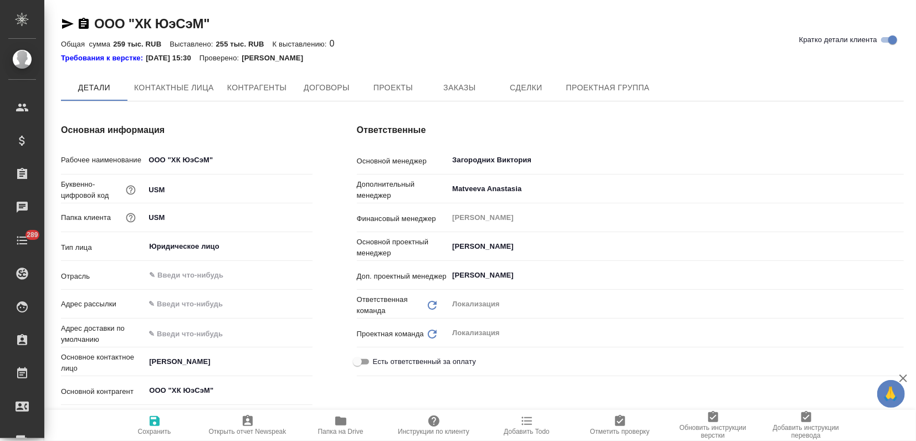
type textarea "x"
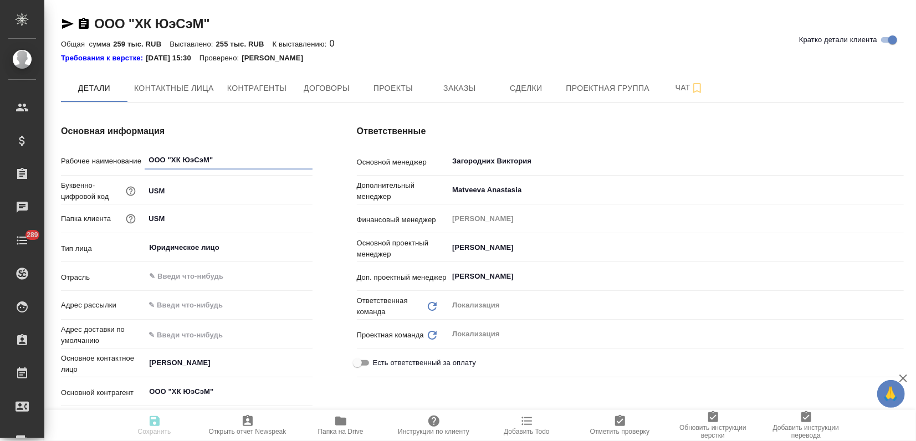
type textarea "x"
click at [447, 93] on span "Заказы" at bounding box center [459, 88] width 53 height 14
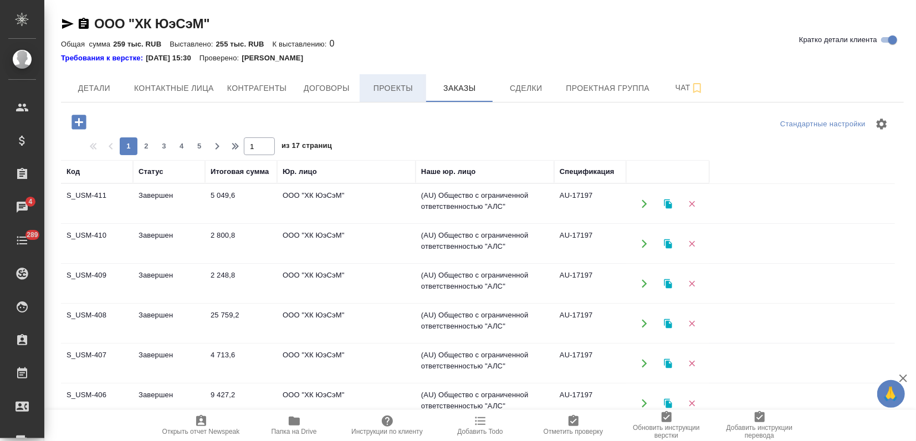
click at [392, 88] on span "Проекты" at bounding box center [392, 88] width 53 height 14
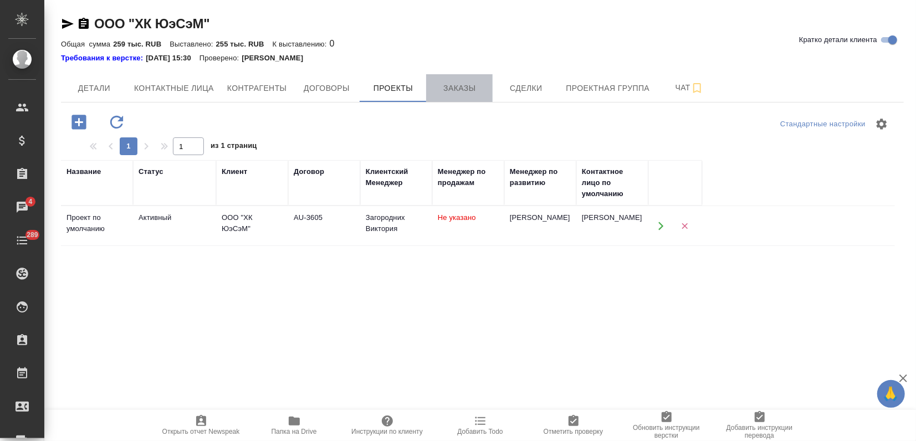
click at [448, 88] on span "Заказы" at bounding box center [459, 88] width 53 height 14
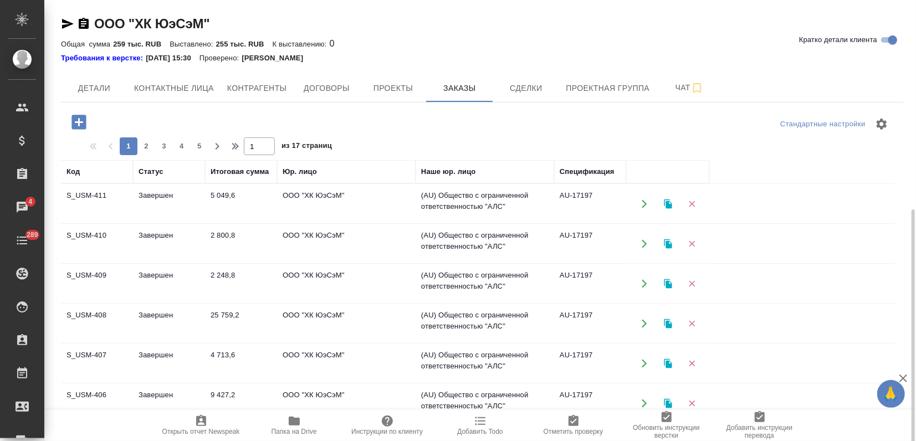
scroll to position [123, 0]
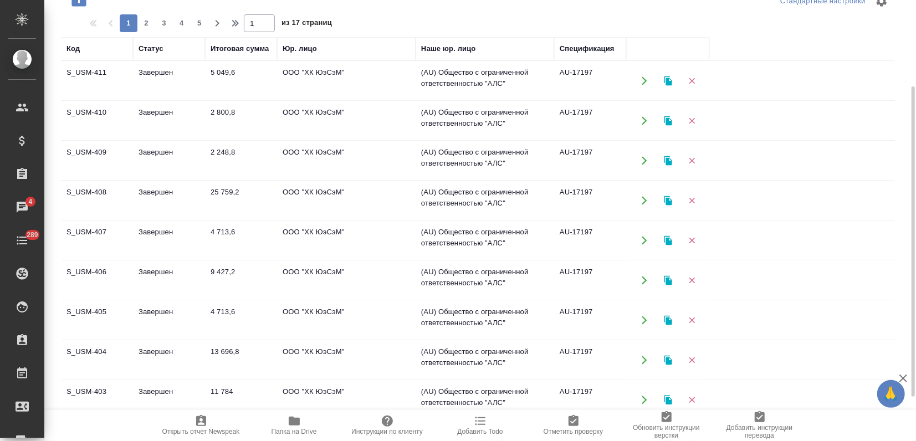
click at [144, 356] on td "Завершен" at bounding box center [169, 360] width 72 height 39
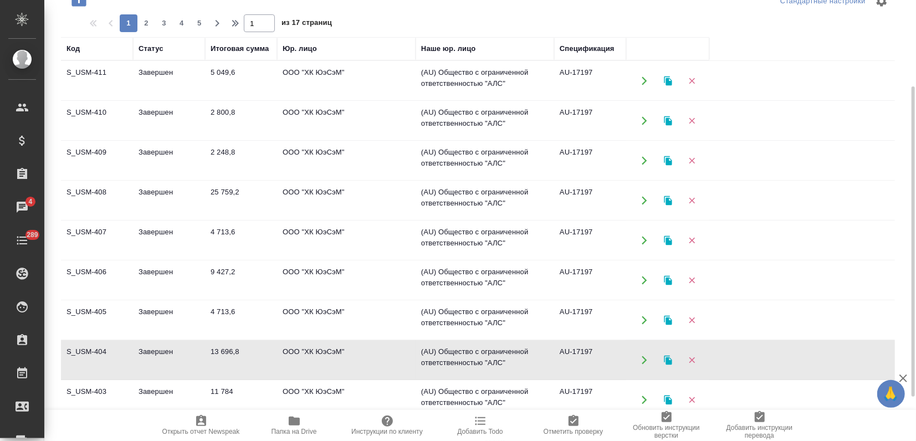
click at [144, 356] on td "Завершен" at bounding box center [169, 360] width 72 height 39
click at [668, 360] on icon "button" at bounding box center [668, 359] width 8 height 9
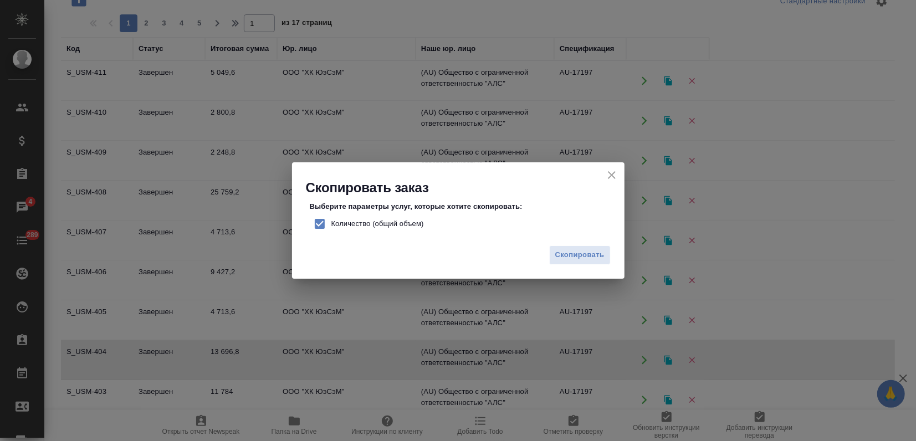
click at [325, 224] on input "Количество (общий объем)" at bounding box center [319, 223] width 23 height 23
checkbox input "false"
click at [578, 264] on button "Скопировать" at bounding box center [580, 255] width 62 height 19
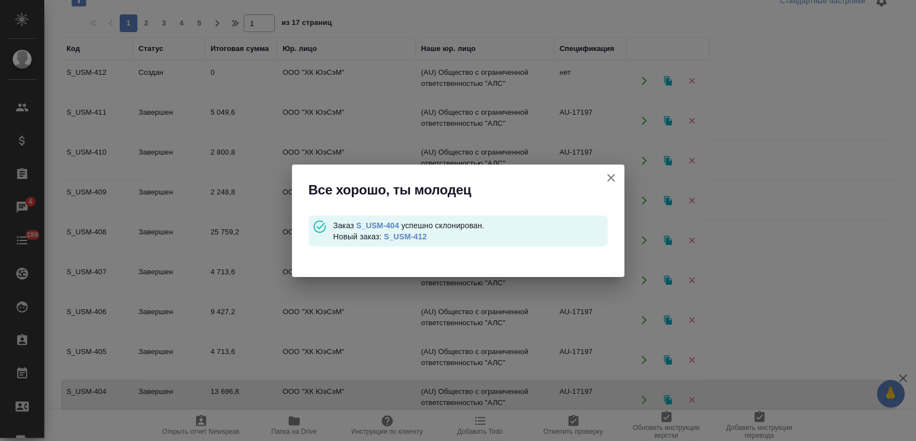
click at [418, 236] on link "S_USM-412" at bounding box center [405, 236] width 43 height 9
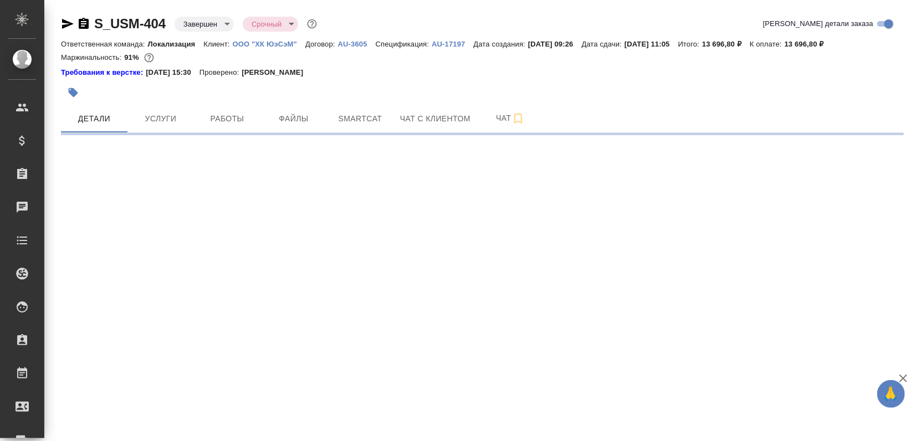
select select "RU"
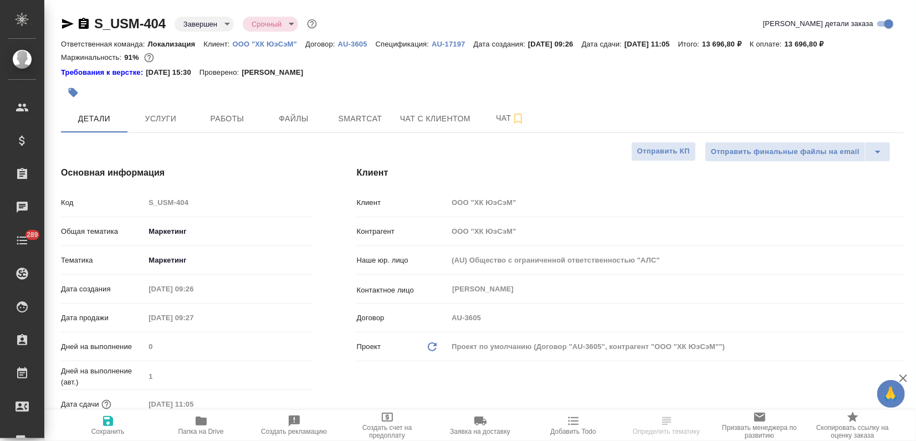
type textarea "x"
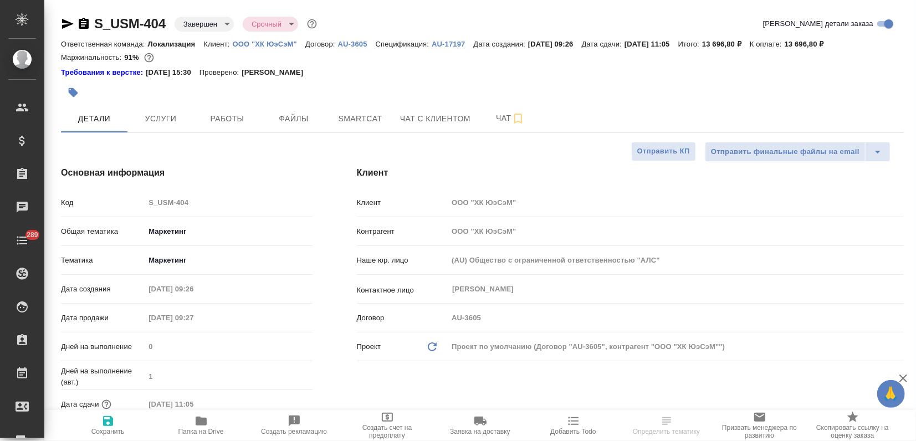
type textarea "x"
click at [336, 116] on span "Smartcat" at bounding box center [360, 119] width 53 height 14
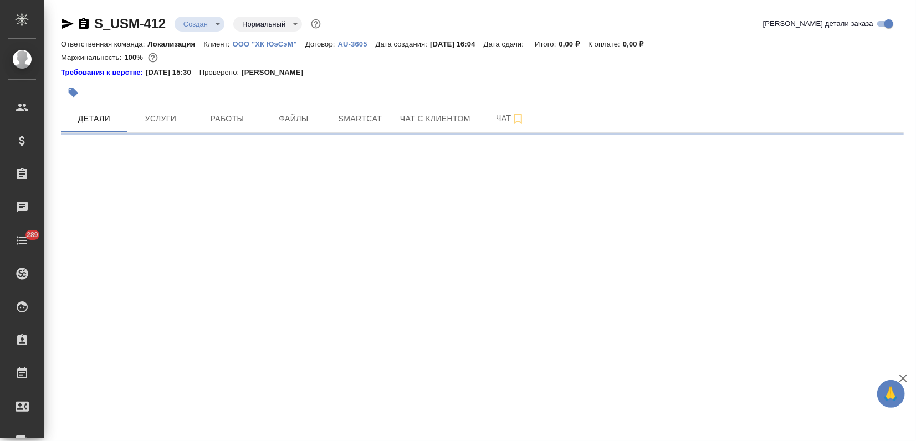
select select "RU"
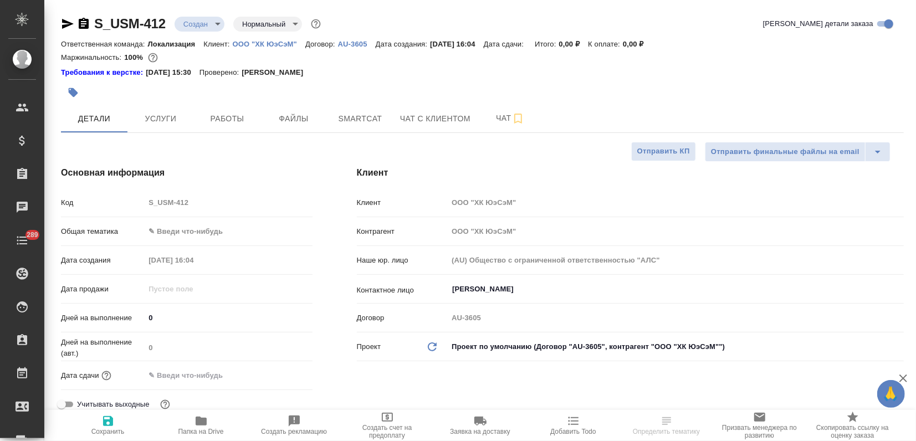
type textarea "x"
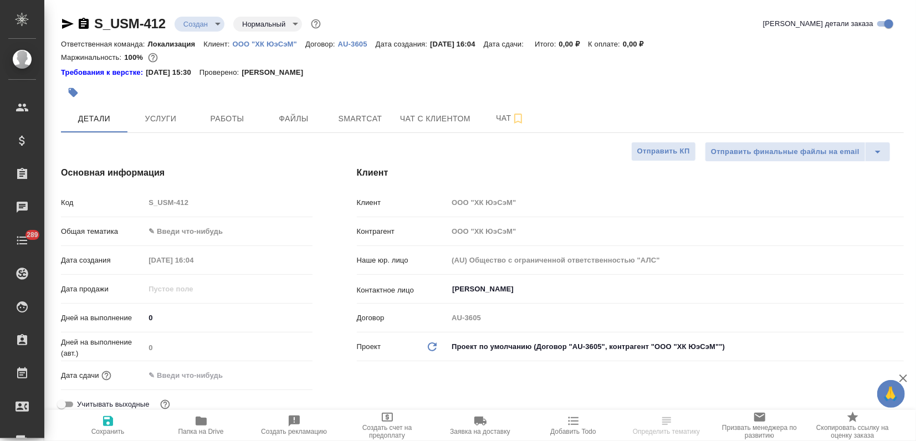
type textarea "x"
click at [183, 232] on body "🙏 .cls-1 fill:#fff; AWATERA Zagorodnikh Viktoria Клиенты Спецификации Заказы Ча…" at bounding box center [458, 220] width 916 height 441
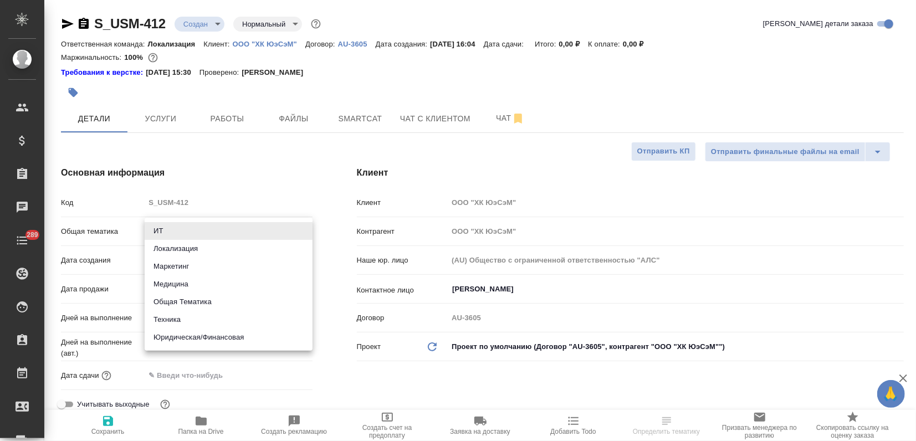
click at [170, 264] on li "Маркетинг" at bounding box center [229, 267] width 168 height 18
type input "marketing"
type textarea "x"
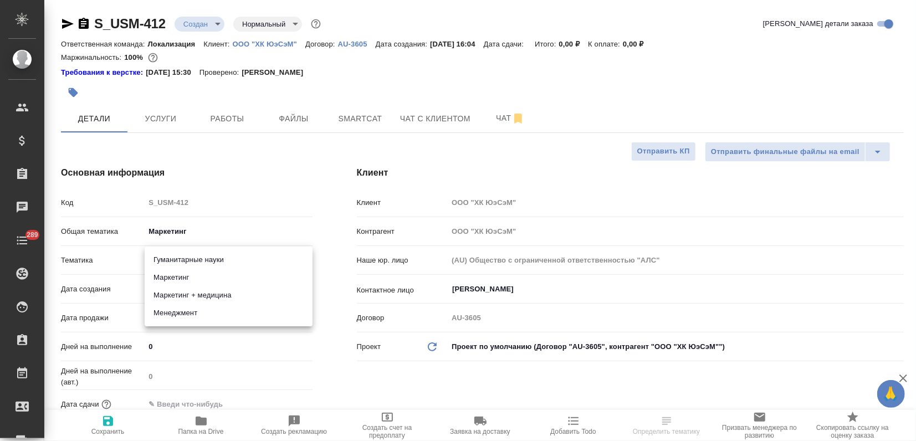
click at [170, 265] on body "🙏 .cls-1 fill:#fff; AWATERA Zagorodnikh Viktoria Клиенты Спецификации Заказы Ча…" at bounding box center [458, 220] width 916 height 441
click at [168, 277] on li "Маркетинг" at bounding box center [229, 278] width 168 height 18
type textarea "x"
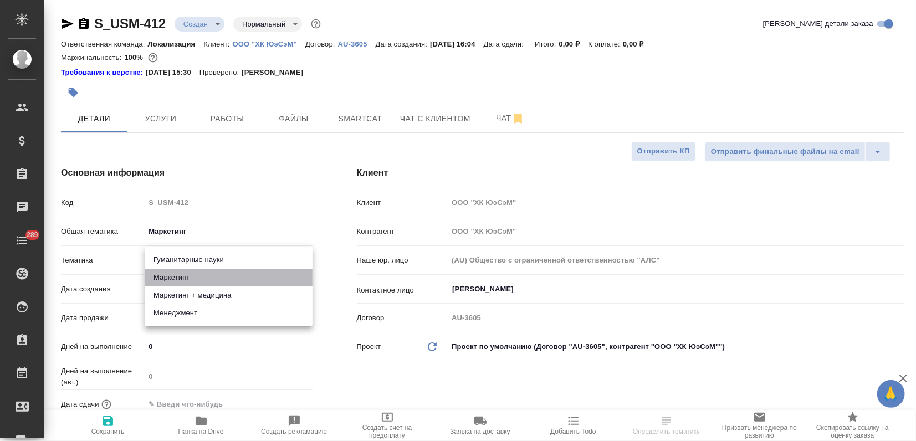
type input "5a8b8b956a9677013d343d63"
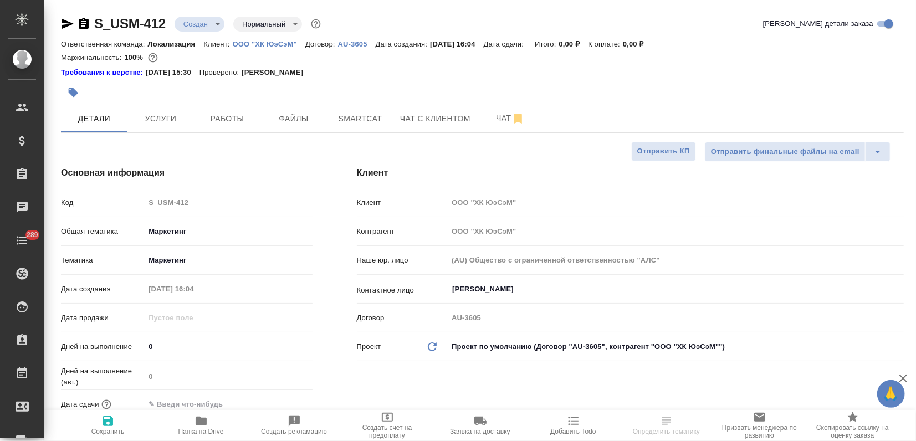
click at [115, 422] on span "Сохранить" at bounding box center [108, 425] width 80 height 21
type textarea "x"
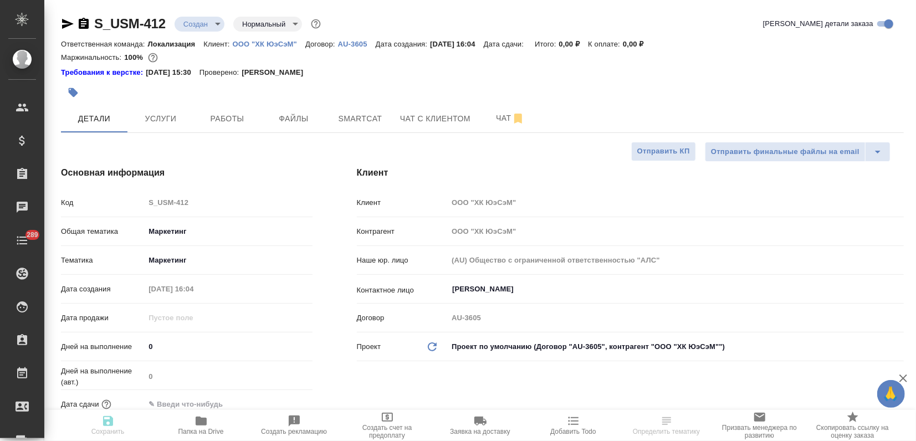
type textarea "x"
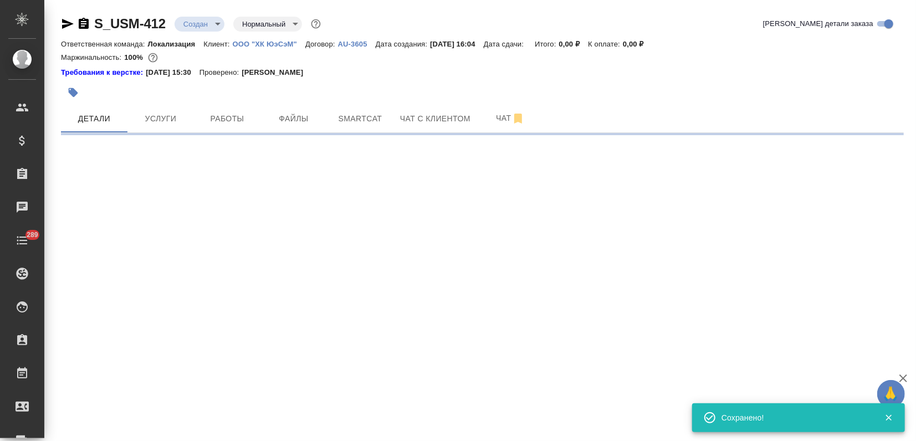
select select "RU"
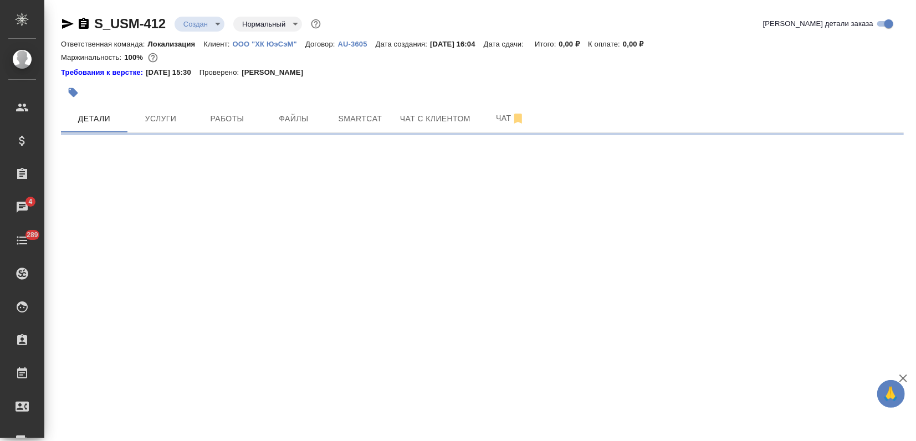
select select "RU"
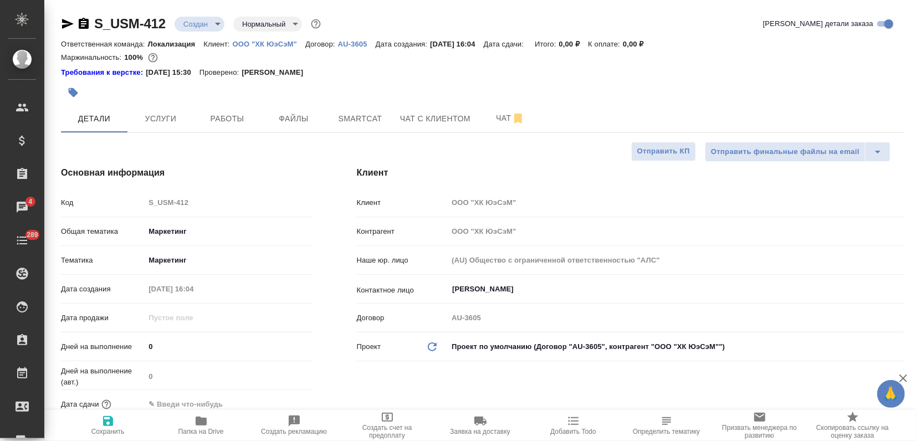
type textarea "x"
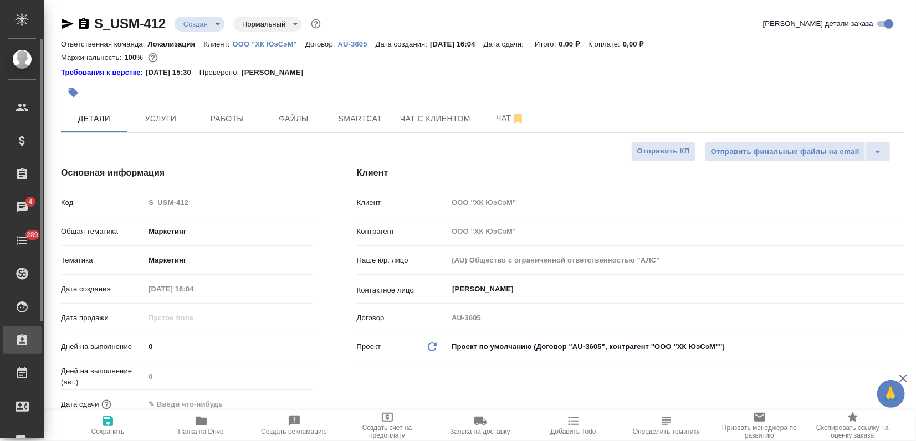
type textarea "x"
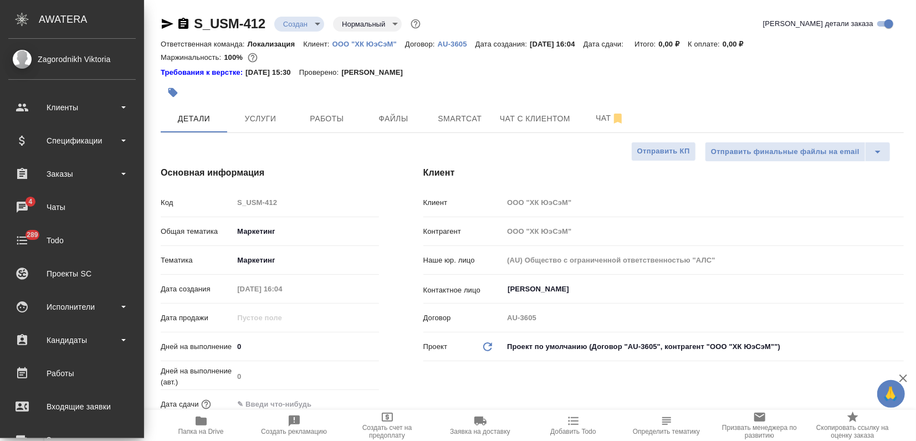
type textarea "x"
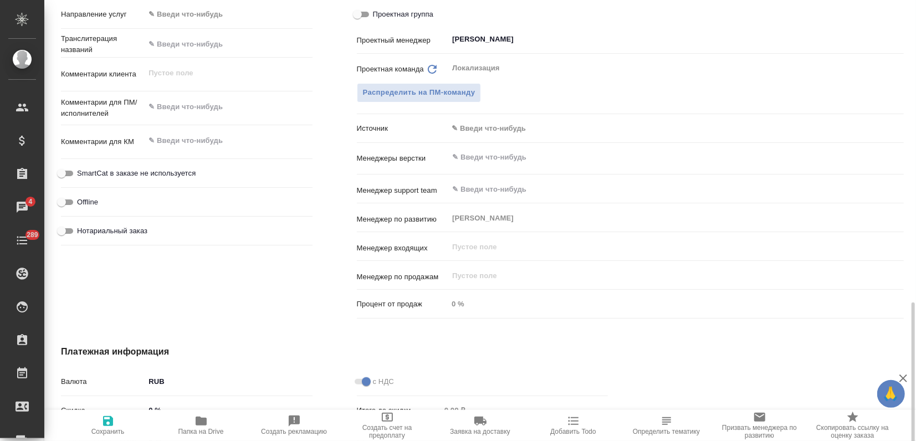
scroll to position [616, 0]
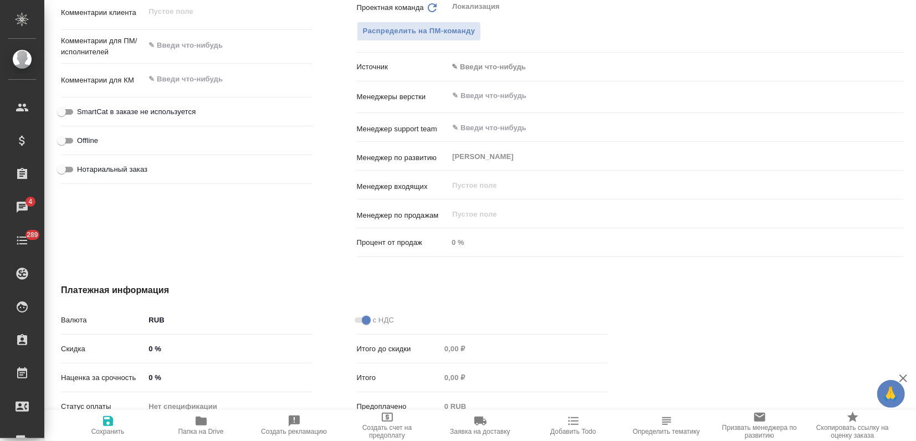
click at [147, 381] on input "0 %" at bounding box center [228, 378] width 167 height 16
type input "10 %"
type textarea "x"
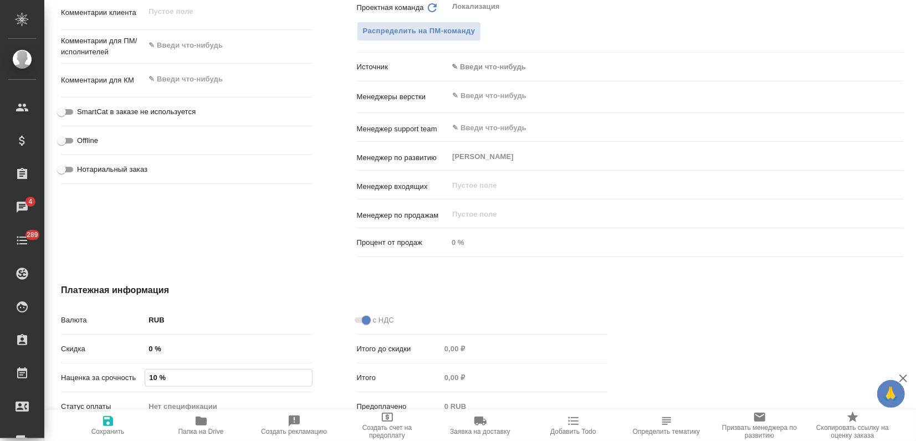
type textarea "x"
type input "100 %"
click at [117, 420] on span "Сохранить и пересчитать" at bounding box center [108, 425] width 80 height 21
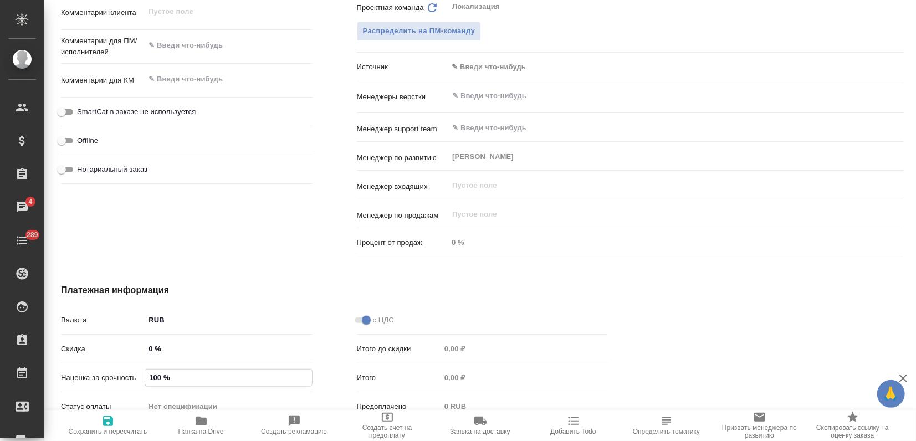
type textarea "x"
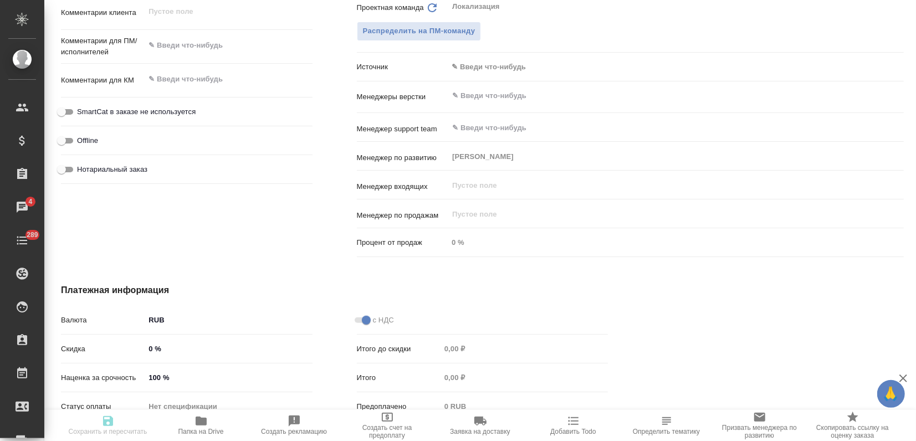
type textarea "x"
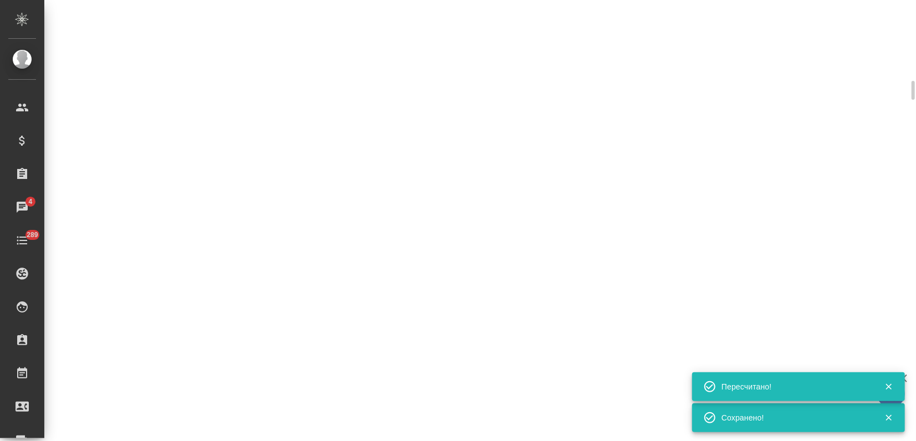
select select "RU"
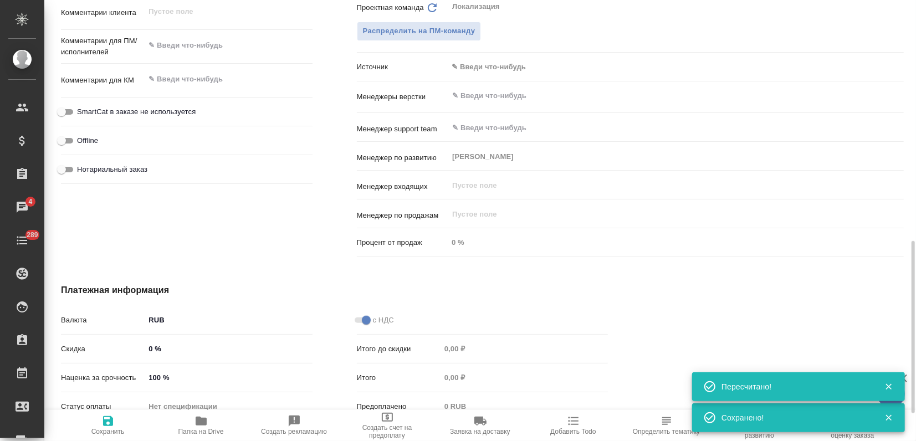
type textarea "x"
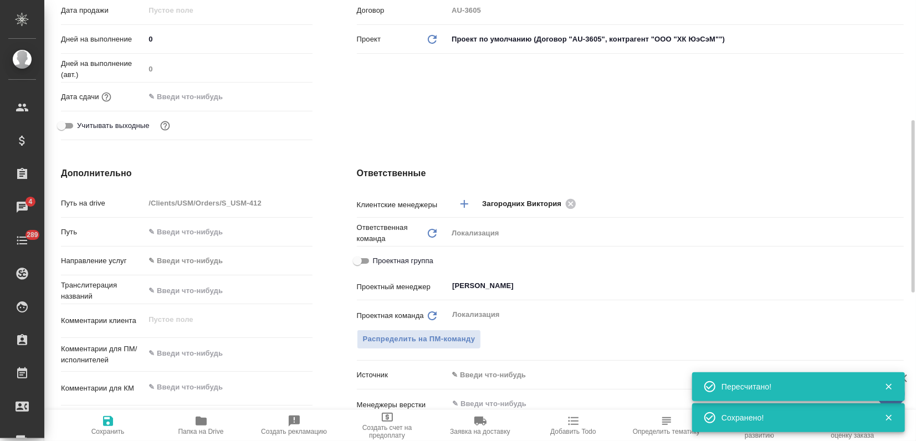
scroll to position [62, 0]
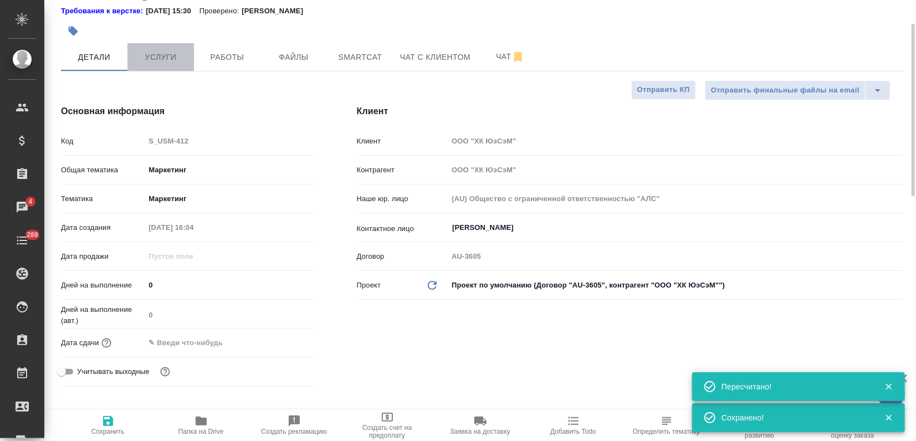
click at [169, 64] on button "Услуги" at bounding box center [160, 57] width 67 height 28
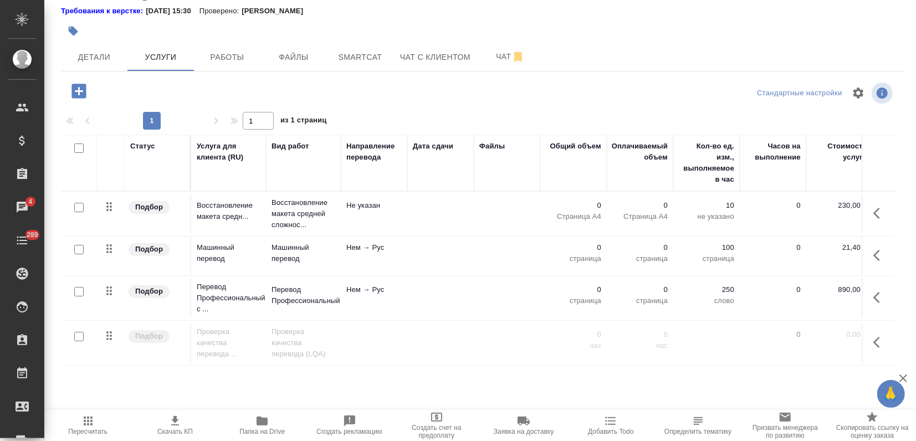
click at [78, 246] on input "checkbox" at bounding box center [78, 249] width 9 height 9
checkbox input "true"
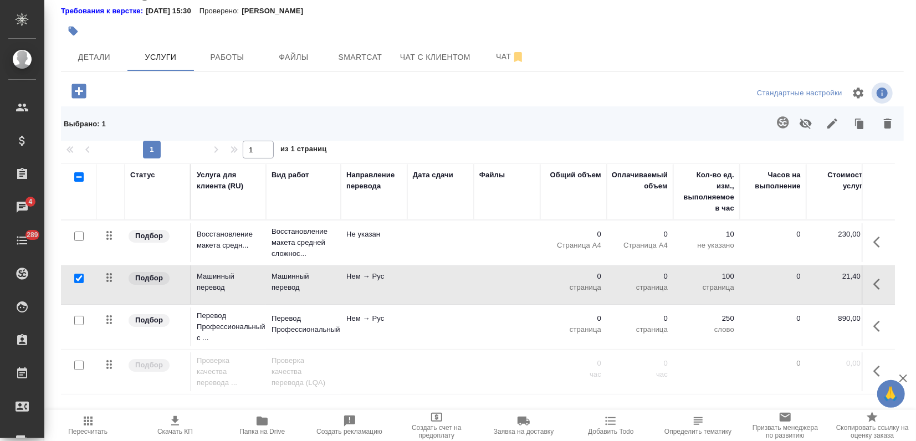
click at [884, 122] on icon "button" at bounding box center [888, 124] width 8 height 10
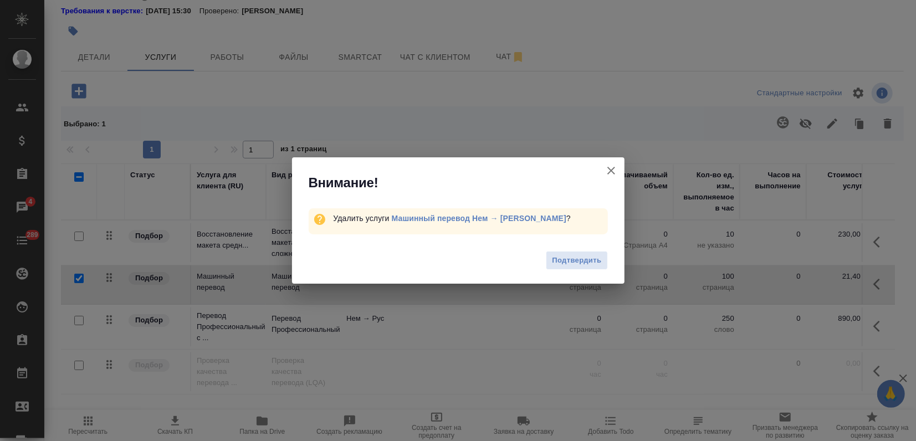
click at [555, 254] on span "Подтвердить" at bounding box center [576, 260] width 49 height 13
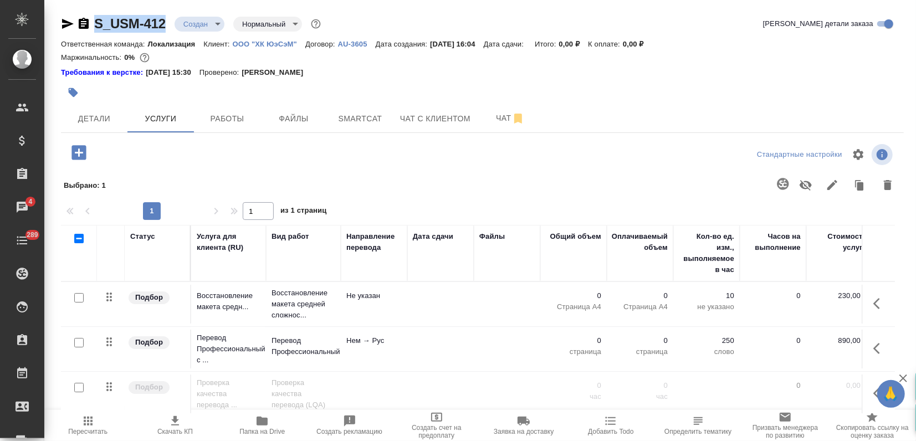
drag, startPoint x: 166, startPoint y: 26, endPoint x: 98, endPoint y: 24, distance: 68.8
click at [98, 24] on div "S_USM-412 Создан new Нормальный normal" at bounding box center [192, 24] width 262 height 18
copy link "S_USM-412"
click at [386, 160] on div at bounding box center [482, 154] width 281 height 27
click at [288, 125] on span "Файлы" at bounding box center [293, 119] width 53 height 14
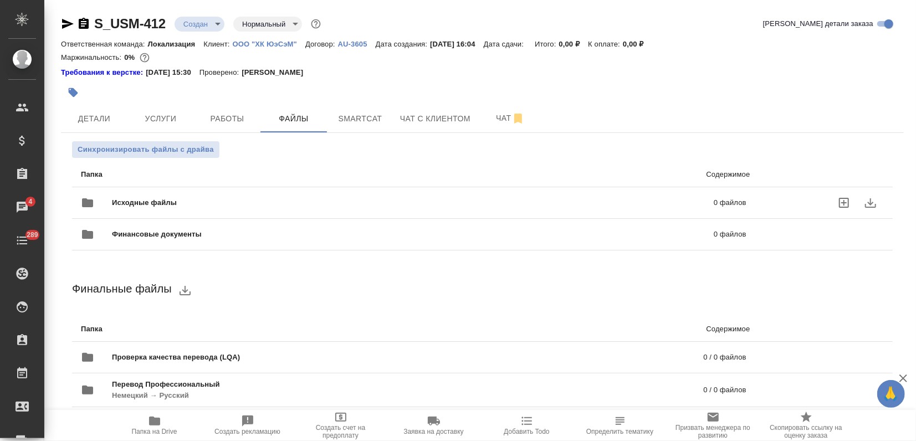
click at [173, 201] on span "Исходные файлы" at bounding box center [279, 202] width 334 height 11
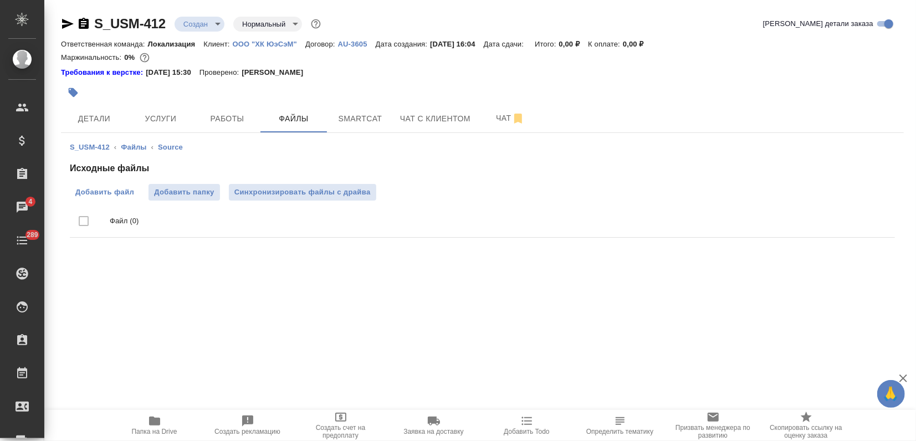
click at [118, 199] on label "Добавить файл" at bounding box center [105, 192] width 70 height 17
click at [0, 0] on input "Добавить файл" at bounding box center [0, 0] width 0 height 0
click at [79, 190] on span "Добавить файл" at bounding box center [104, 192] width 59 height 11
click at [0, 0] on input "Добавить файл" at bounding box center [0, 0] width 0 height 0
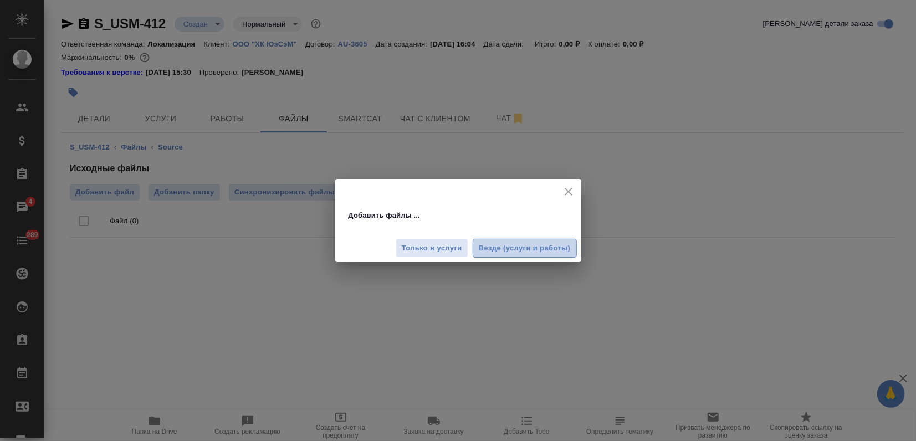
click at [510, 247] on span "Везде (услуги и работы)" at bounding box center [525, 248] width 92 height 13
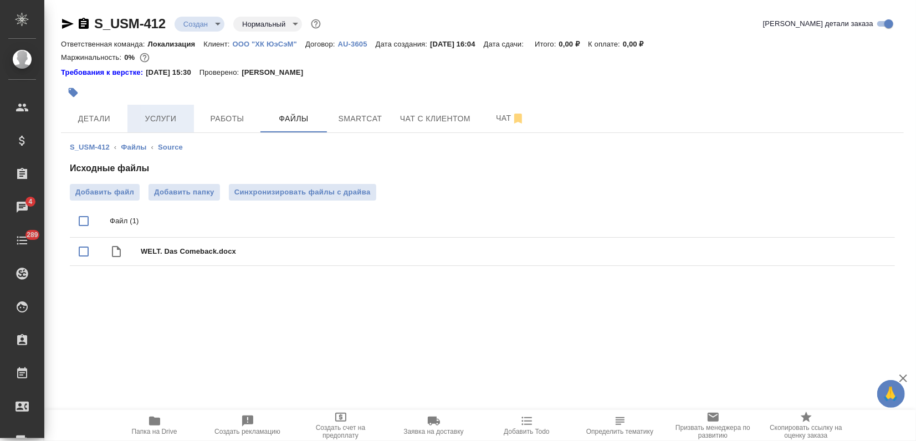
click at [182, 124] on span "Услуги" at bounding box center [160, 119] width 53 height 14
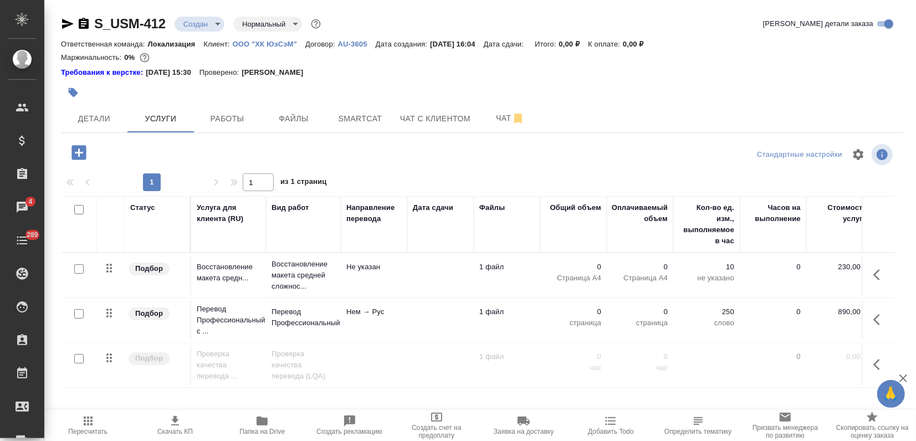
click at [78, 312] on input "checkbox" at bounding box center [78, 313] width 9 height 9
checkbox input "true"
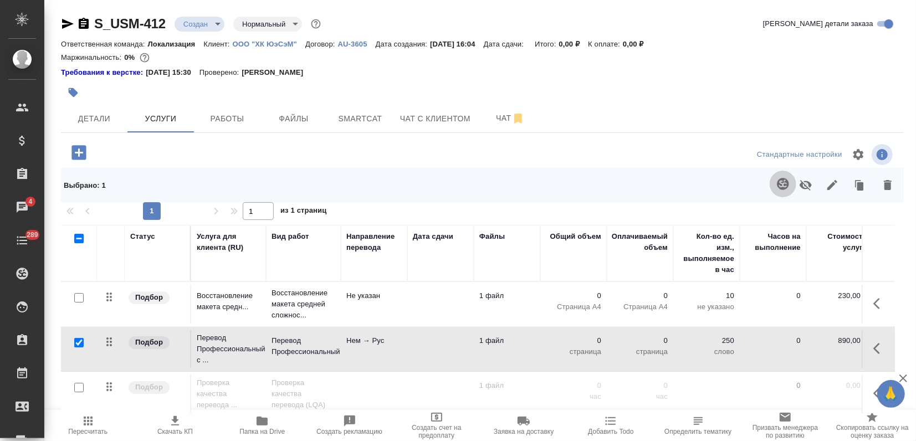
click at [777, 182] on icon "button" at bounding box center [783, 184] width 12 height 12
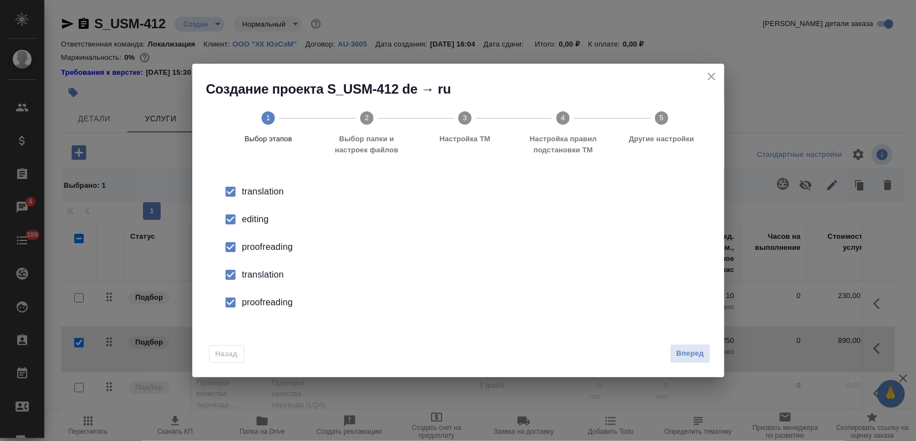
click at [284, 241] on div "proofreading" at bounding box center [470, 247] width 456 height 13
click at [262, 226] on li "editing" at bounding box center [458, 220] width 497 height 28
click at [257, 291] on li "proofreading" at bounding box center [458, 303] width 497 height 28
click at [261, 280] on div "translation" at bounding box center [470, 274] width 456 height 13
click at [683, 355] on span "Вперед" at bounding box center [690, 354] width 28 height 13
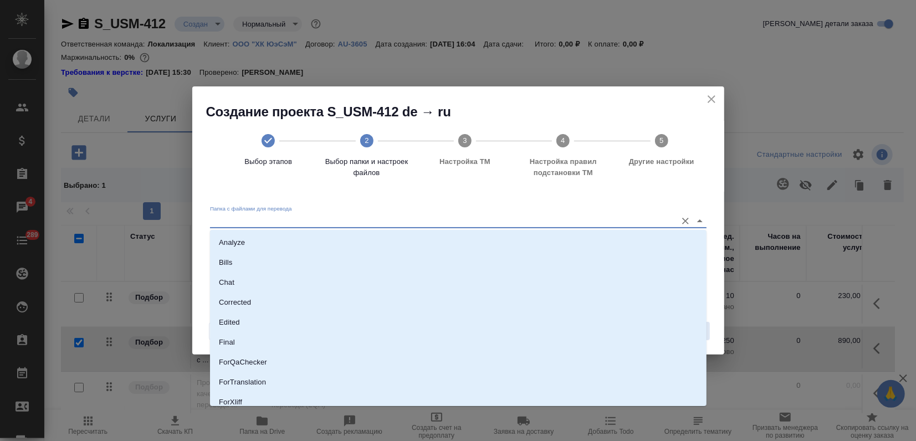
click at [436, 221] on input "Папка с файлами для перевода" at bounding box center [440, 220] width 461 height 13
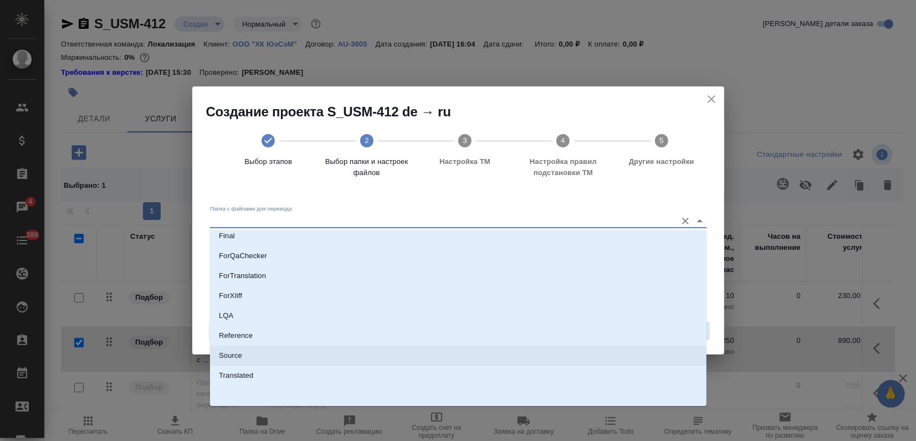
click at [256, 346] on li "Source" at bounding box center [458, 356] width 497 height 20
type input "Source"
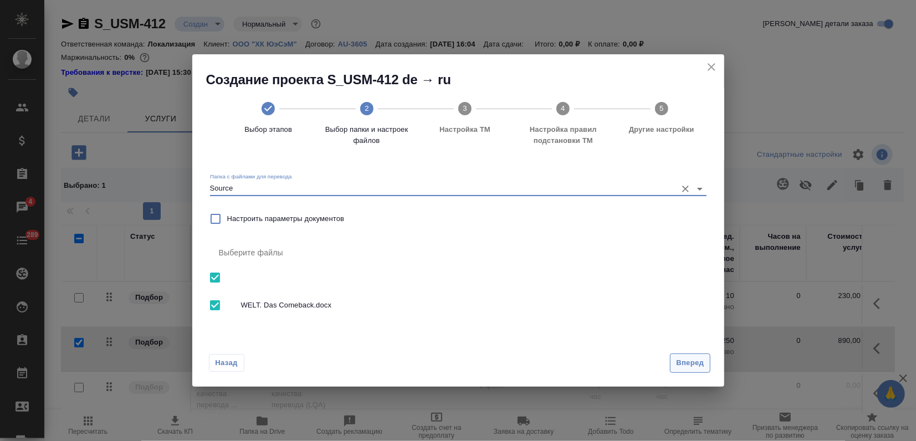
click at [698, 361] on span "Вперед" at bounding box center [690, 363] width 28 height 13
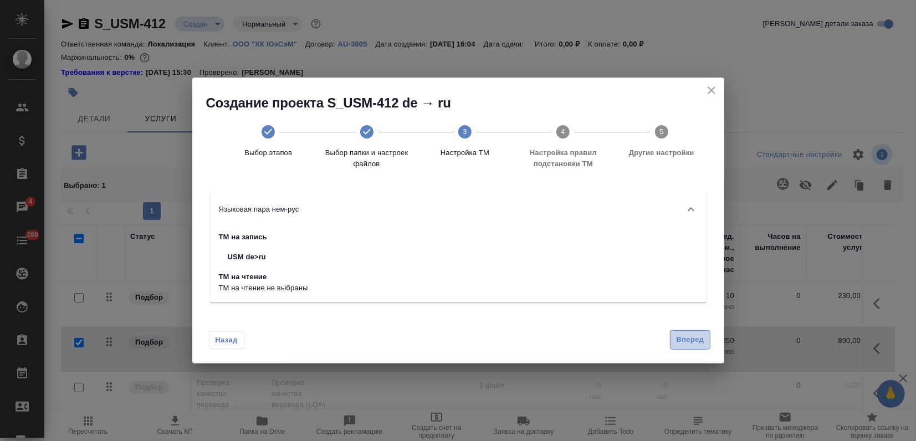
click at [698, 341] on span "Вперед" at bounding box center [690, 340] width 28 height 13
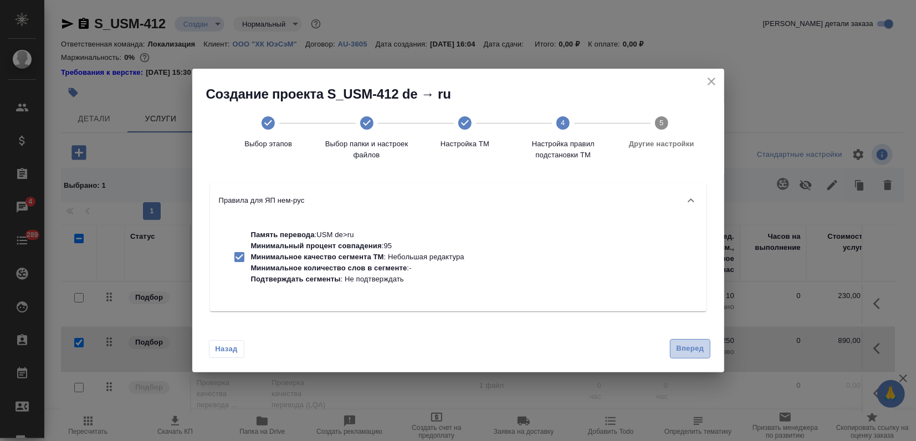
click at [691, 347] on span "Вперед" at bounding box center [690, 349] width 28 height 13
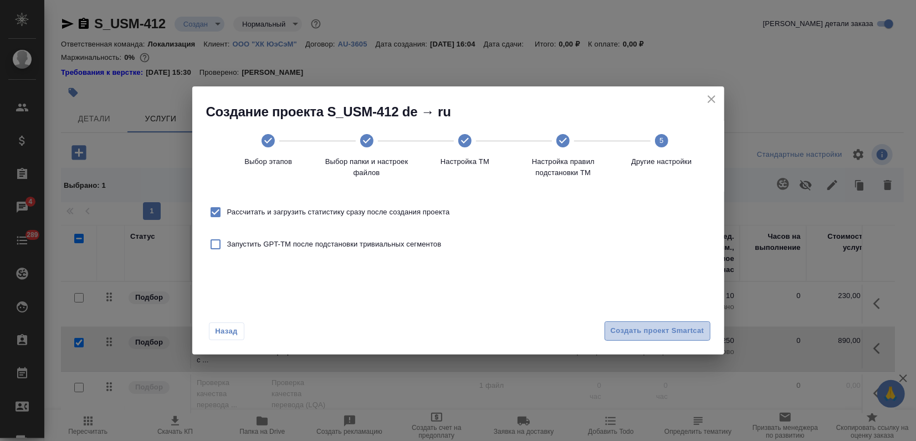
click at [687, 328] on span "Создать проект Smartcat" at bounding box center [658, 331] width 94 height 13
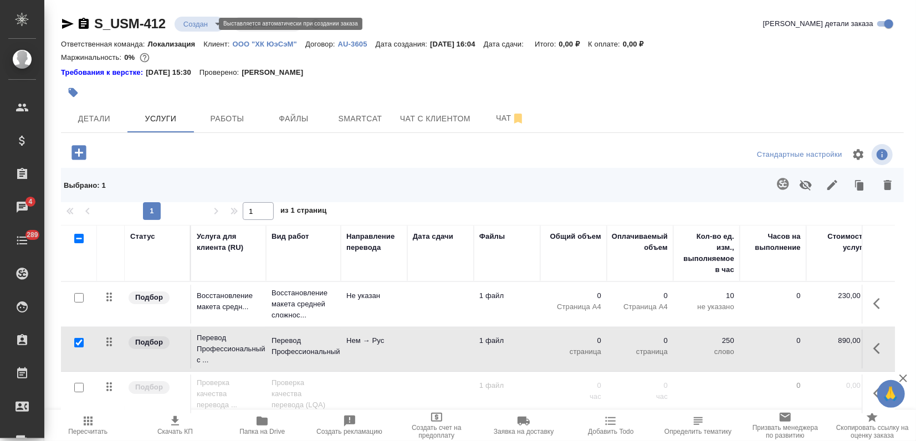
click at [197, 24] on body "🙏 .cls-1 fill:#fff; AWATERA Zagorodnikh Viktoria Клиенты Спецификации Заказы 4 …" at bounding box center [458, 220] width 916 height 441
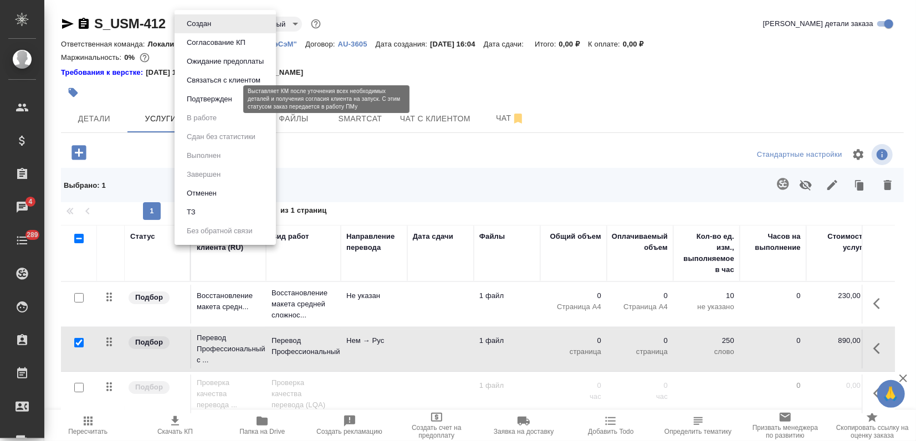
click at [217, 99] on button "Подтвержден" at bounding box center [209, 99] width 52 height 12
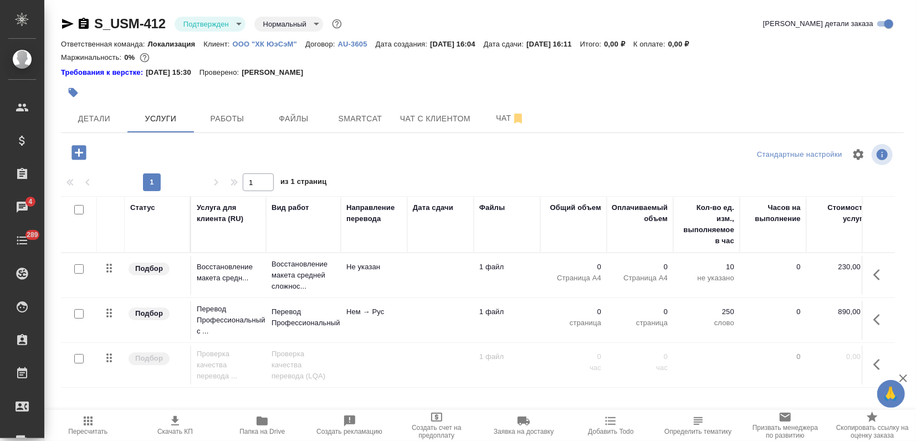
click at [71, 27] on icon "button" at bounding box center [67, 23] width 13 height 13
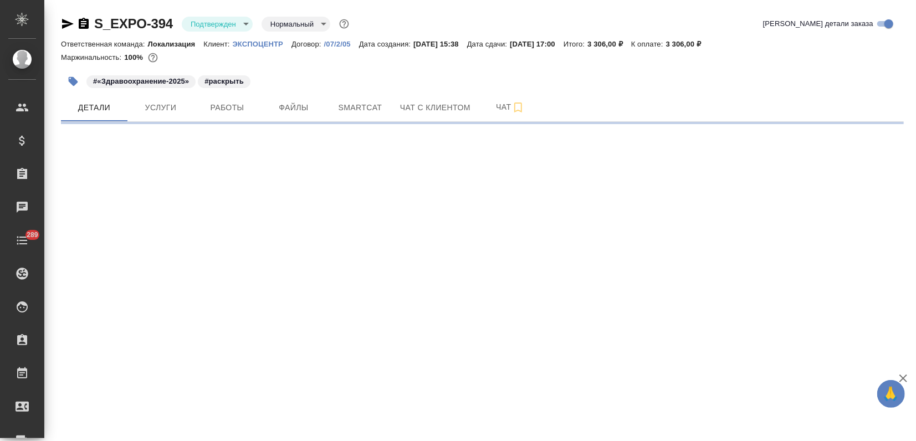
select select "RU"
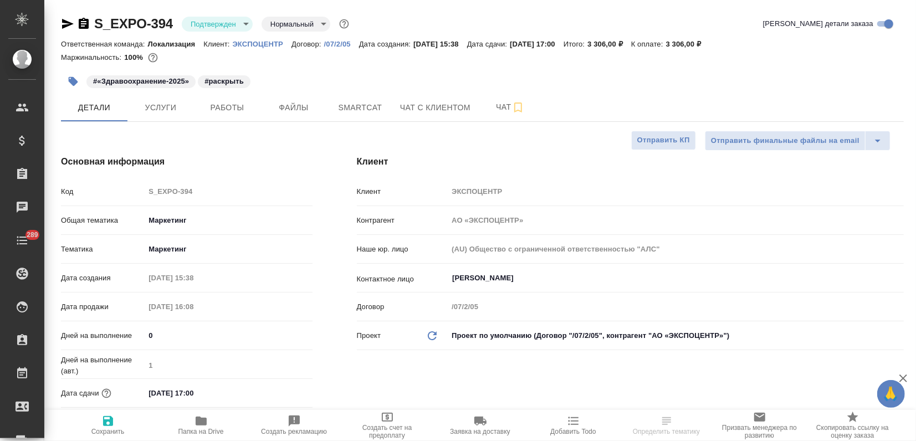
type textarea "x"
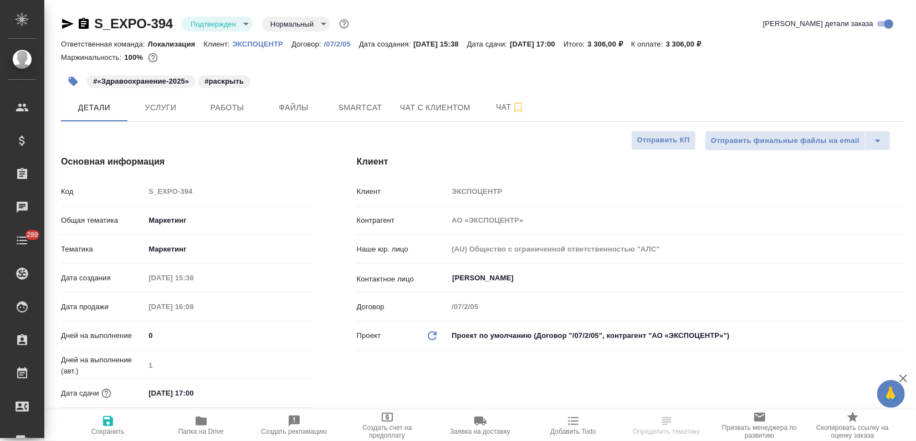
type textarea "x"
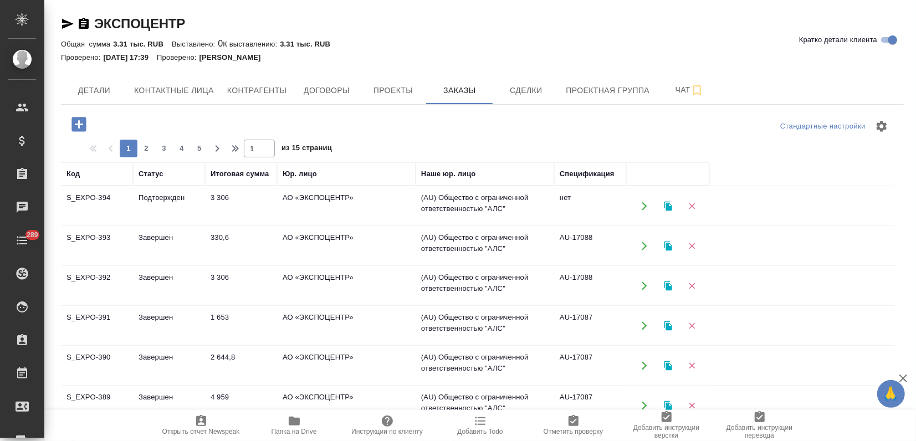
click at [219, 216] on td "3 306" at bounding box center [241, 206] width 72 height 39
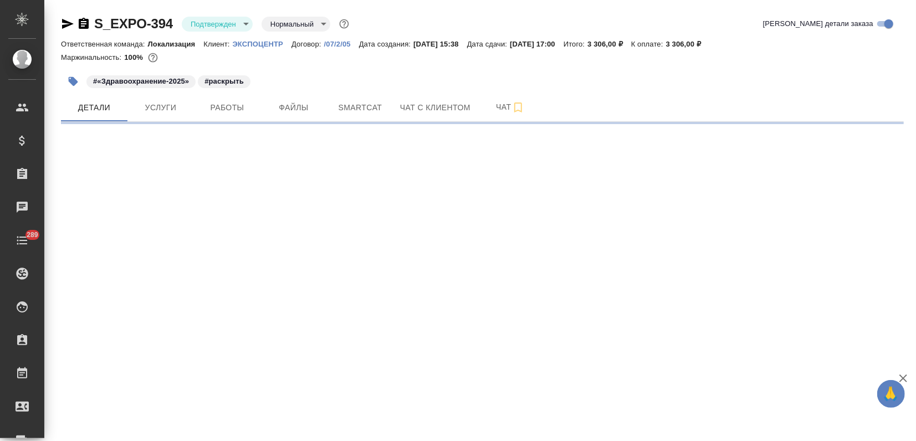
select select "RU"
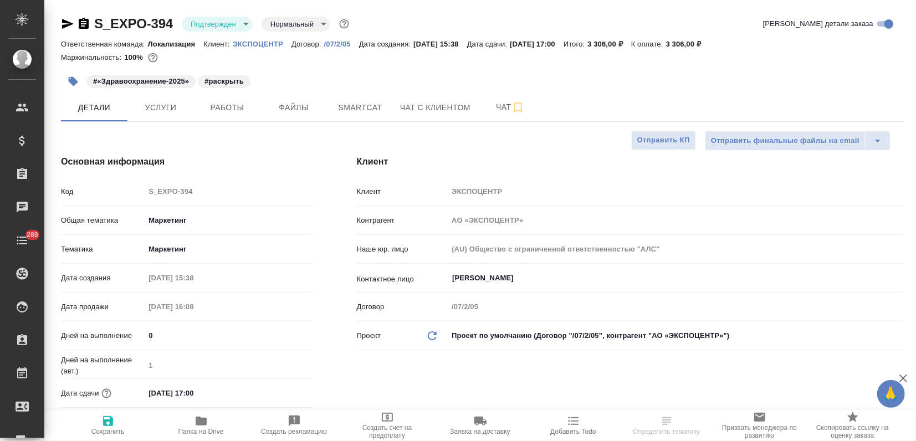
type textarea "x"
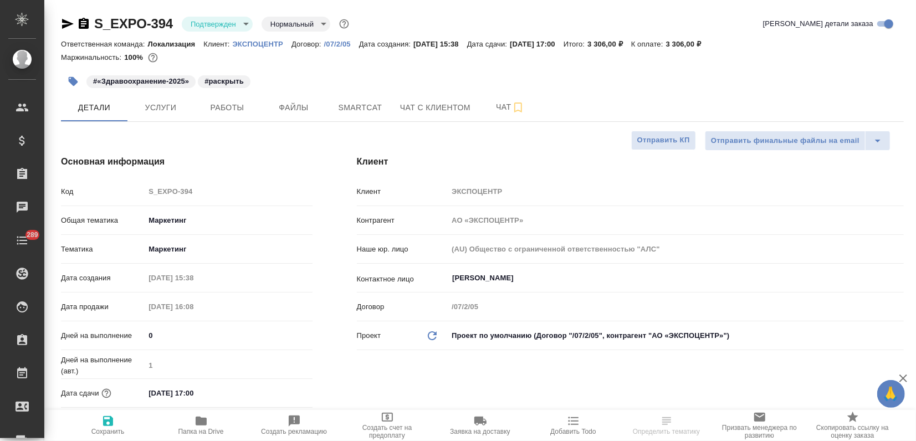
type textarea "x"
click at [362, 103] on span "Smartcat" at bounding box center [360, 108] width 53 height 14
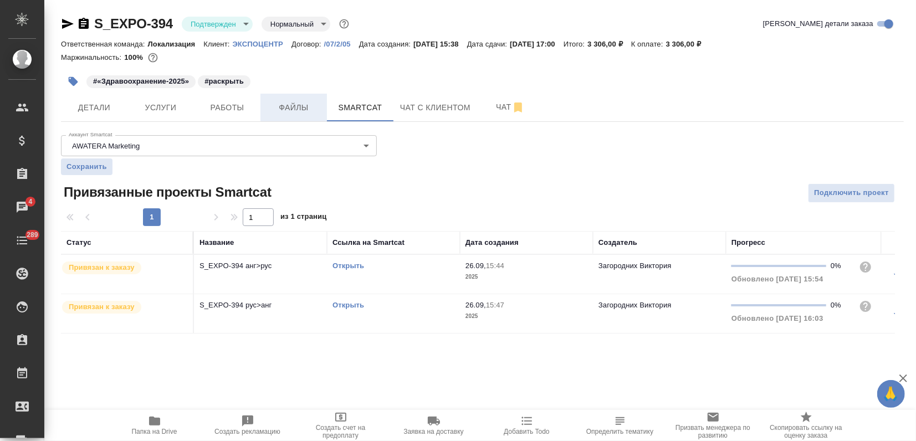
click at [320, 104] on button "Файлы" at bounding box center [294, 108] width 67 height 28
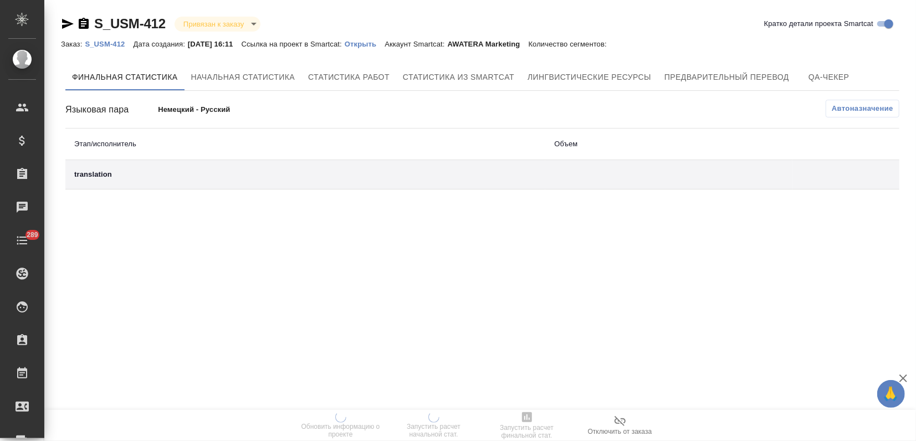
click at [369, 48] on div "Заказ: S_USM-412 Дата создания: [DATE] 16:11 Ссылка на проект в Smartcat: Откры…" at bounding box center [339, 43] width 557 height 13
click at [375, 42] on p "Открыть" at bounding box center [365, 44] width 40 height 8
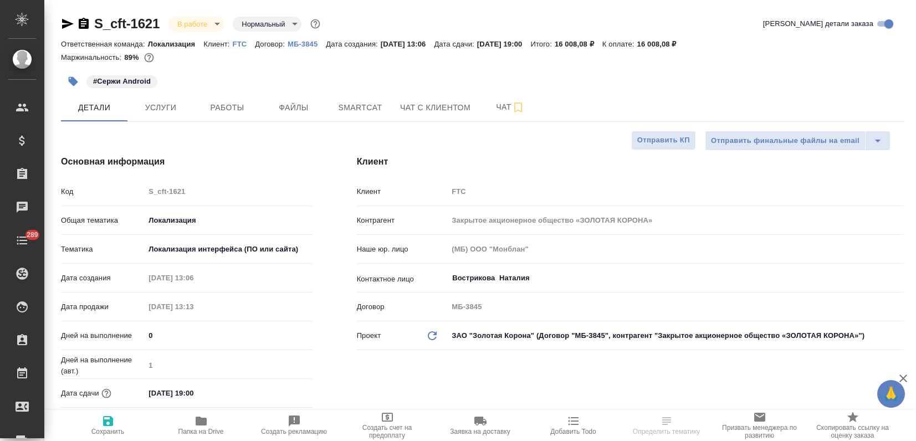
select select "RU"
type input "[PERSON_NAME]"
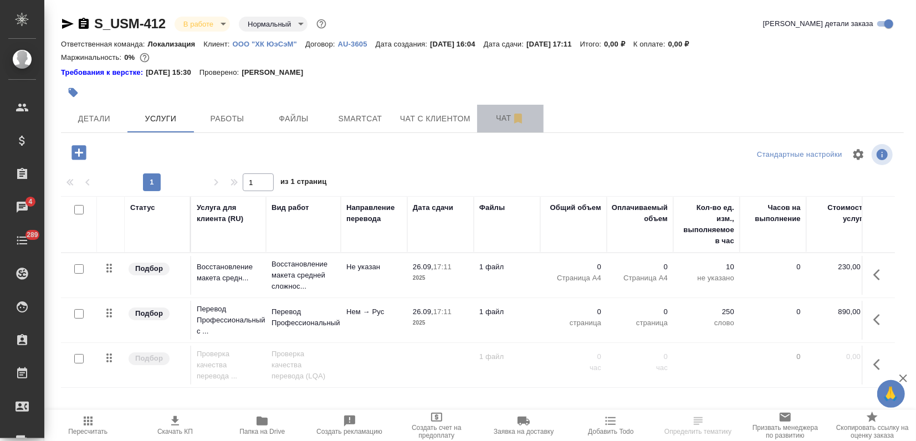
click at [493, 112] on span "Чат" at bounding box center [510, 118] width 53 height 14
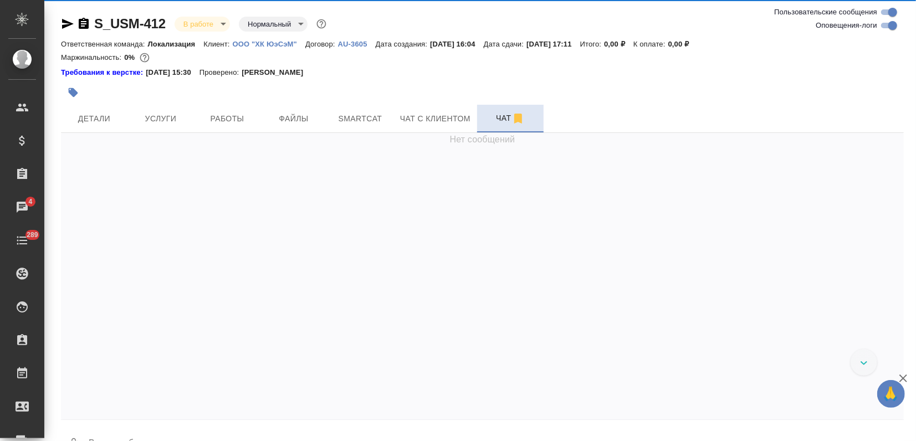
scroll to position [794, 0]
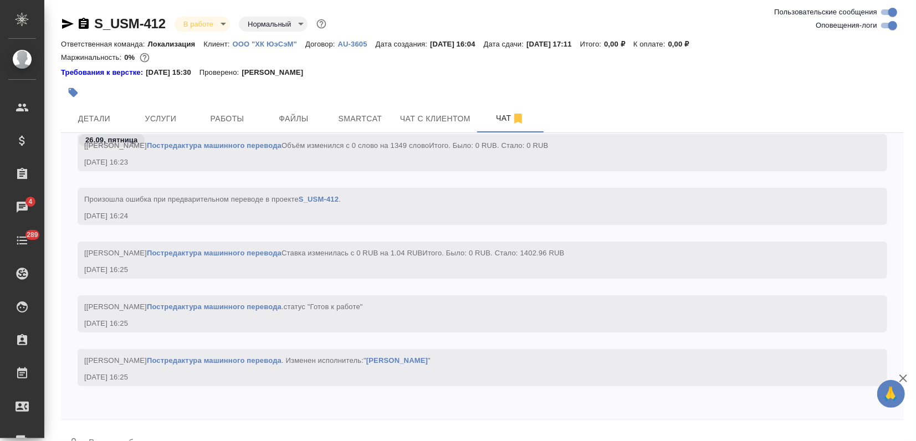
click at [882, 23] on input "Оповещения-логи" at bounding box center [893, 25] width 40 height 13
checkbox input "false"
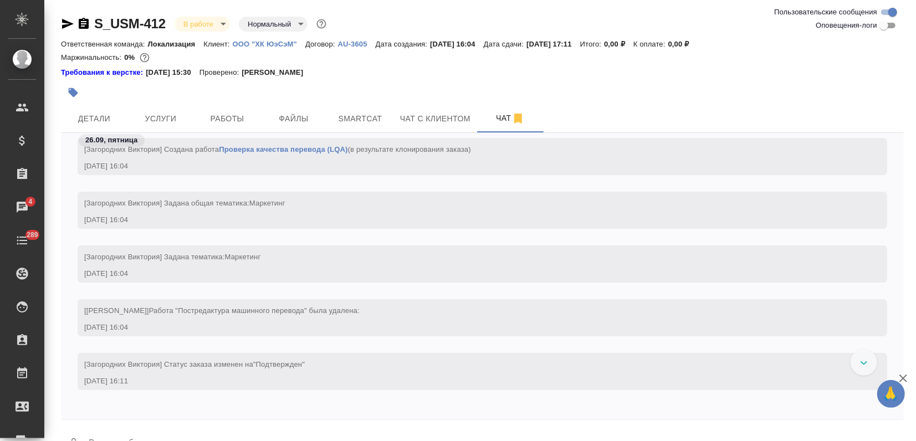
scroll to position [0, 0]
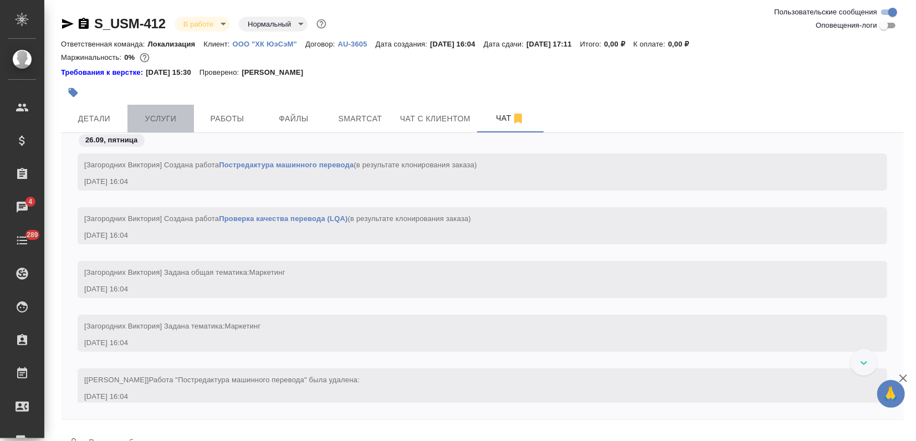
click at [152, 115] on span "Услуги" at bounding box center [160, 119] width 53 height 14
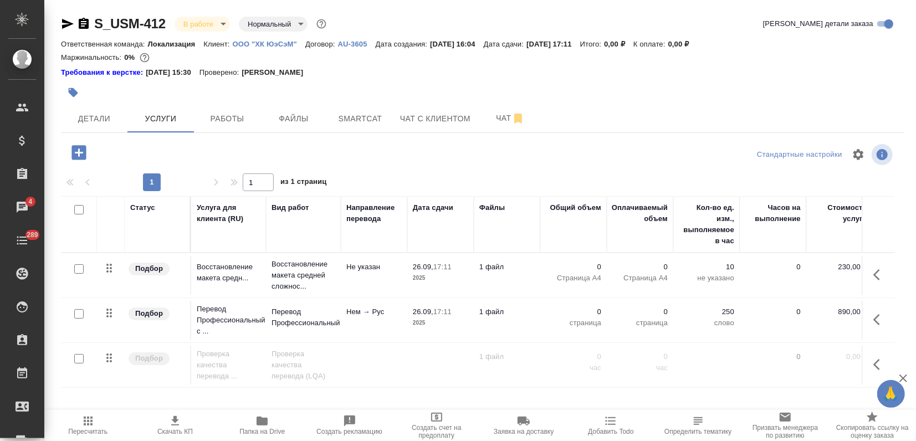
click at [365, 316] on p "Нем → Рус" at bounding box center [373, 312] width 55 height 11
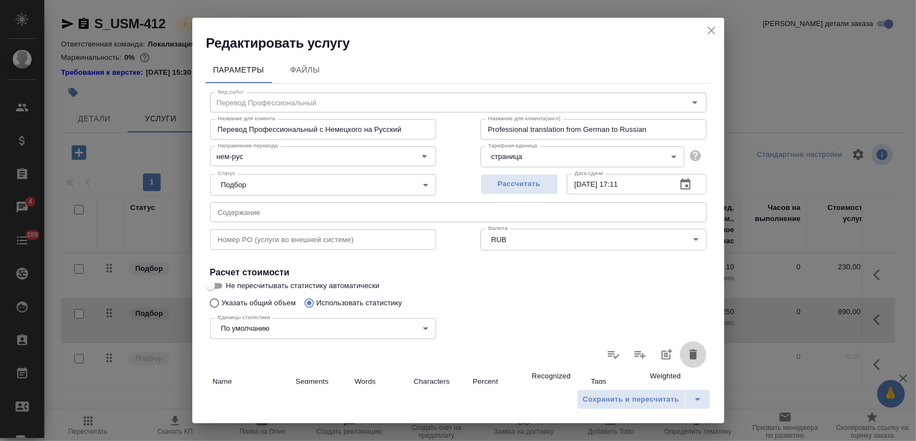
click at [680, 355] on button "button" at bounding box center [693, 354] width 27 height 27
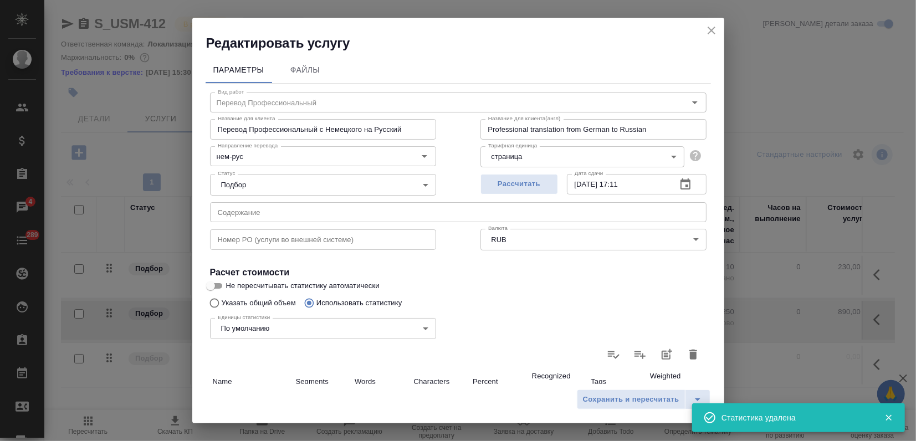
type input "0"
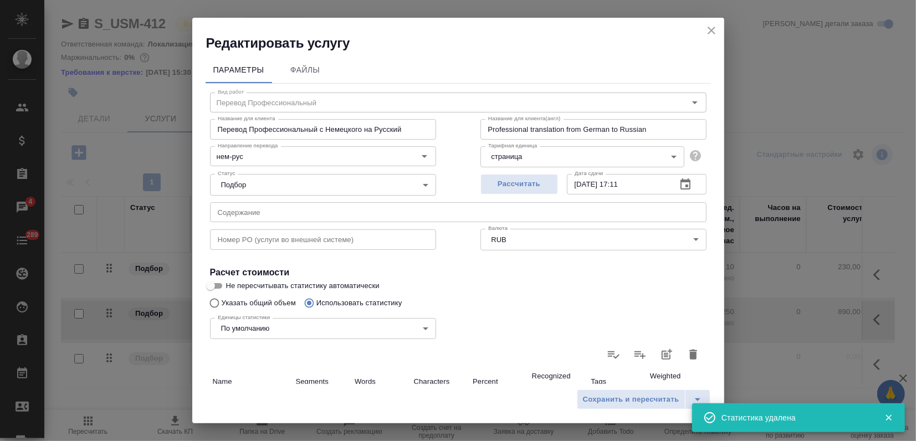
type input "0"
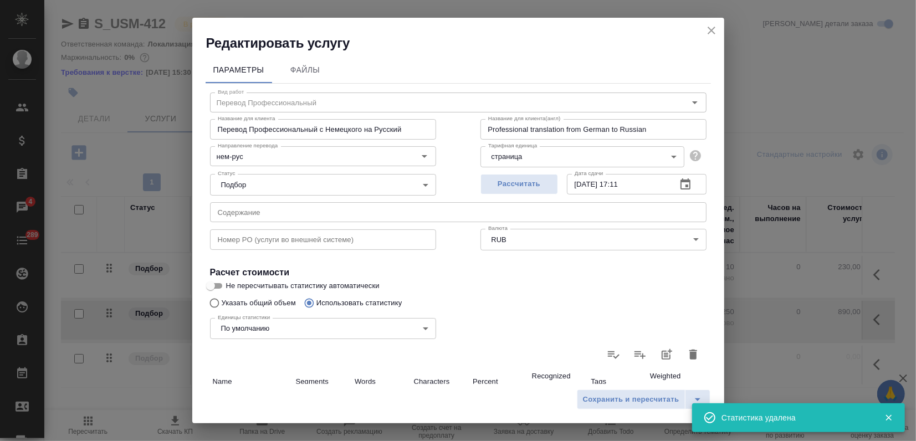
type input "0"
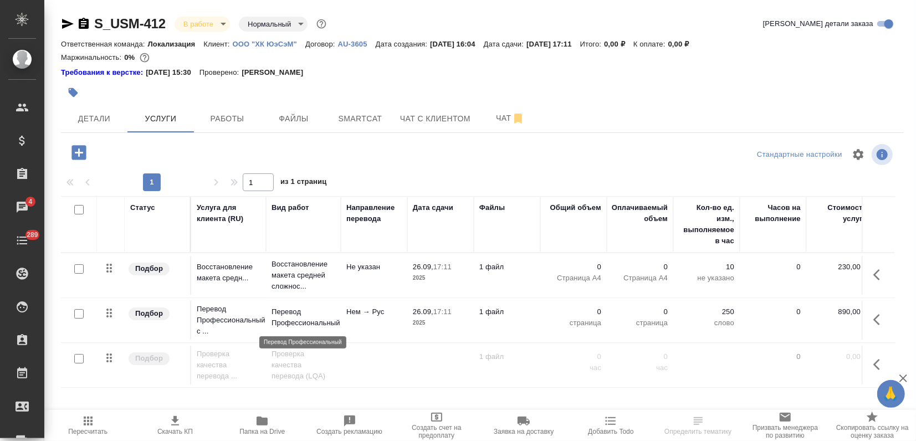
click at [315, 320] on p "Перевод Профессиональный" at bounding box center [304, 318] width 64 height 22
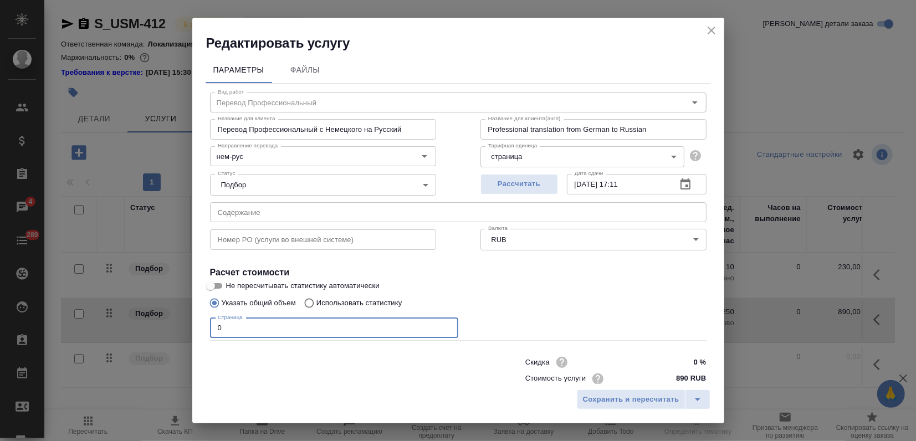
drag, startPoint x: 213, startPoint y: 329, endPoint x: 186, endPoint y: 336, distance: 28.1
click at [194, 334] on div "Параметры Файлы Вид работ Перевод Профессиональный Вид работ Название для клиен…" at bounding box center [458, 218] width 532 height 332
type input "6"
click at [219, 289] on input "Не пересчитывать статистику автоматически" at bounding box center [211, 285] width 40 height 13
checkbox input "true"
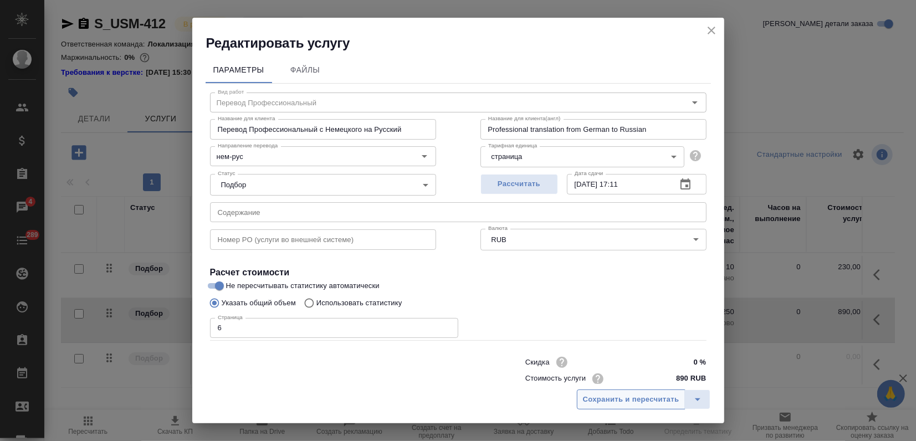
click at [621, 407] on button "Сохранить и пересчитать" at bounding box center [631, 400] width 109 height 20
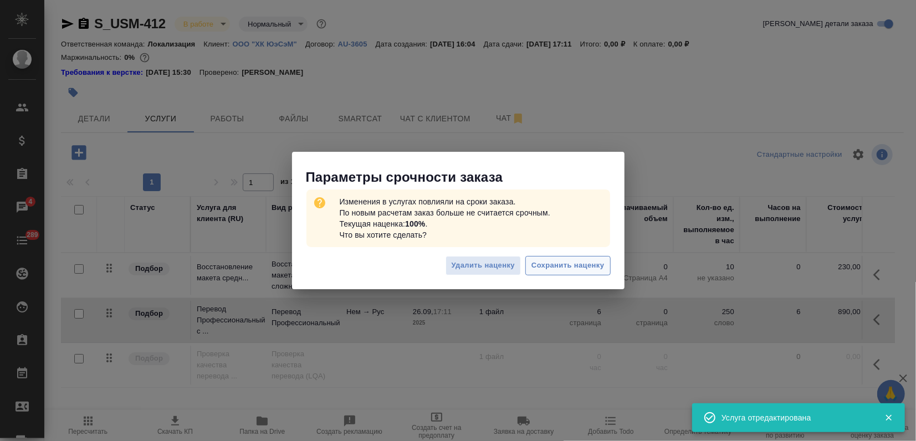
click at [553, 268] on span "Сохранить наценку" at bounding box center [568, 265] width 73 height 13
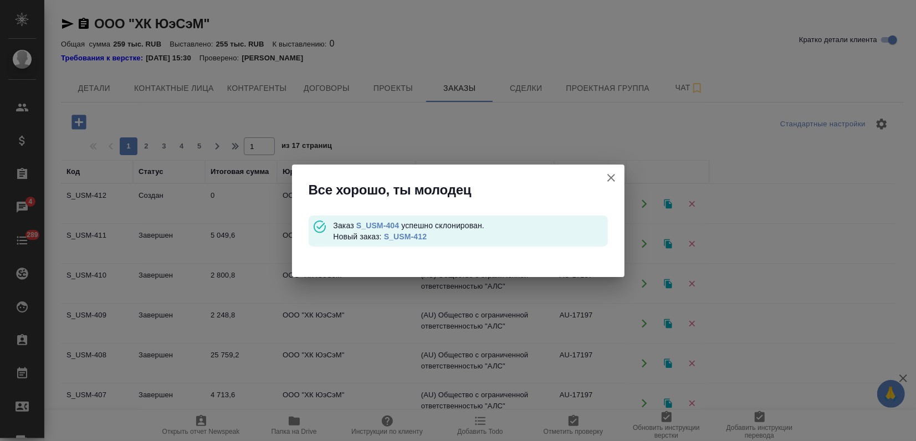
scroll to position [123, 0]
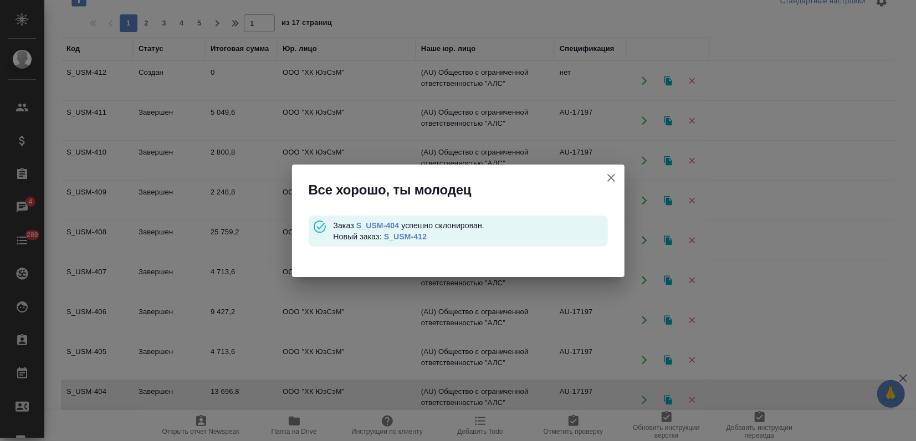
click at [577, 163] on div "Все хорошо, ты молодец Заказ S_USM-404 успешно склонирован. Новый заказ: S_USM-…" at bounding box center [458, 220] width 916 height 441
drag, startPoint x: 618, startPoint y: 178, endPoint x: 590, endPoint y: 176, distance: 28.3
click at [615, 178] on button "Кратко детали клиента" at bounding box center [611, 178] width 27 height 27
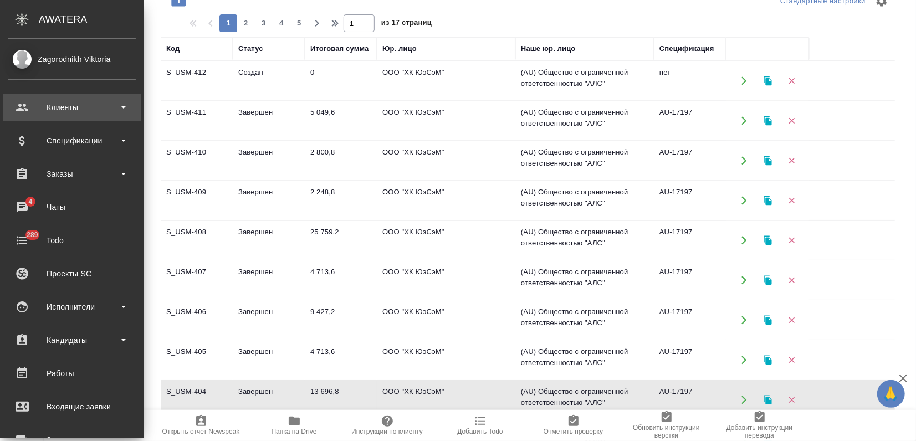
click at [43, 111] on div "Клиенты" at bounding box center [71, 107] width 127 height 17
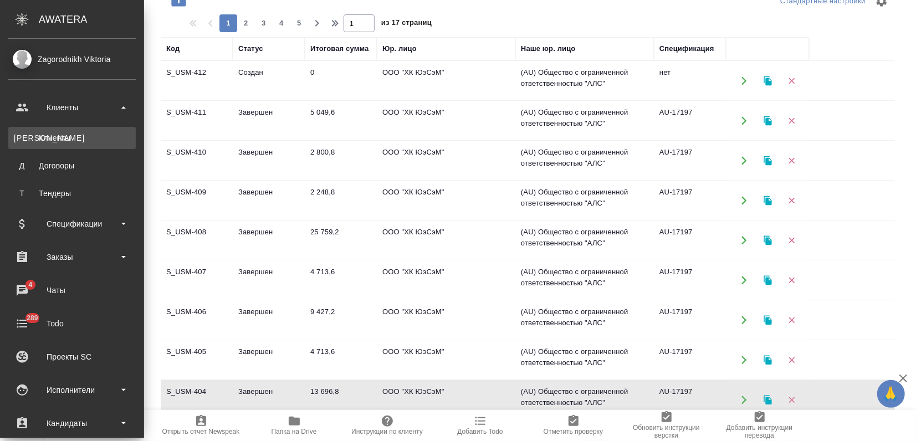
click at [47, 144] on link "К Клиенты" at bounding box center [71, 138] width 127 height 22
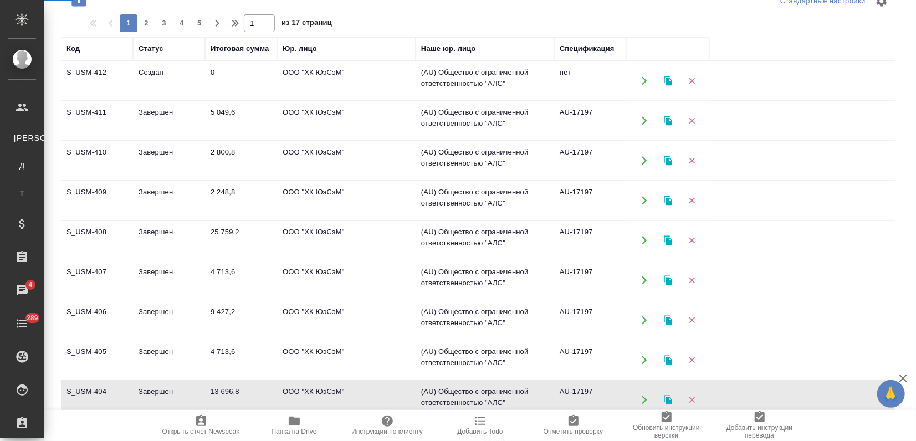
select select "RU"
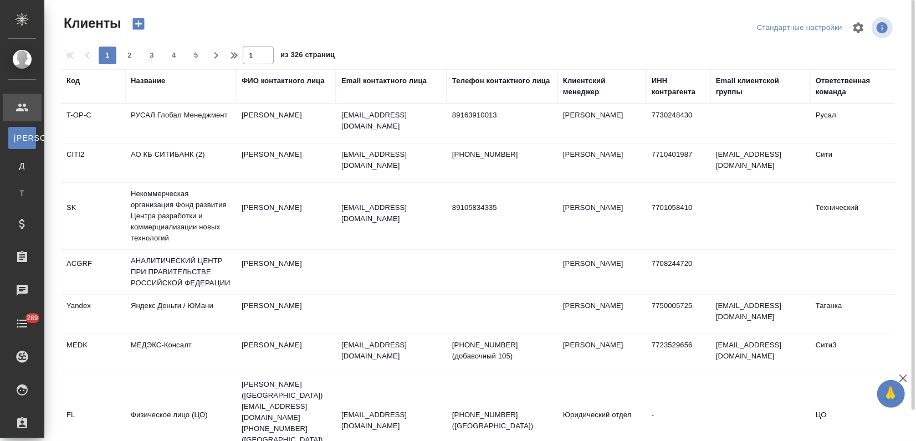
click at [137, 85] on div "Название" at bounding box center [148, 80] width 34 height 11
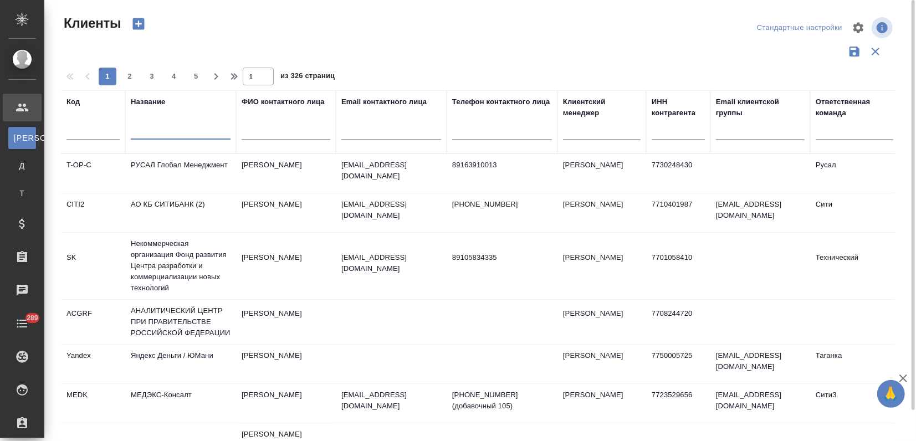
click at [151, 132] on input "text" at bounding box center [181, 133] width 100 height 14
type input "д"
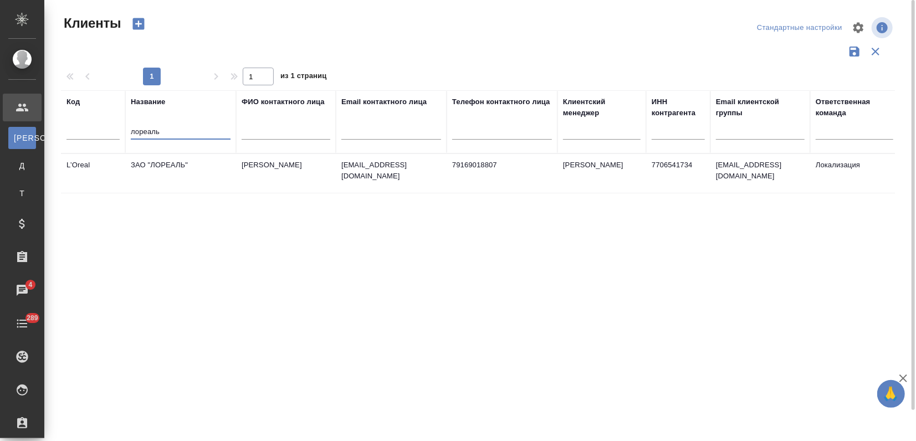
type input "лореаль"
click at [177, 175] on td "ЗАО "ЛОРЕАЛЬ"" at bounding box center [180, 173] width 111 height 39
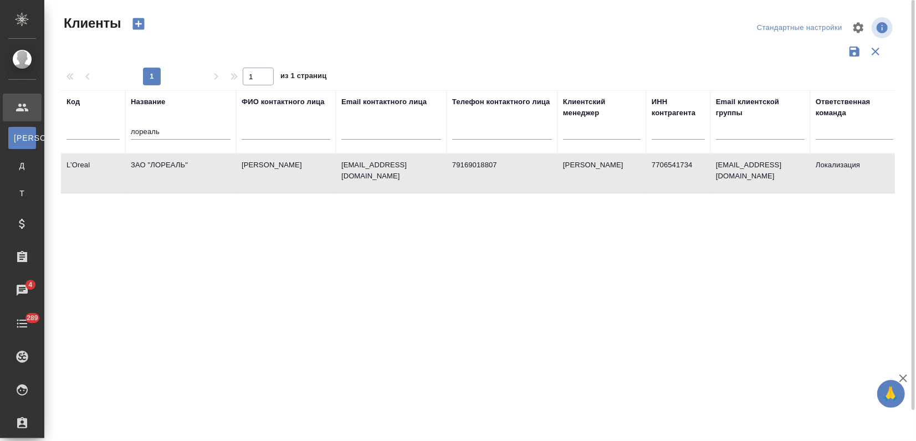
click at [177, 175] on td "ЗАО "ЛОРЕАЛЬ"" at bounding box center [180, 173] width 111 height 39
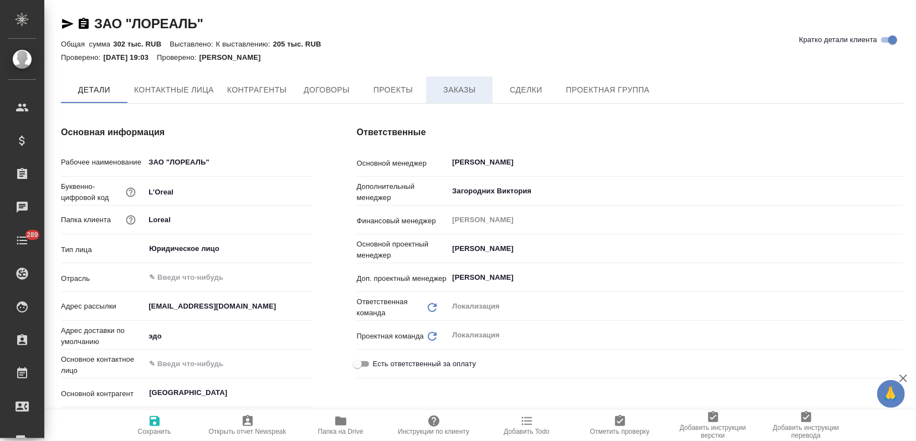
type textarea "x"
click at [465, 99] on button "Заказы" at bounding box center [459, 90] width 67 height 28
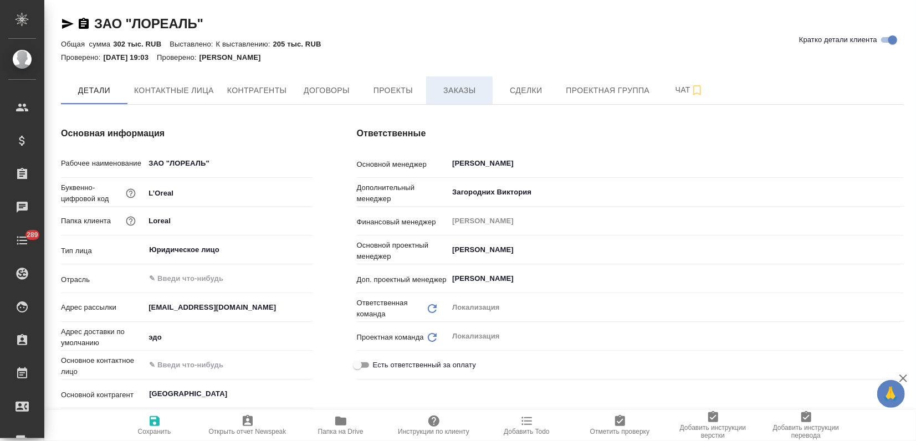
type textarea "x"
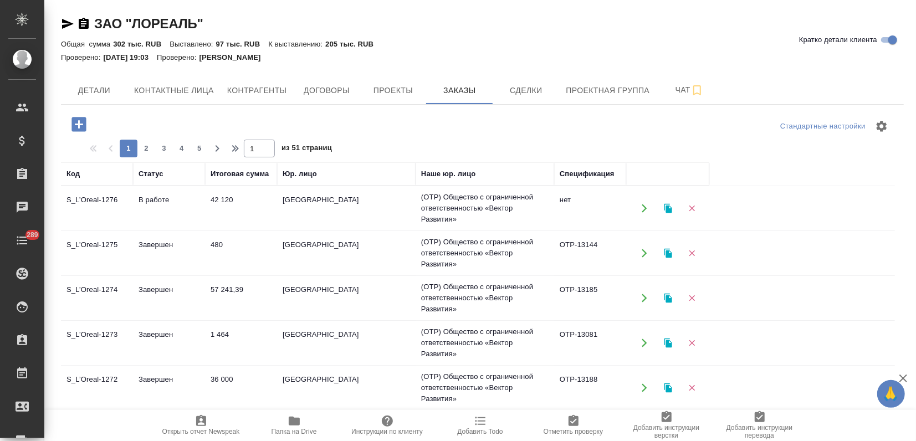
click at [236, 219] on td "42 120" at bounding box center [241, 208] width 72 height 39
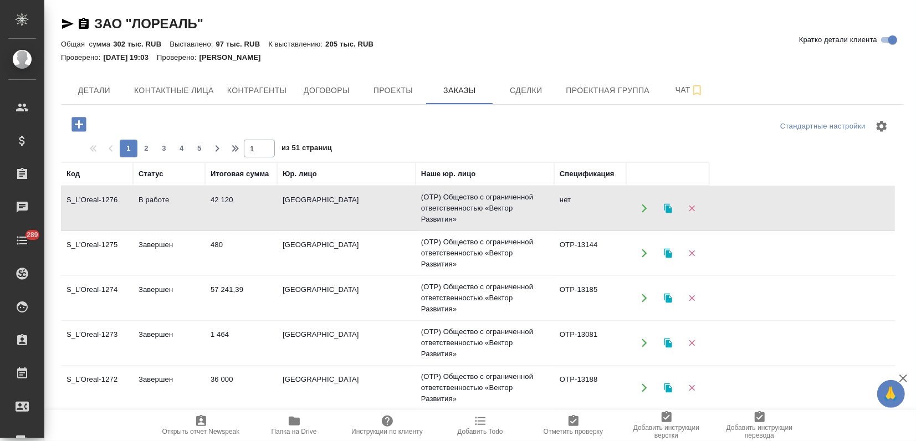
click at [236, 219] on td "42 120" at bounding box center [241, 208] width 72 height 39
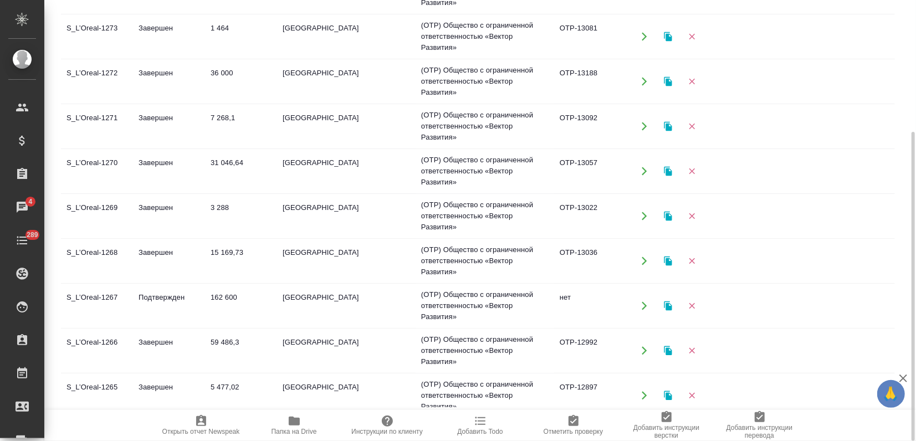
scroll to position [123, 0]
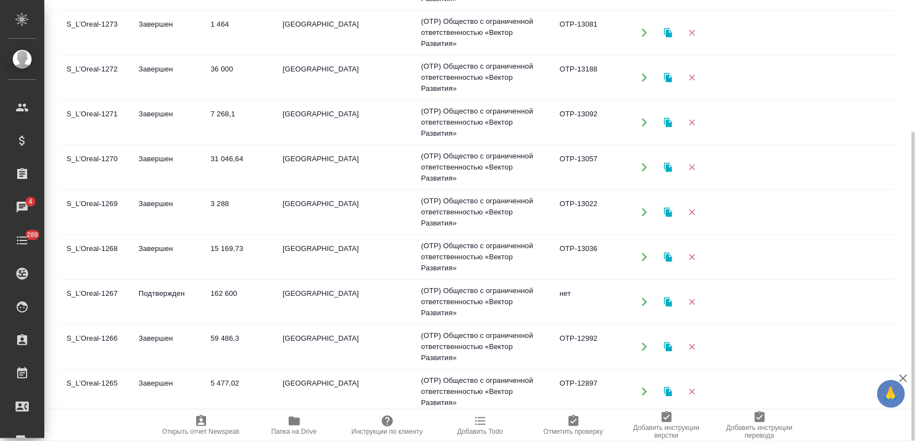
click at [287, 296] on td "[GEOGRAPHIC_DATA]" at bounding box center [346, 302] width 139 height 39
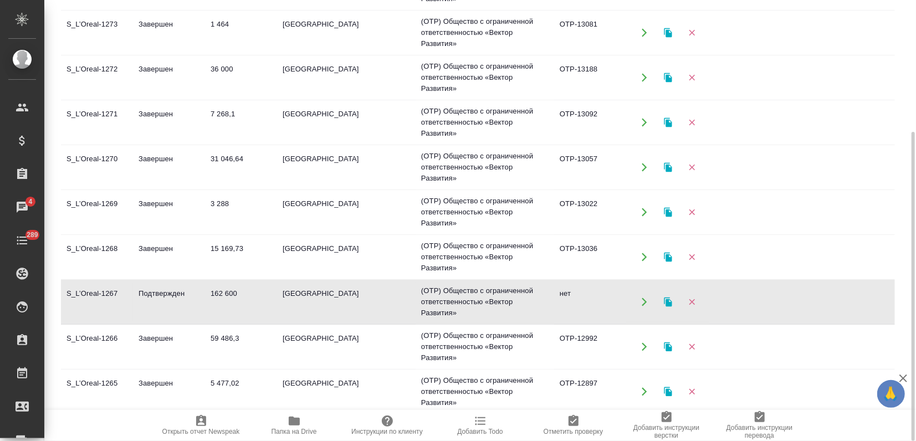
click at [287, 296] on td "[GEOGRAPHIC_DATA]" at bounding box center [346, 302] width 139 height 39
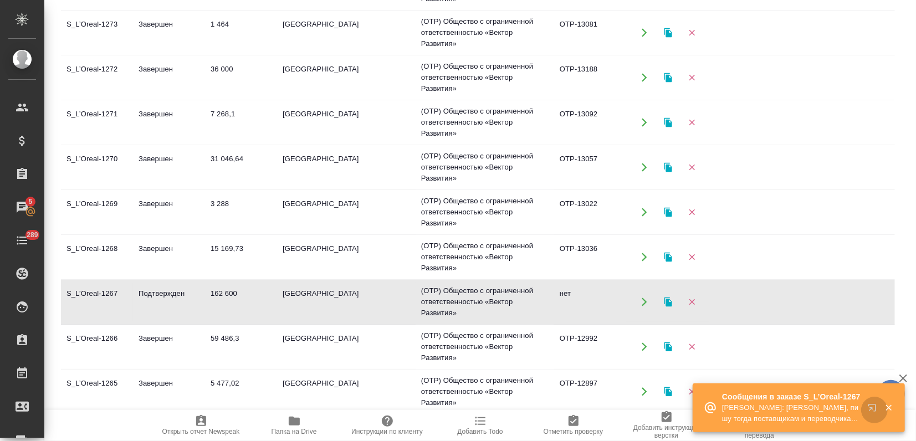
click at [876, 408] on icon "button" at bounding box center [872, 407] width 7 height 7
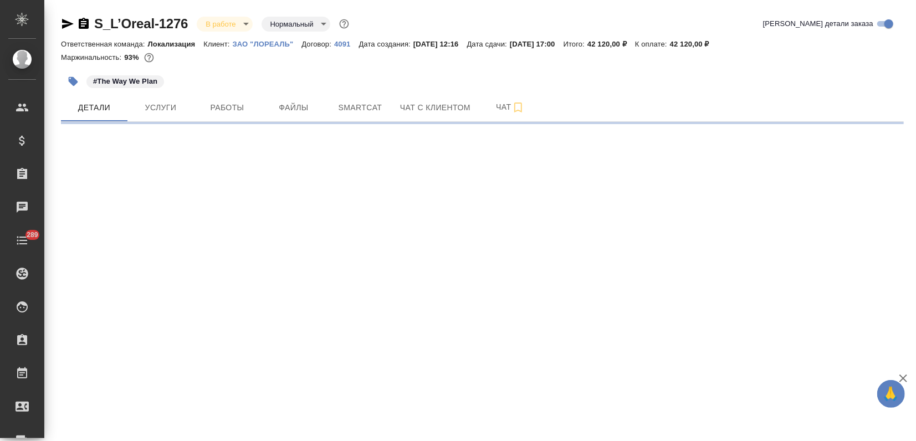
select select "RU"
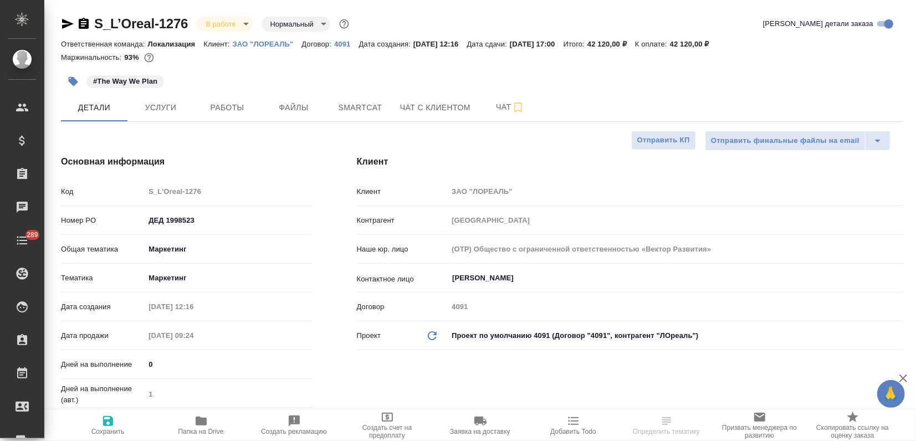
type textarea "x"
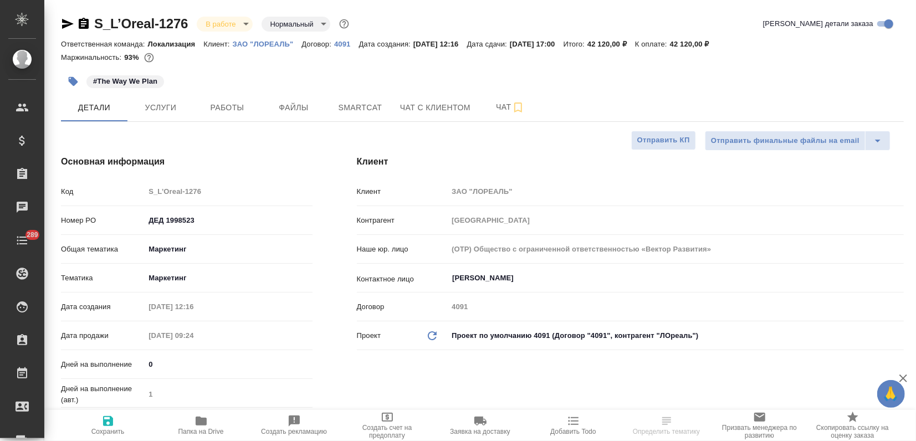
type textarea "x"
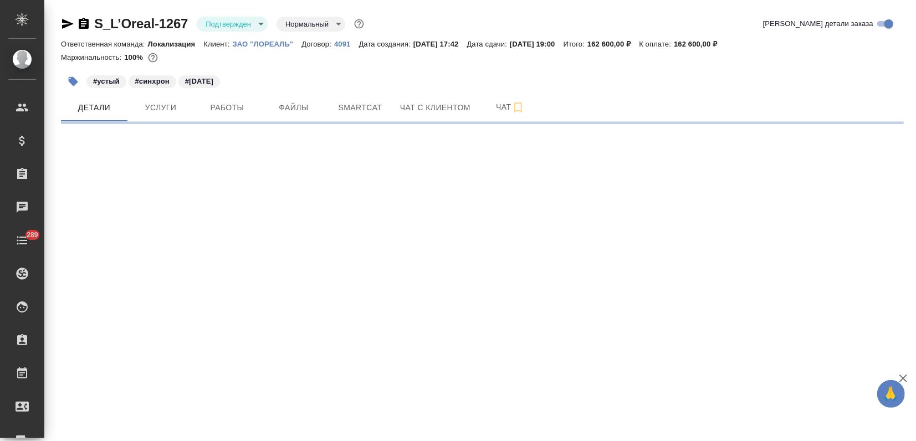
select select "RU"
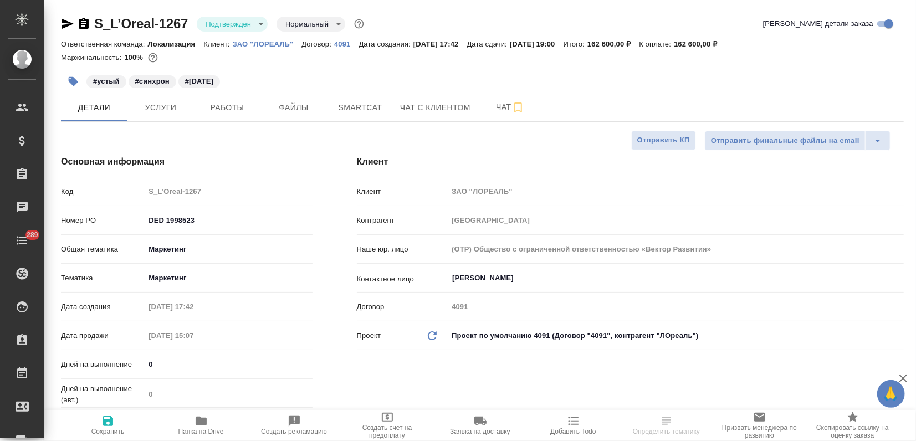
type textarea "x"
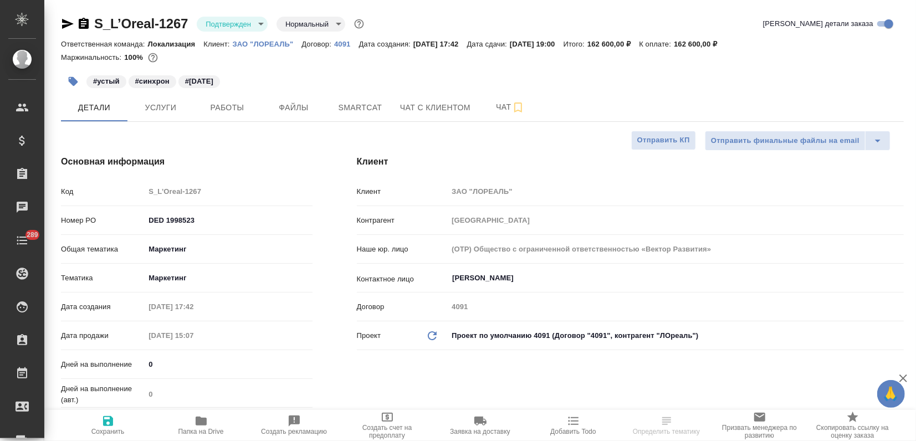
type textarea "x"
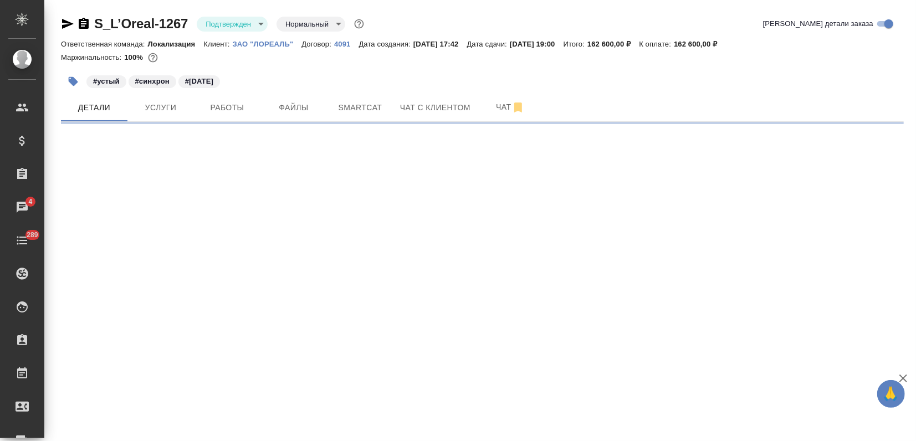
select select "RU"
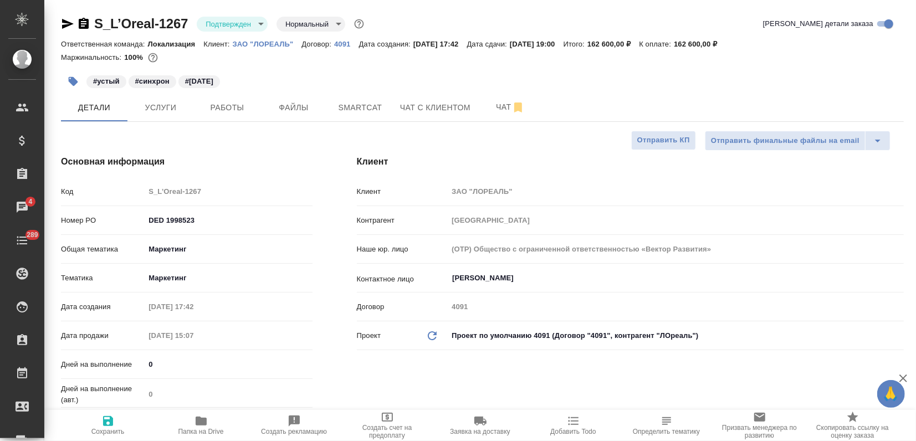
type textarea "x"
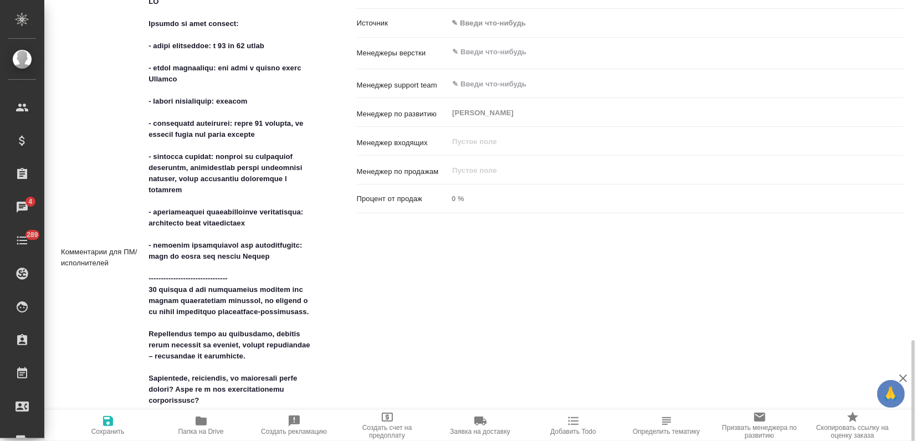
scroll to position [800, 0]
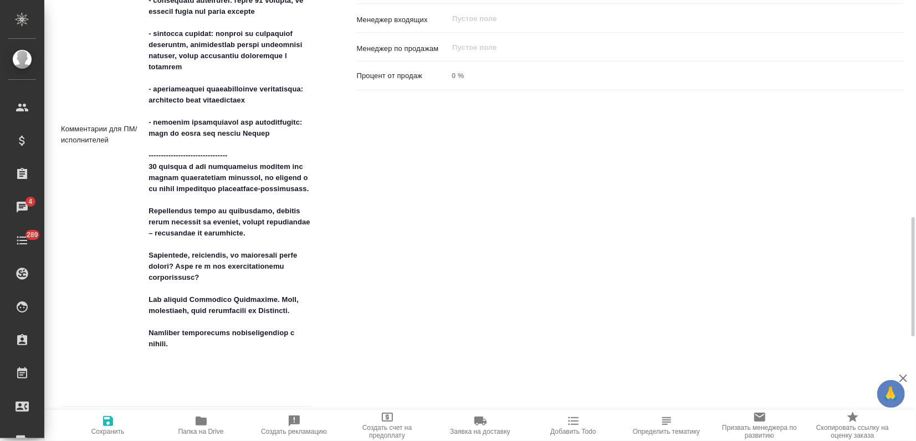
type textarea "x"
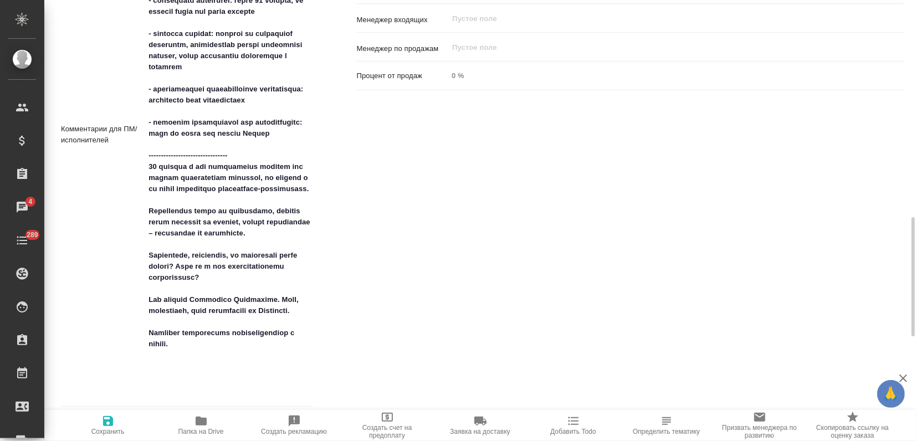
type textarea "x"
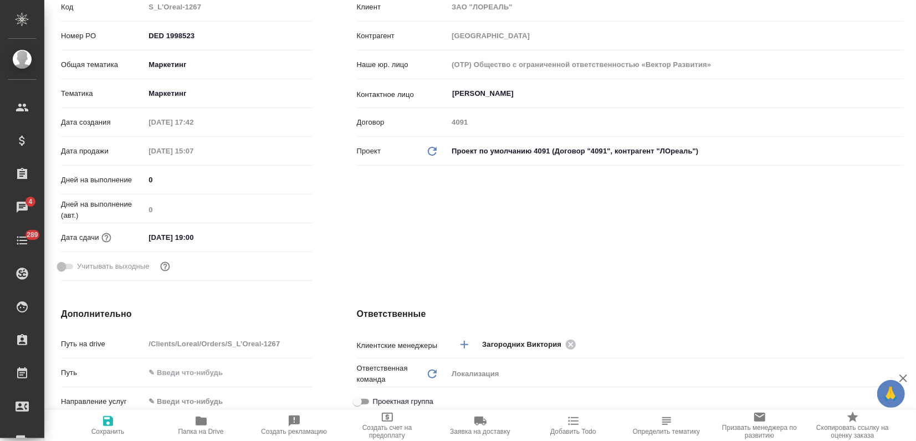
scroll to position [0, 0]
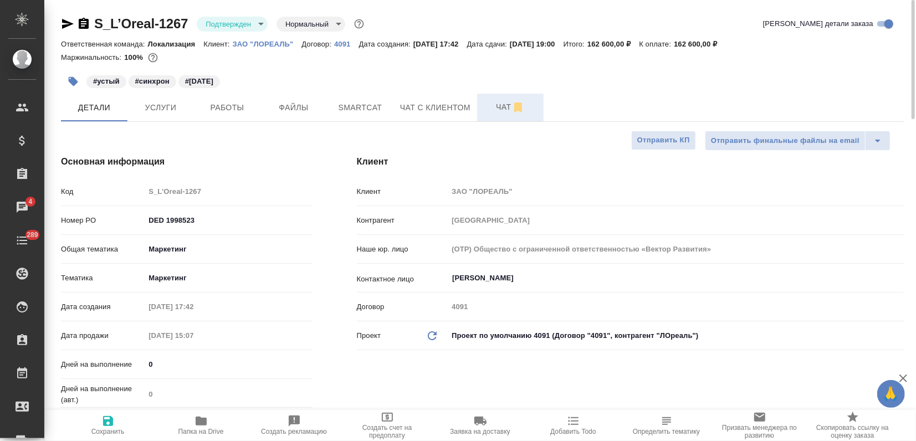
click at [489, 110] on span "Чат" at bounding box center [510, 107] width 53 height 14
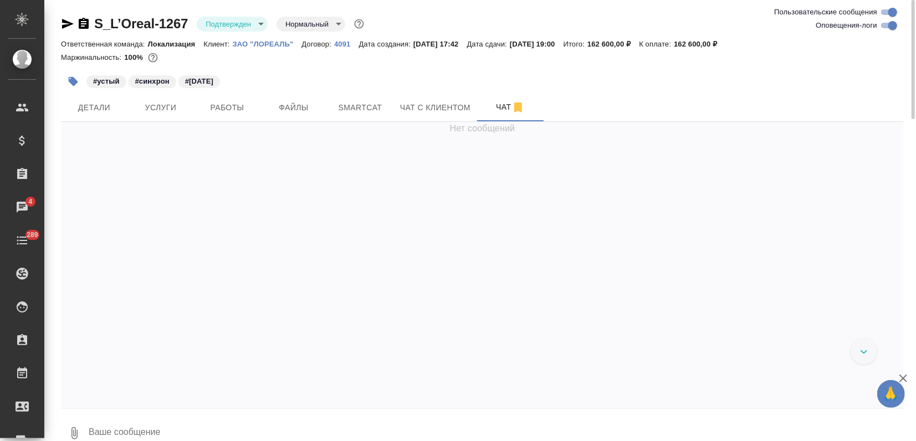
scroll to position [4347, 0]
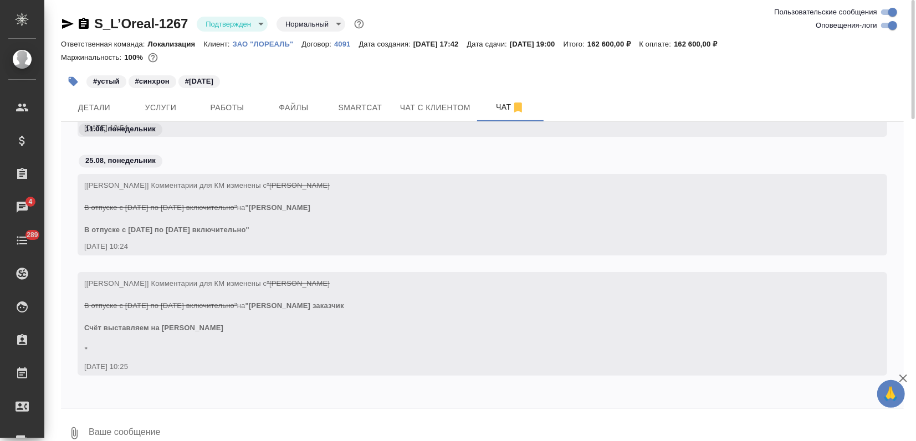
click at [888, 25] on input "Оповещения-логи" at bounding box center [893, 25] width 40 height 13
checkbox input "false"
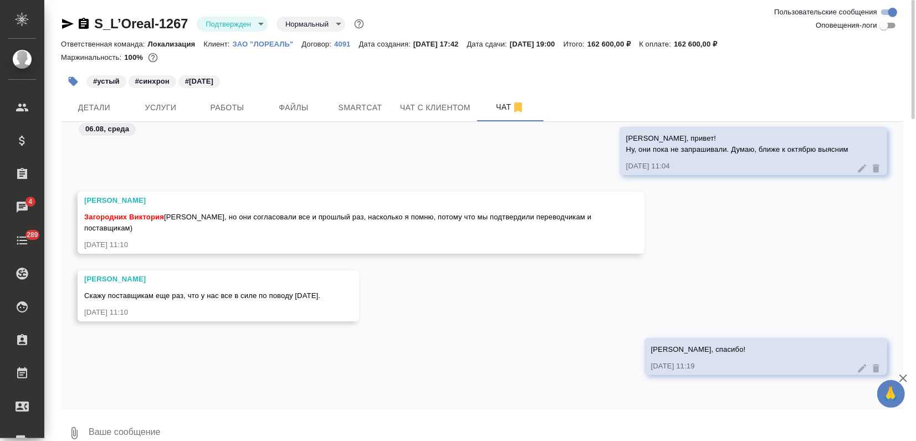
scroll to position [2510, 0]
click at [109, 423] on textarea at bounding box center [496, 434] width 816 height 38
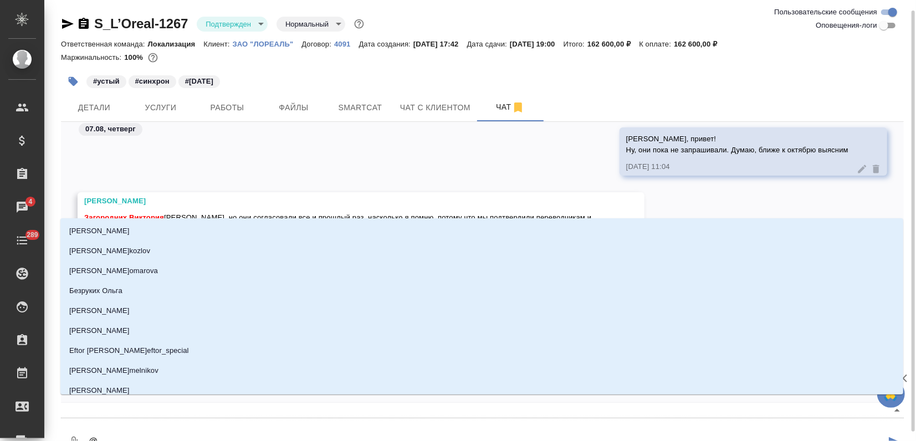
scroll to position [6, 0]
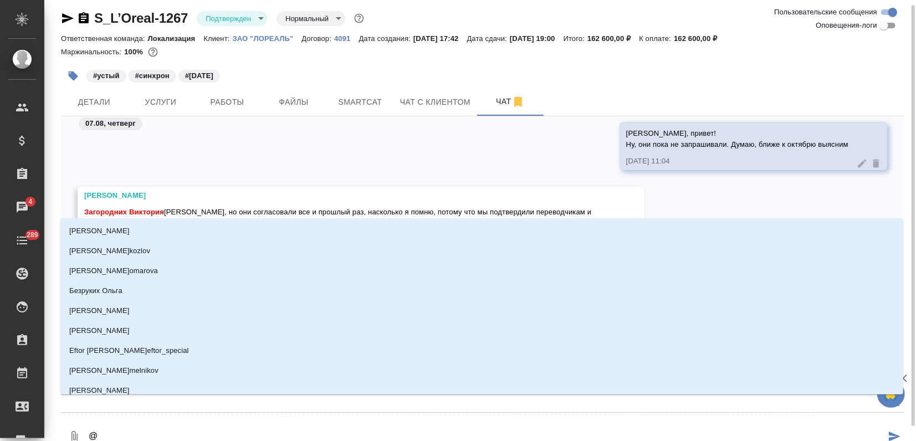
type textarea "@И"
type input "И"
type textarea "@Ир"
type input "Ир"
type textarea "@Ири"
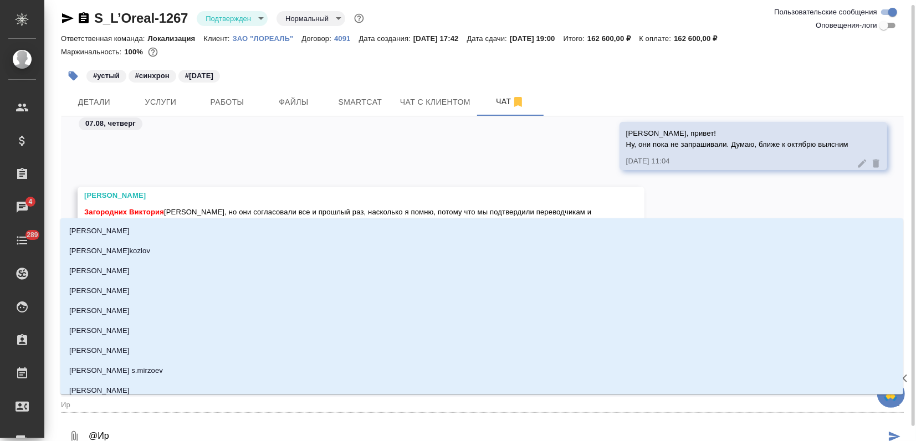
type input "Ири"
type textarea "@Ирин"
type input "Ирин"
type textarea "@Ирина"
type input "Ирина"
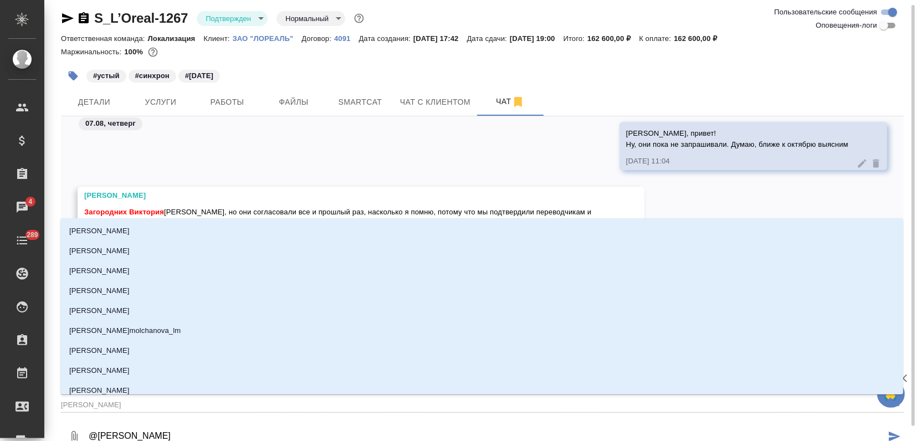
type textarea "@Ирина"
type input "Ирина"
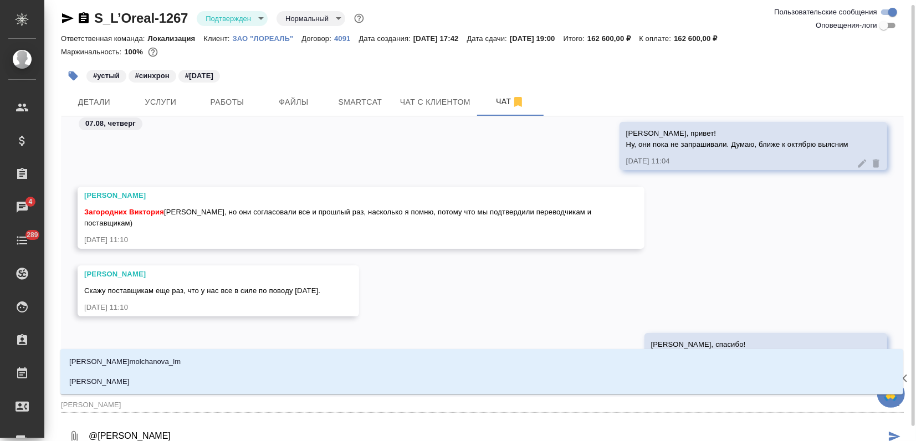
type textarea "@Ирина в"
type input "Ирина в"
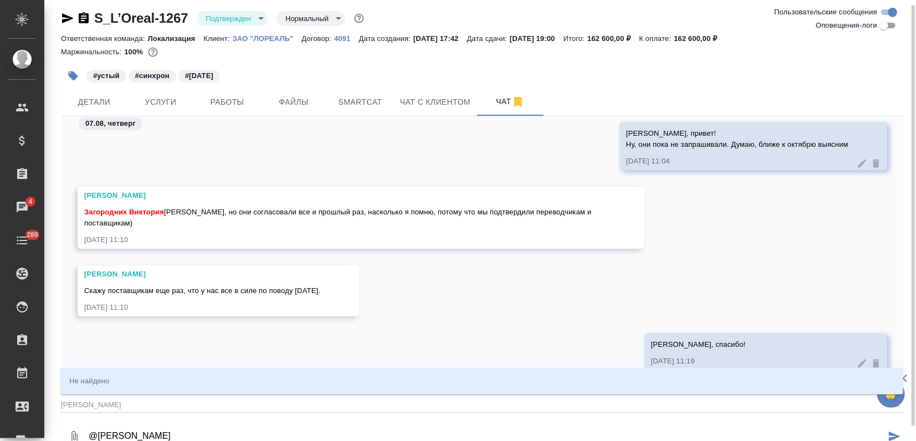
type textarea "@Ирина"
type input "Ирина"
type textarea "@Ирина ы"
type input "Ирина ы"
type textarea "@Ирина"
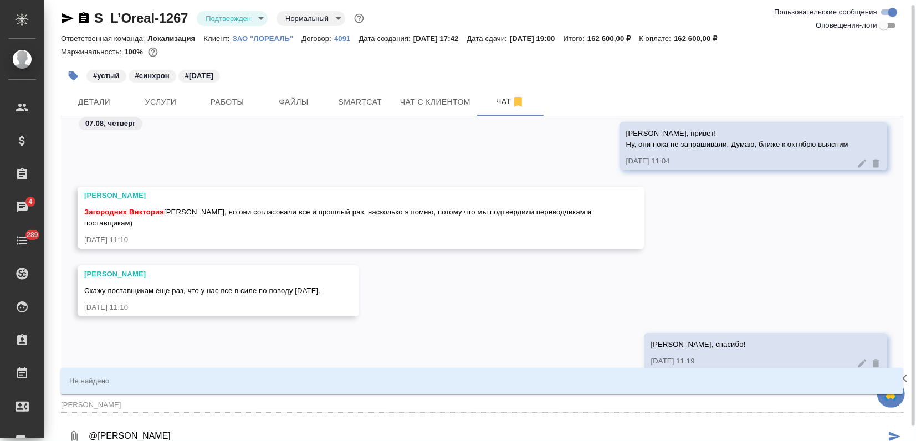
type input "Ирина"
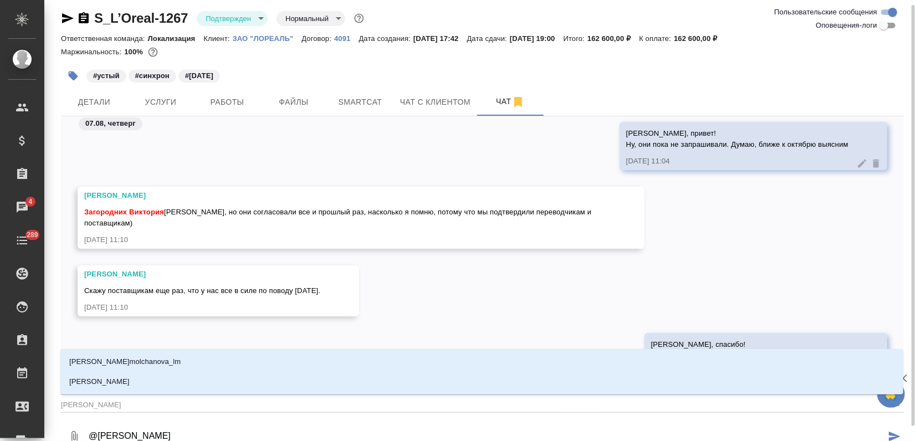
type textarea "@Ирина ф"
type input "Ирина ф"
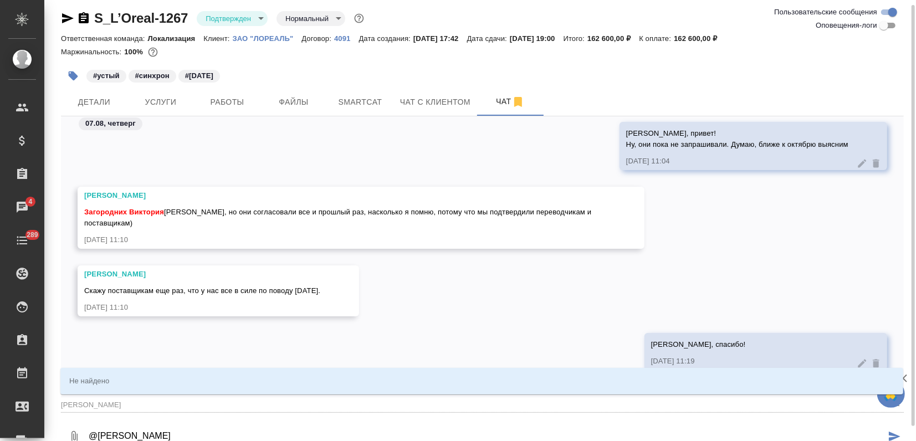
type textarea "@Ирина"
type input "Ирина"
type textarea "@Ирина"
type input "Ирина"
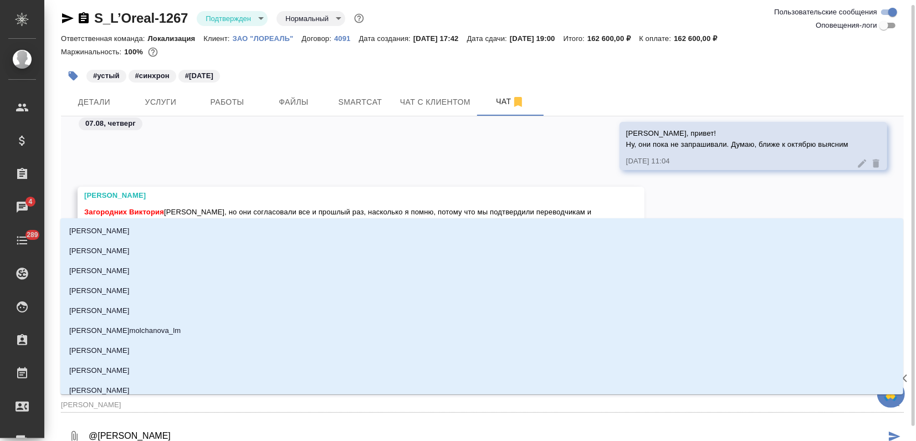
type textarea "@Ирин"
type input "Ирин"
type textarea "@Ири"
type input "Ири"
type textarea "@Ир"
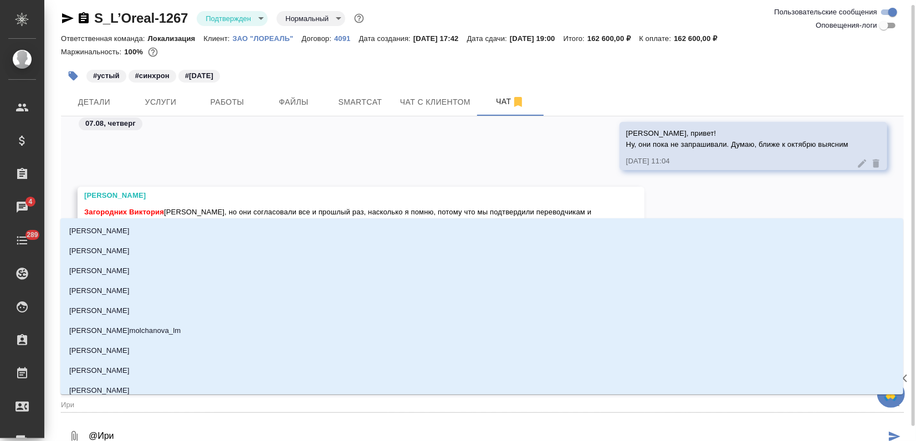
type input "Ир"
type textarea "@И"
type input "И"
type textarea "@"
type textarea "@ф"
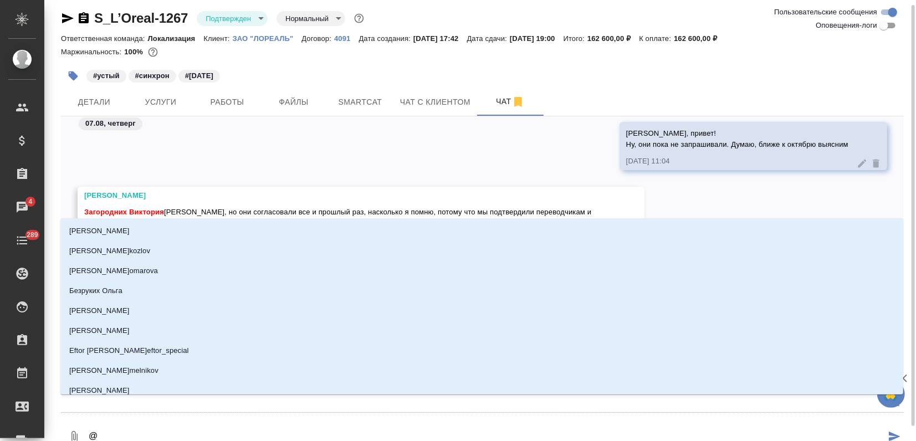
type input "ф"
type textarea "@фе"
type input "фе"
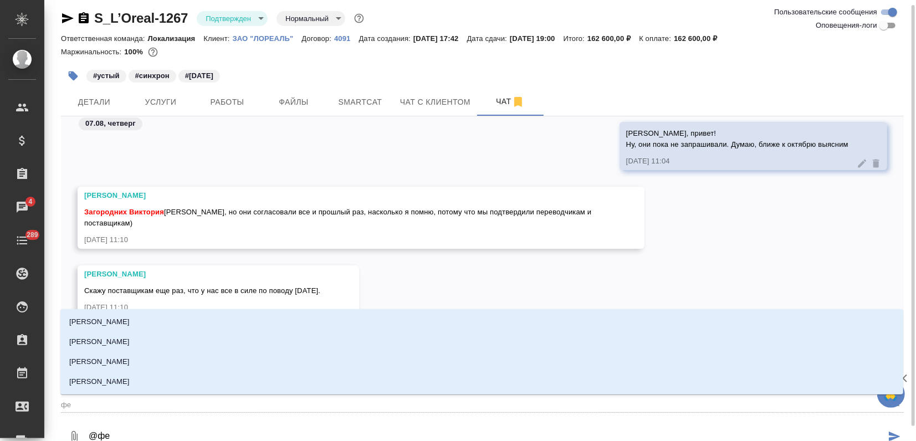
type textarea "@фед"
type input "фед"
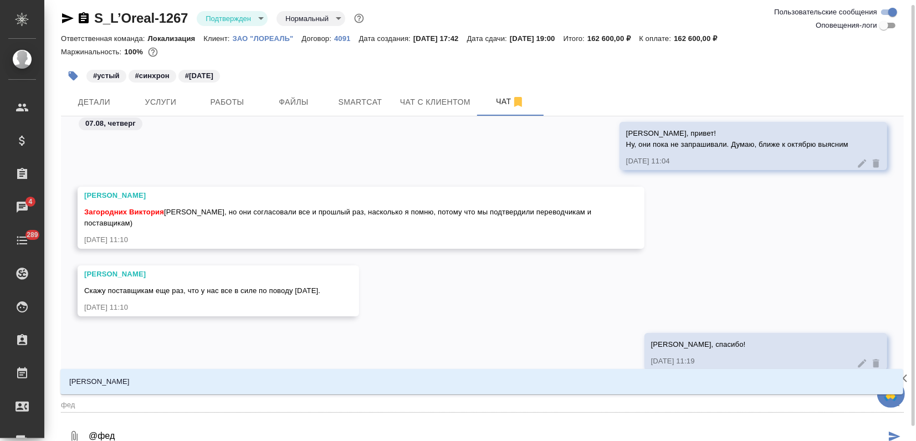
type textarea "@федо"
type input "федо"
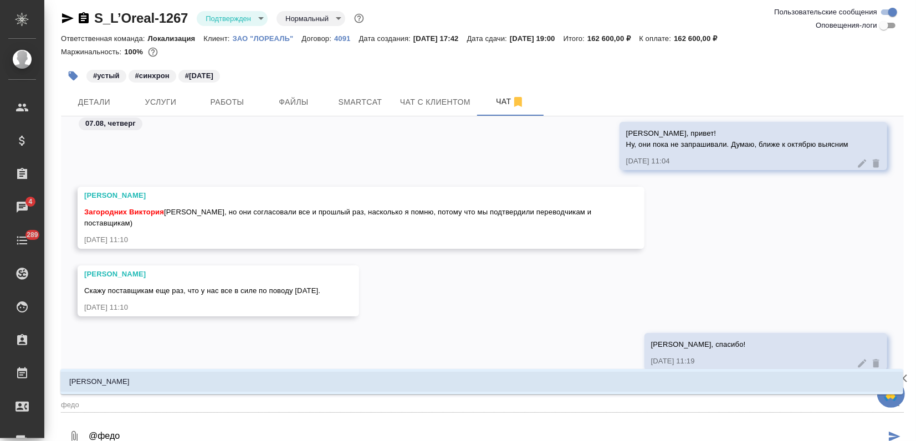
click at [130, 380] on li "[PERSON_NAME]" at bounding box center [481, 382] width 843 height 20
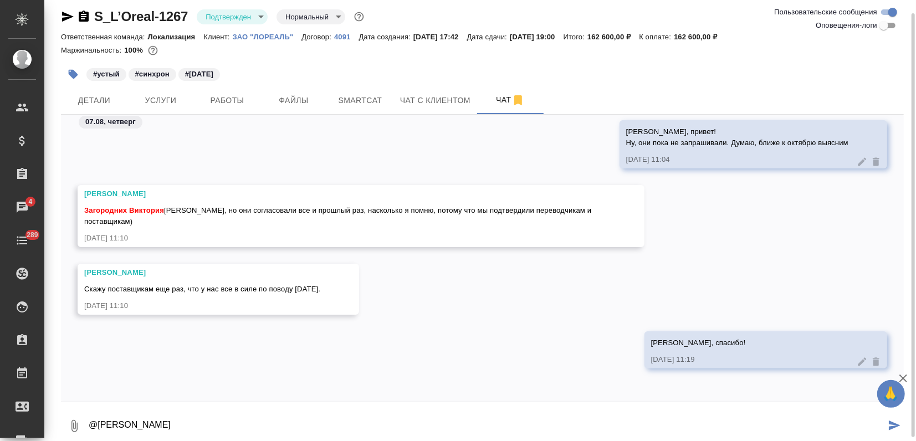
scroll to position [11, 0]
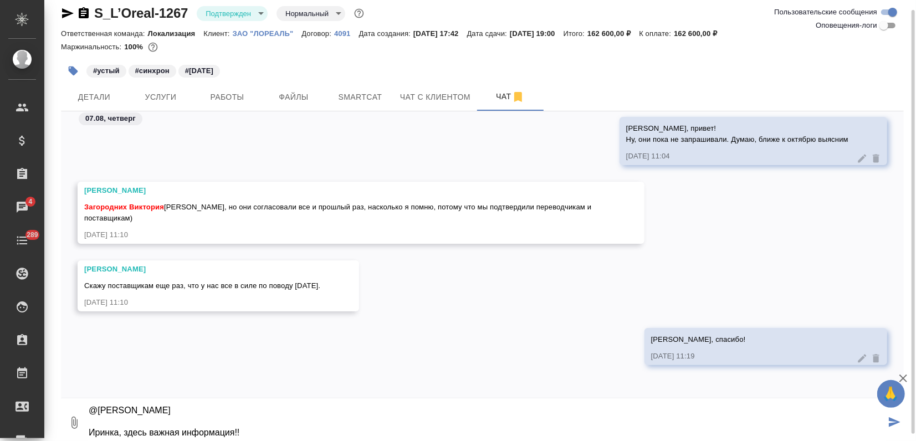
paste textarea "Коллеги, добрый день! В связи с совпадением даты тренинга с большим по масштабу…"
type textarea "@Федотова Ирина Иринка, здесь важная информация!! Коллеги, добрый день! В связи…"
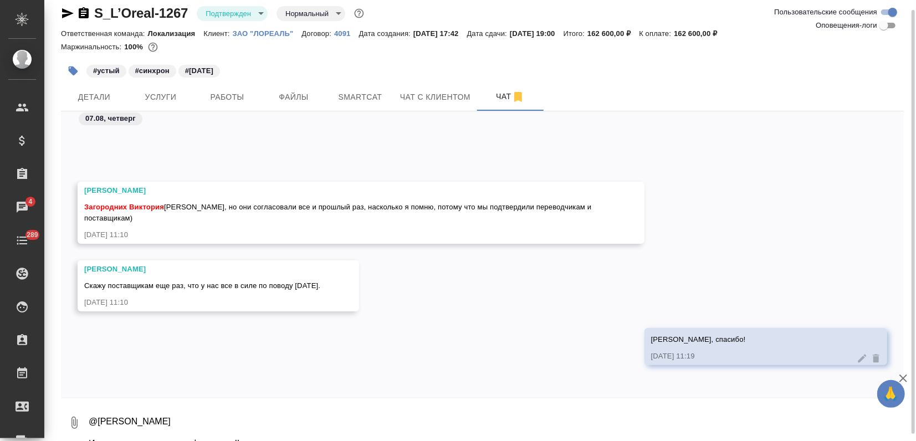
scroll to position [2750, 0]
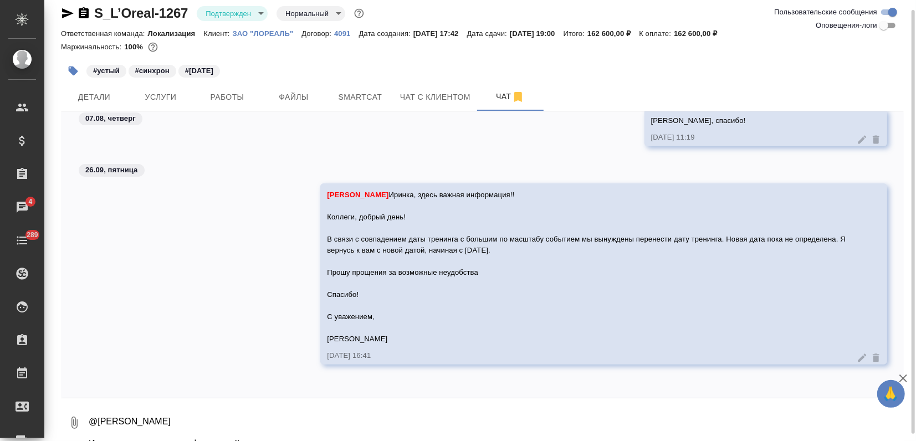
click at [857, 356] on icon at bounding box center [862, 358] width 11 height 11
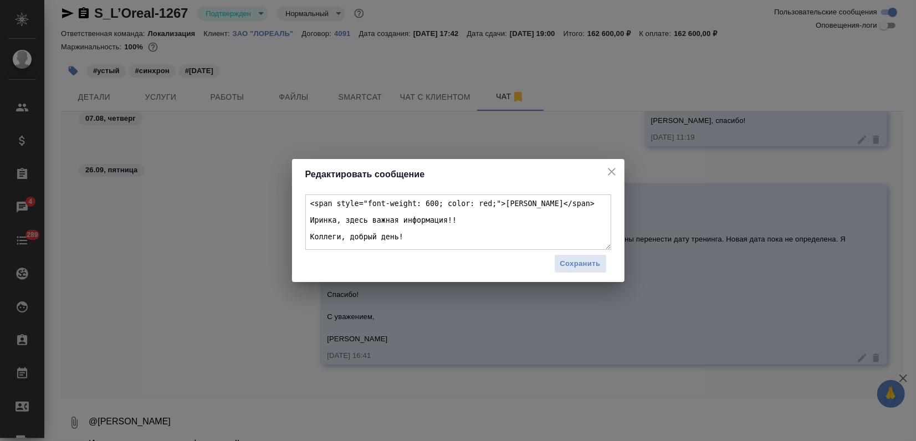
click at [369, 227] on textarea "<span style="font-weight: 600; color: red;">Федотова Ирина</span> Иринка, здесь…" at bounding box center [458, 222] width 306 height 55
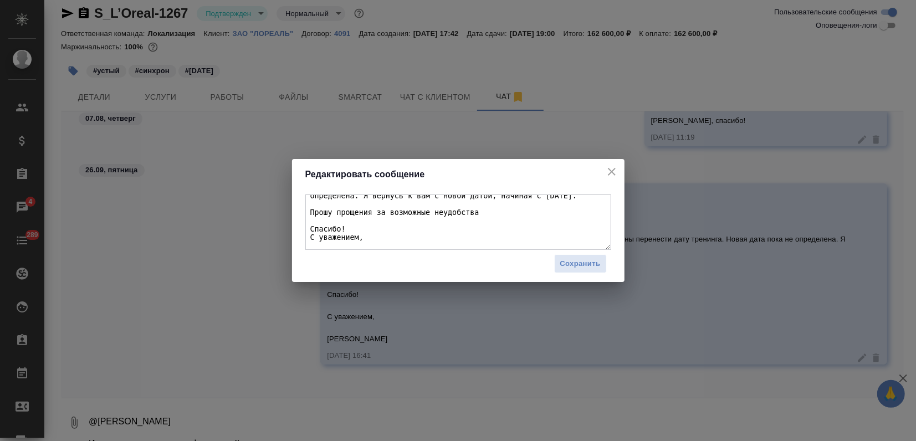
scroll to position [83, 0]
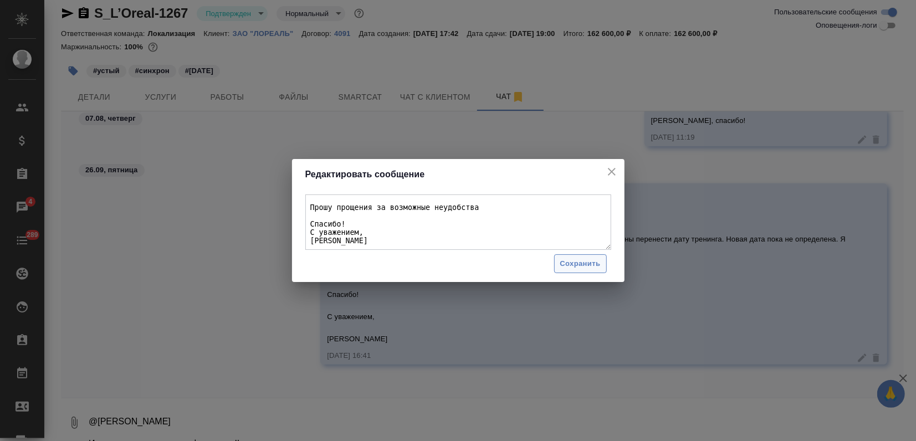
type textarea "<span style="font-weight: 600; color: red;">Федотова Ирина</span> Иринка, здесь…"
click at [575, 261] on span "Сохранить" at bounding box center [580, 264] width 40 height 13
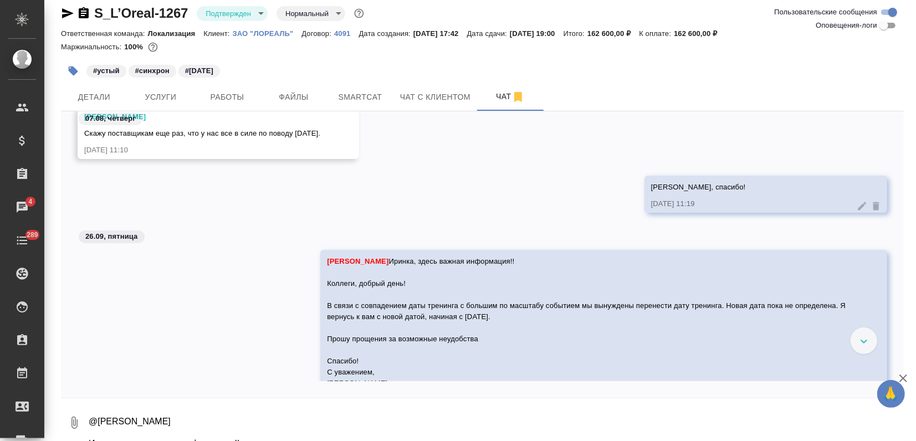
scroll to position [2754, 0]
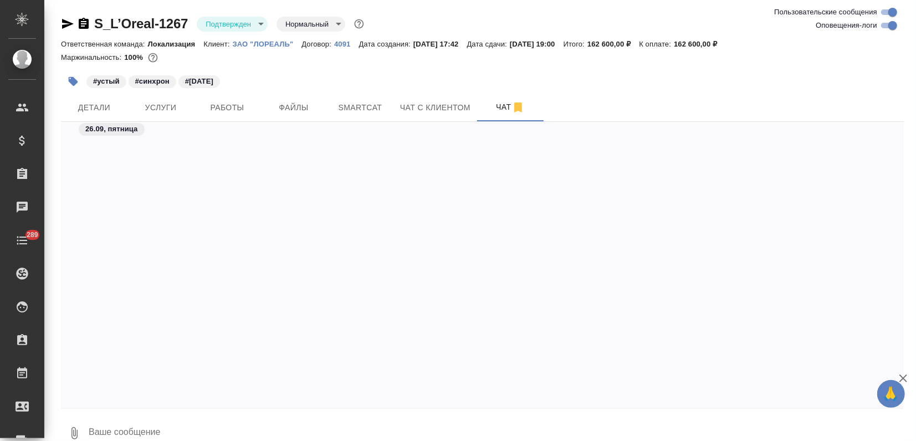
scroll to position [4631, 0]
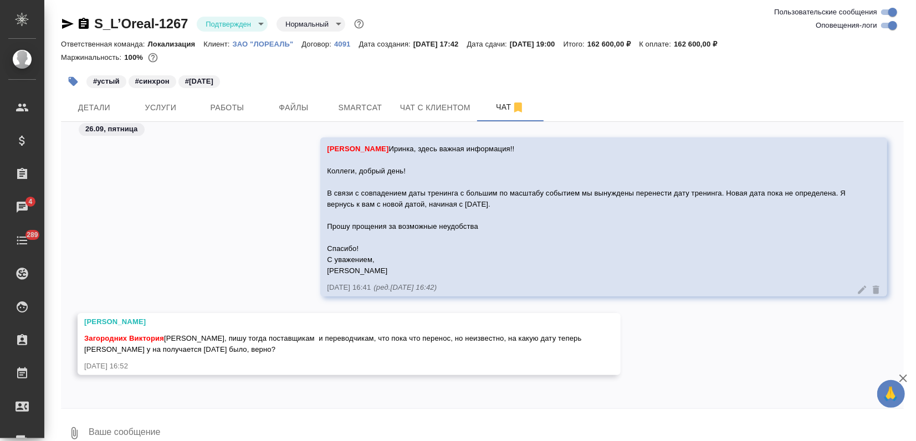
click at [177, 435] on textarea at bounding box center [496, 434] width 816 height 38
type textarea "Да, всё верно"
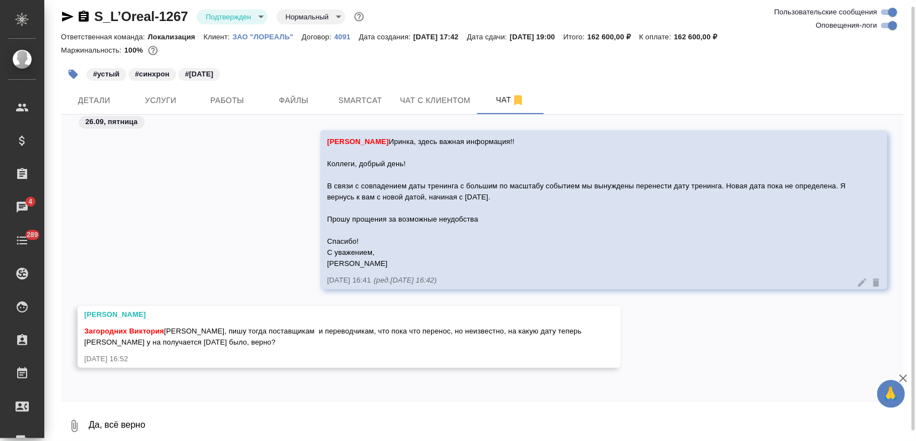
scroll to position [4684, 0]
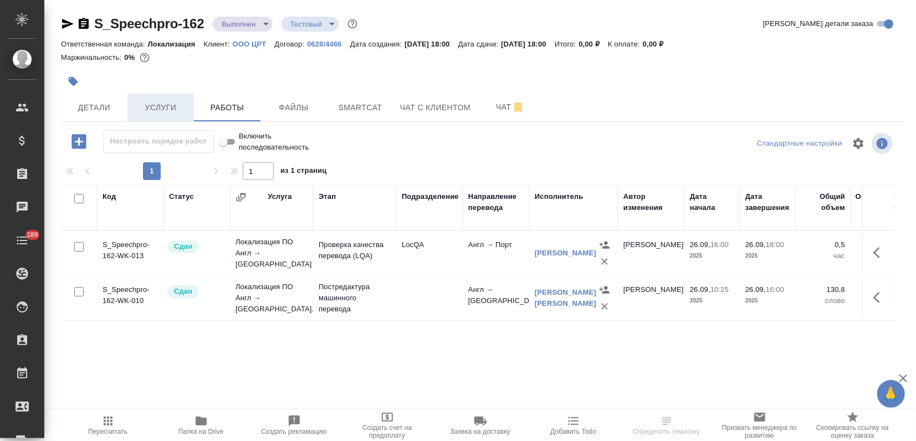
click at [165, 103] on span "Услуги" at bounding box center [160, 108] width 53 height 14
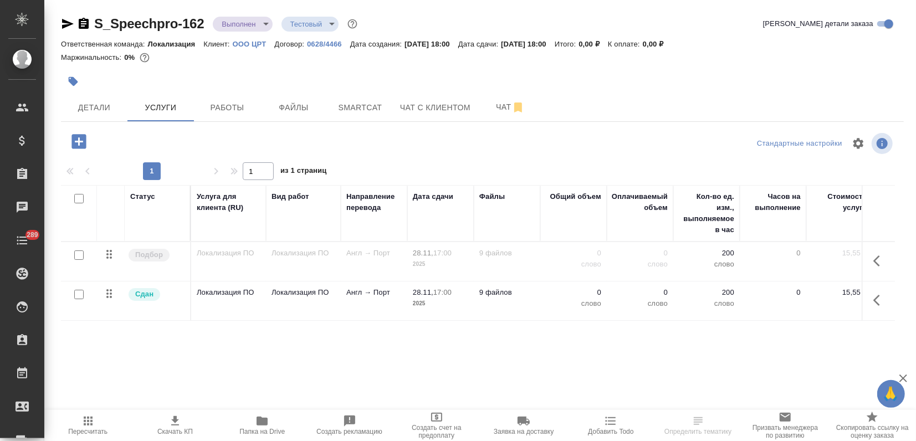
click at [258, 429] on span "Папка на Drive" at bounding box center [261, 432] width 45 height 8
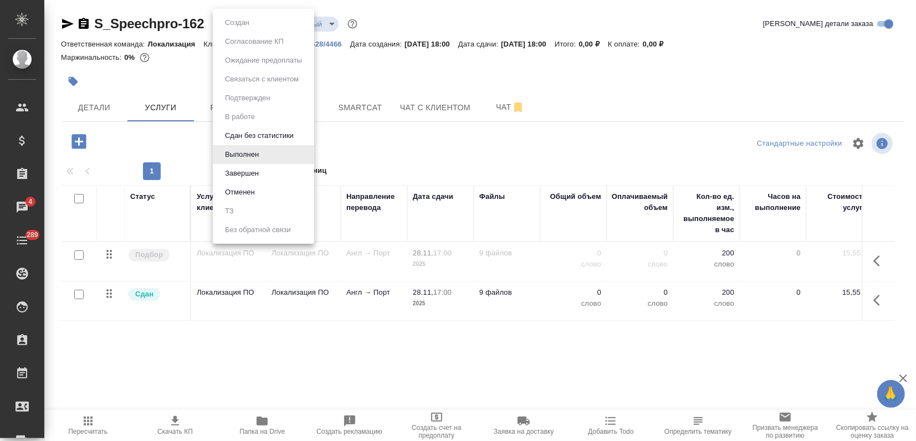
click at [259, 25] on body "🙏 .cls-1 fill:#fff; AWATERA Zagorodnikh [PERSON_NAME] Спецификации Заказы 4 Чат…" at bounding box center [458, 220] width 916 height 441
click at [382, 89] on div at bounding box center [458, 220] width 916 height 441
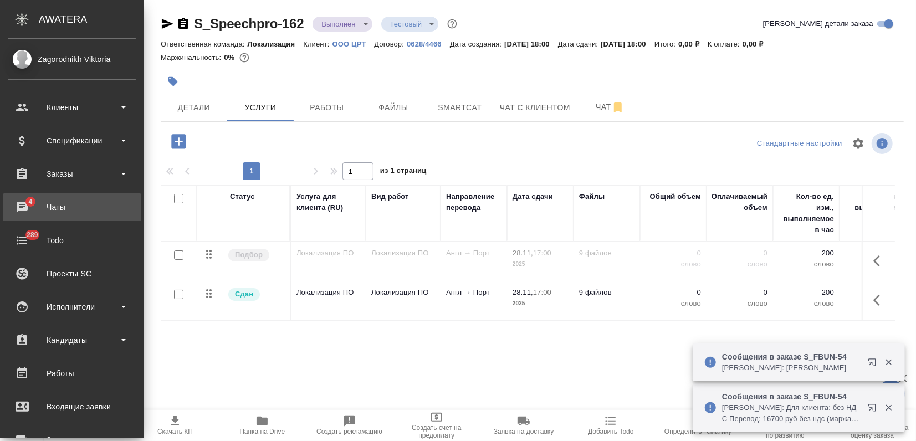
click at [30, 196] on span "4" at bounding box center [30, 201] width 17 height 11
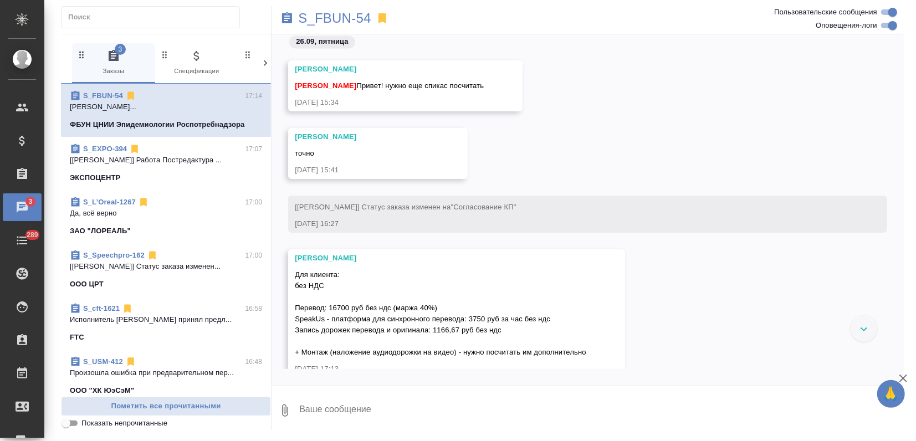
scroll to position [1534, 0]
